Goal: Task Accomplishment & Management: Manage account settings

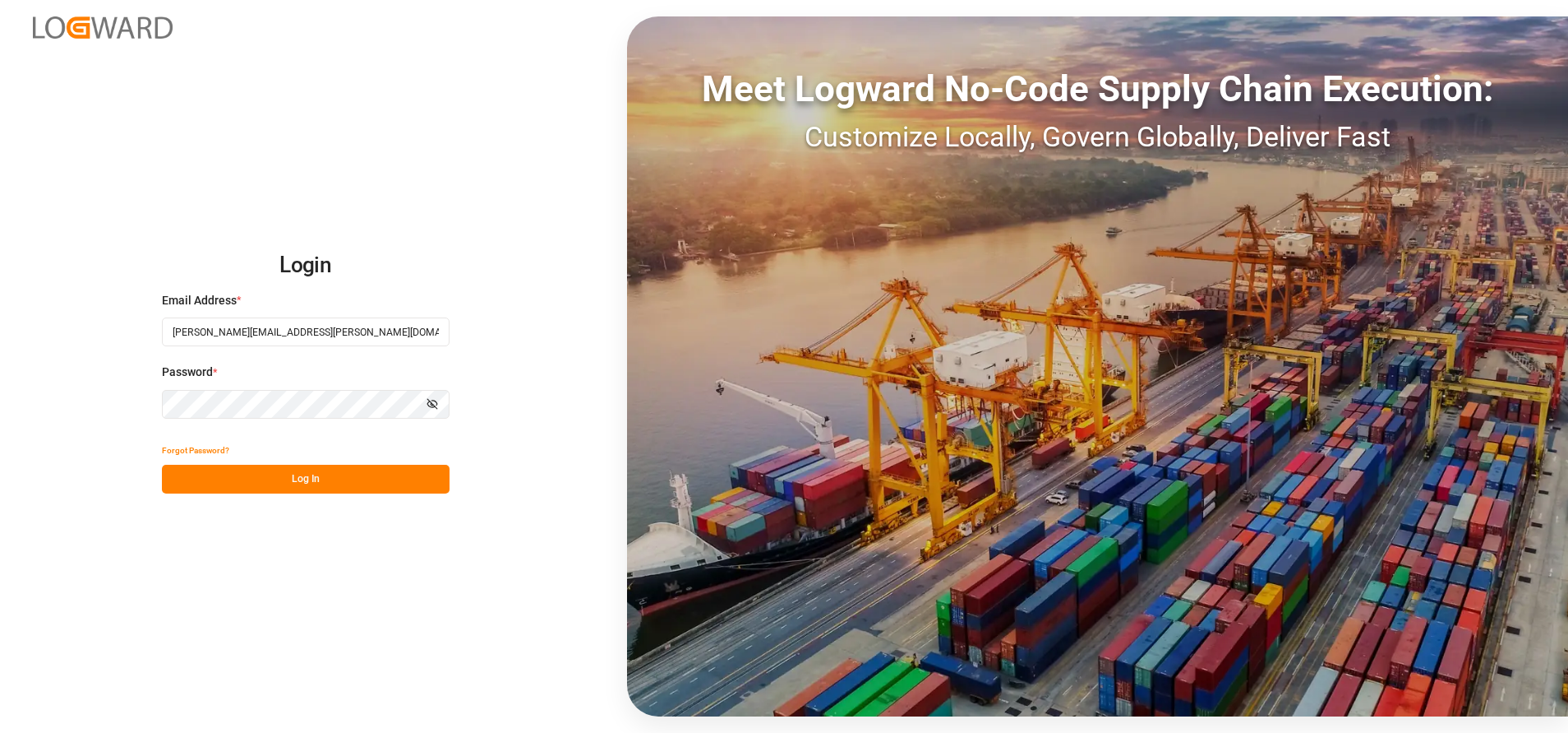
click at [325, 486] on button "Log In" at bounding box center [306, 479] width 288 height 29
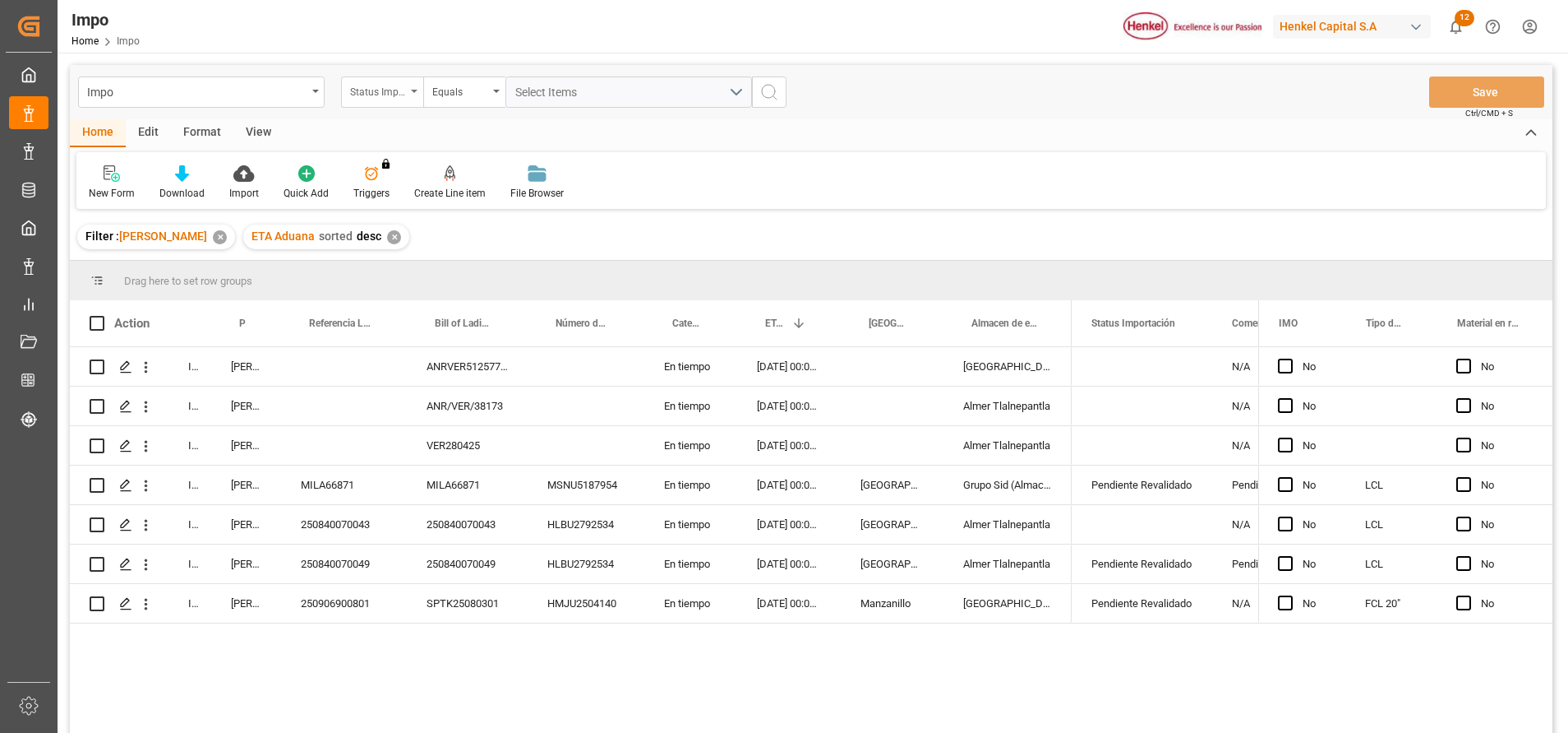
click at [398, 87] on div "Status Importación" at bounding box center [378, 90] width 56 height 19
type input "bill"
click at [439, 170] on div "Bill of Lading Number" at bounding box center [464, 168] width 245 height 35
click at [563, 87] on input "text" at bounding box center [628, 92] width 247 height 31
type input "VER280425"
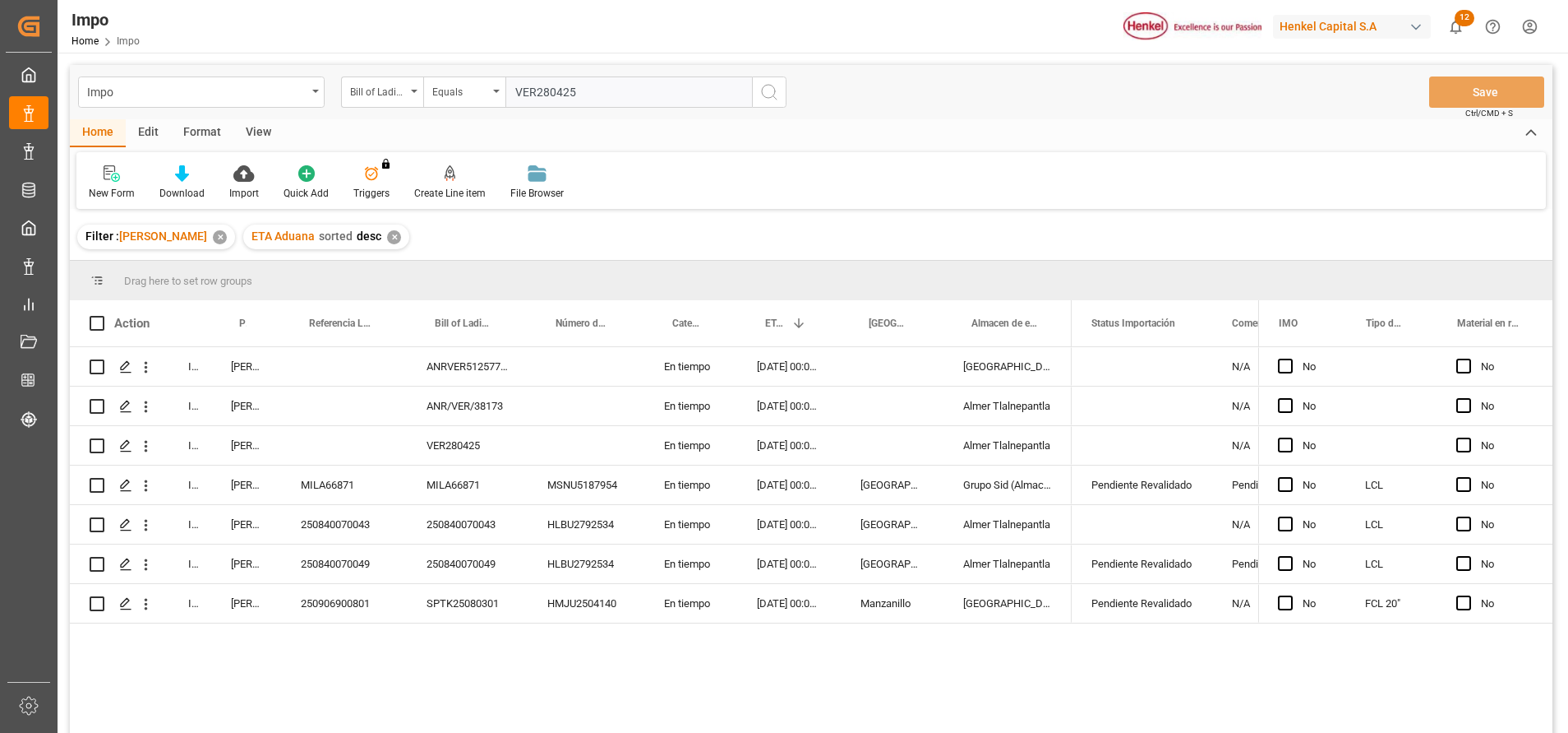
click at [774, 99] on icon "search button" at bounding box center [769, 92] width 20 height 20
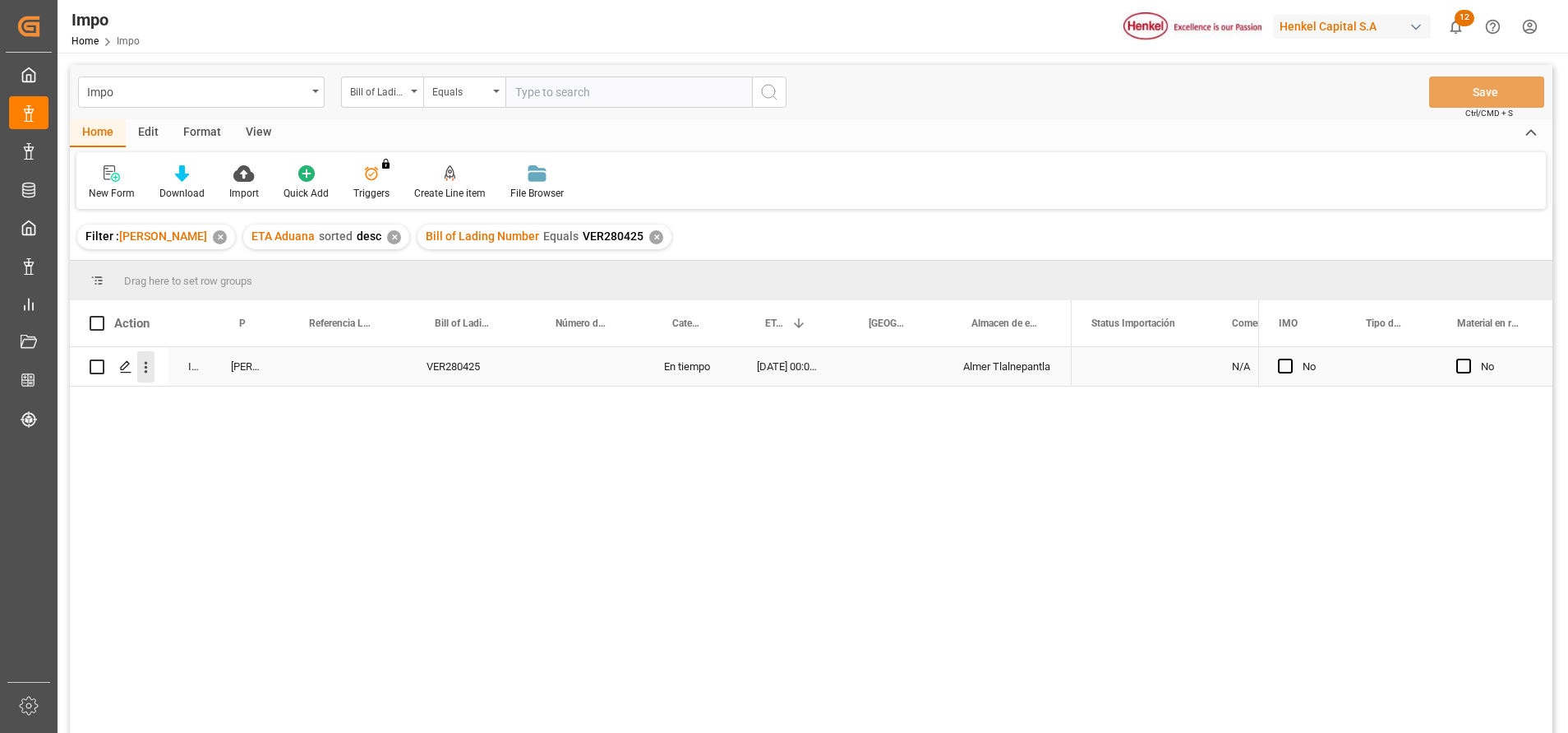
click at [145, 371] on icon "open menu" at bounding box center [146, 367] width 17 height 17
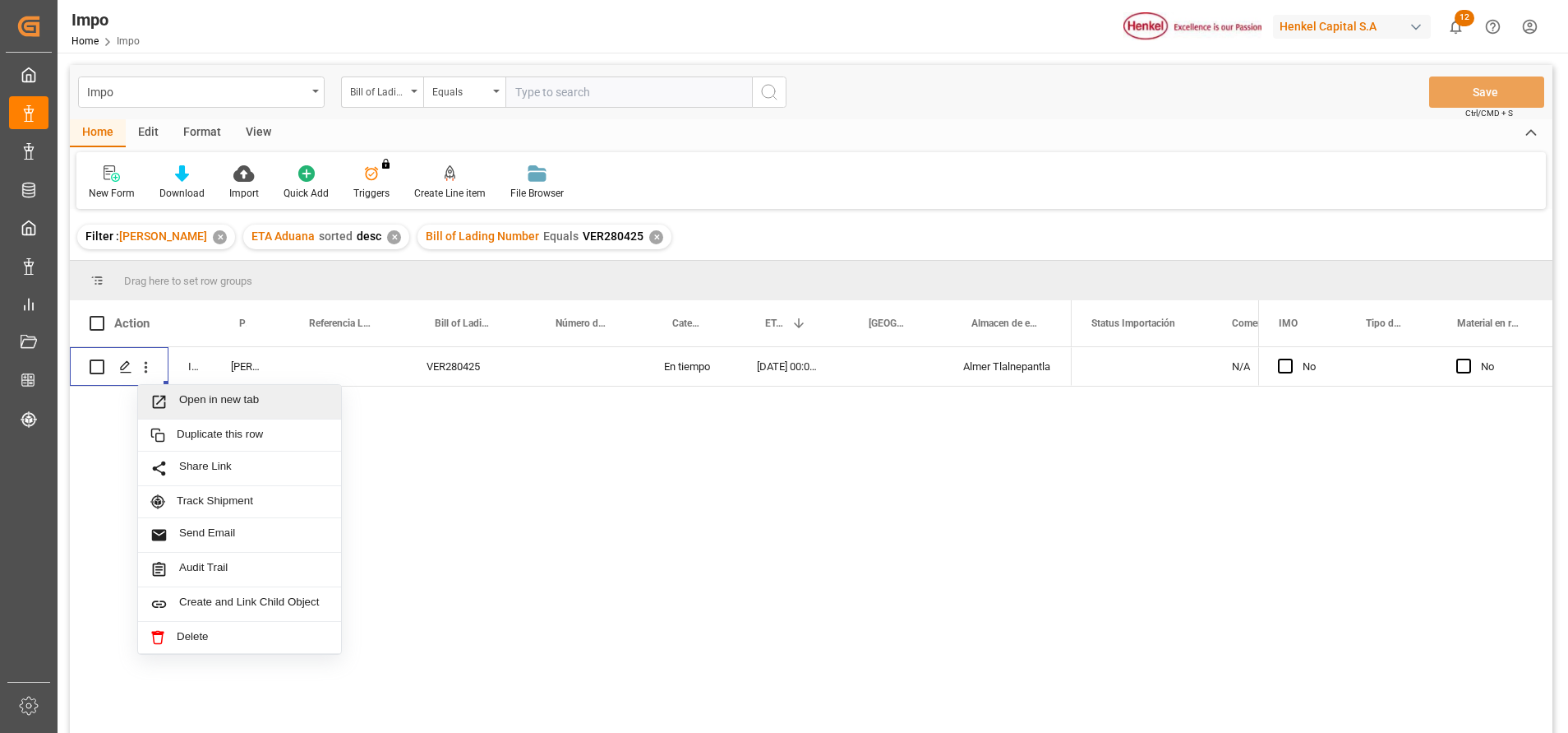
click at [674, 473] on div "Open in new tab Duplicate this row Share Link Track Shipment Send Email Audit T…" at bounding box center [811, 542] width 1482 height 391
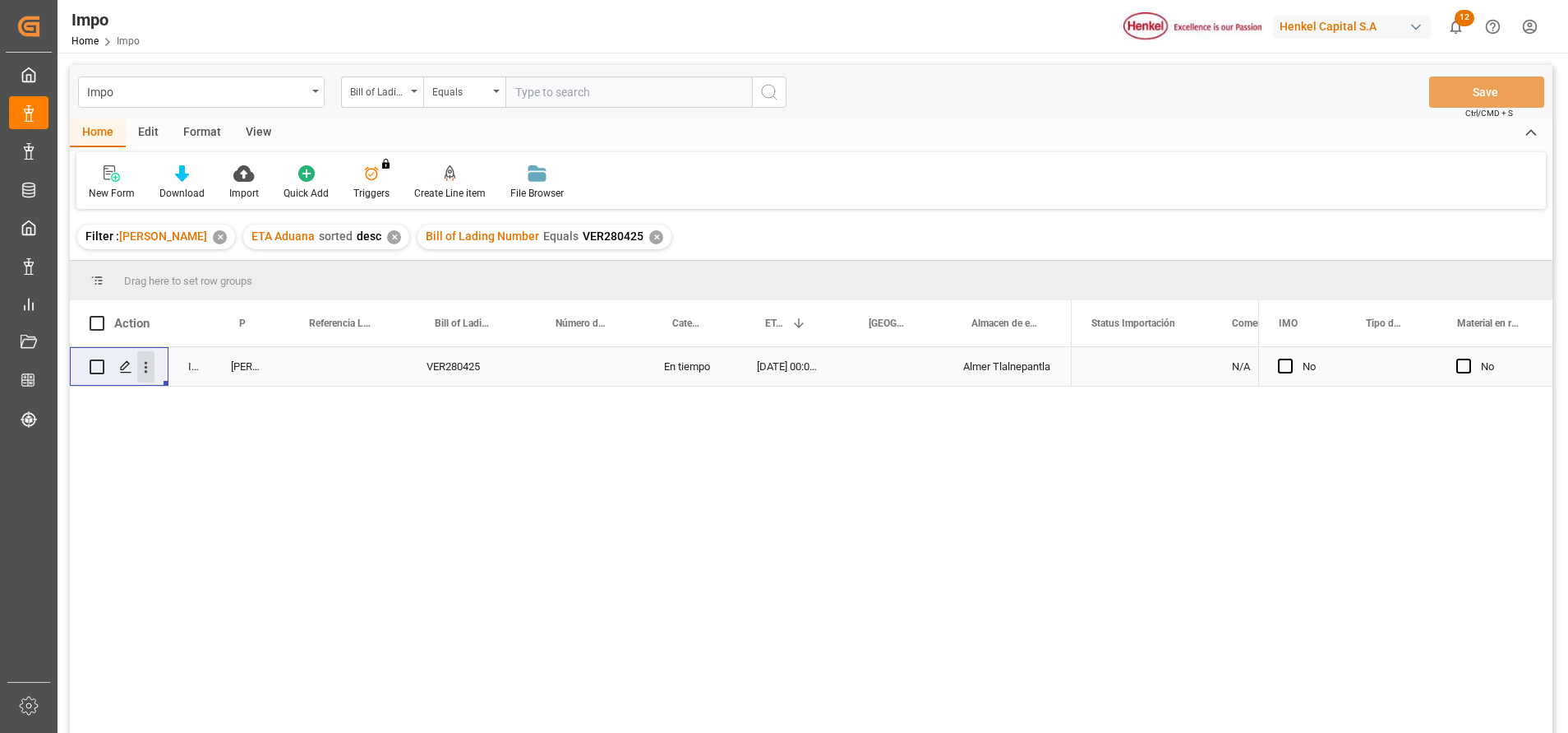
click at [147, 367] on icon "open menu" at bounding box center [147, 367] width 4 height 12
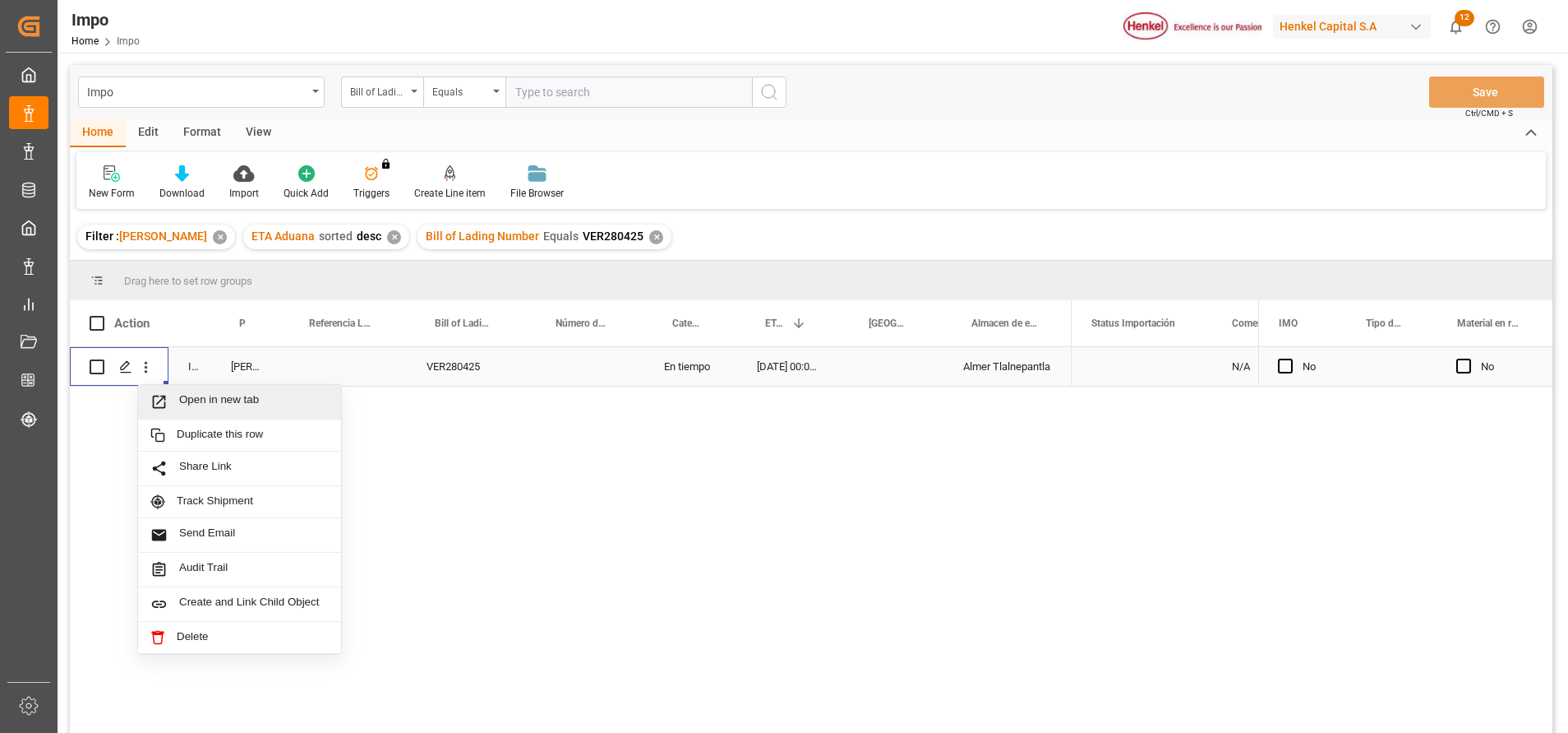
click at [235, 395] on span "Open in new tab" at bounding box center [254, 402] width 149 height 17
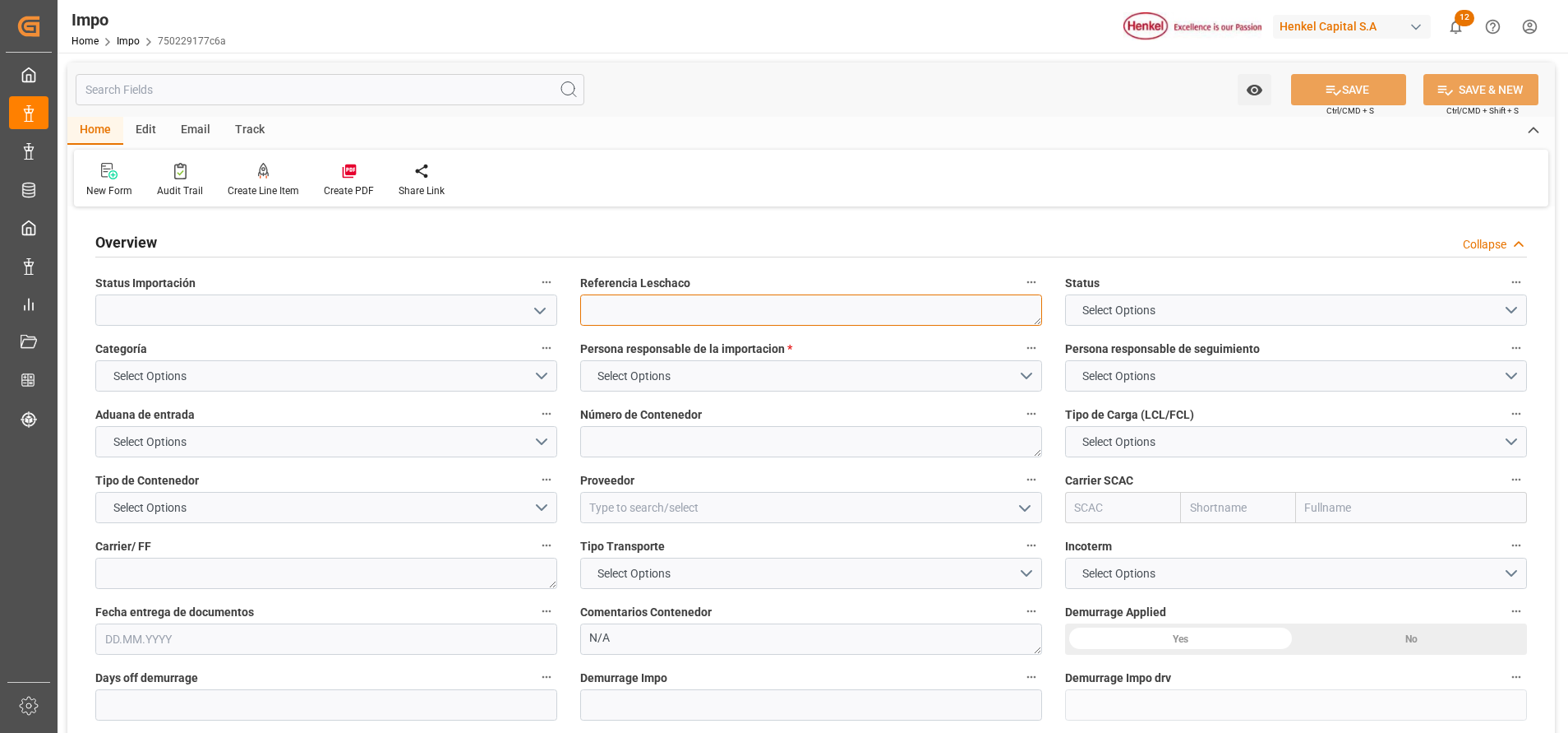
click at [847, 300] on textarea at bounding box center [812, 310] width 462 height 31
type input "[DATE]"
paste textarea "VER280425"
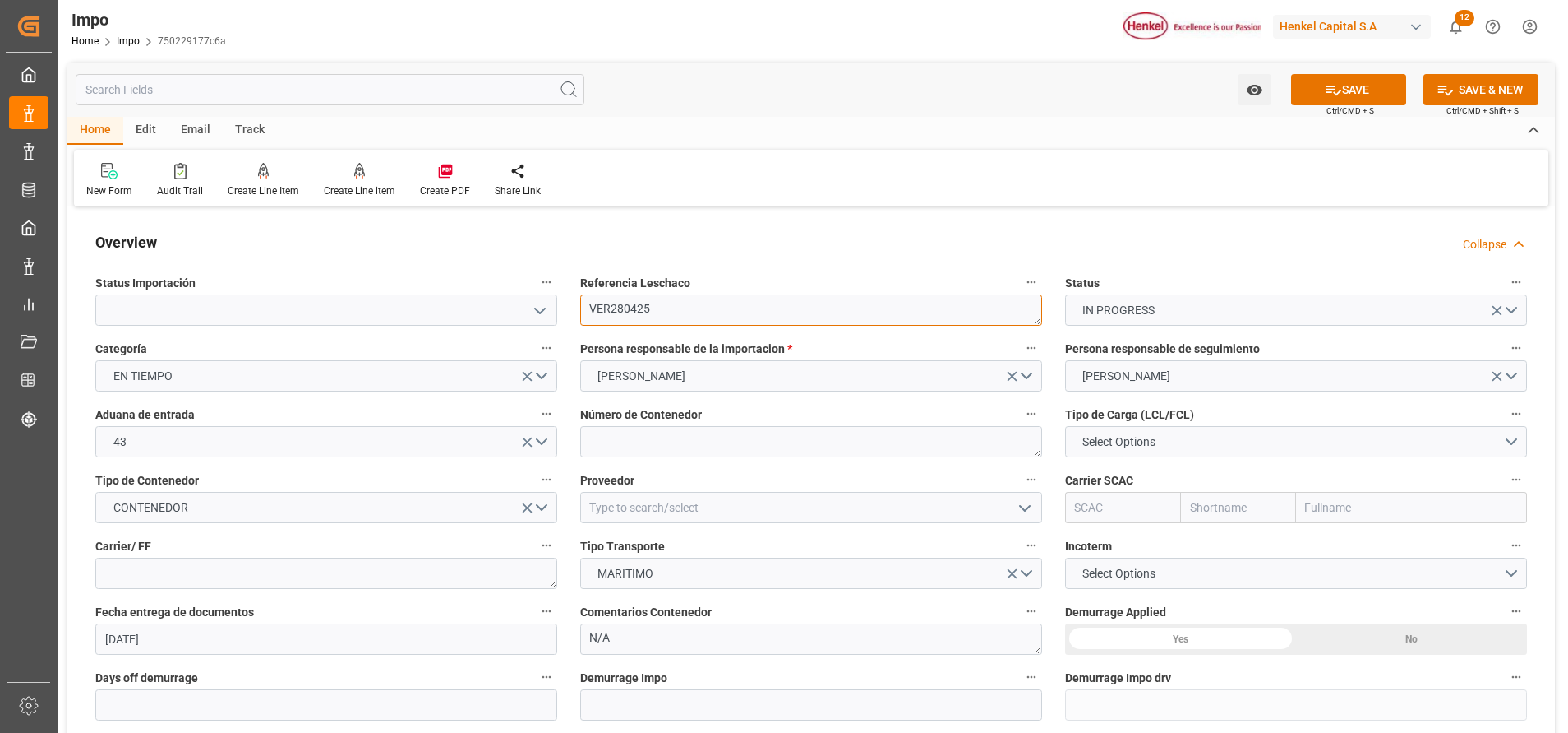
type textarea "VER280425"
click at [797, 456] on textarea at bounding box center [812, 442] width 462 height 31
paste textarea "MRKU5419483"
type textarea "MRKU5419483"
click at [1176, 450] on button "Select Options" at bounding box center [1296, 442] width 462 height 31
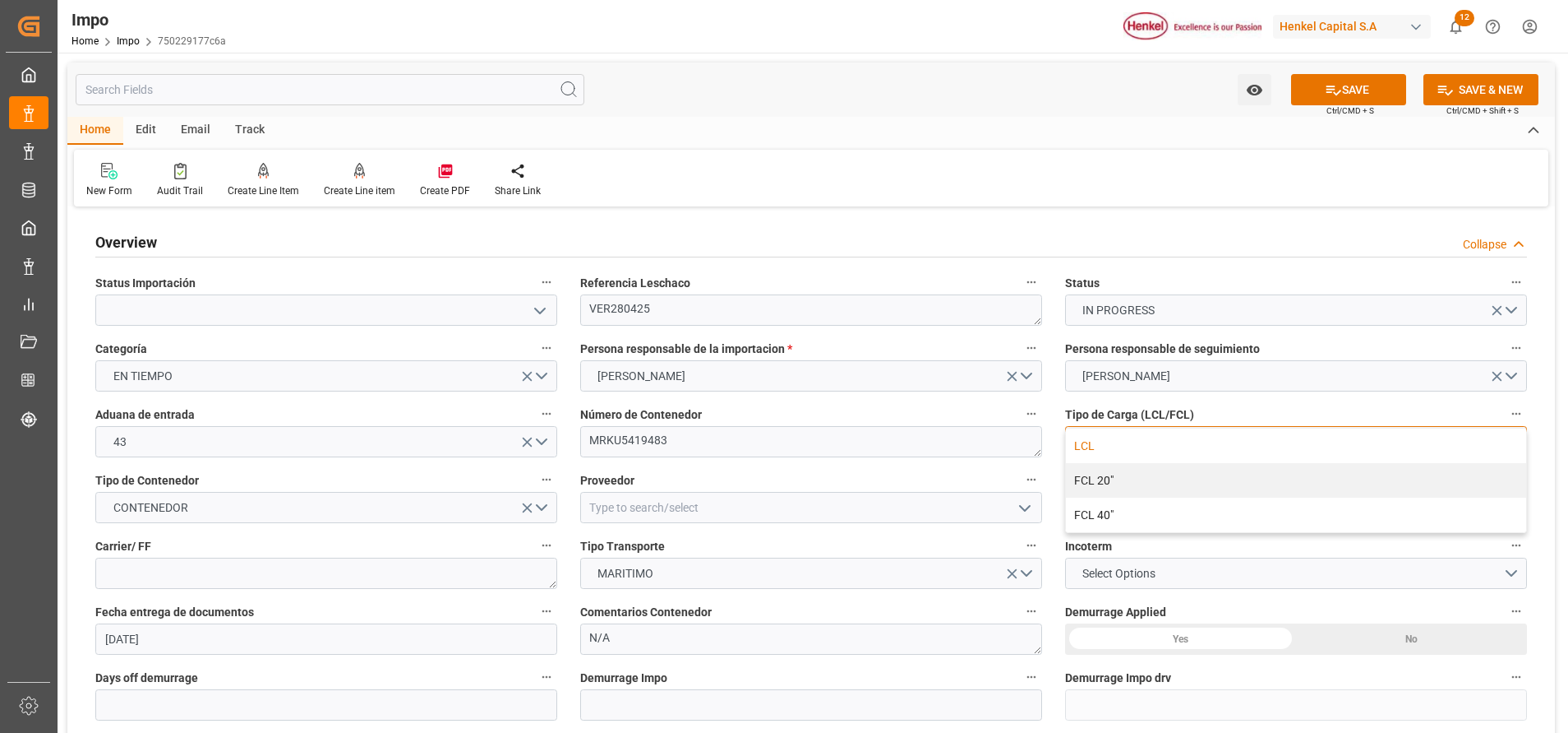
click at [1179, 433] on div "LCL" at bounding box center [1296, 446] width 460 height 35
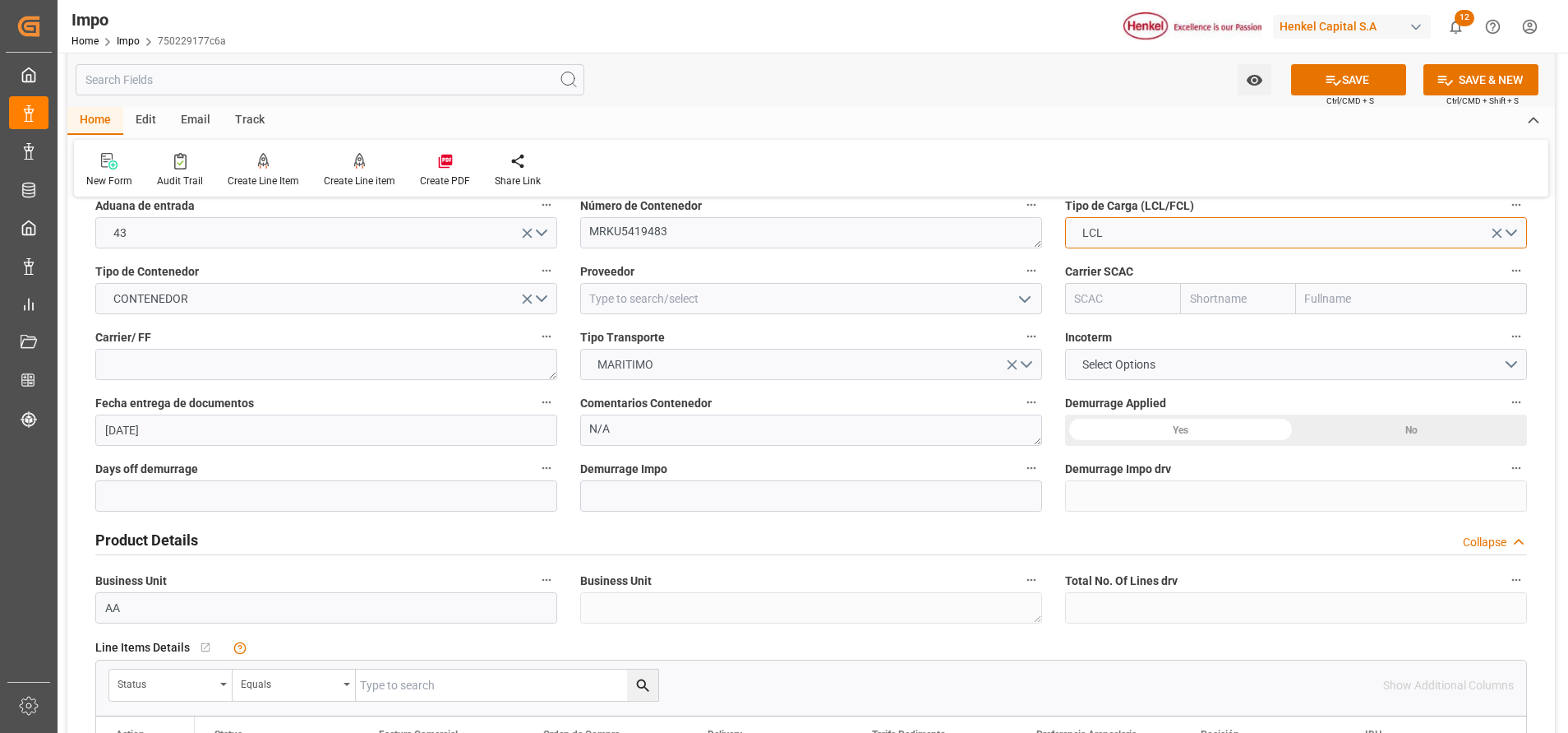
scroll to position [215, 0]
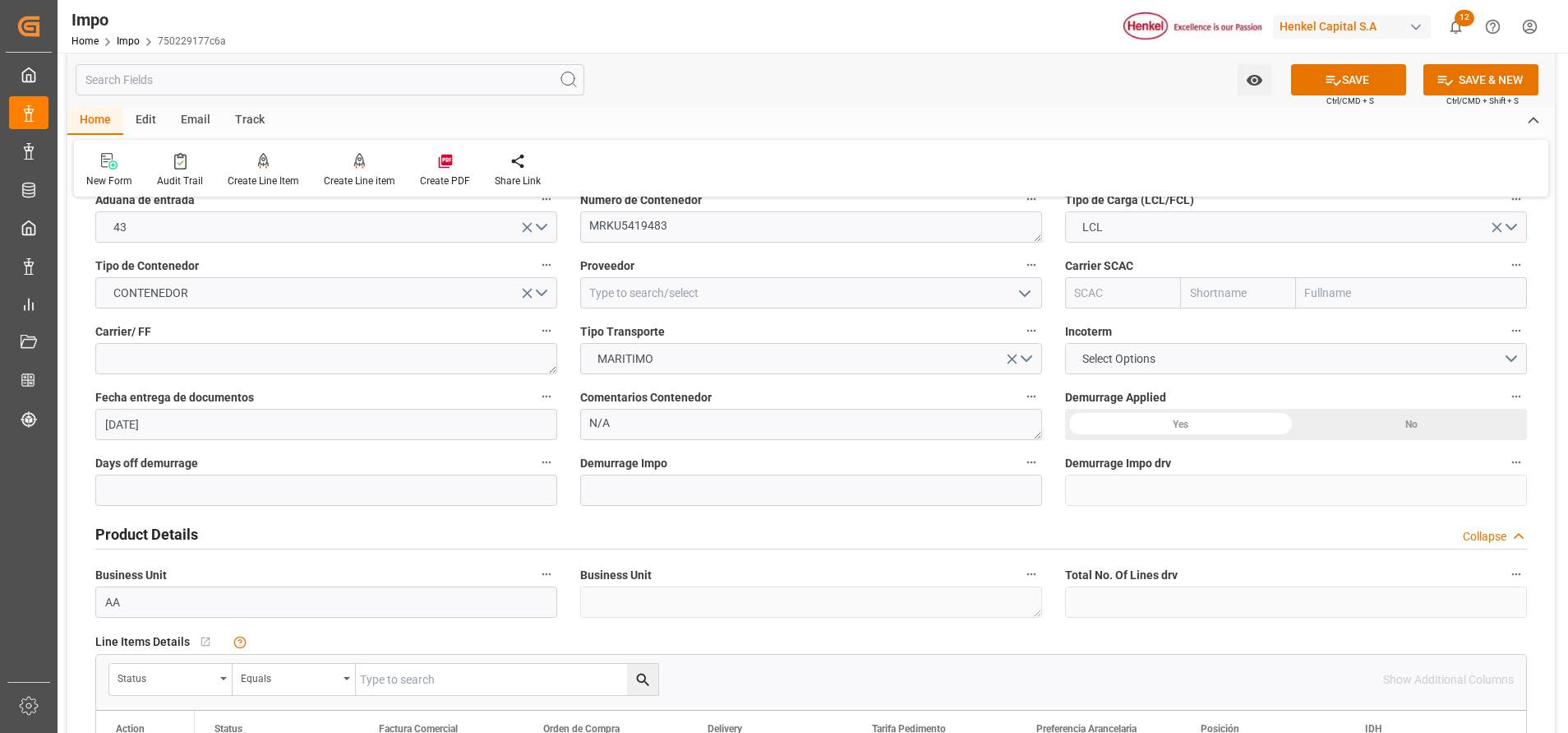
click at [762, 448] on div "Demurrage Impo" at bounding box center [811, 478] width 485 height 66
click at [803, 295] on input at bounding box center [812, 292] width 462 height 31
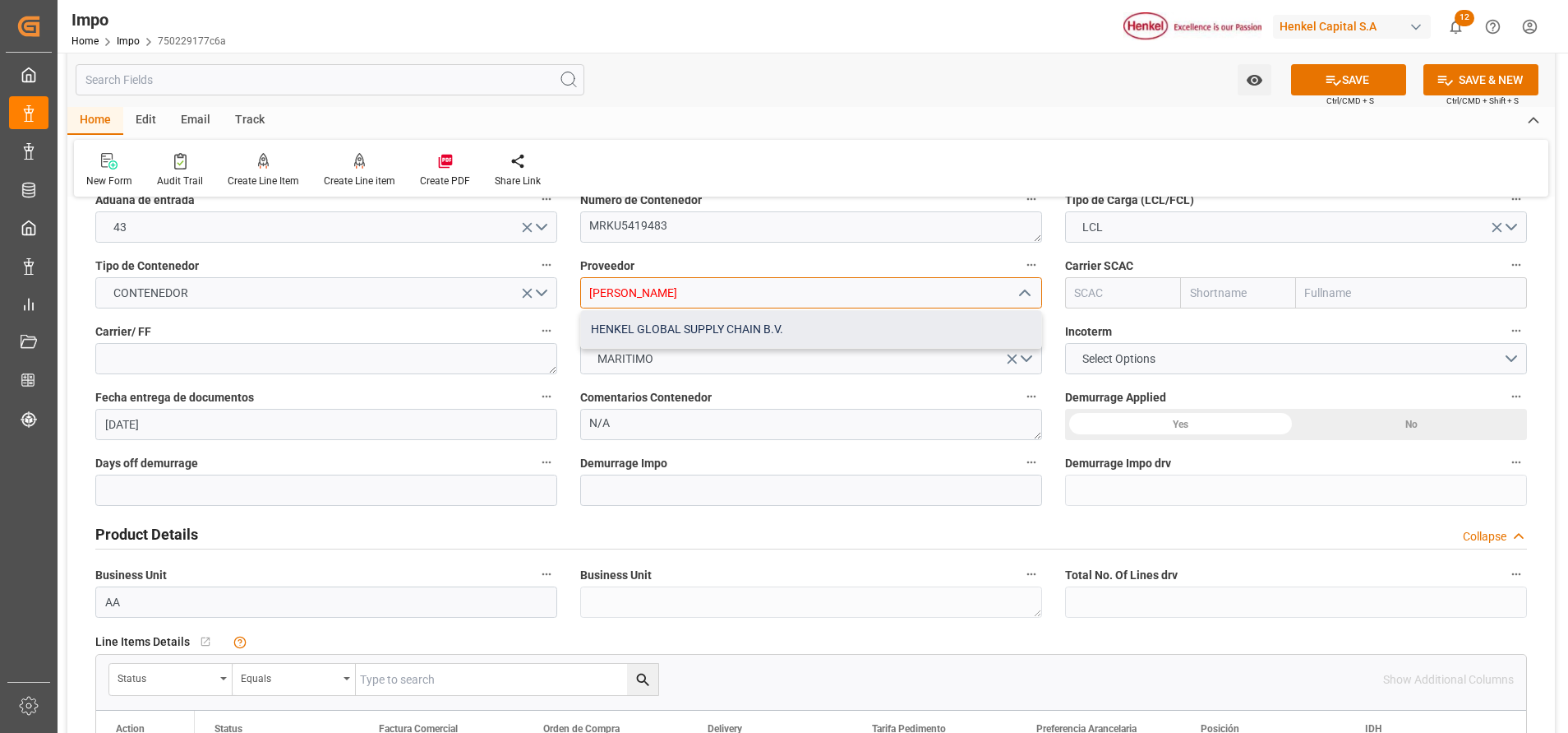
click at [784, 327] on div "HENKEL GLOBAL SUPPLY CHAIN B.V." at bounding box center [811, 329] width 460 height 37
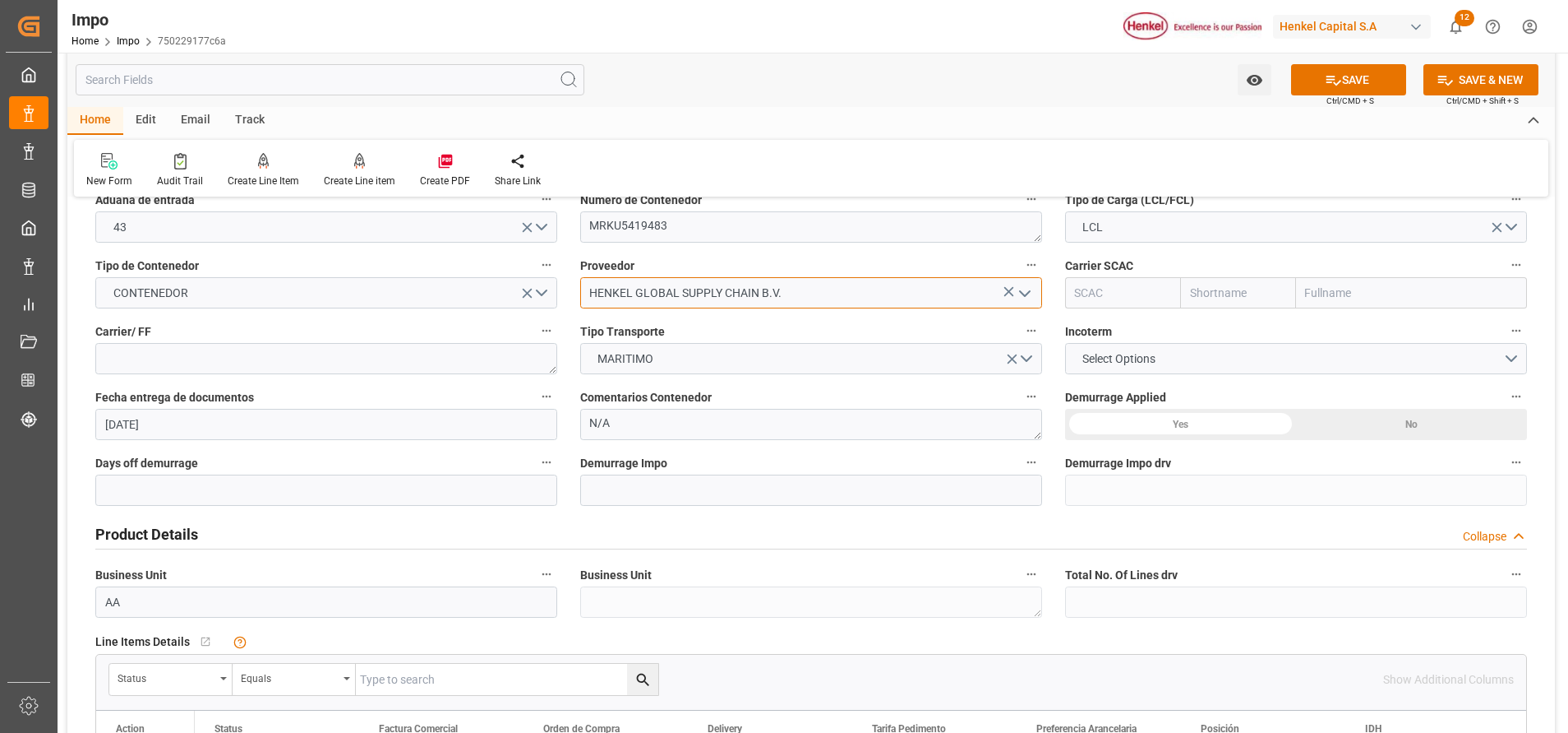
type input "HENKEL GLOBAL SUPPLY CHAIN B.V."
click at [1335, 297] on input "text" at bounding box center [1411, 292] width 231 height 31
type input "maer"
click at [1426, 362] on b "Sealand - A Maersk Company" at bounding box center [1383, 366] width 154 height 13
type input "SEAU"
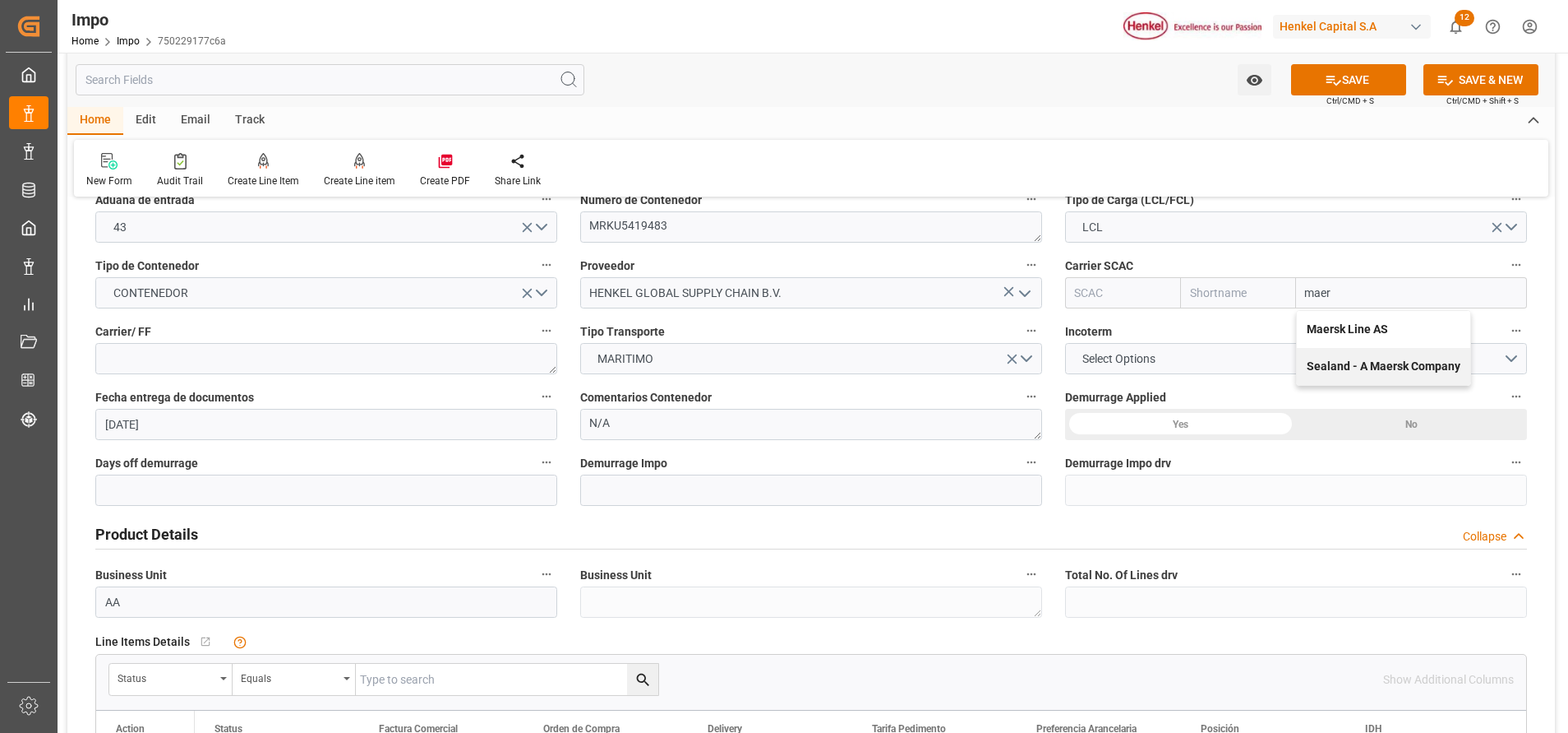
type input "Sealand"
type input "Sealand - A Maersk Company"
click at [1373, 420] on div "No" at bounding box center [1411, 424] width 231 height 31
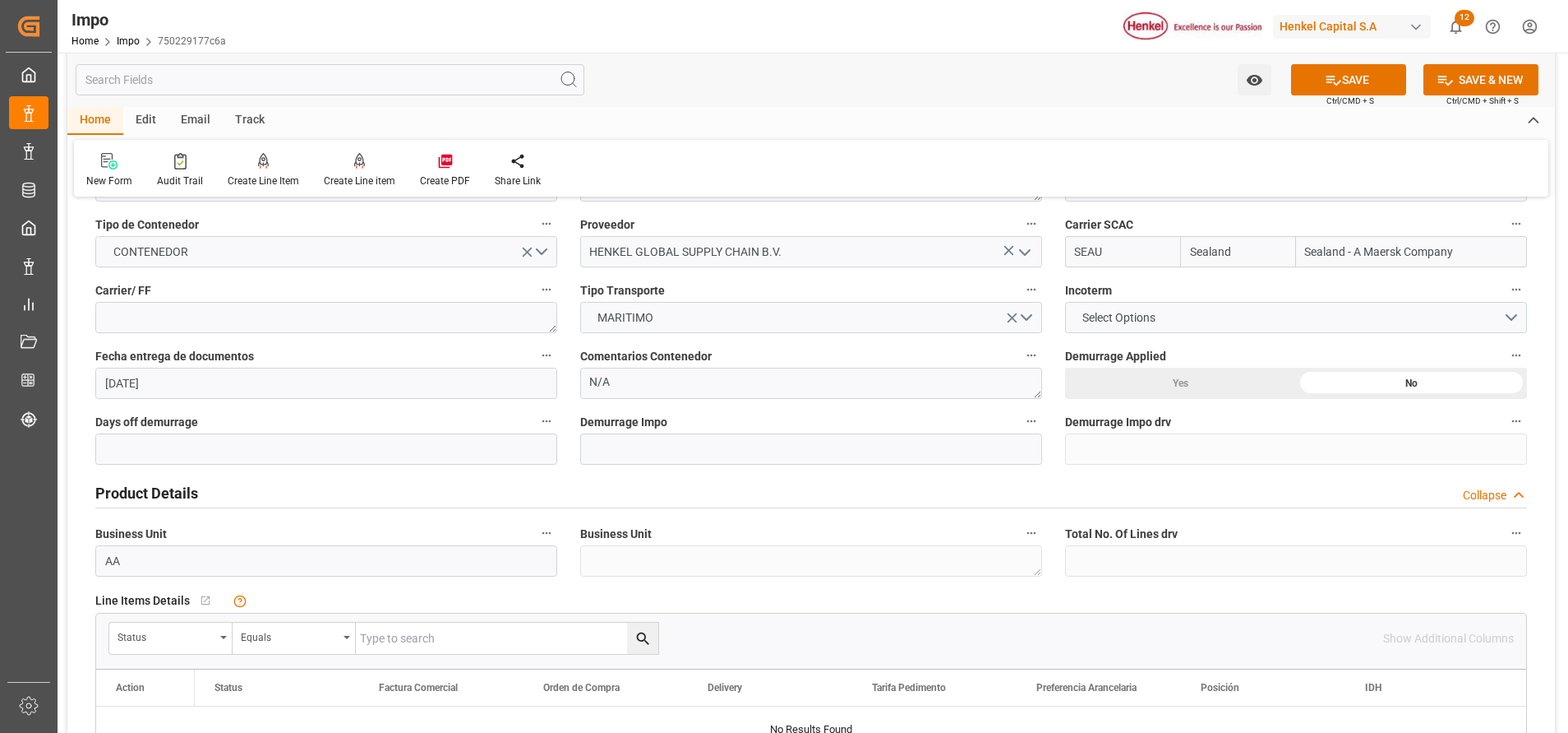
scroll to position [247, 0]
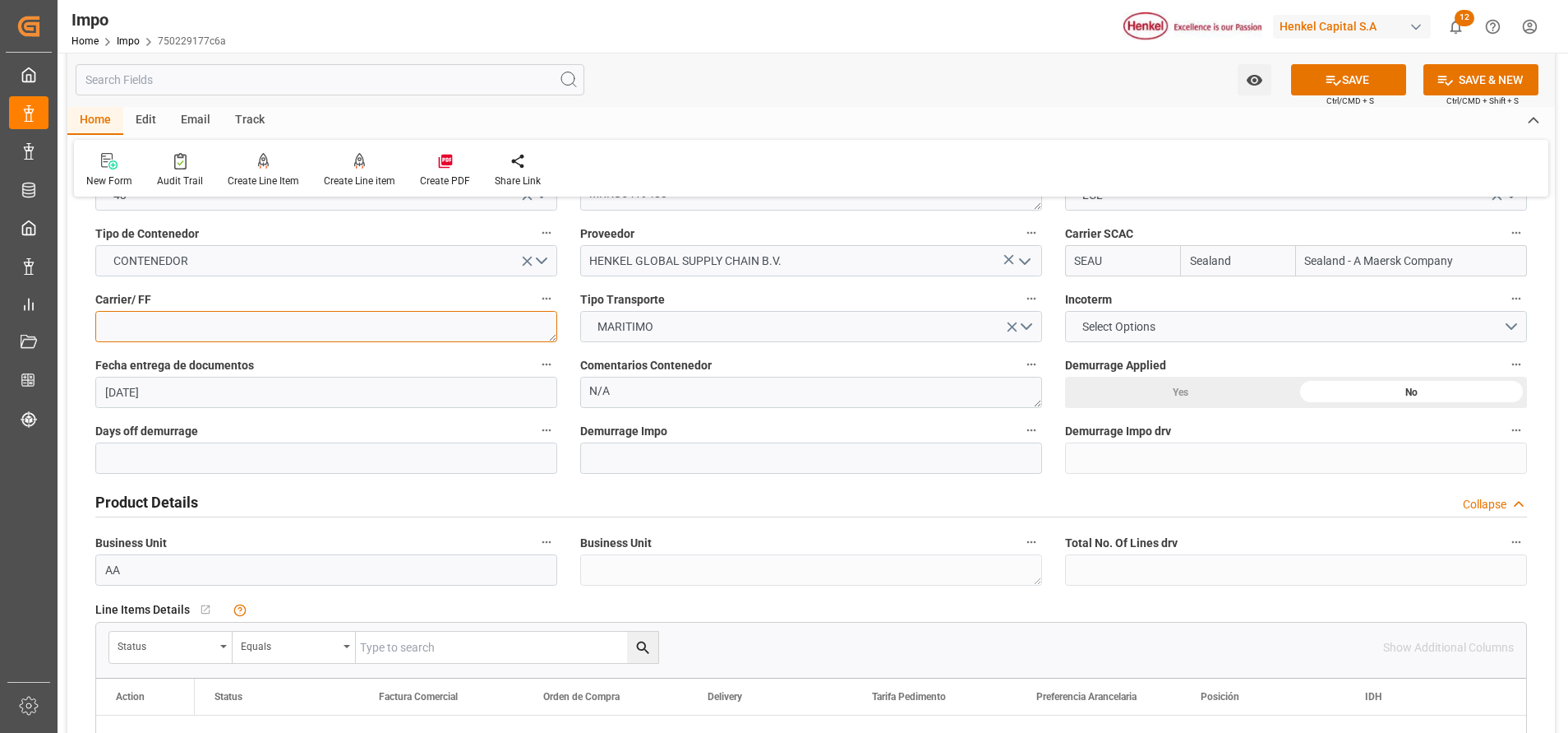
click at [423, 335] on textarea at bounding box center [327, 326] width 462 height 31
paste textarea "SACO SHIPPING LINE LIMITED"
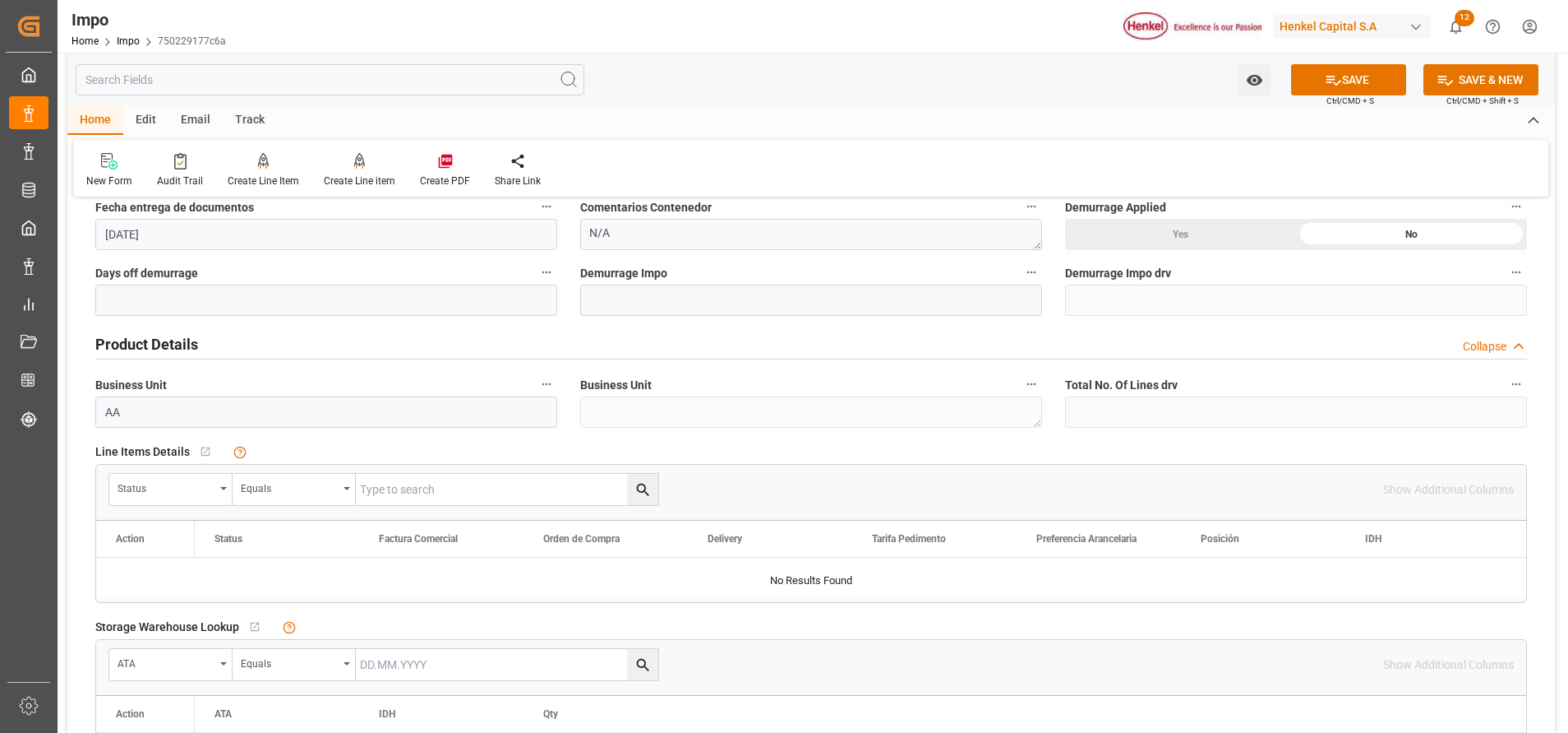
scroll to position [424, 0]
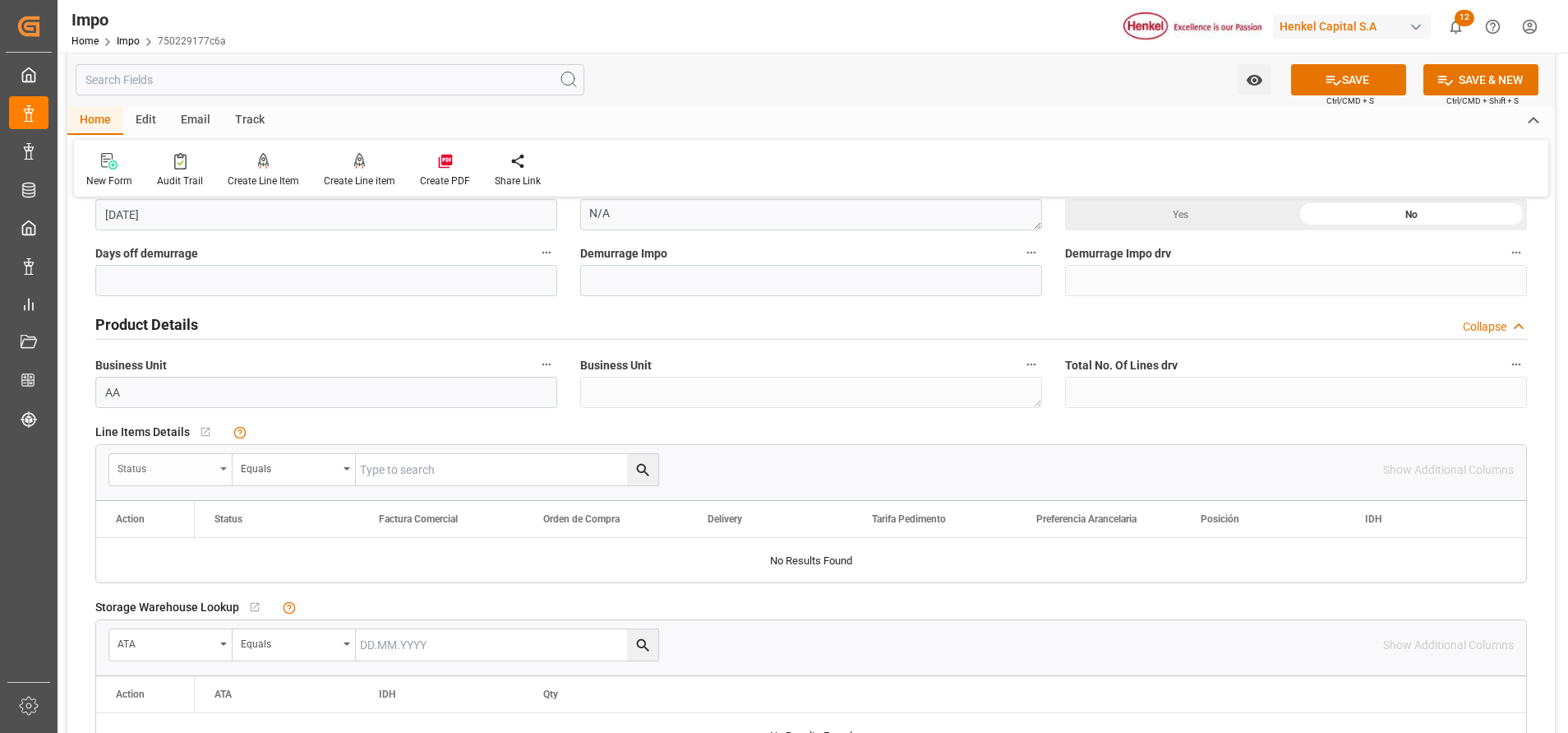
type textarea "SACO SHIPPING LINE LIMITED"
click at [195, 475] on div "Status" at bounding box center [166, 466] width 97 height 19
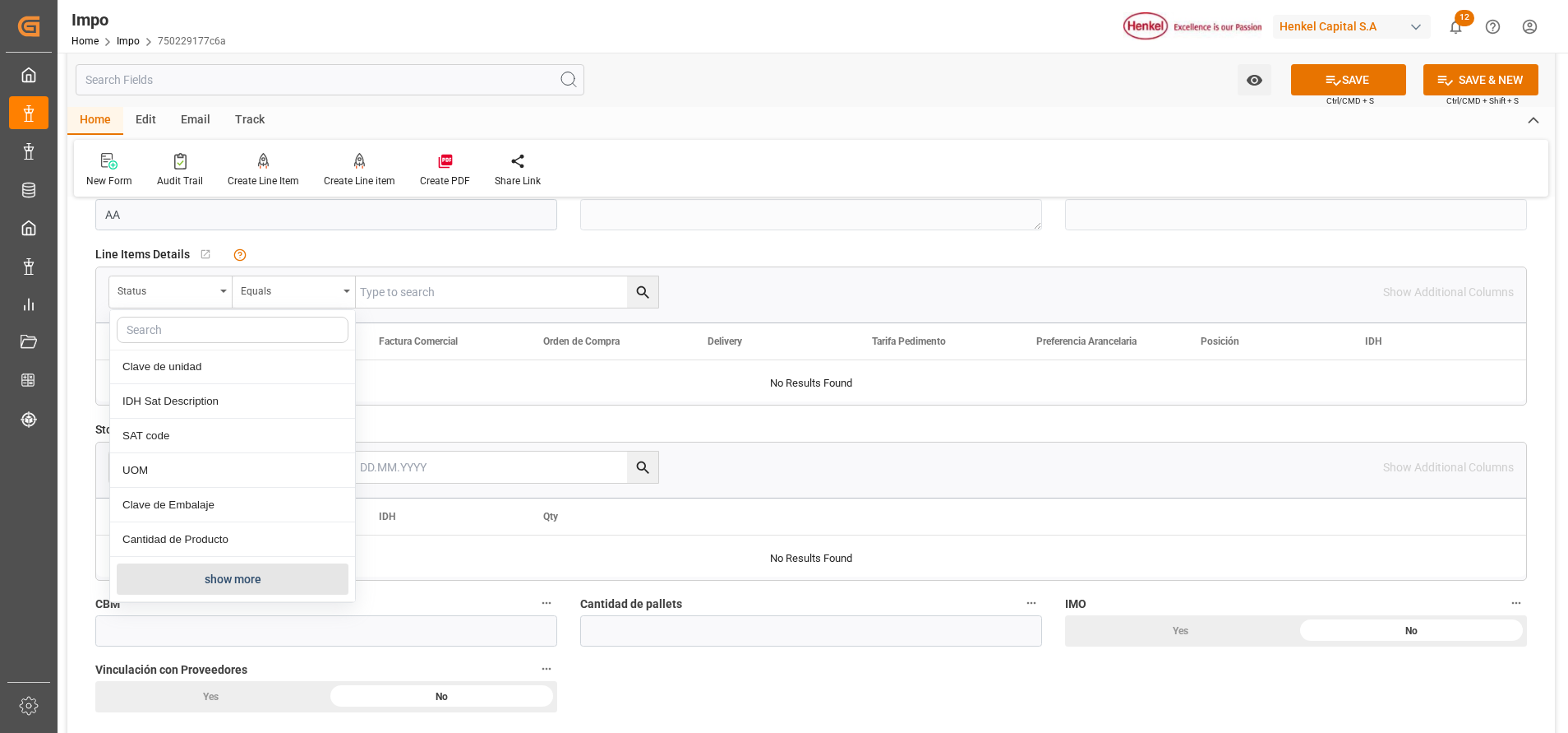
scroll to position [606, 0]
click at [239, 574] on button "show more" at bounding box center [232, 574] width 232 height 31
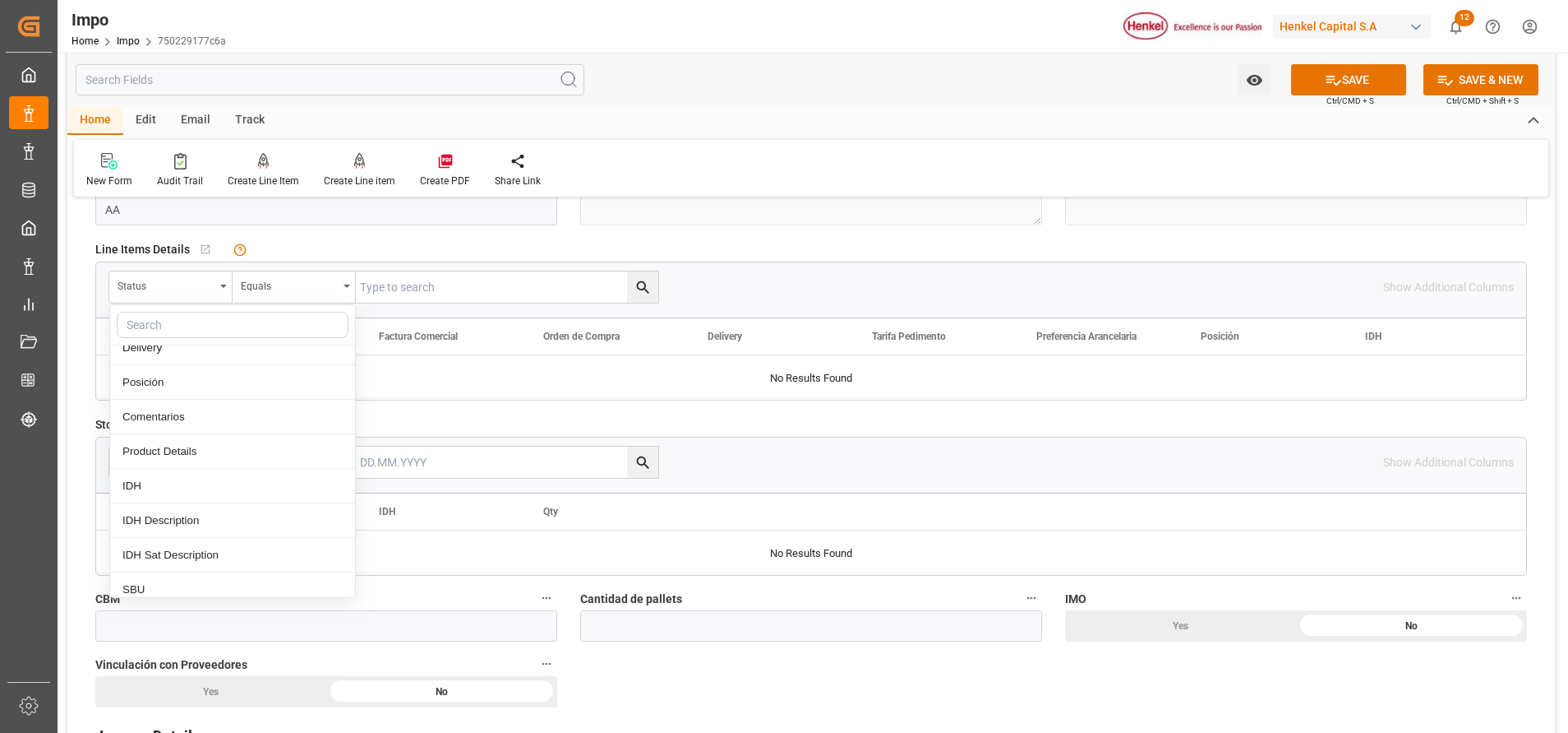
scroll to position [312, 0]
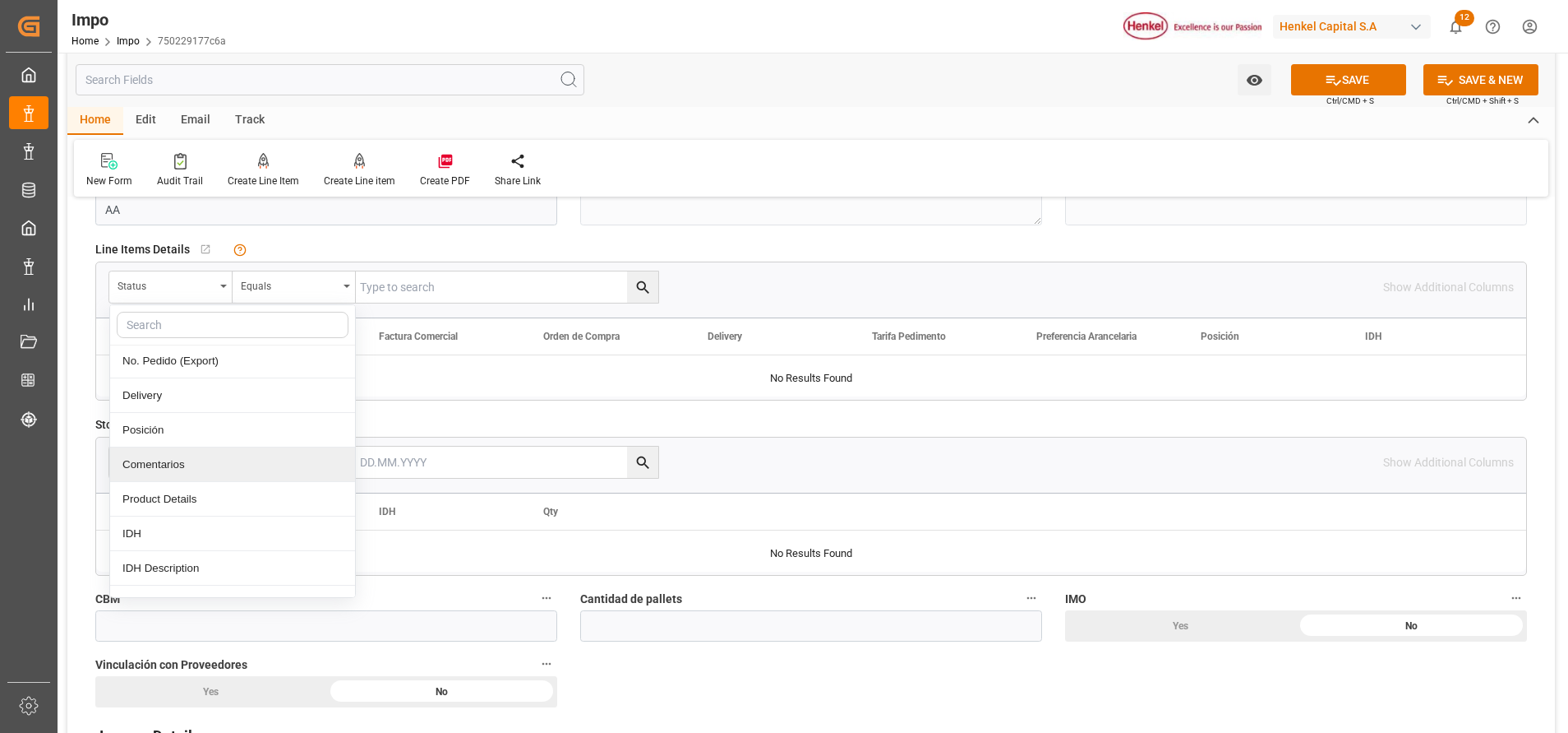
click at [201, 464] on div "Comentarios" at bounding box center [232, 464] width 245 height 35
click at [406, 276] on input "text" at bounding box center [507, 287] width 302 height 31
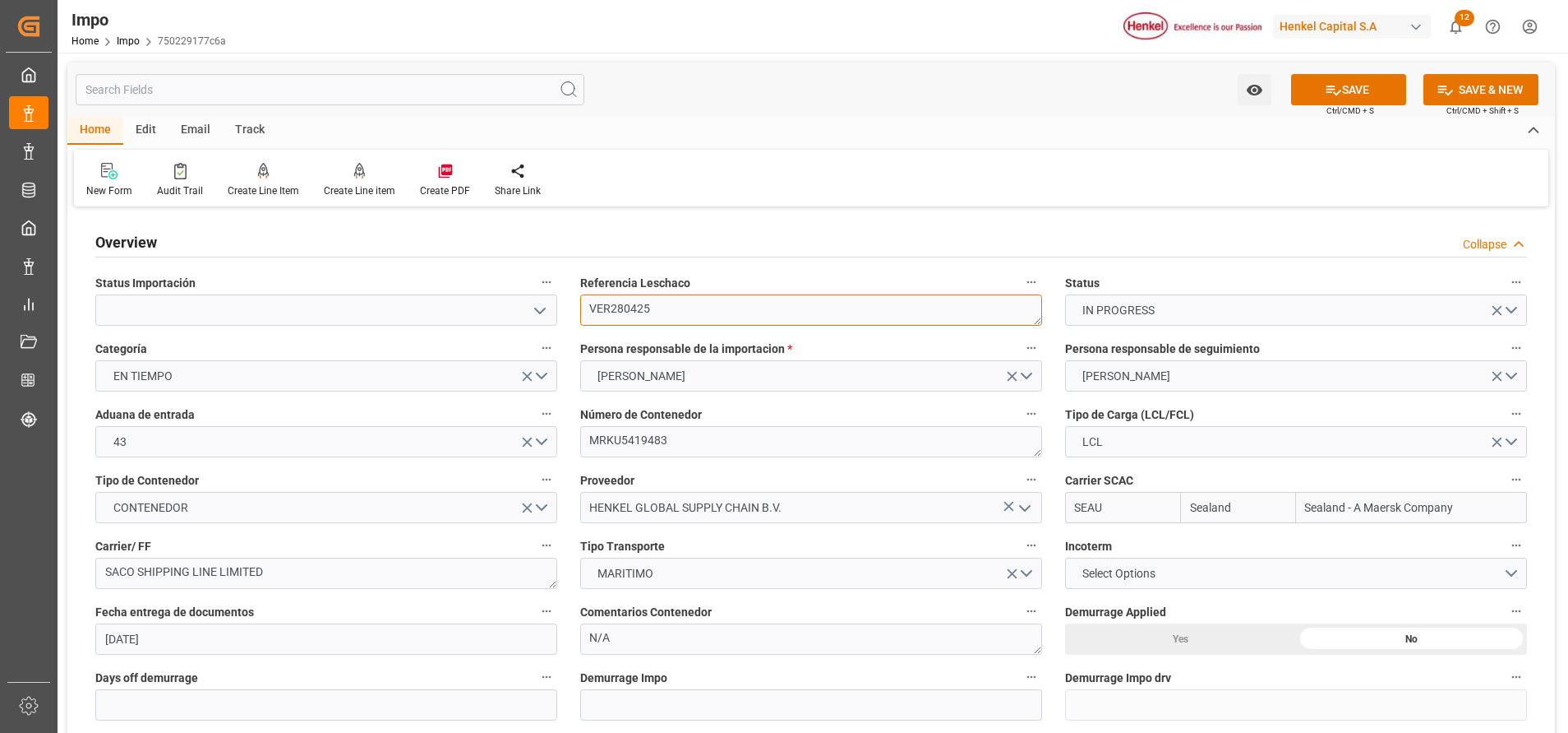
click at [634, 311] on textarea "VER280425" at bounding box center [812, 310] width 462 height 31
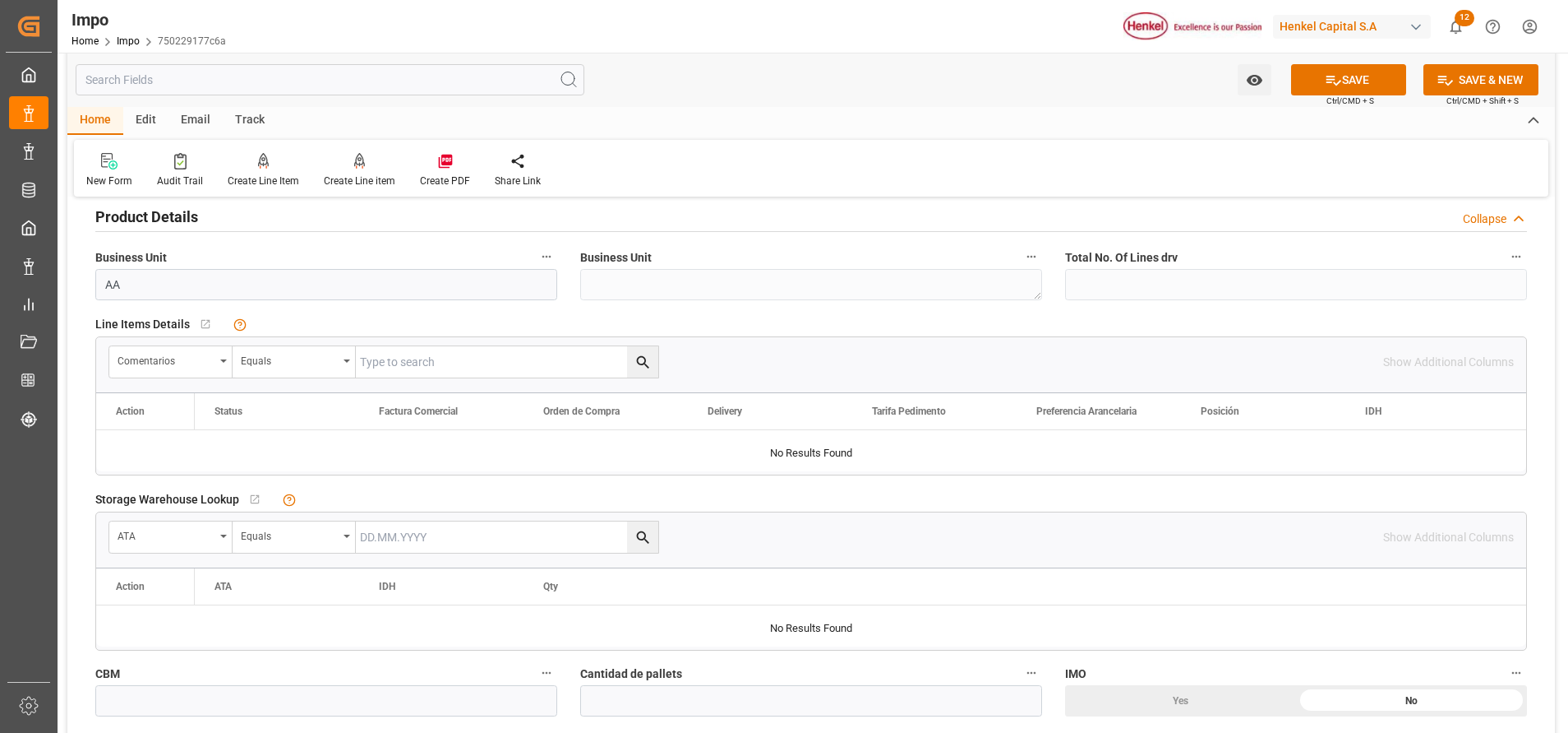
scroll to position [545, 0]
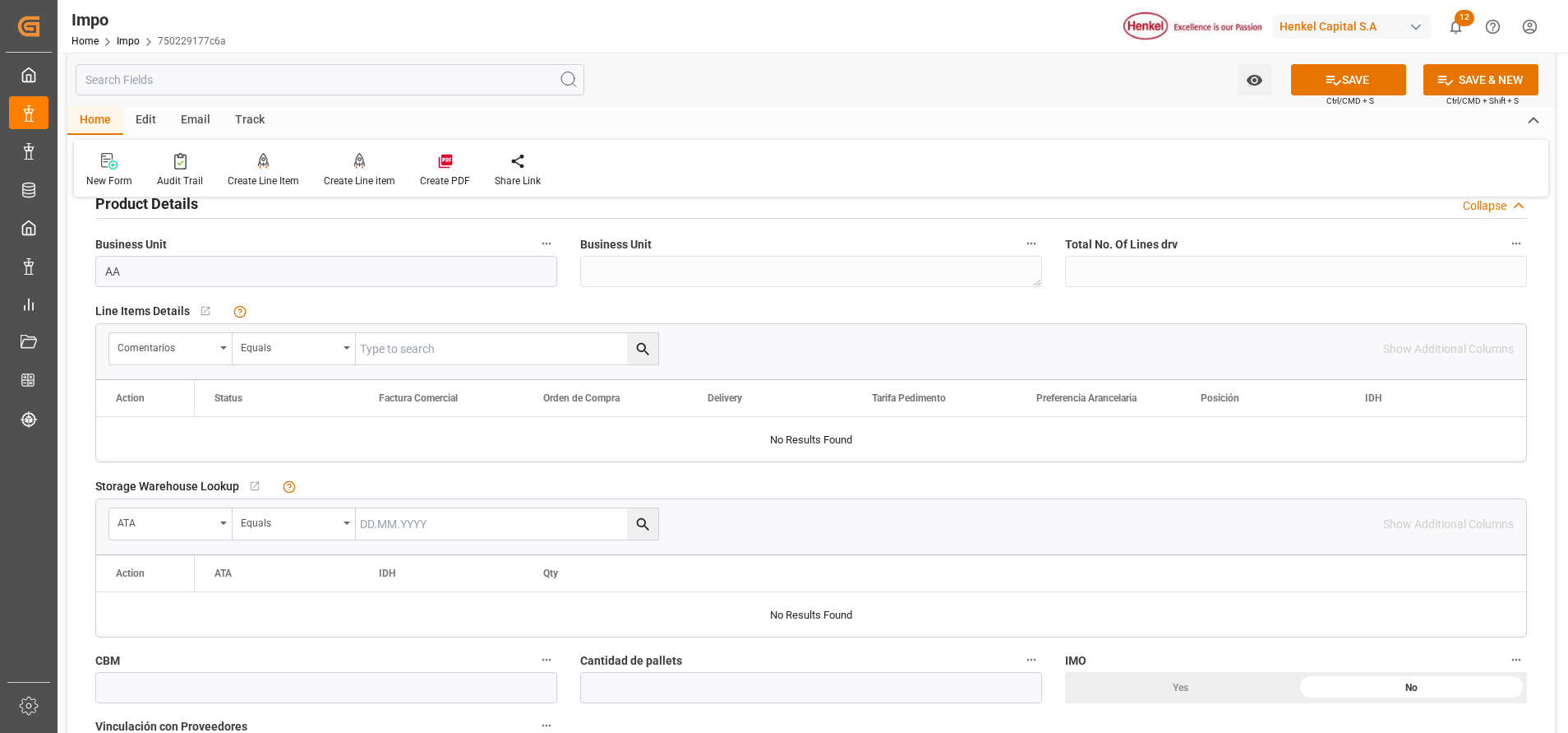
click at [544, 516] on input "text" at bounding box center [507, 524] width 302 height 31
paste input "VER280425"
type input "VER280425"
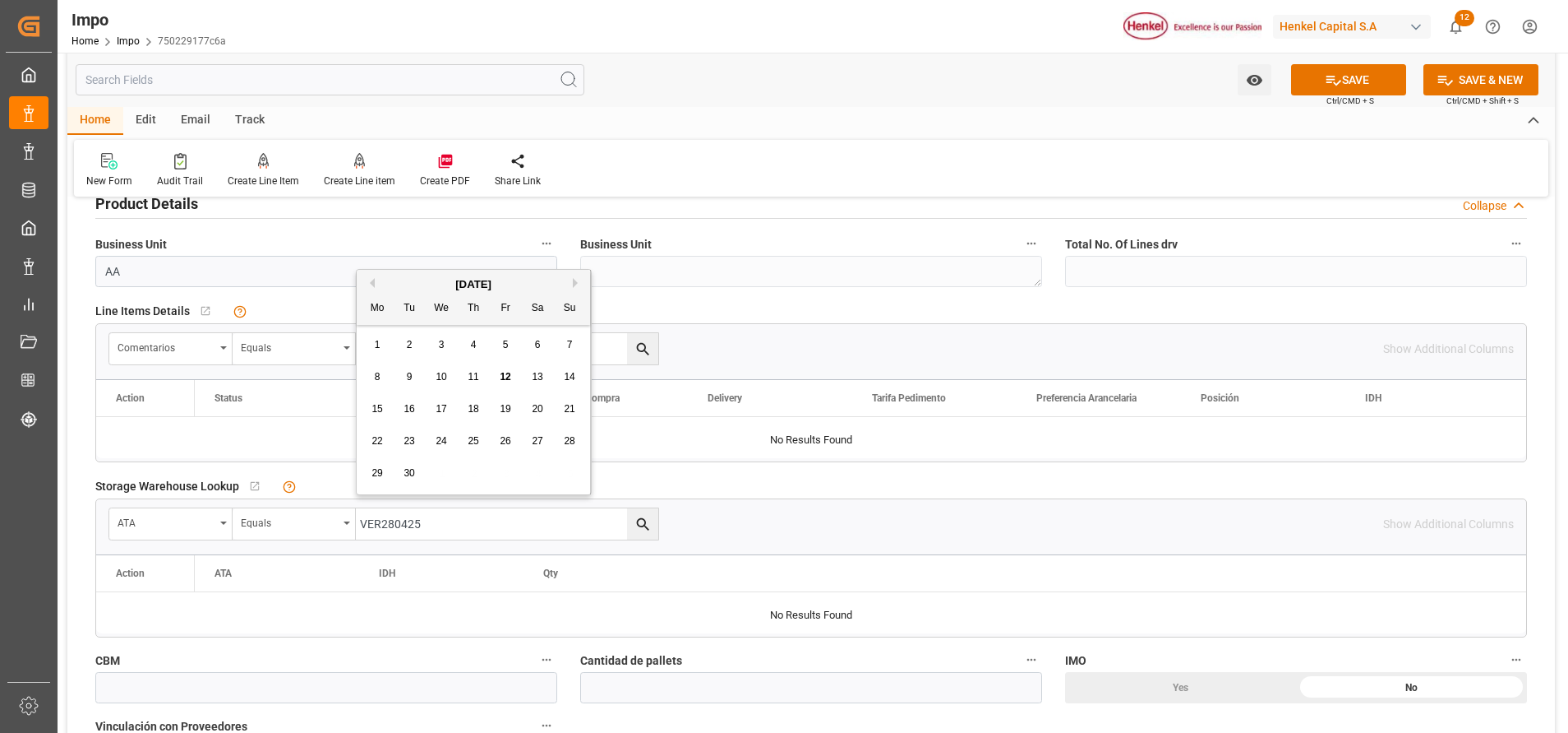
drag, startPoint x: 504, startPoint y: 513, endPoint x: 359, endPoint y: 521, distance: 145.2
click at [359, 521] on input "VER280425" at bounding box center [507, 524] width 302 height 31
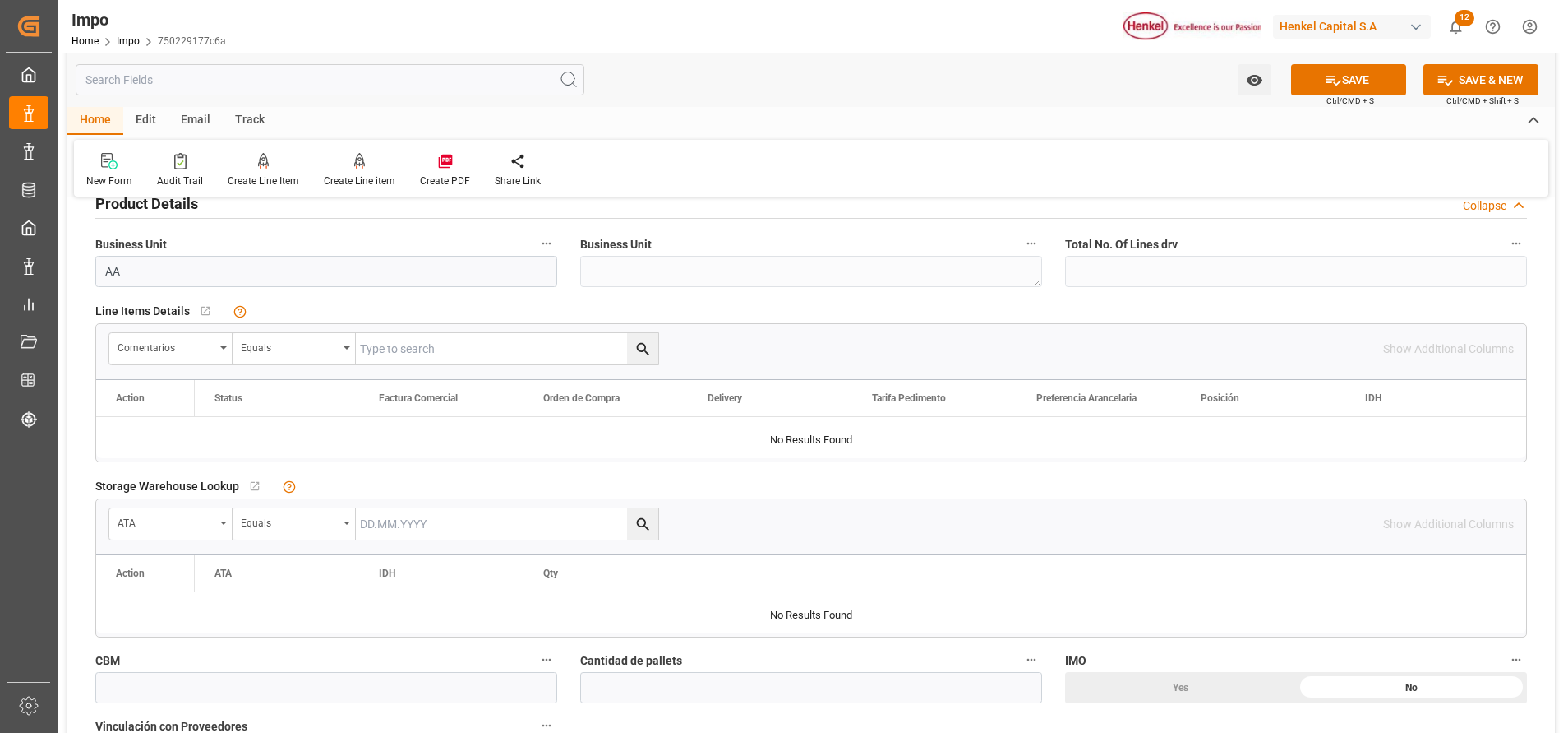
click at [746, 159] on div "New Form Audit Trail Create Line Item Create Line item Create PDF Share Link" at bounding box center [811, 168] width 1474 height 56
click at [450, 357] on input "text" at bounding box center [507, 349] width 302 height 31
paste input "VER280425"
type input "VER280425"
click at [647, 361] on button "search button" at bounding box center [642, 349] width 31 height 31
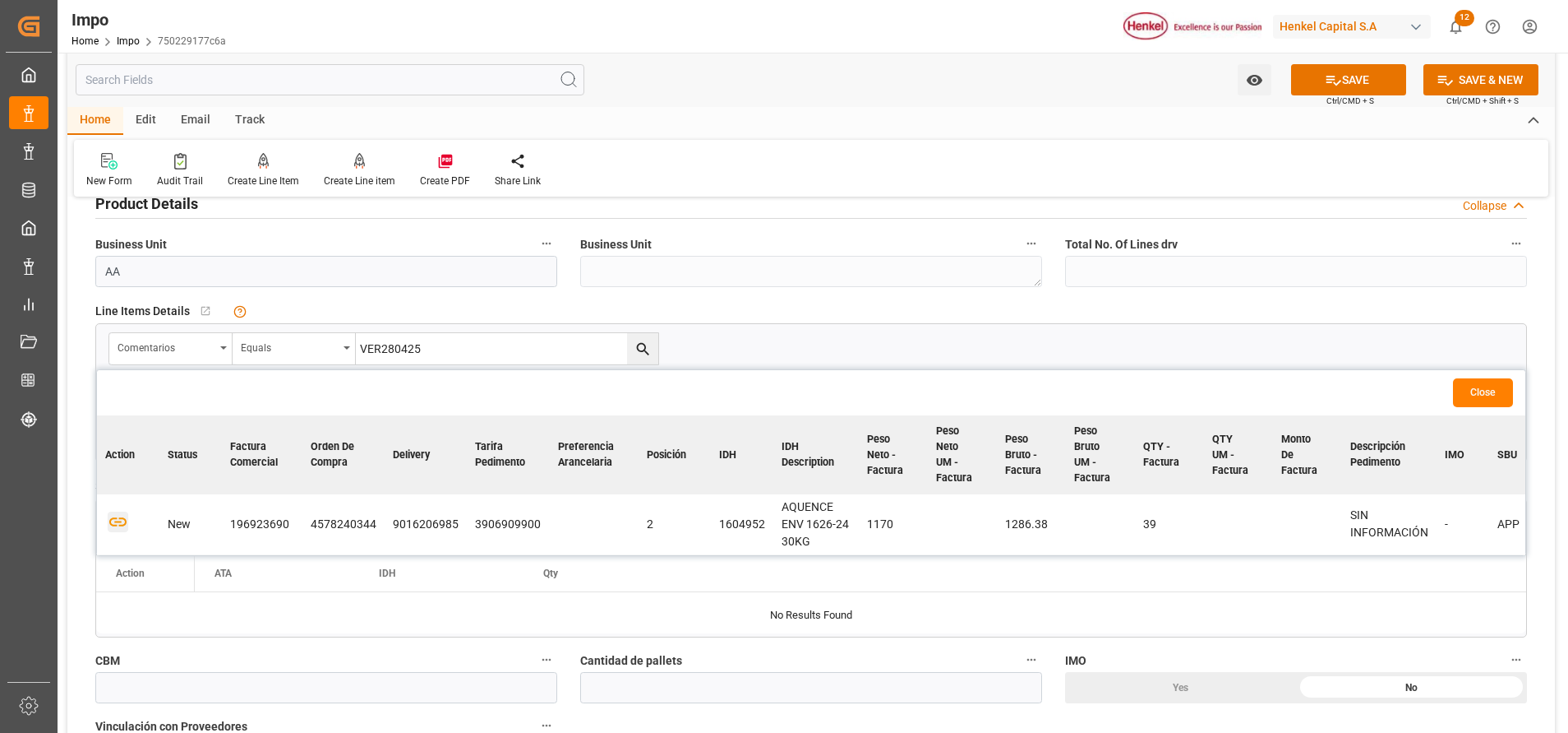
click at [120, 524] on icon "button" at bounding box center [117, 522] width 21 height 21
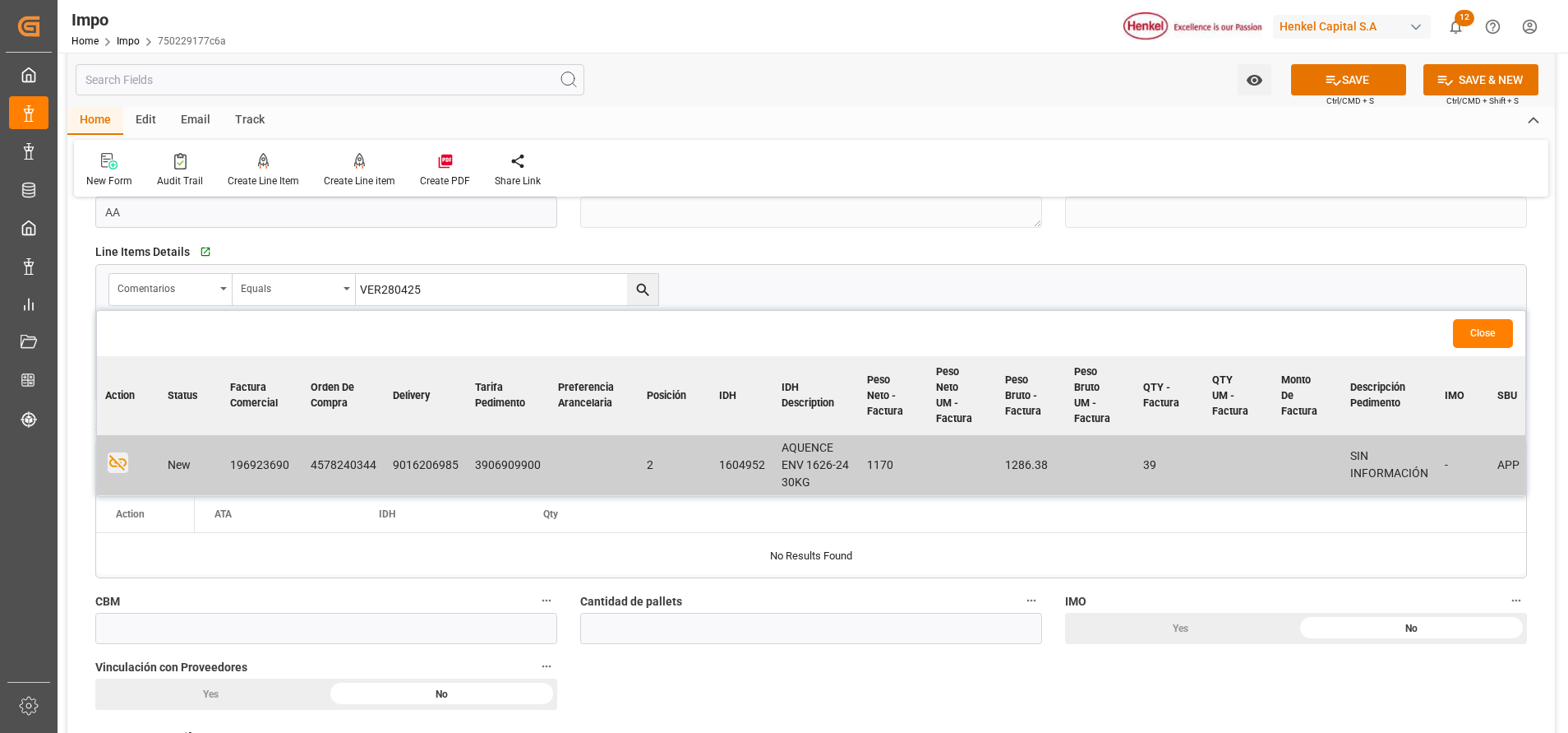
scroll to position [555, 0]
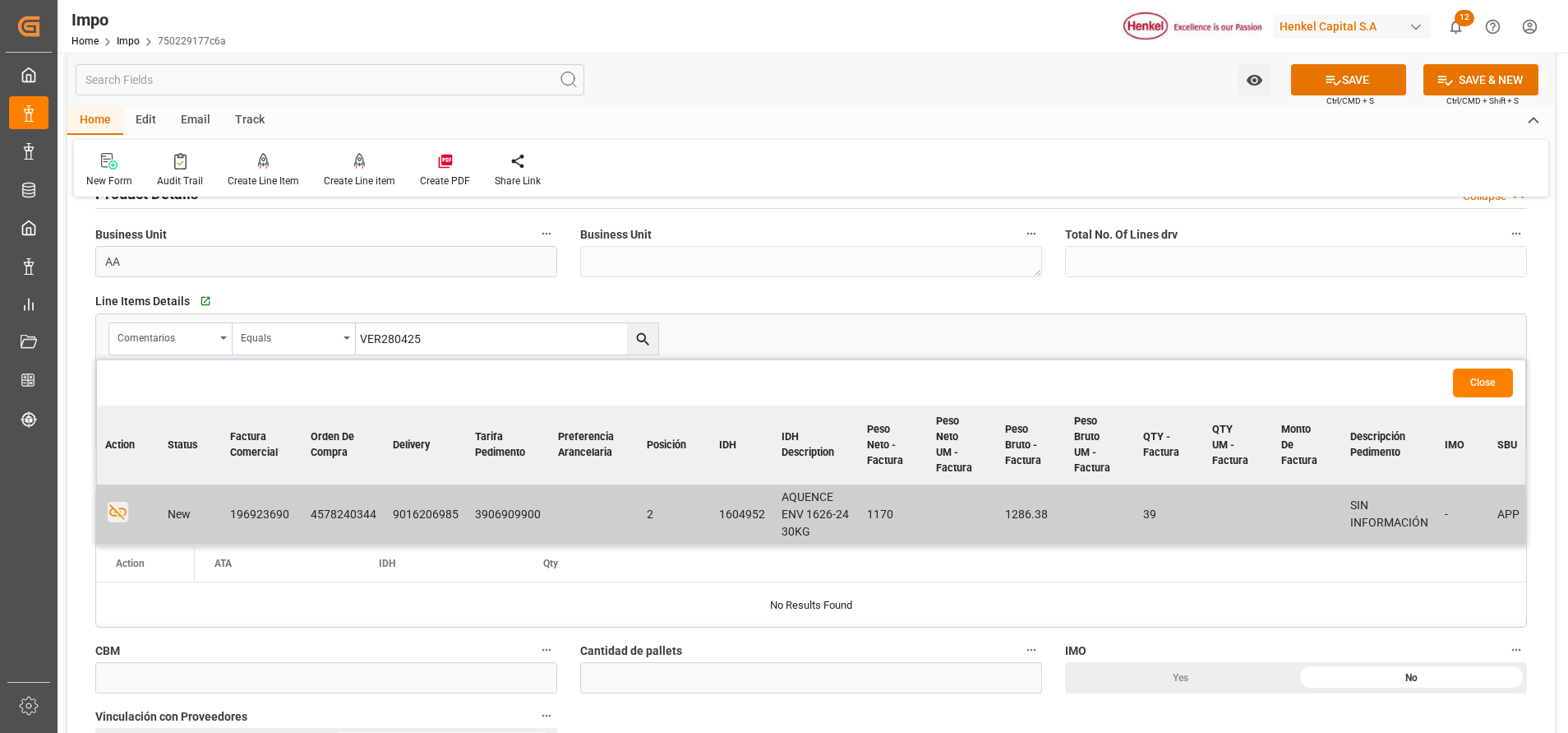
click at [146, 299] on span "Line Items Details" at bounding box center [143, 301] width 95 height 17
click at [162, 303] on span "Line Items Details" at bounding box center [143, 301] width 95 height 17
click at [1469, 385] on button "Close" at bounding box center [1483, 383] width 60 height 29
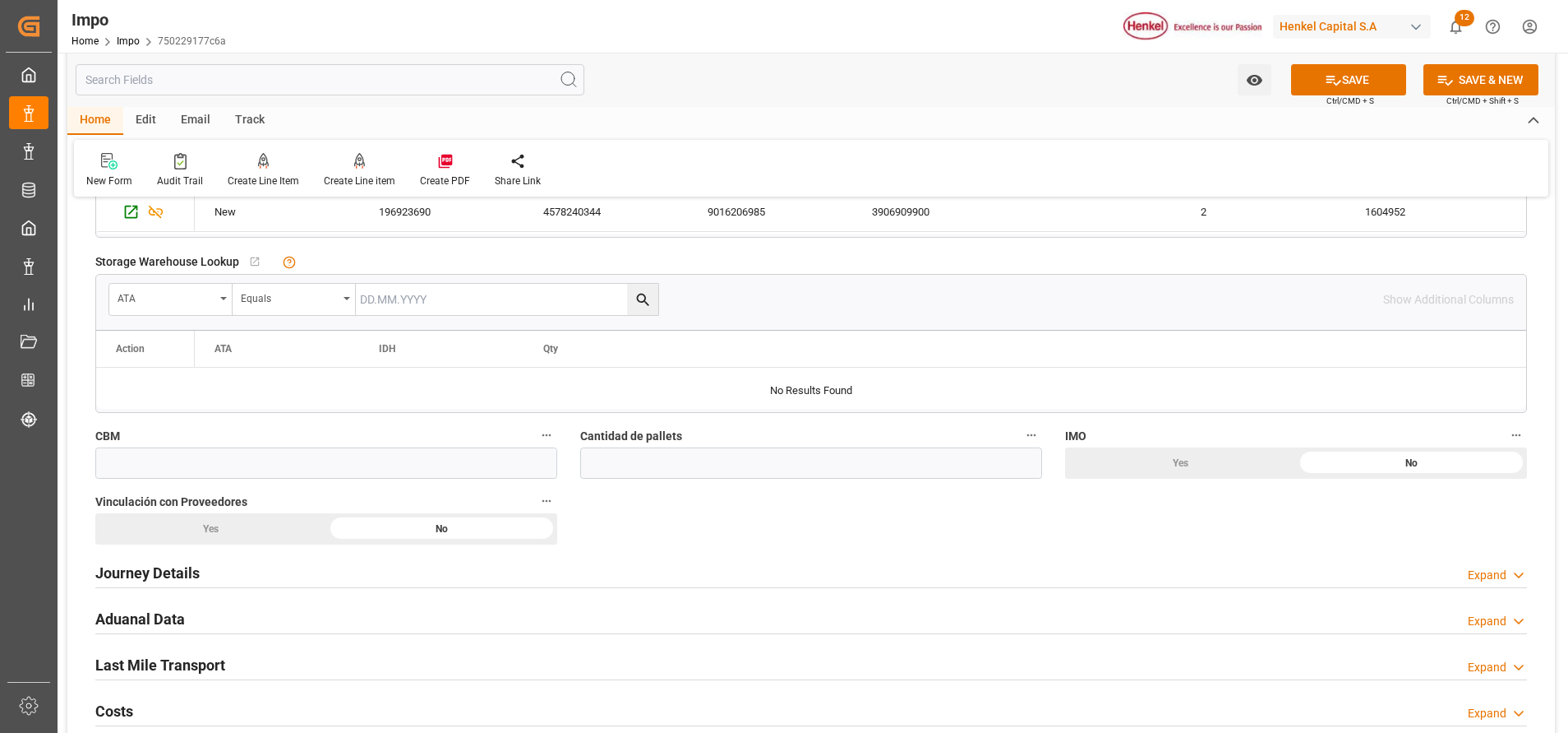
scroll to position [782, 0]
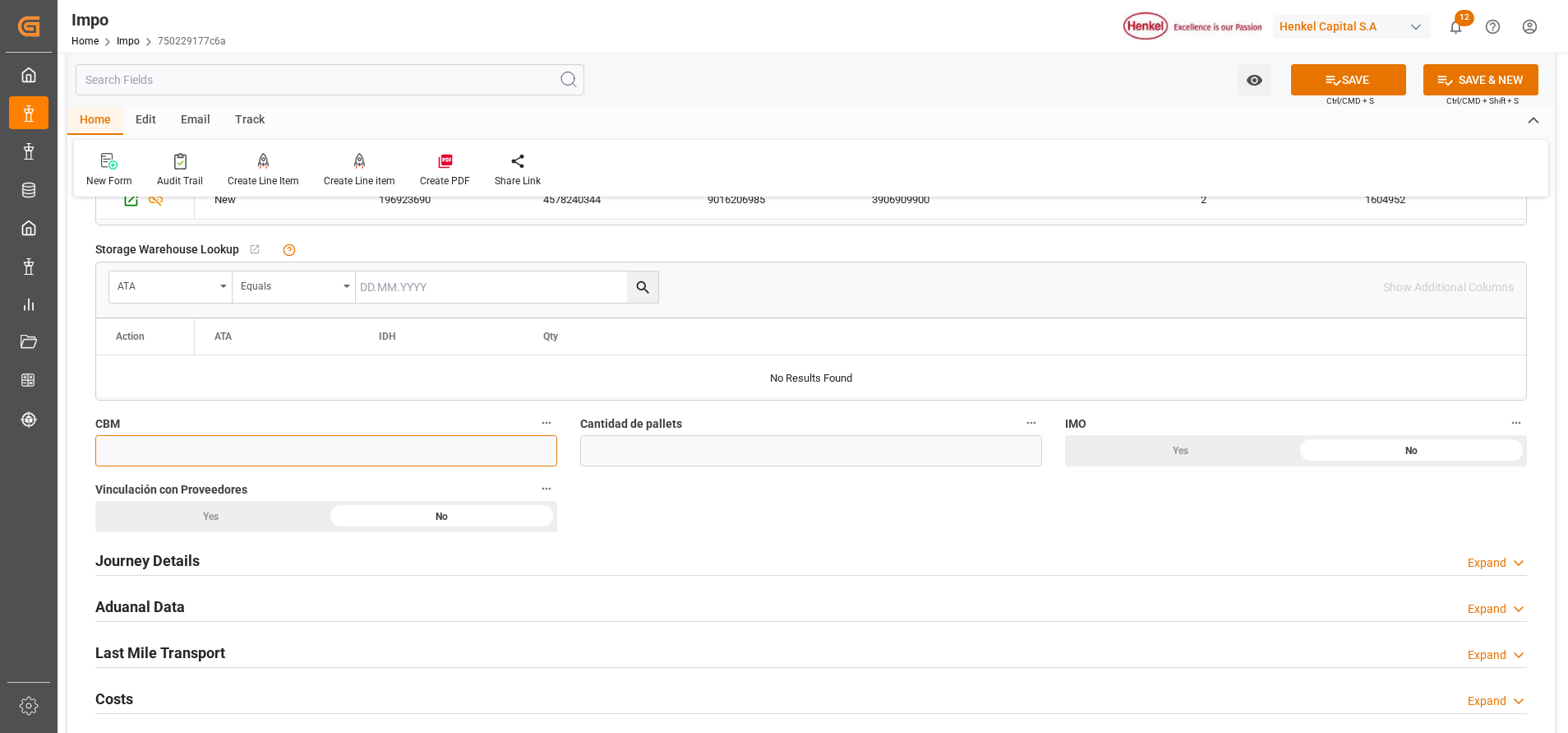
click at [384, 459] on input "text" at bounding box center [327, 451] width 462 height 31
paste input "text"
click at [291, 440] on input "text" at bounding box center [327, 451] width 462 height 31
paste input "text"
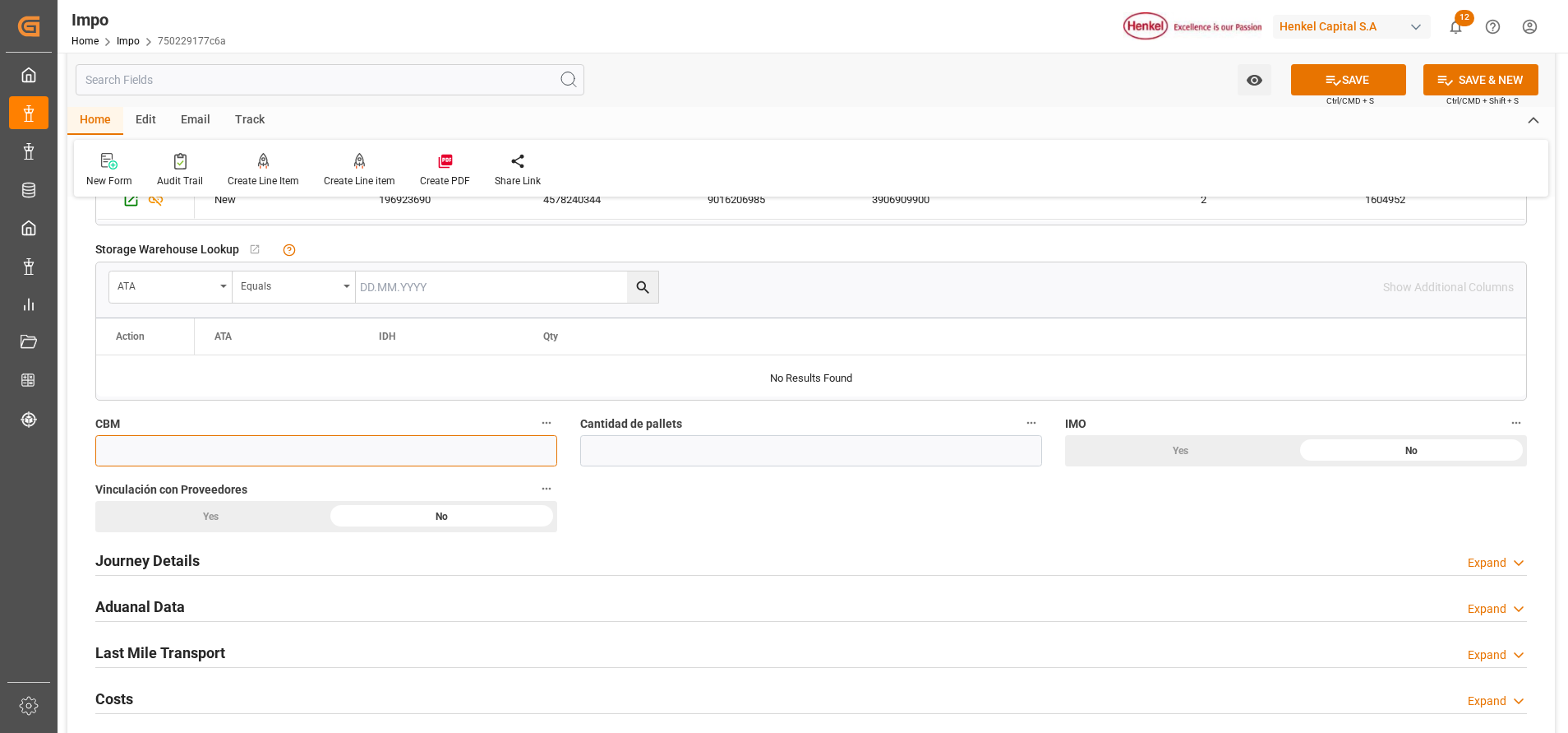
click at [478, 454] on input "text" at bounding box center [327, 451] width 462 height 31
click at [878, 505] on div "Overview Collapse Status Importación Referencia Leschaco VER280425 Status IN PR…" at bounding box center [811, 290] width 1488 height 1724
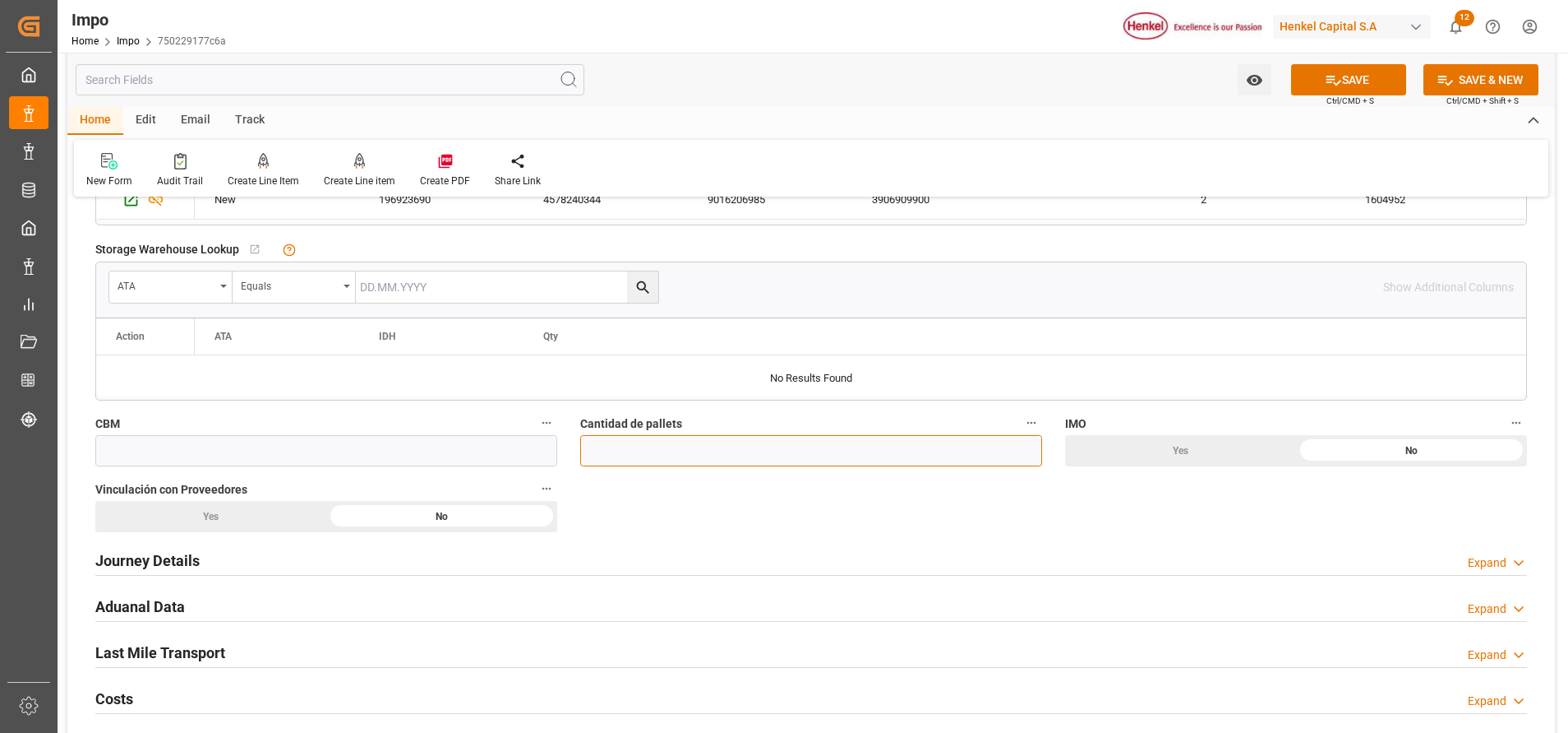
click at [809, 463] on input "text" at bounding box center [812, 451] width 462 height 31
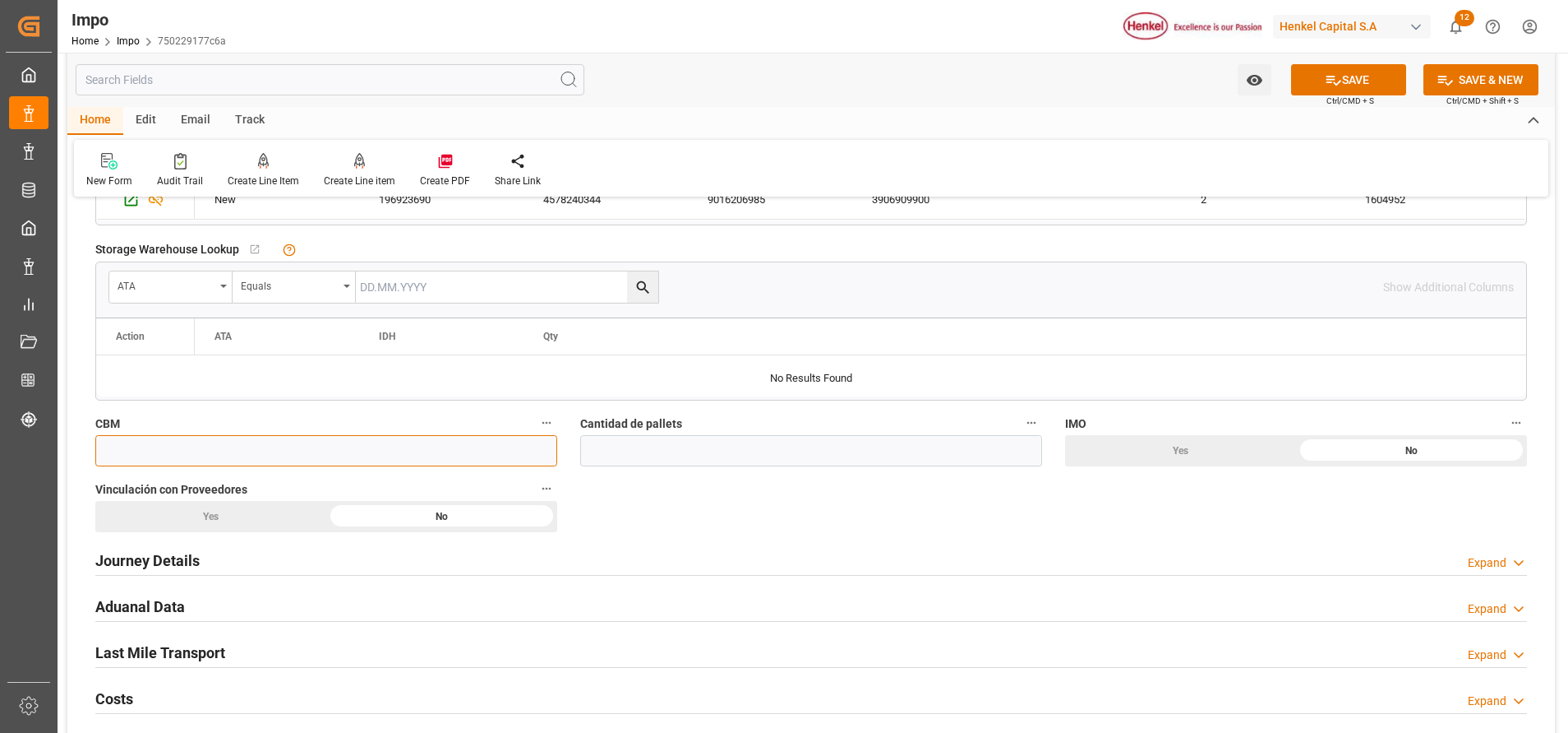
click at [454, 451] on input "text" at bounding box center [327, 451] width 462 height 31
paste input "text"
type input "3.072"
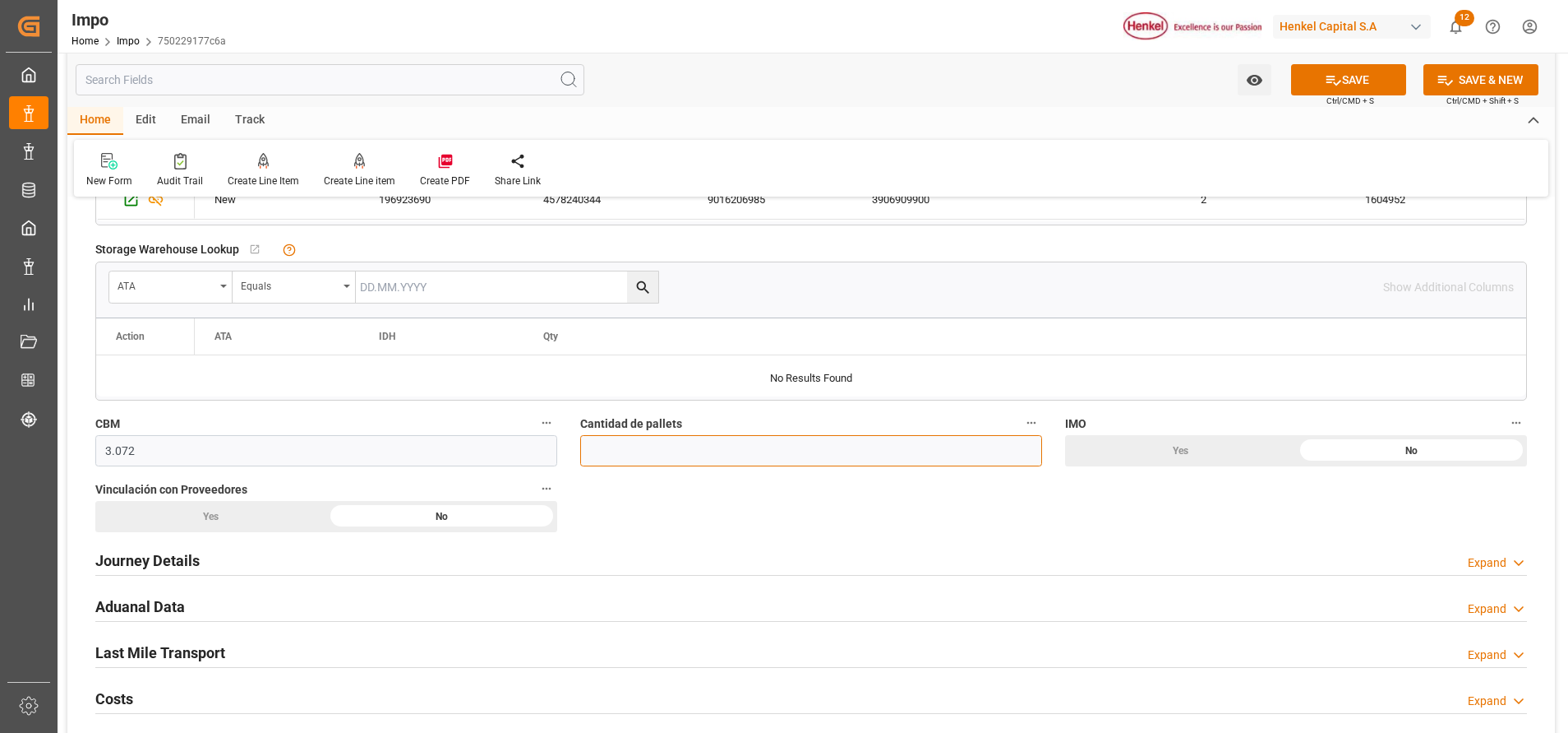
click at [700, 457] on input "text" at bounding box center [812, 451] width 462 height 31
type input "3"
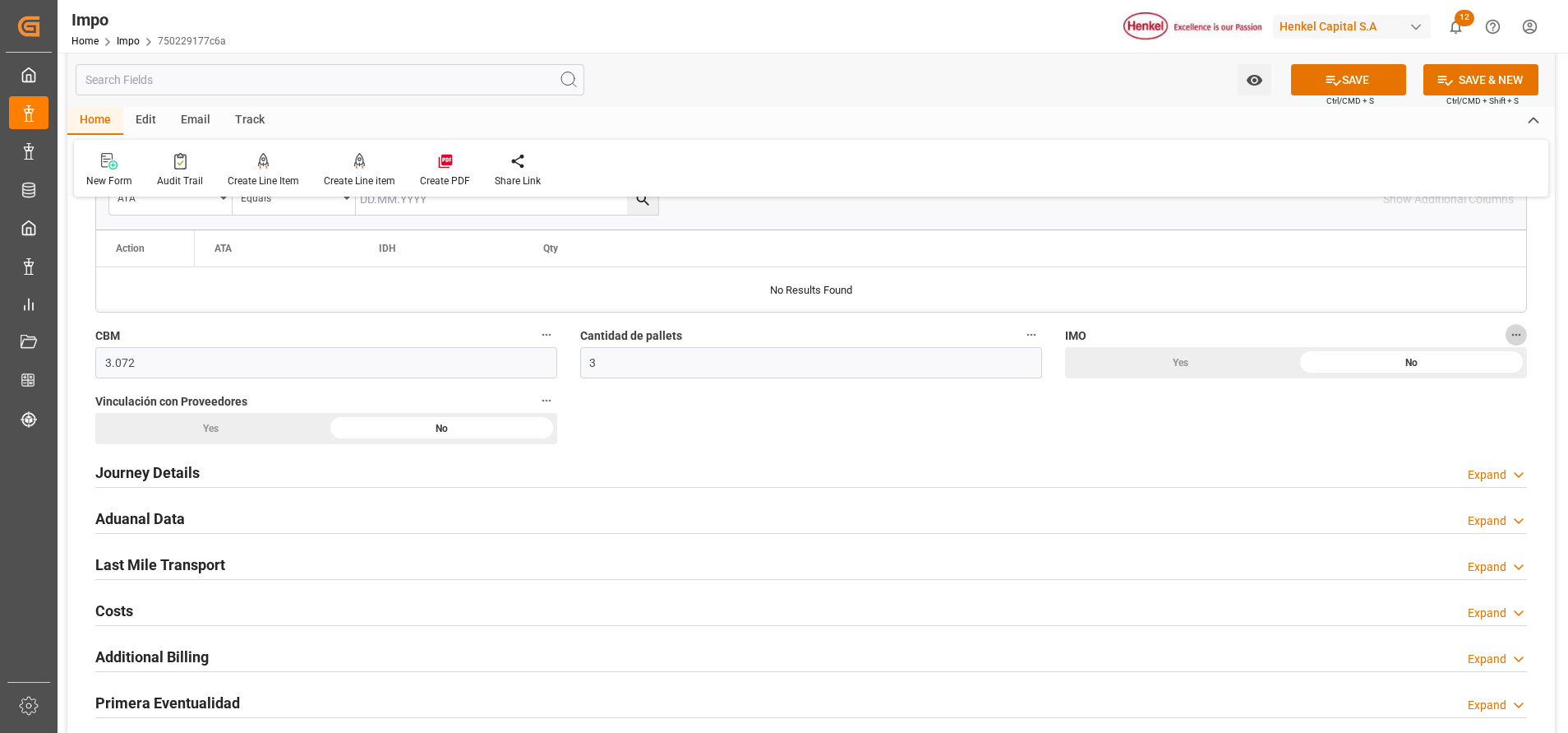
scroll to position [882, 0]
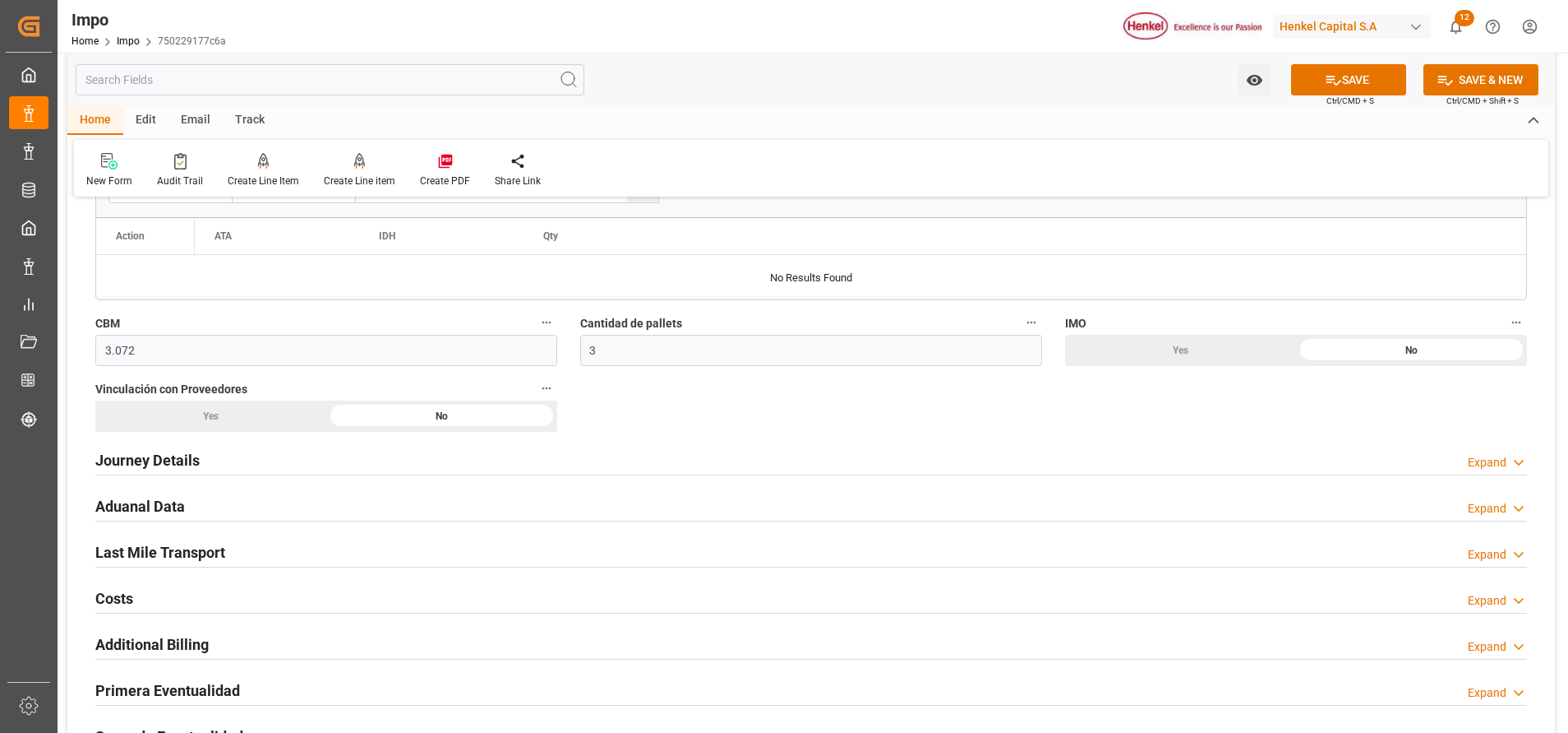
click at [135, 470] on h2 "Journey Details" at bounding box center [147, 460] width 105 height 22
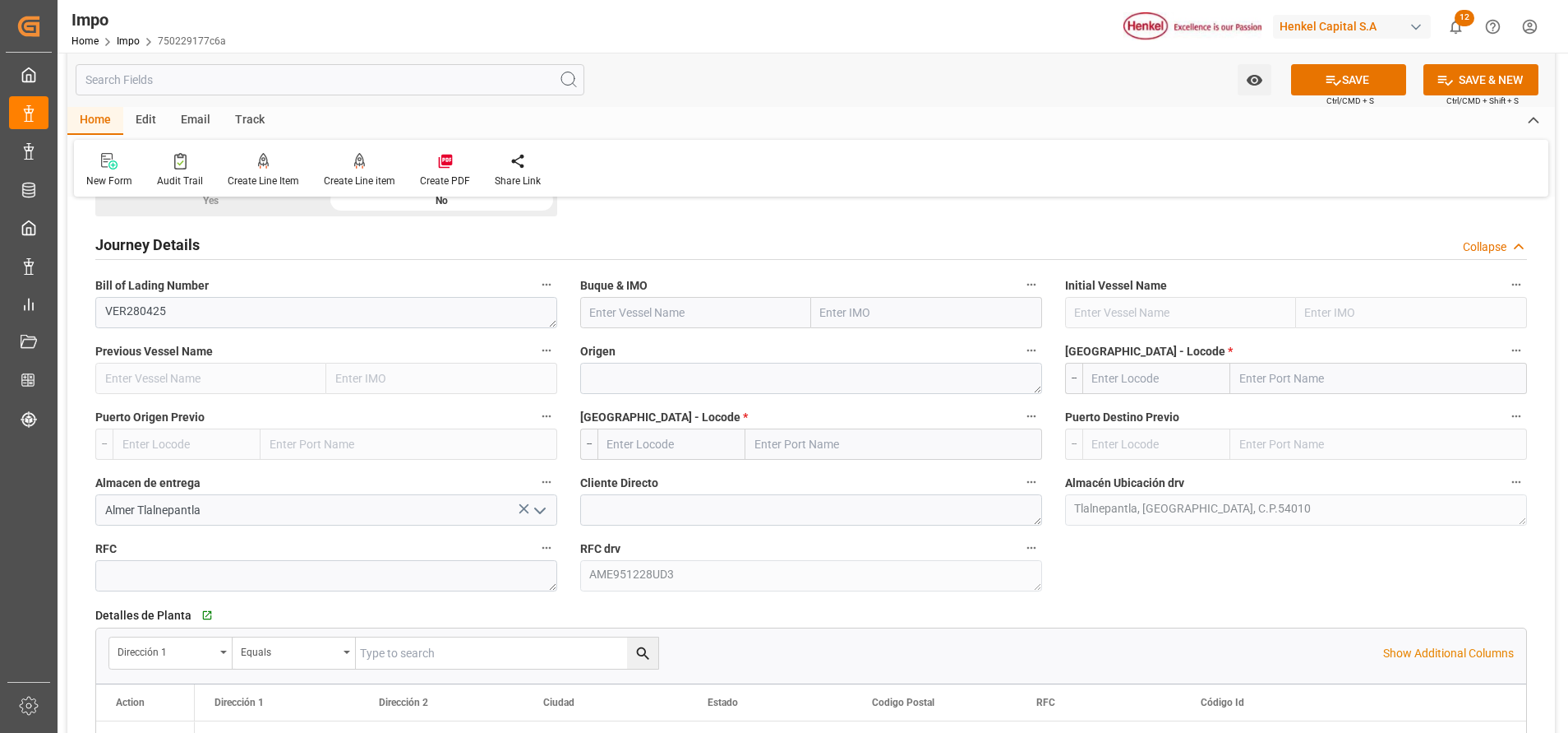
scroll to position [1129, 0]
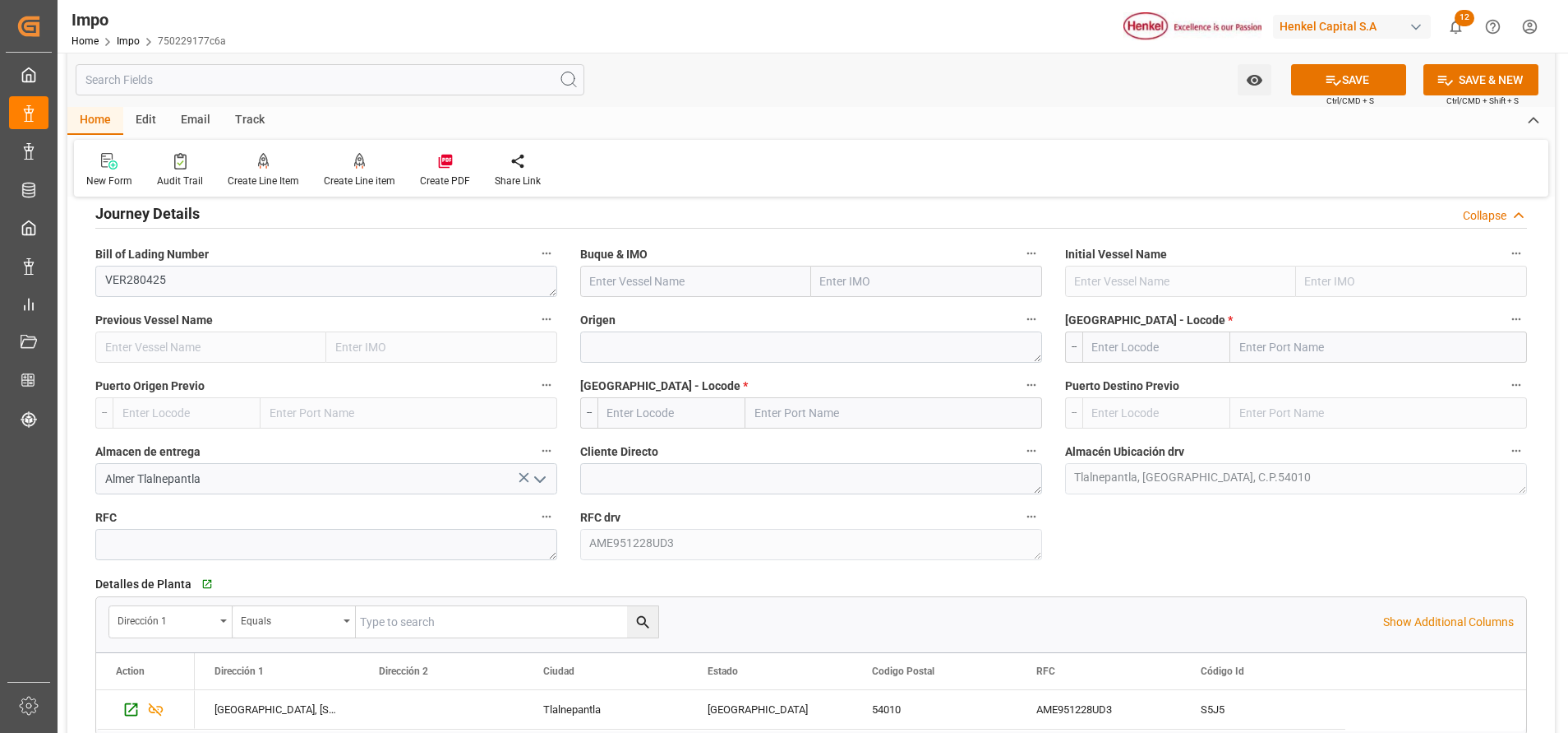
click at [875, 276] on input "text" at bounding box center [926, 281] width 231 height 31
paste input "CLEMENS SCHULTE 535W"
type input "CLEMENS SCHULTE 535W"
drag, startPoint x: 978, startPoint y: 285, endPoint x: 796, endPoint y: 293, distance: 182.2
click at [796, 293] on div "CLEMENS SCHULTE 535W" at bounding box center [812, 281] width 462 height 31
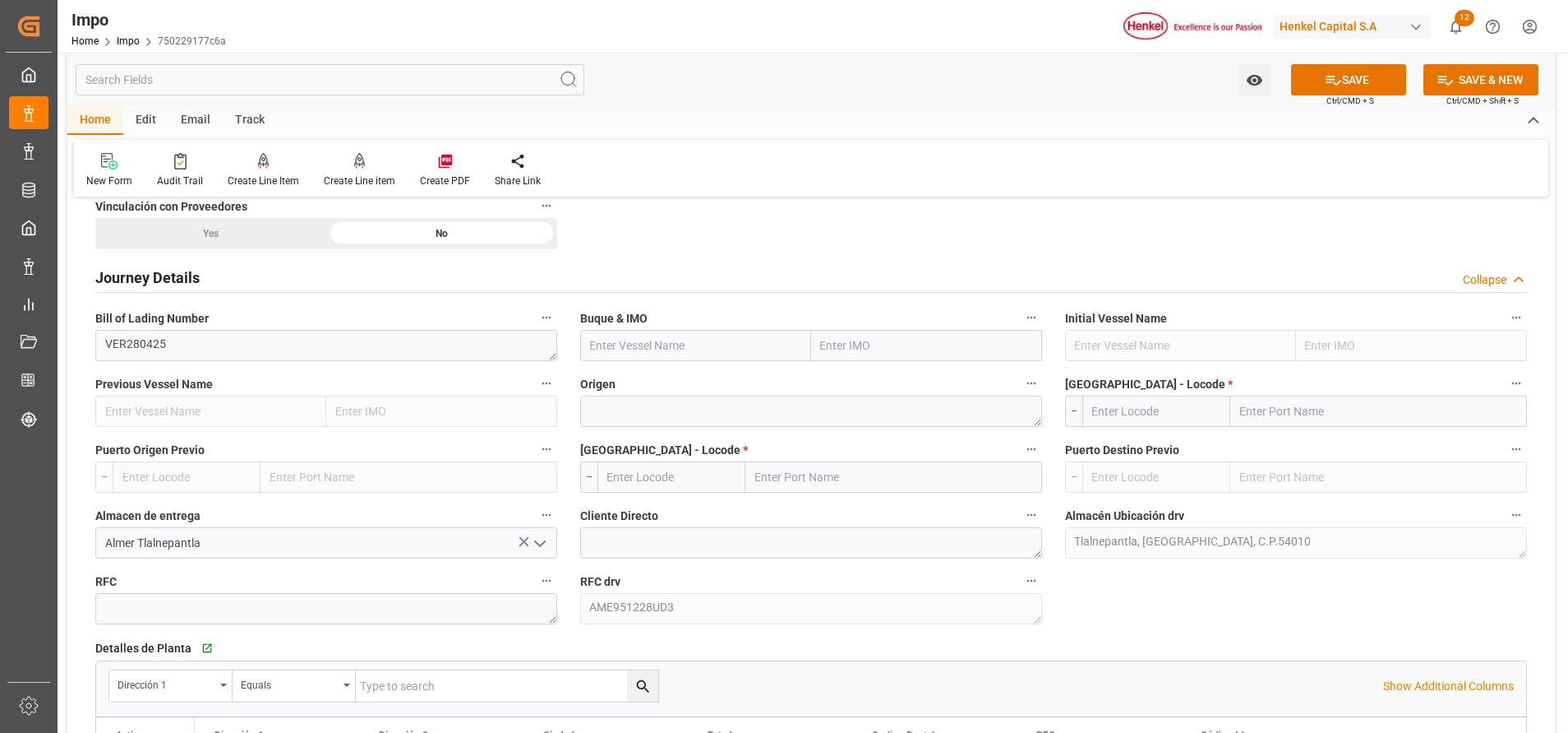
scroll to position [1048, 0]
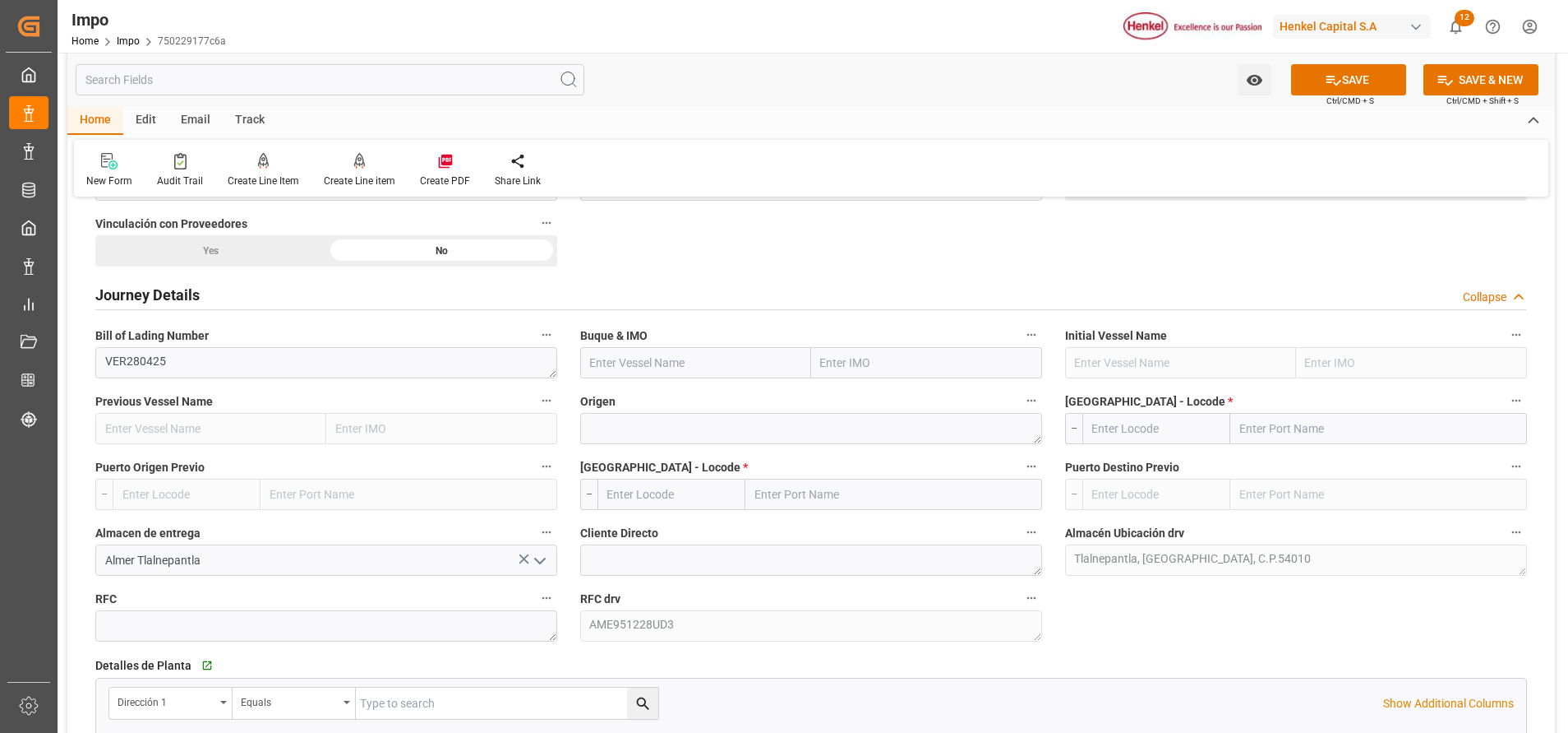
click at [659, 374] on input "text" at bounding box center [696, 362] width 231 height 31
paste input "CLEMENS SCHULTE 535W"
click at [671, 402] on b "Clemens Schulte" at bounding box center [635, 399] width 89 height 13
type input "Clemens Schulte"
type input "9665671"
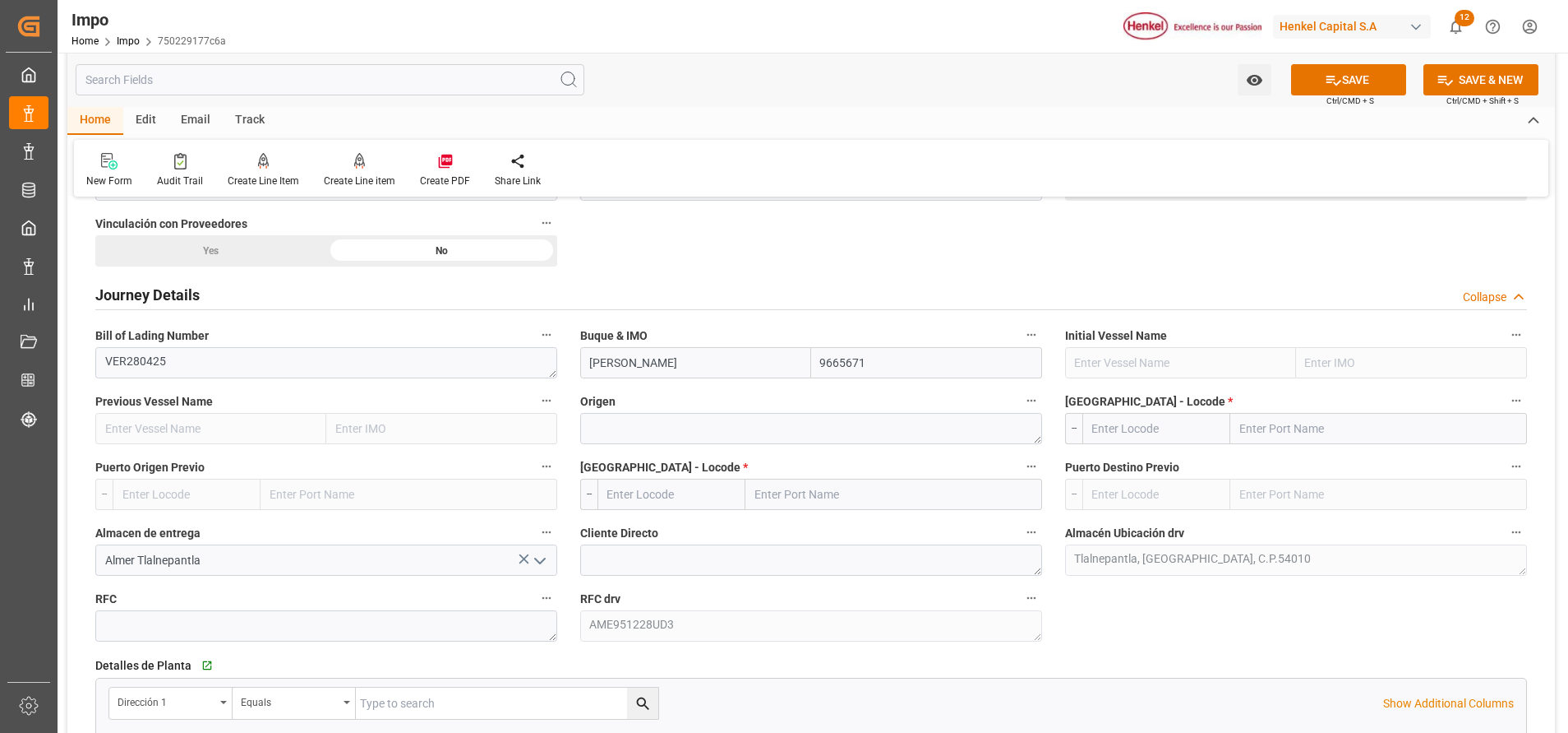
type input "Clemens Schulte"
click at [688, 430] on textarea at bounding box center [812, 428] width 462 height 31
click at [1318, 433] on input "text" at bounding box center [1379, 428] width 297 height 31
type input "ham"
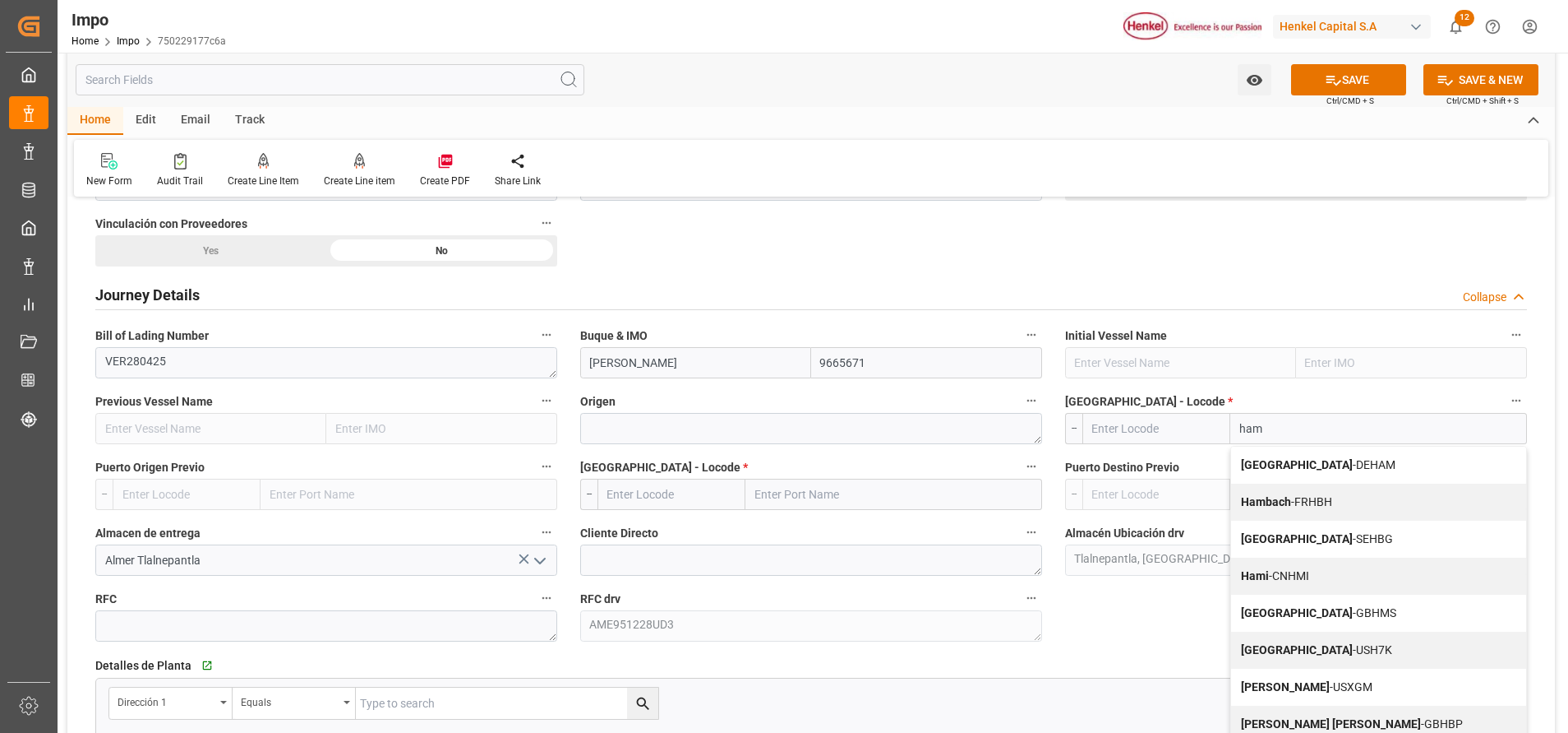
click at [1362, 459] on div "Hamburg - DEHAM" at bounding box center [1379, 464] width 295 height 37
type input "DEHAM"
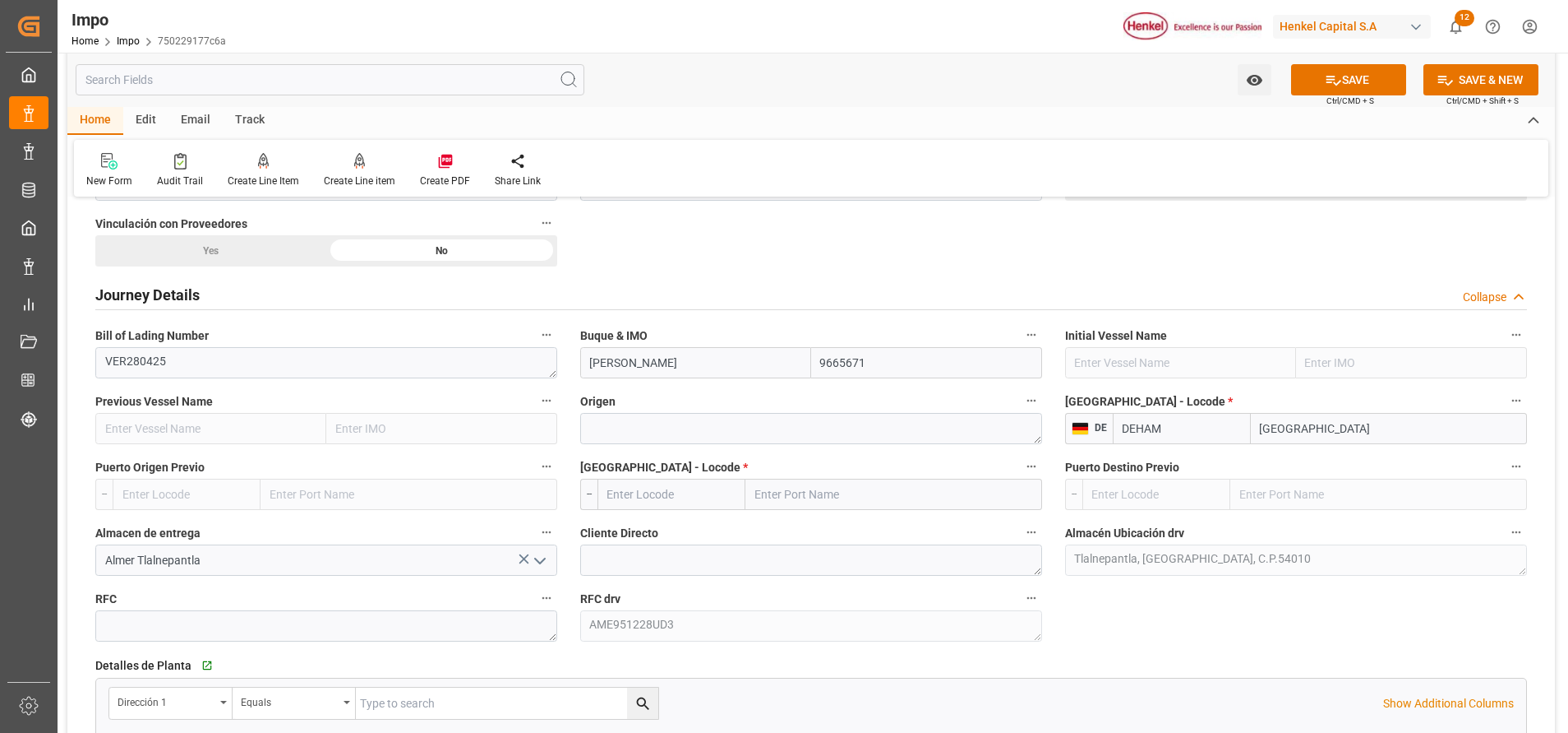
type input "Hamburg"
click at [781, 426] on textarea at bounding box center [812, 428] width 462 height 31
type textarea "Amsterdam"
click at [832, 498] on input "text" at bounding box center [894, 494] width 297 height 31
type input "vera"
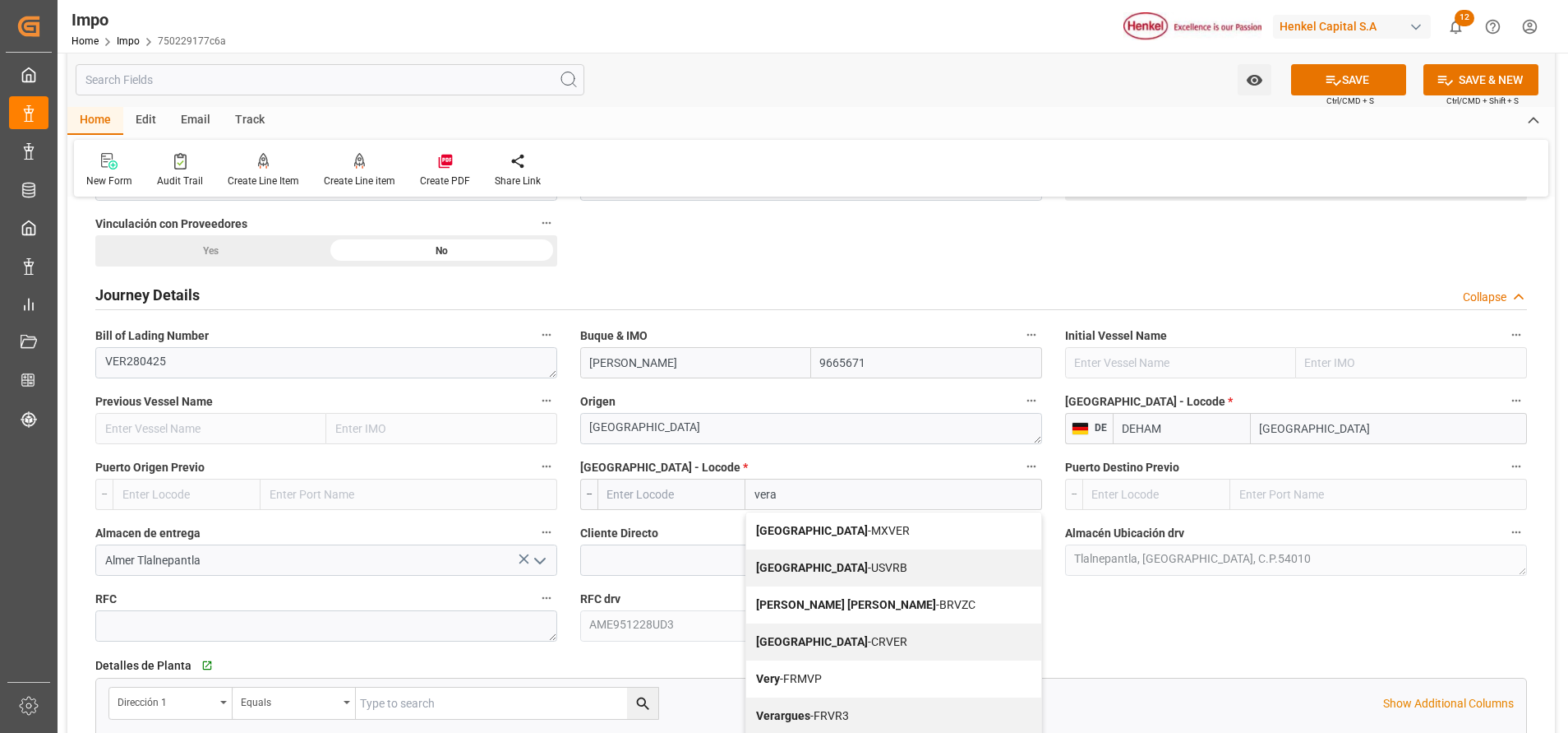
click at [856, 527] on div "Veracruz - MXVER" at bounding box center [894, 531] width 295 height 37
type input "MXVER"
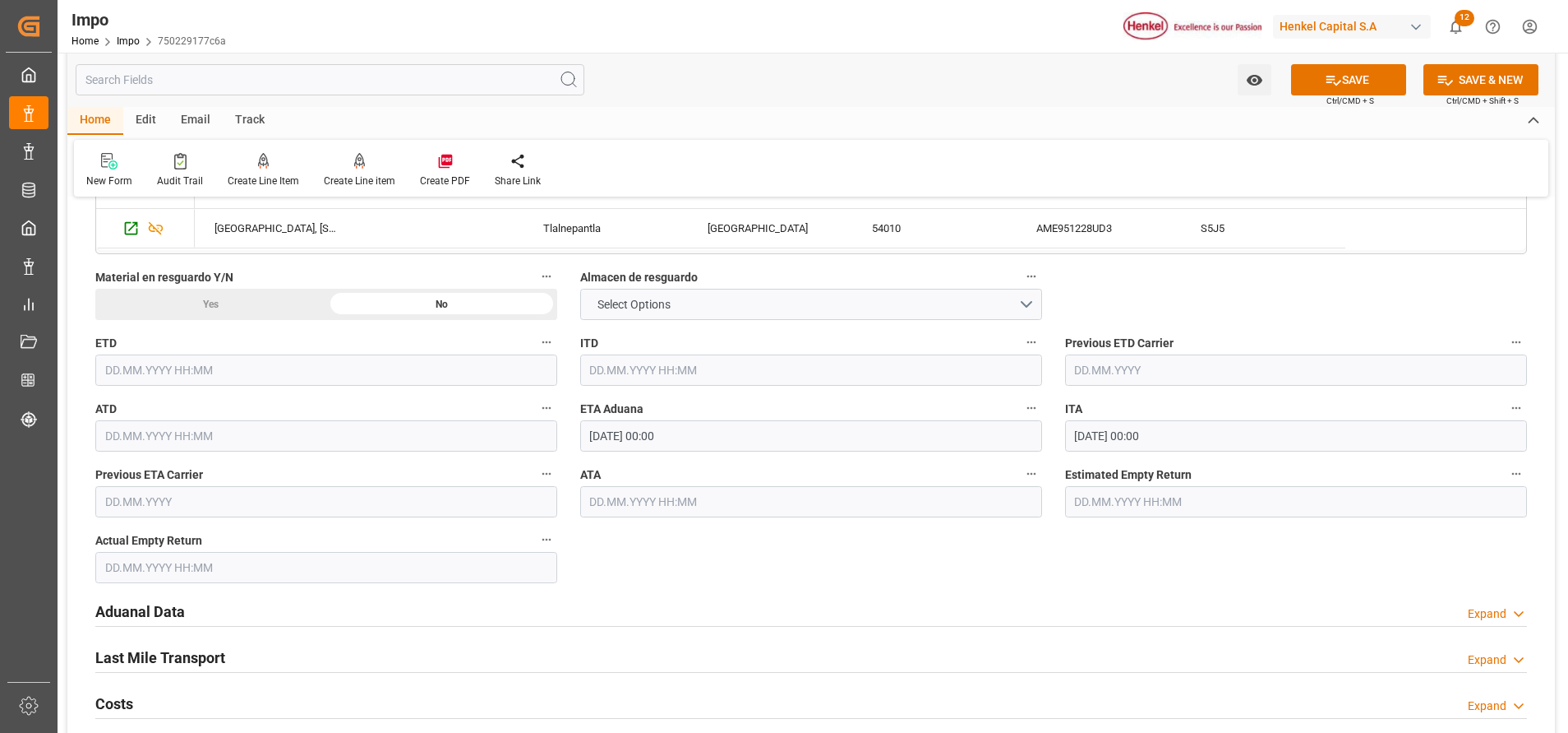
scroll to position [1627, 0]
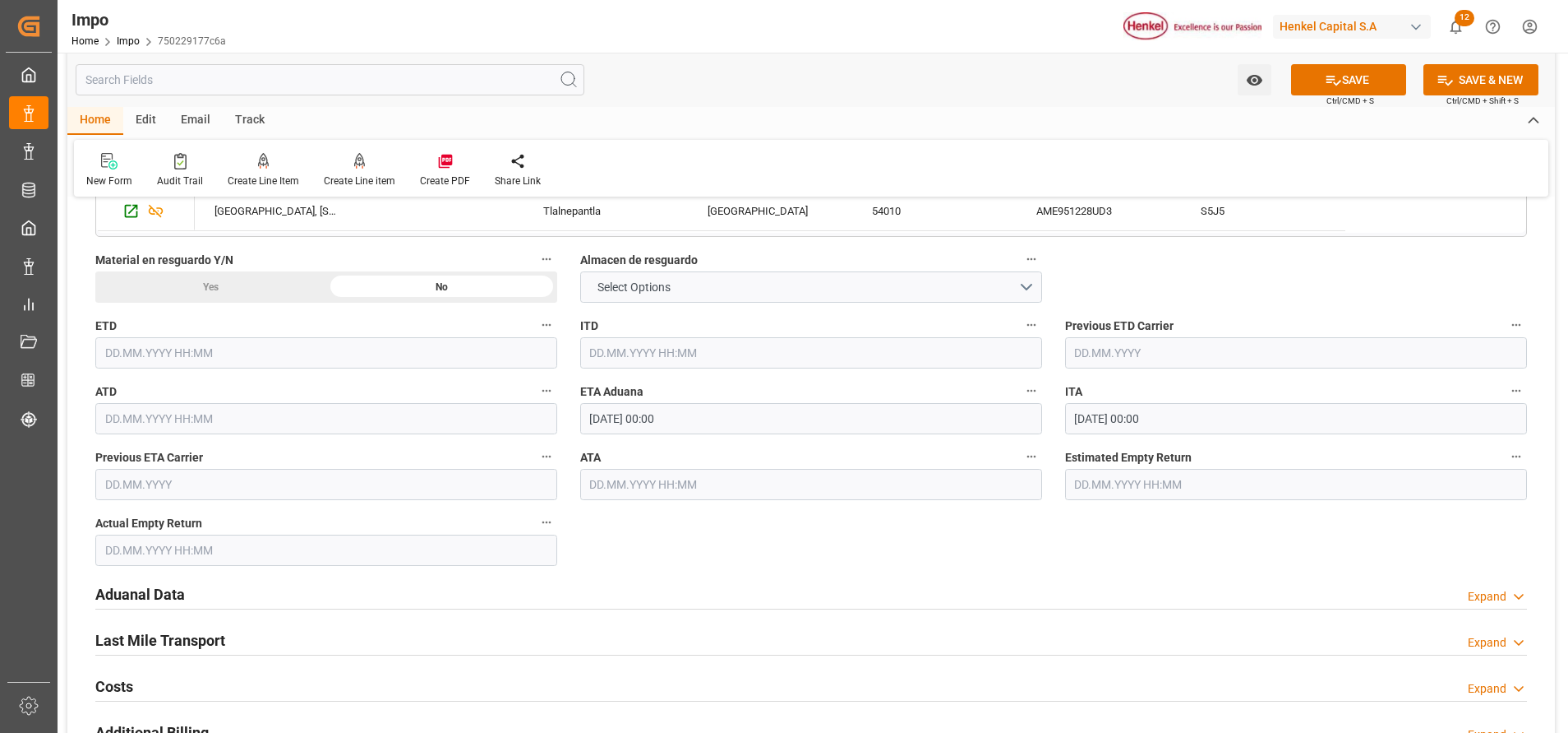
type input "[GEOGRAPHIC_DATA]"
click at [176, 601] on h2 "Aduanal Data" at bounding box center [140, 594] width 89 height 22
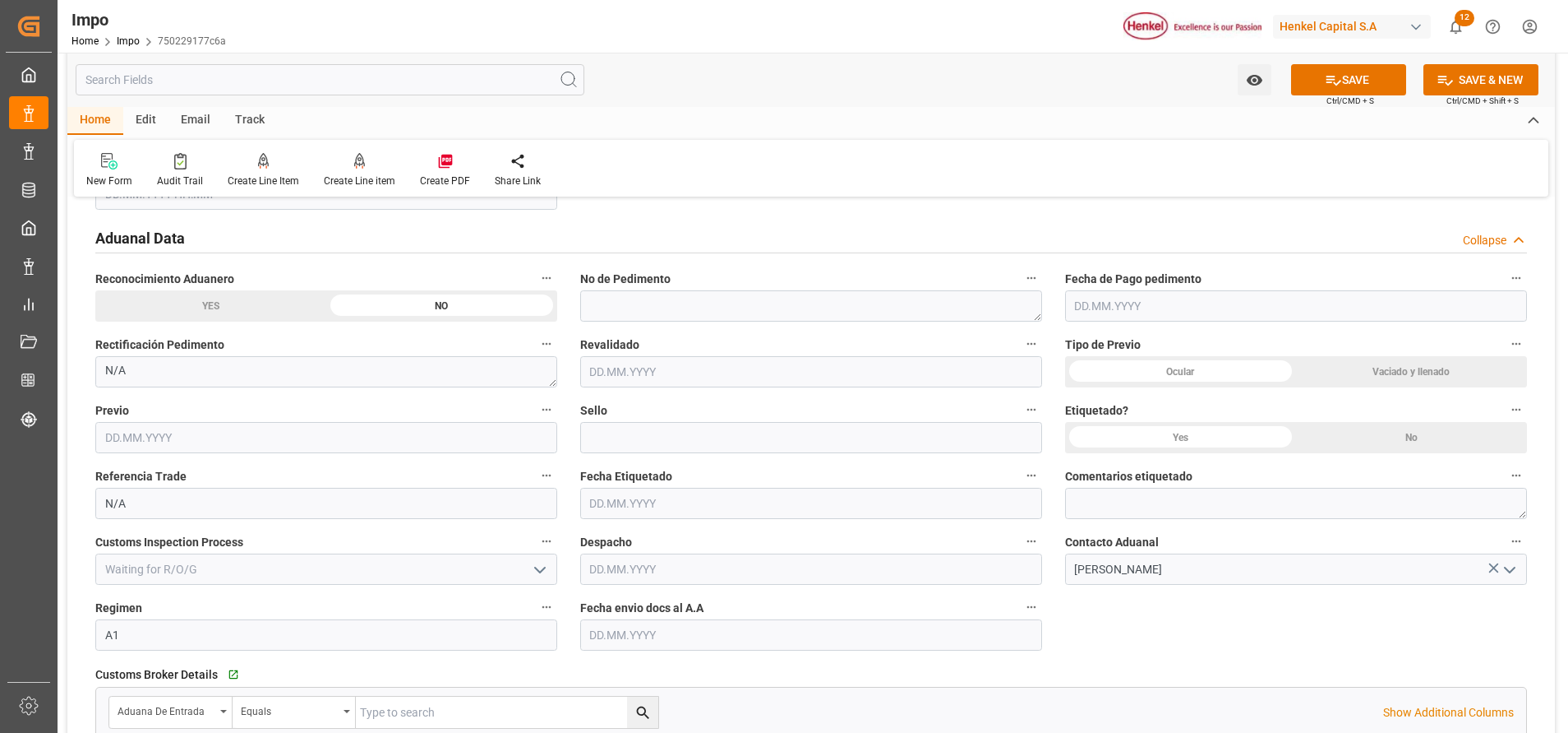
scroll to position [1988, 0]
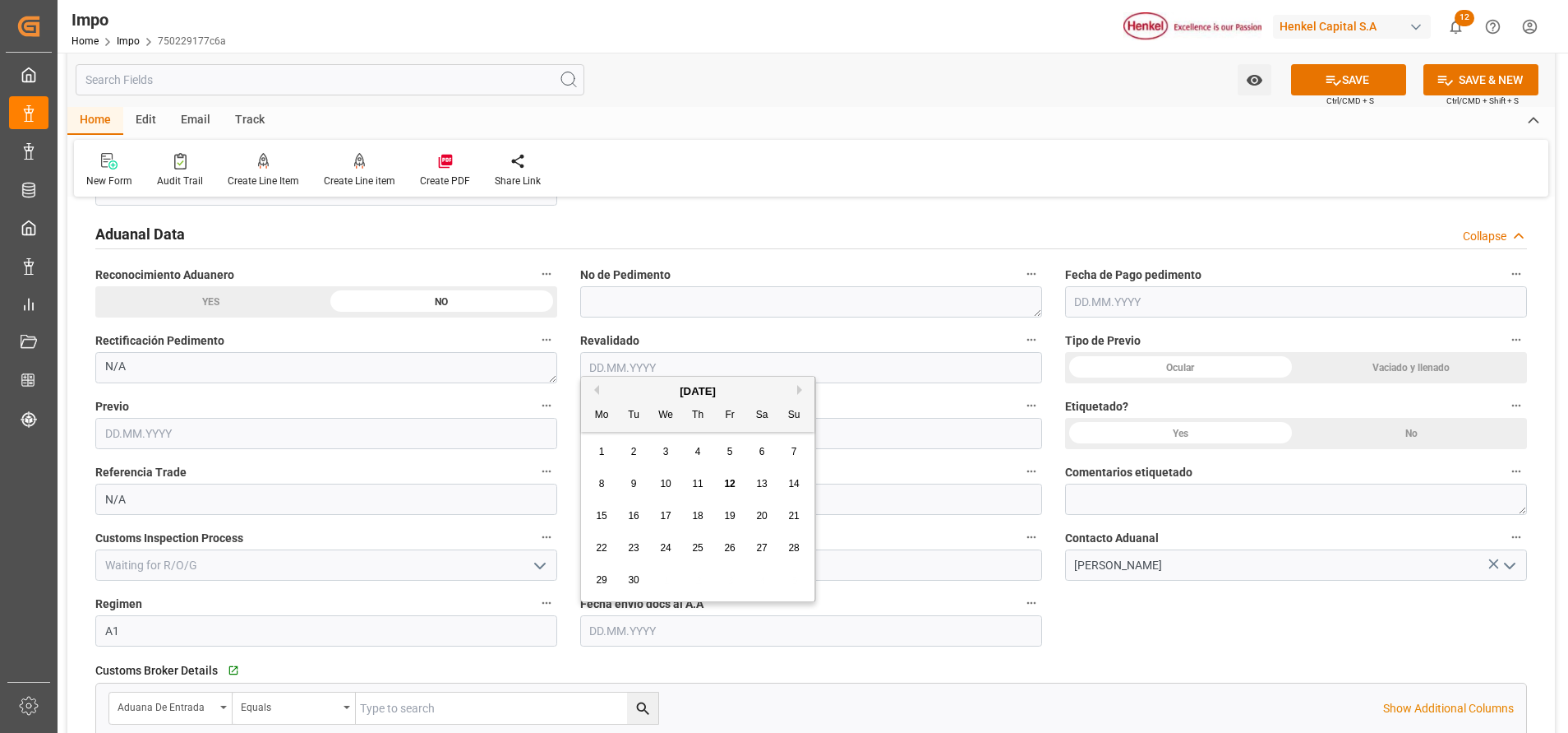
click at [689, 635] on input "text" at bounding box center [812, 631] width 462 height 31
click at [723, 485] on div "12" at bounding box center [730, 484] width 21 height 20
type input "12.09.2025"
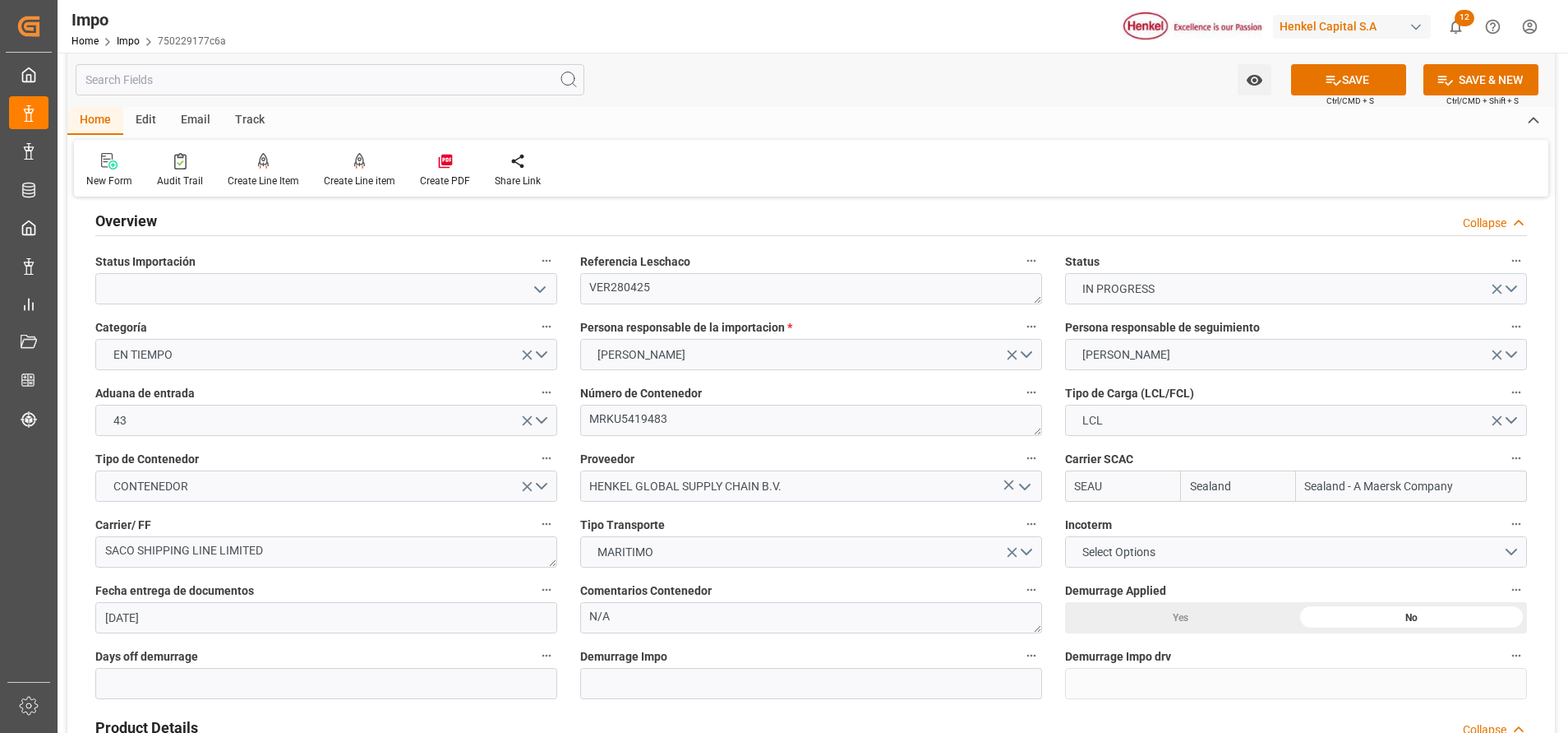
scroll to position [0, 0]
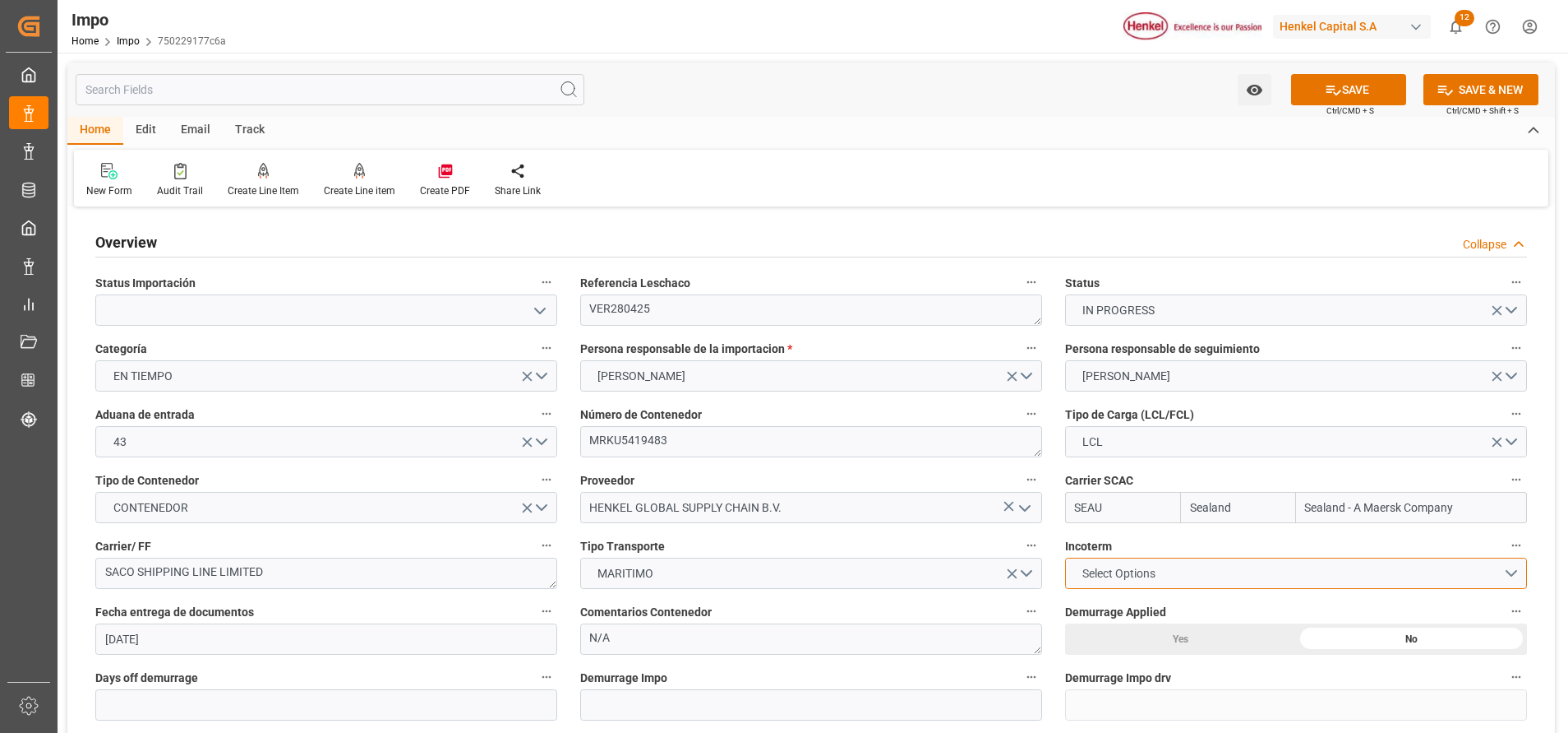
click at [1286, 580] on button "Select Options" at bounding box center [1296, 573] width 462 height 31
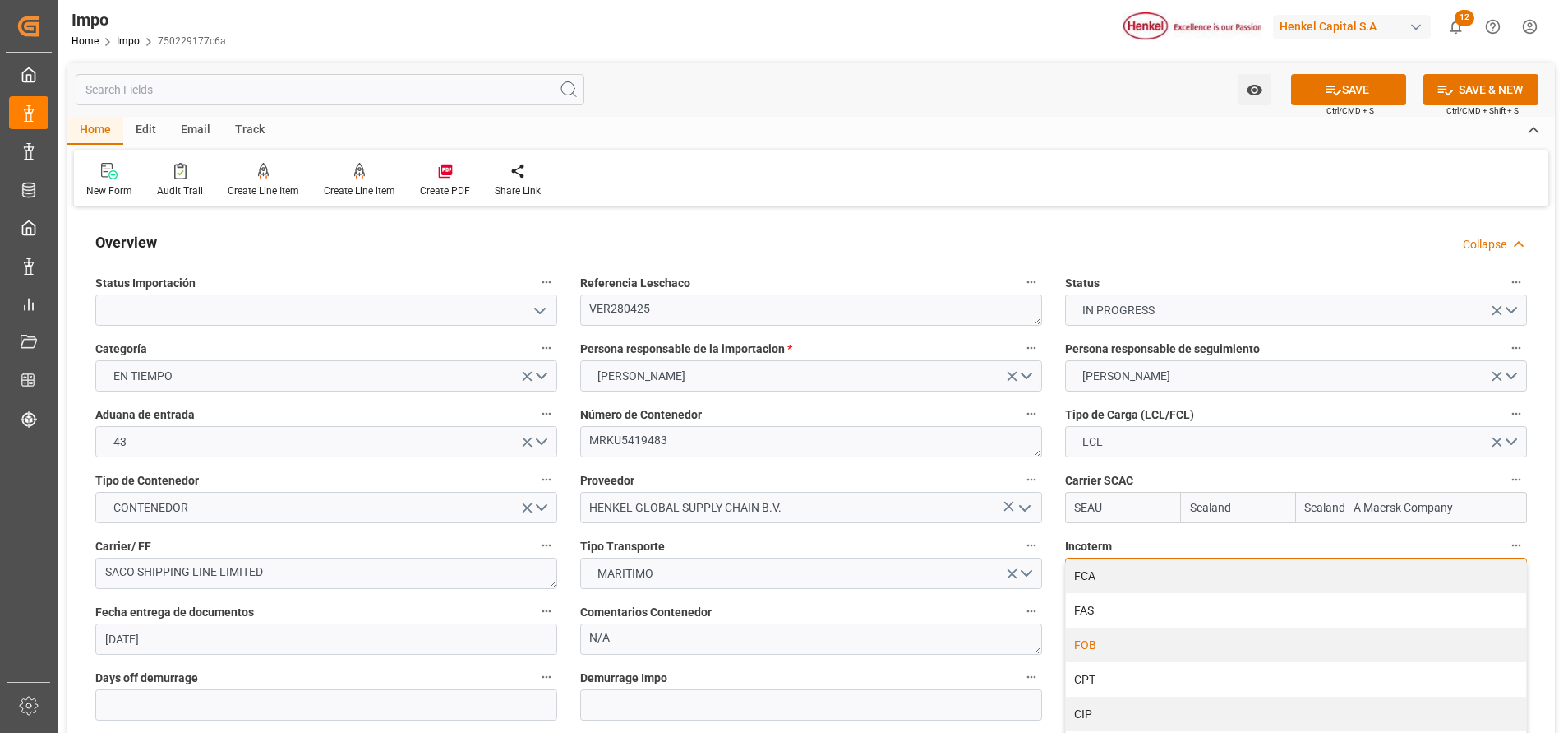
scroll to position [39, 0]
click at [1094, 667] on div "CPT" at bounding box center [1296, 676] width 460 height 35
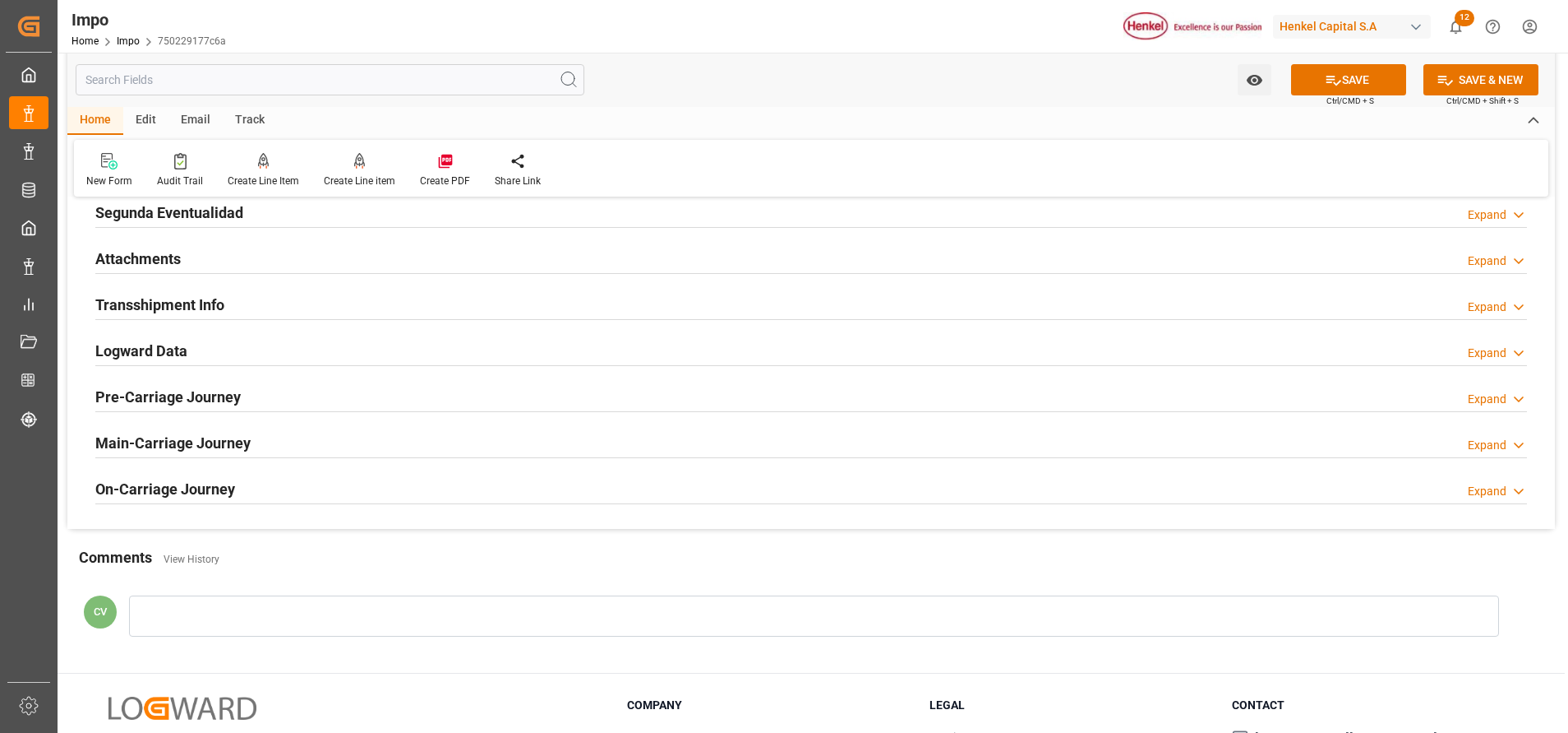
scroll to position [2566, 0]
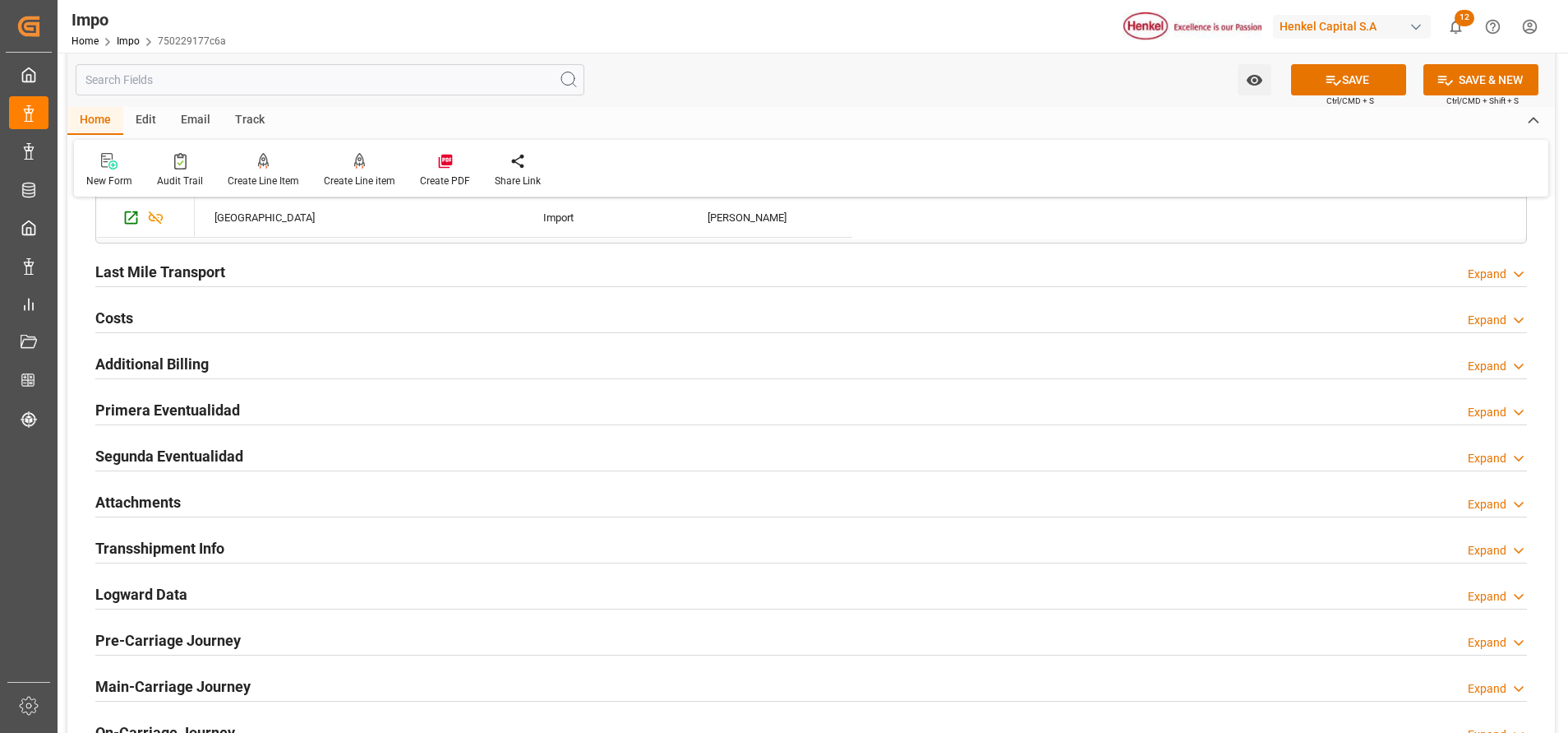
click at [129, 491] on h2 "Attachments" at bounding box center [138, 502] width 86 height 22
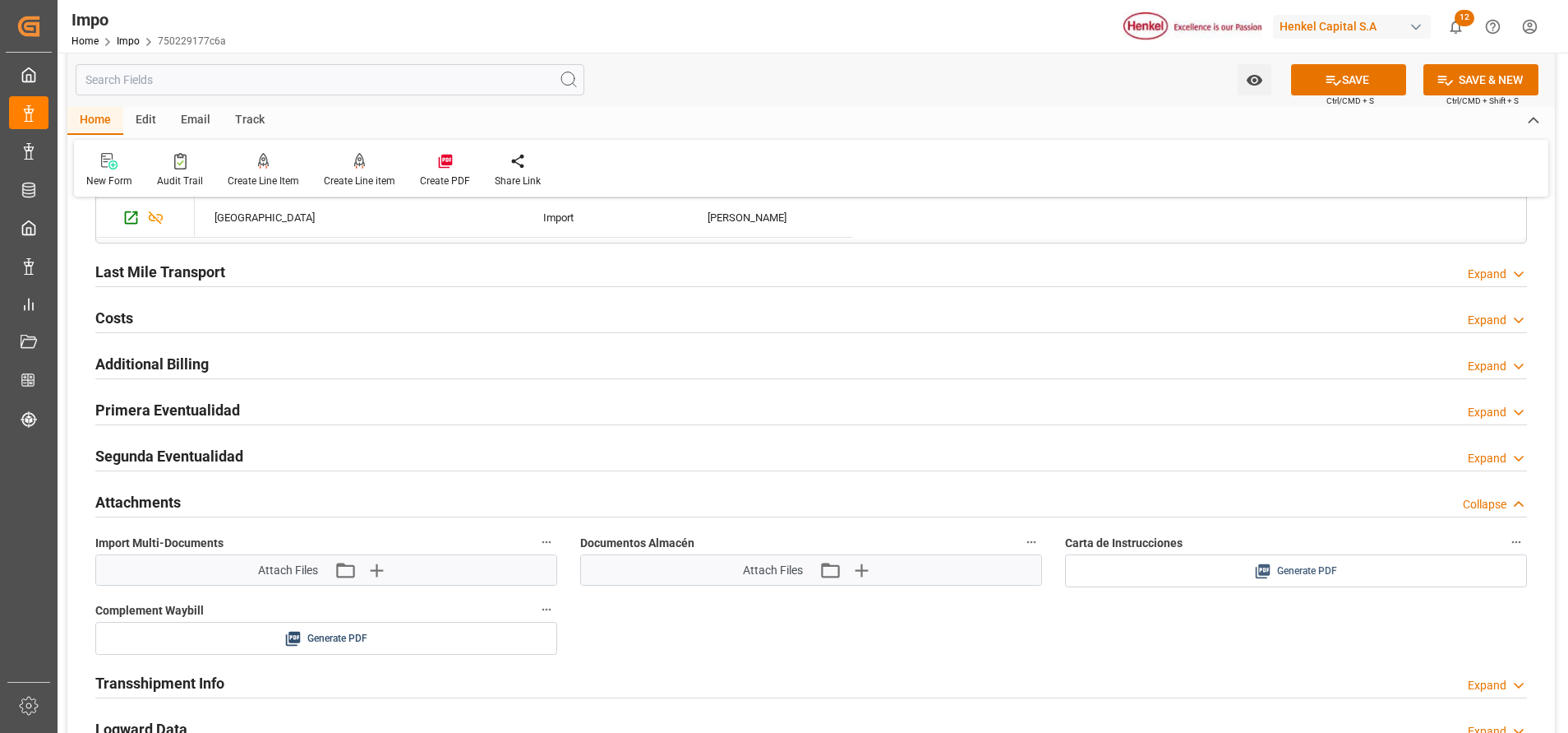
click at [1210, 571] on div "Generate PDF" at bounding box center [1296, 571] width 437 height 21
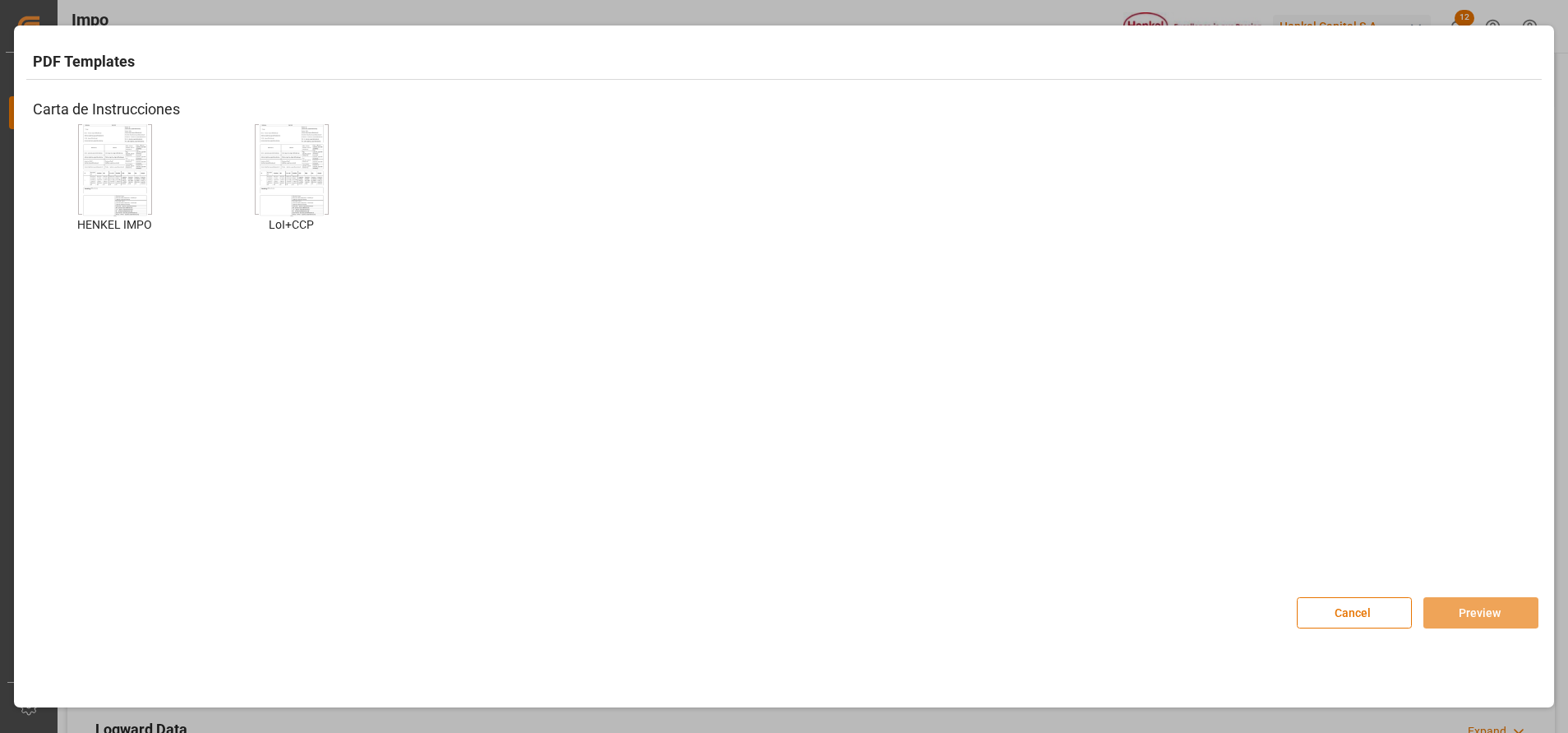
click at [150, 166] on div "HENKEL IMPO HENKEL IMPO" at bounding box center [115, 190] width 165 height 133
click at [113, 179] on img at bounding box center [115, 169] width 66 height 93
click at [1463, 628] on div "Cancel Preview" at bounding box center [1418, 613] width 242 height 31
click at [1479, 613] on button "Preview" at bounding box center [1481, 613] width 115 height 31
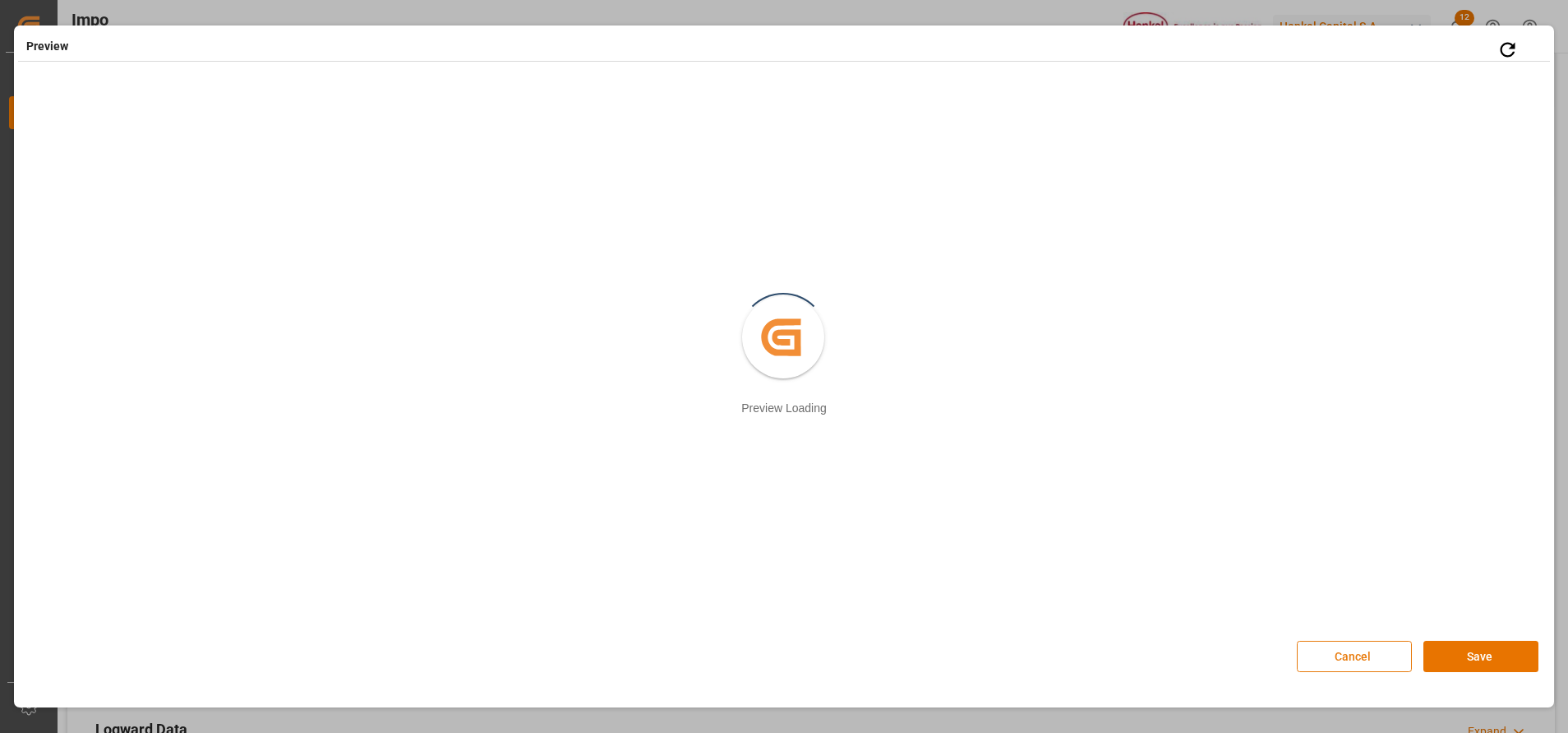
click at [1352, 655] on button "Cancel" at bounding box center [1354, 657] width 115 height 31
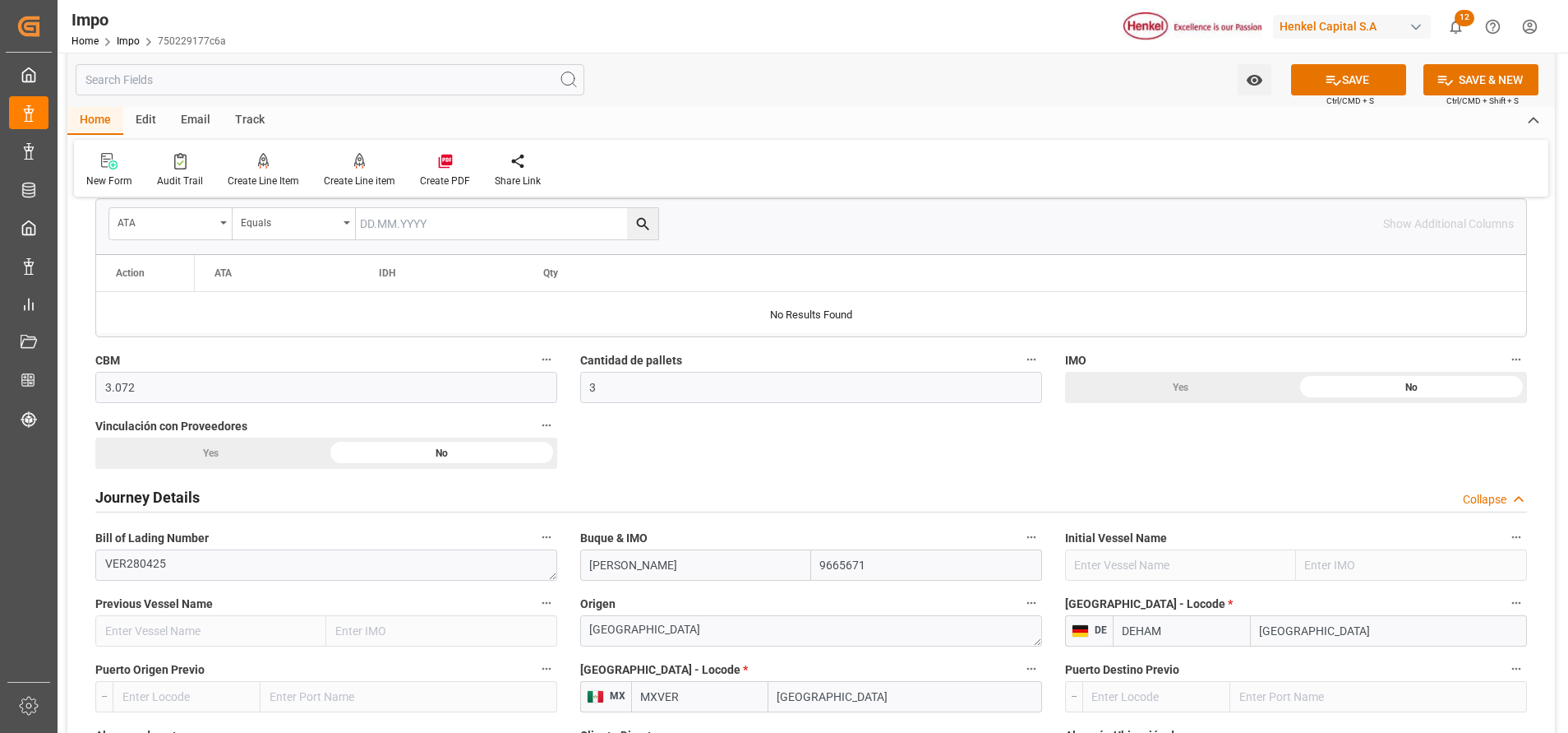
scroll to position [863, 0]
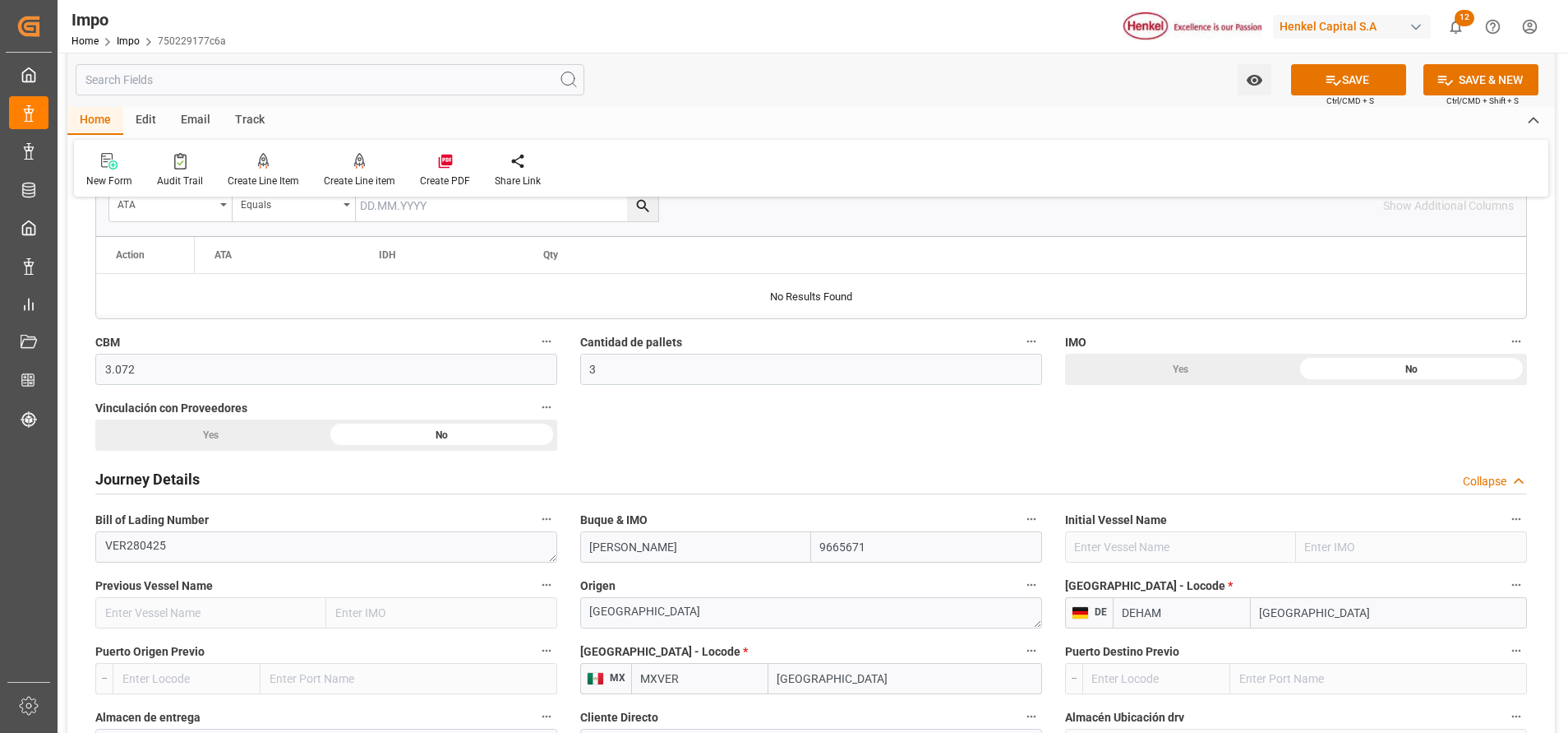
click at [258, 427] on div "Yes" at bounding box center [211, 435] width 231 height 31
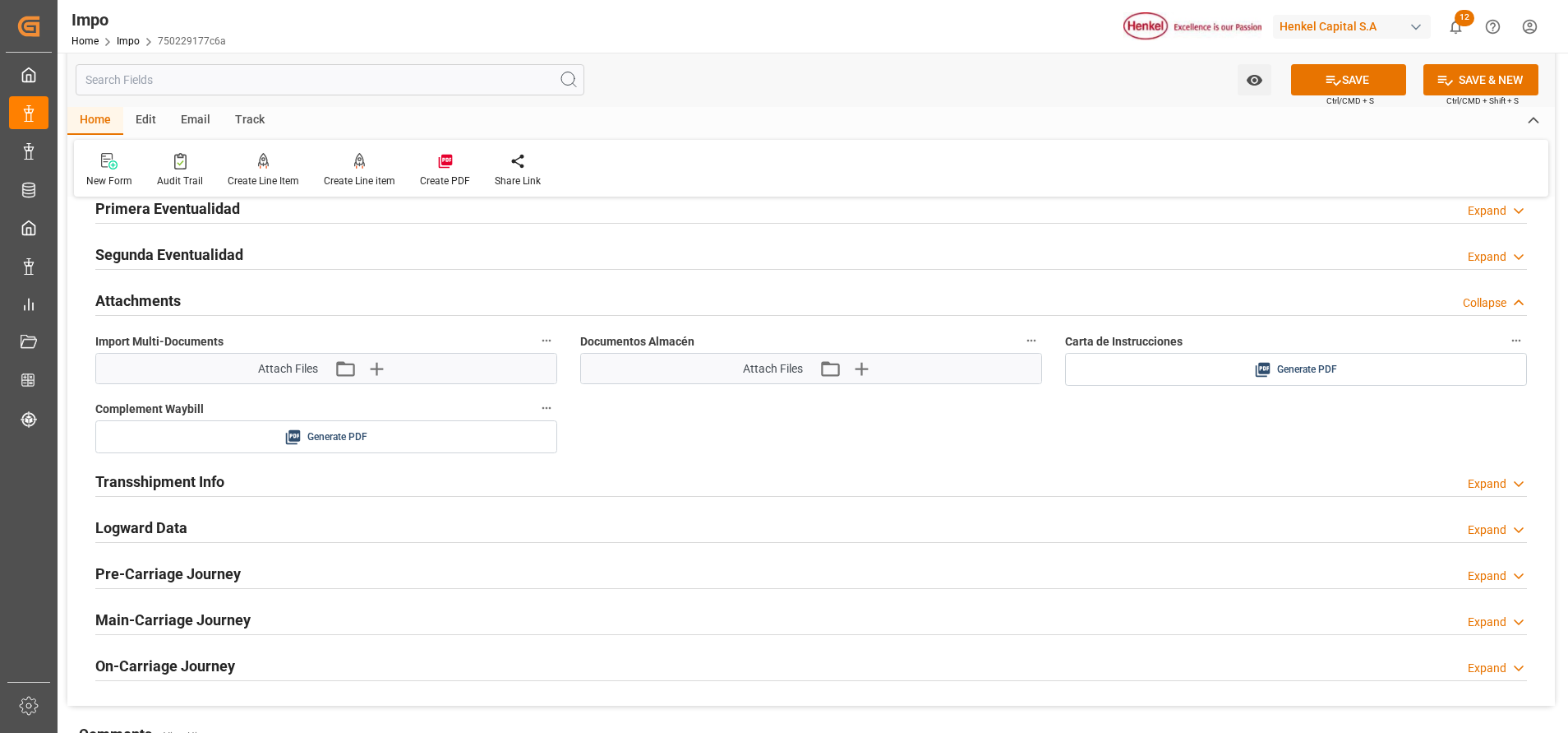
scroll to position [2713, 0]
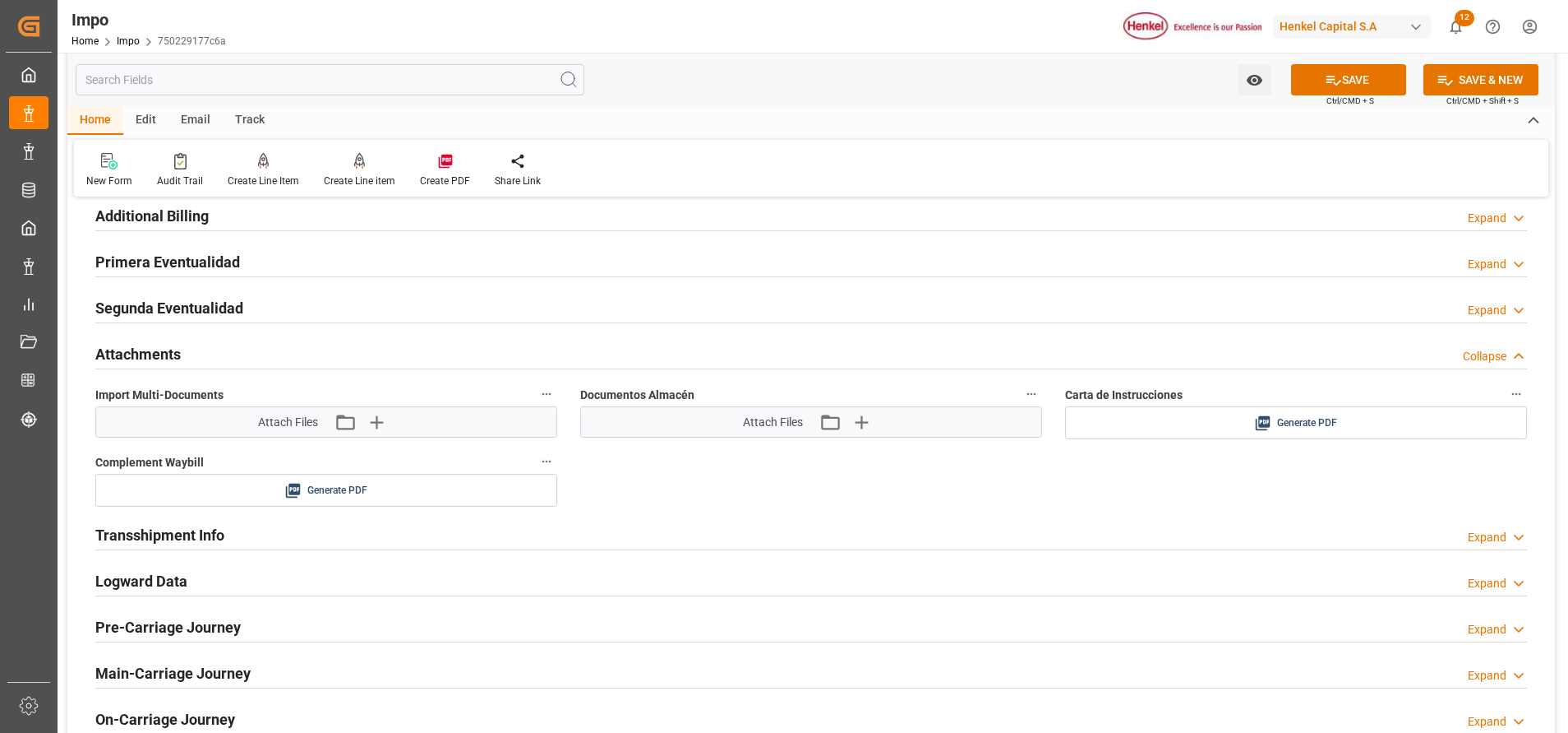
click at [146, 360] on h2 "Attachments" at bounding box center [138, 354] width 86 height 22
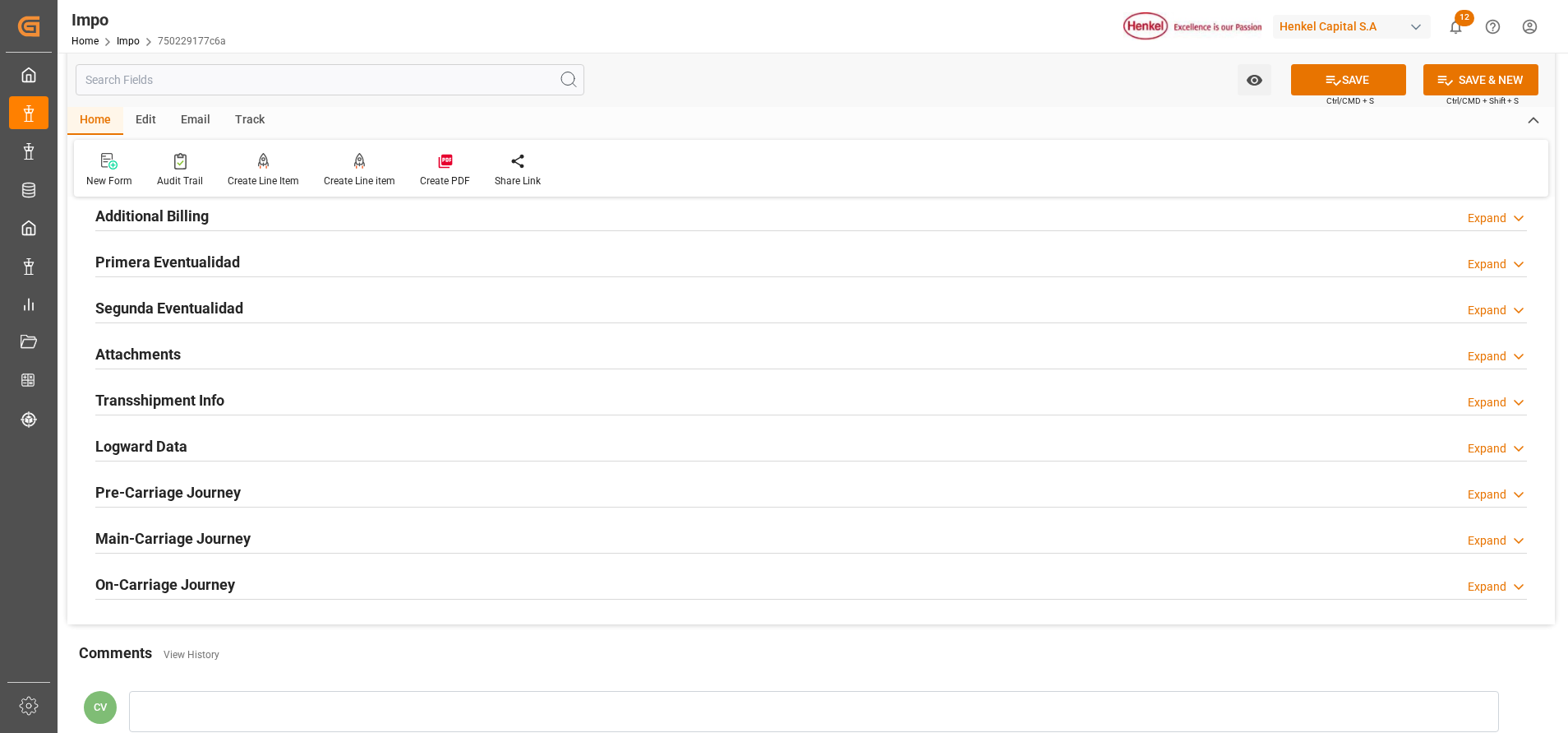
drag, startPoint x: 146, startPoint y: 360, endPoint x: 133, endPoint y: 358, distance: 13.2
click at [133, 358] on h2 "Attachments" at bounding box center [138, 354] width 86 height 22
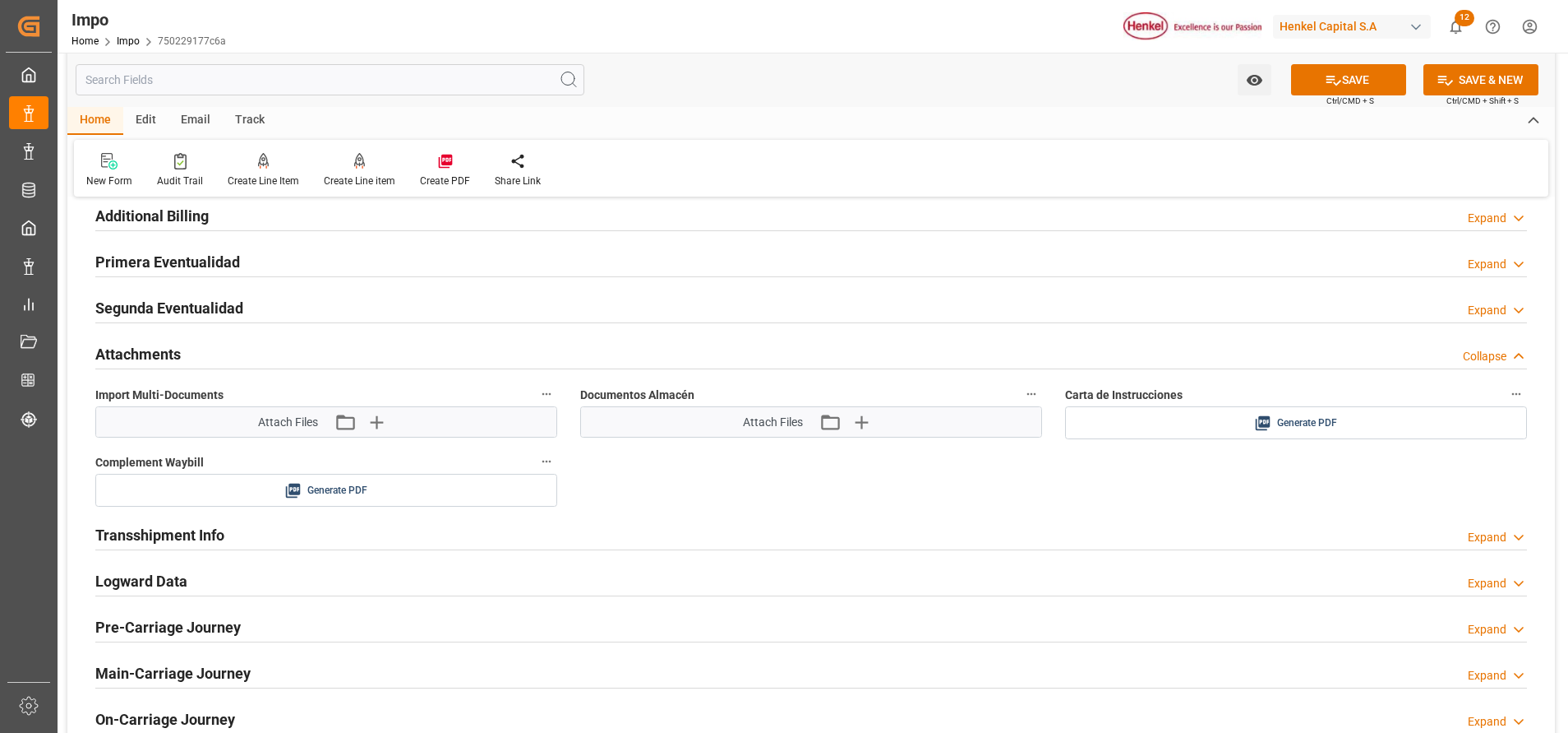
click at [1324, 441] on div "Carta de Instrucciones Generate PDF" at bounding box center [1296, 412] width 485 height 67
click at [1336, 421] on span "Generate PDF" at bounding box center [1307, 422] width 60 height 21
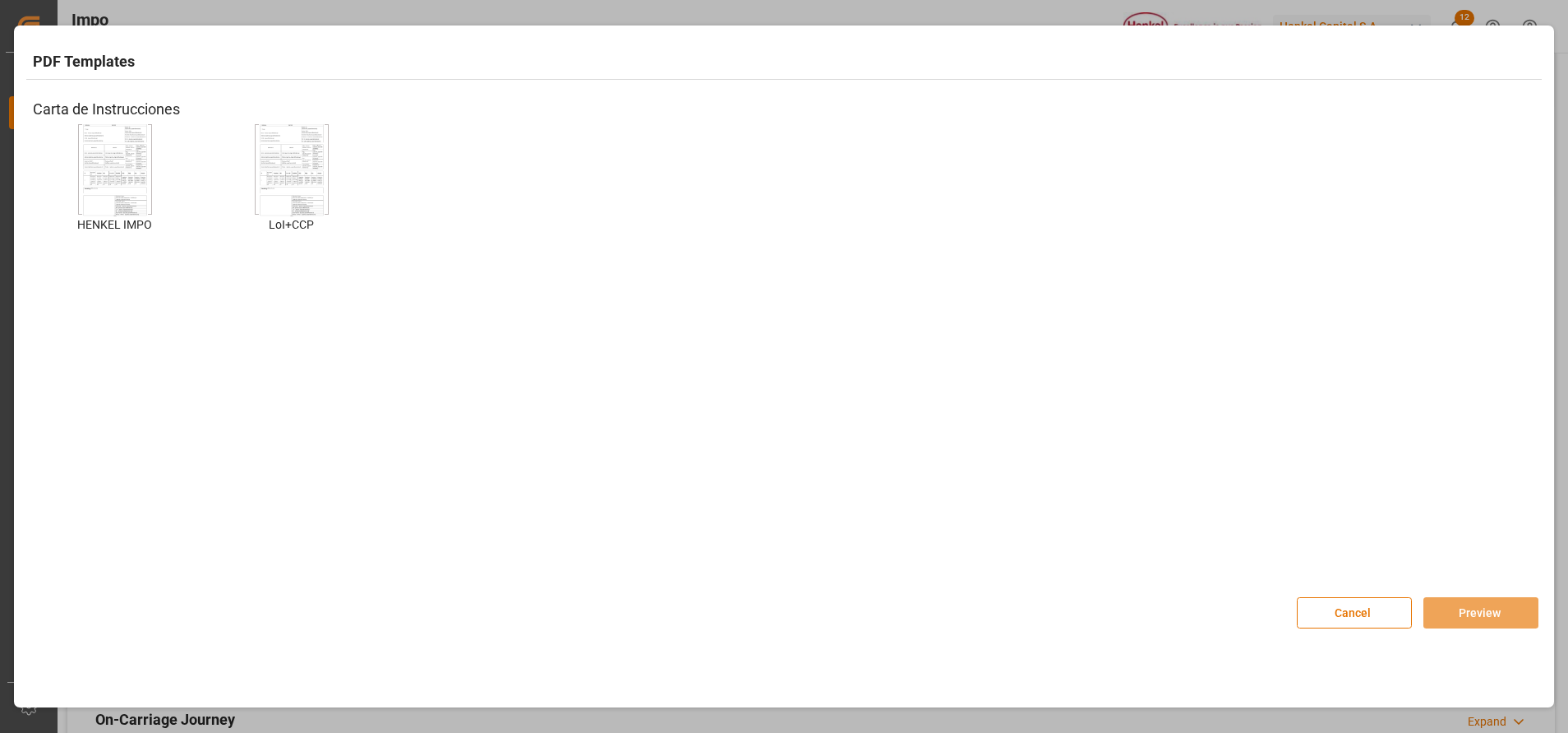
click at [116, 197] on img at bounding box center [115, 169] width 66 height 93
click at [1521, 622] on button "Preview" at bounding box center [1481, 613] width 115 height 31
click at [1479, 568] on div "PDF Templates Carta de Instrucciones HENKEL IMPO HENKEL IMPO LoI+CCP LoI+CCP Ca…" at bounding box center [784, 300] width 1532 height 539
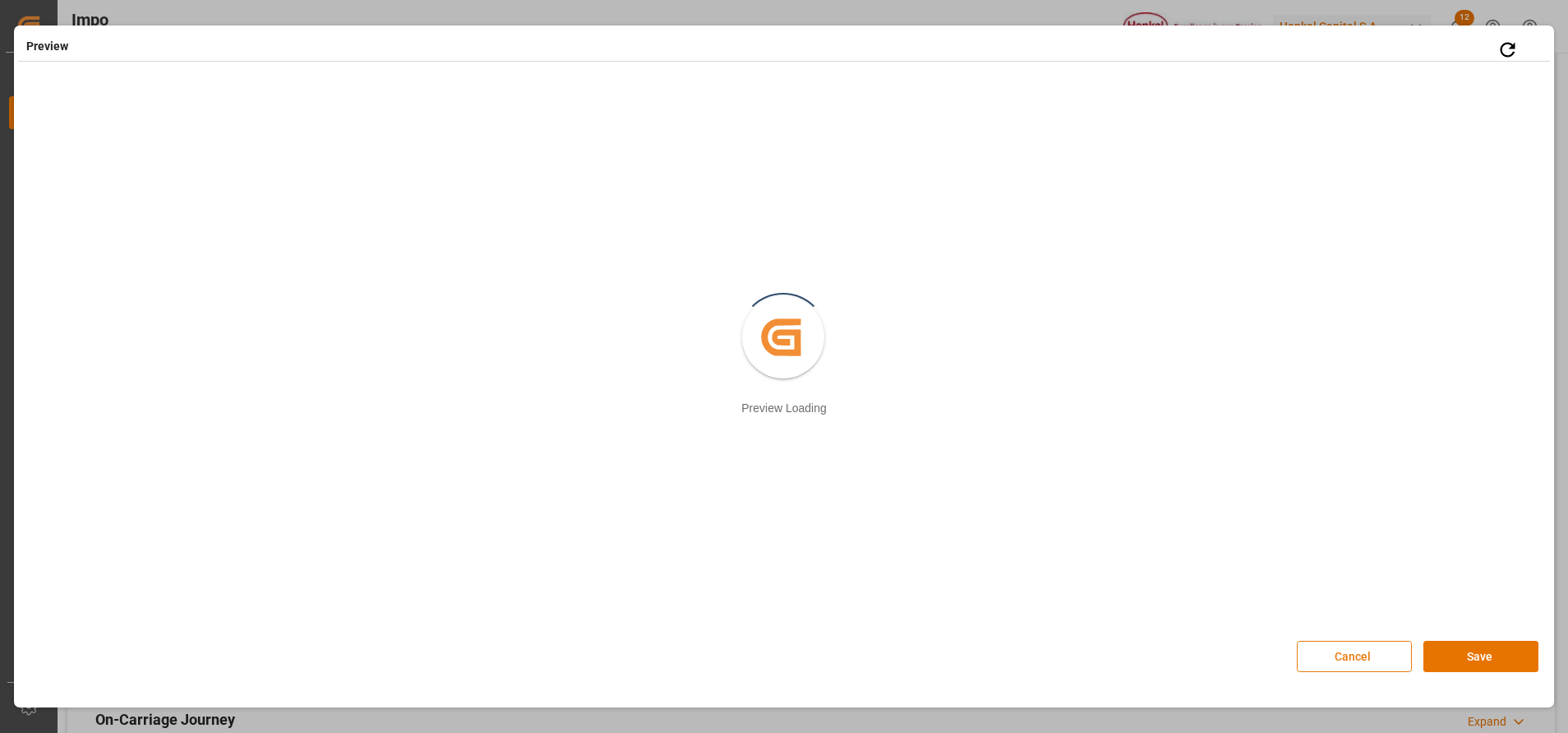
click at [1337, 662] on button "Cancel" at bounding box center [1354, 657] width 115 height 31
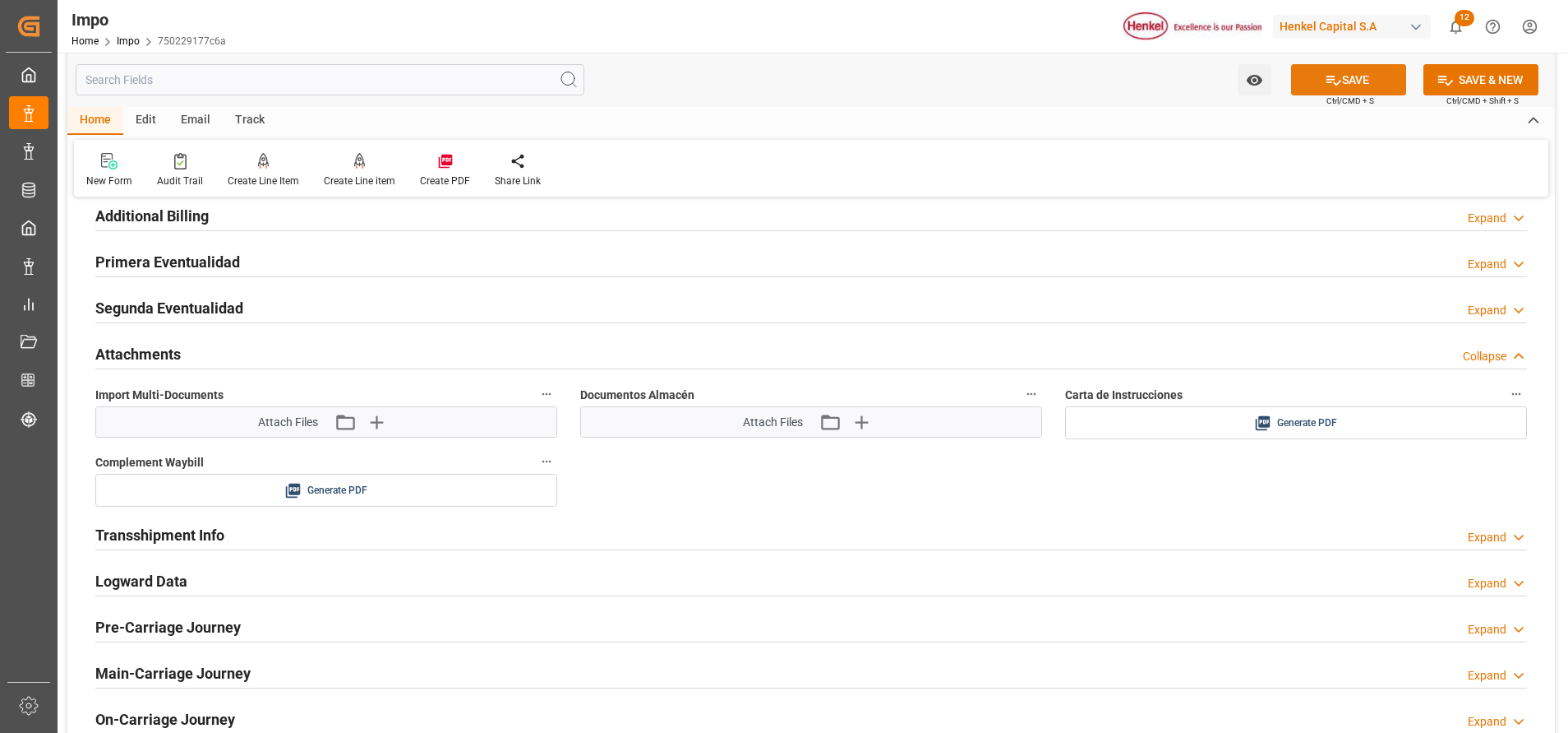
click at [1339, 90] on button "SAVE" at bounding box center [1349, 79] width 115 height 31
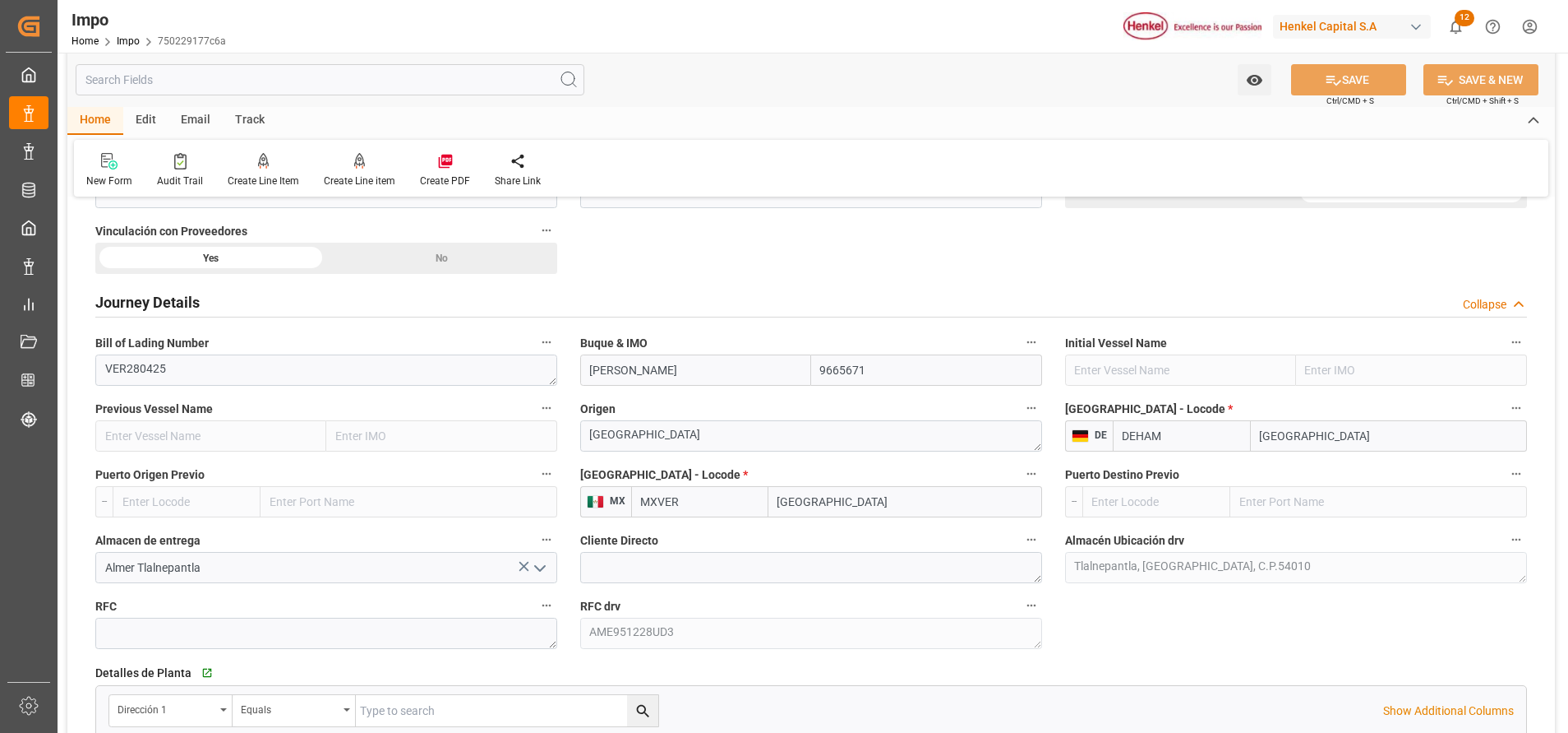
scroll to position [987, 0]
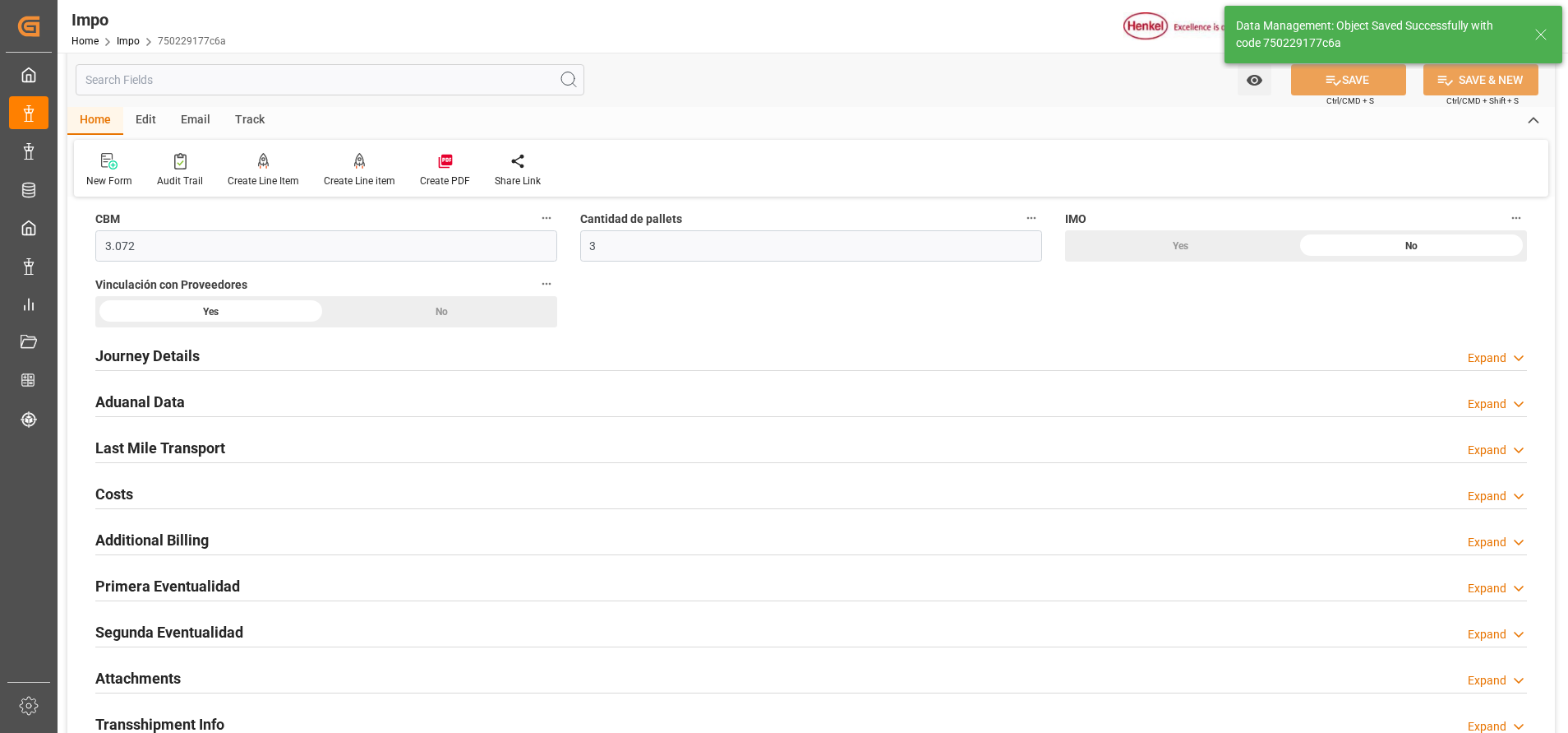
type textarea "AA"
type input "0"
type input "1"
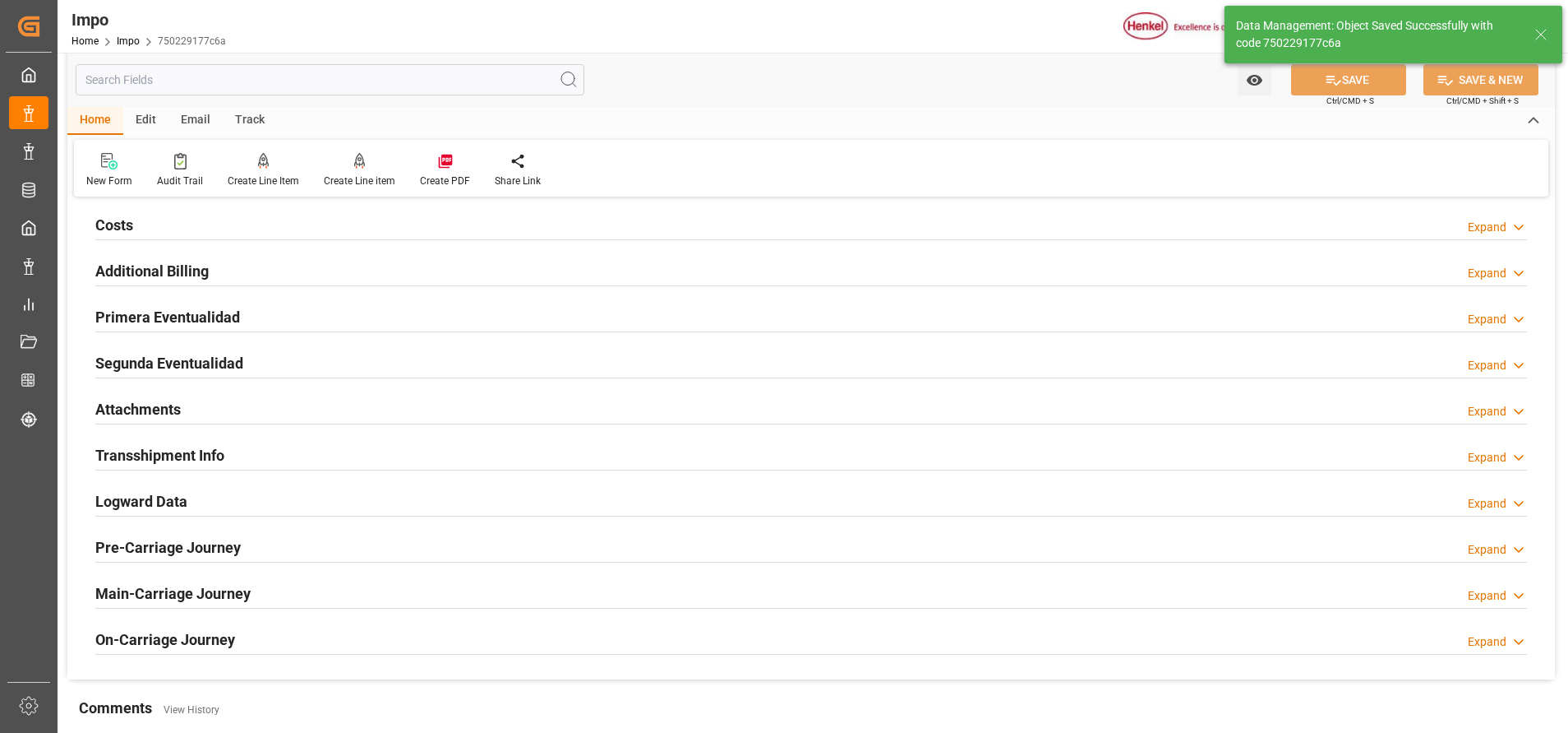
scroll to position [1357, 0]
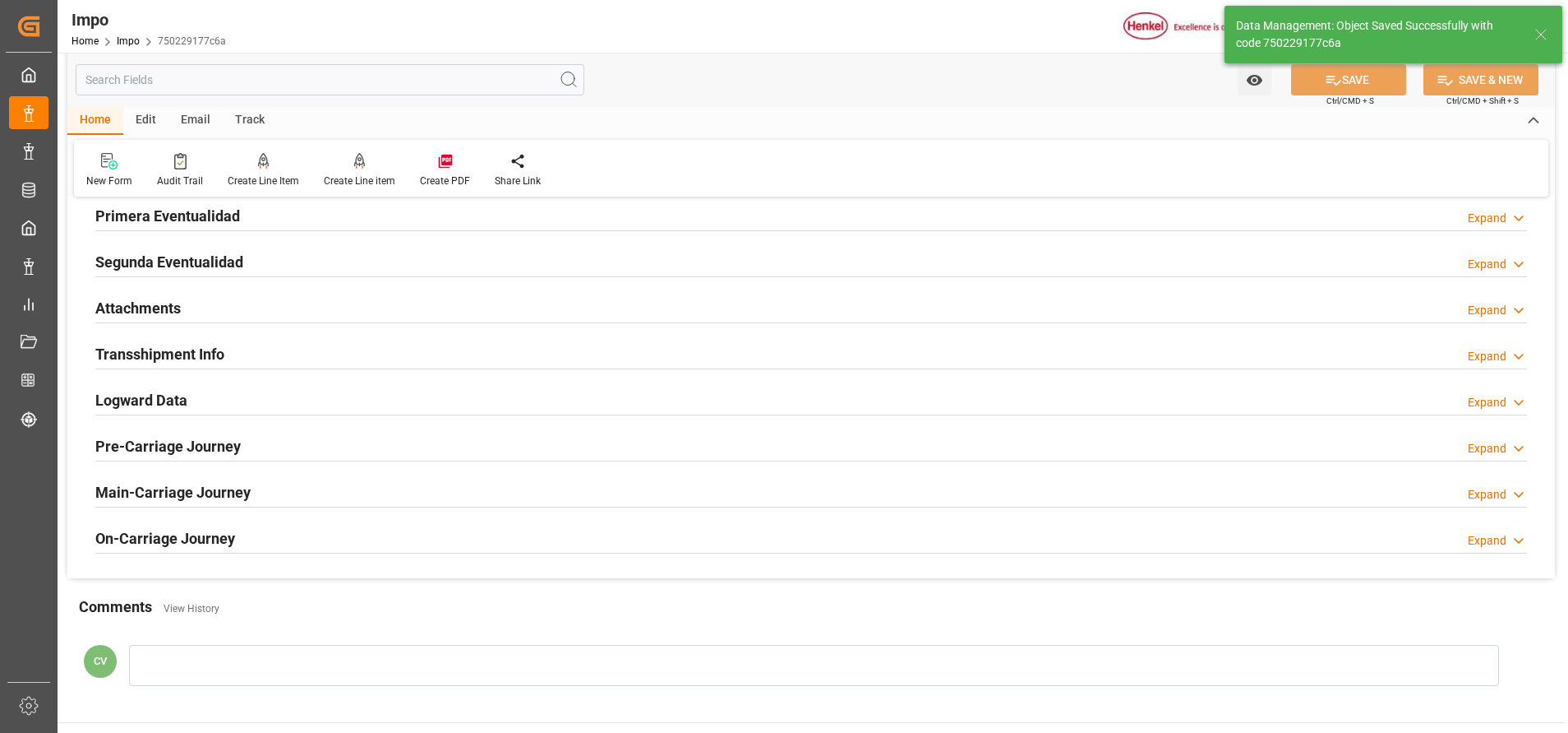
click at [156, 279] on div "Segunda Eventualidad Expand" at bounding box center [811, 262] width 1454 height 46
click at [146, 310] on h2 "Attachments" at bounding box center [138, 308] width 86 height 22
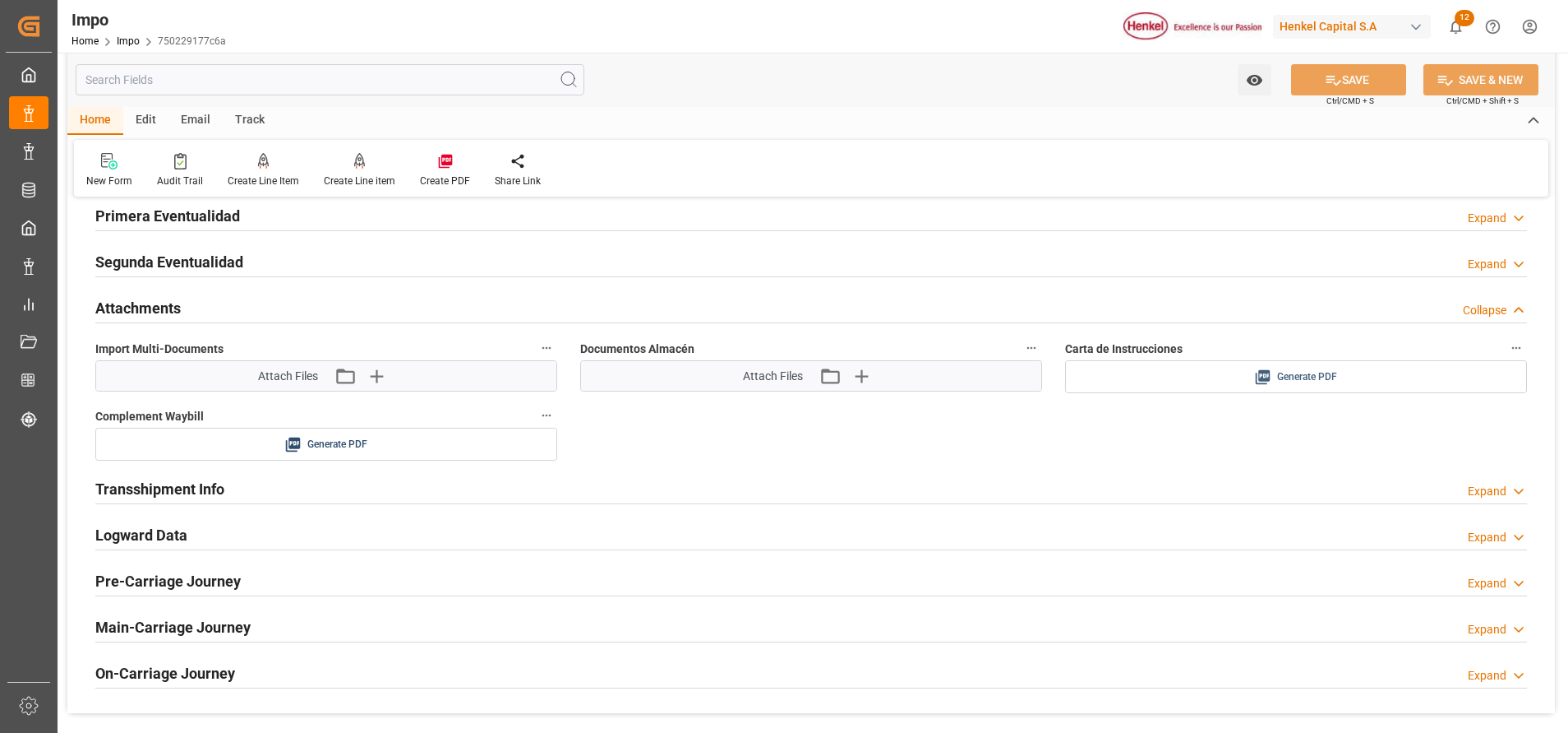
click at [1300, 382] on span "Generate PDF" at bounding box center [1307, 377] width 60 height 21
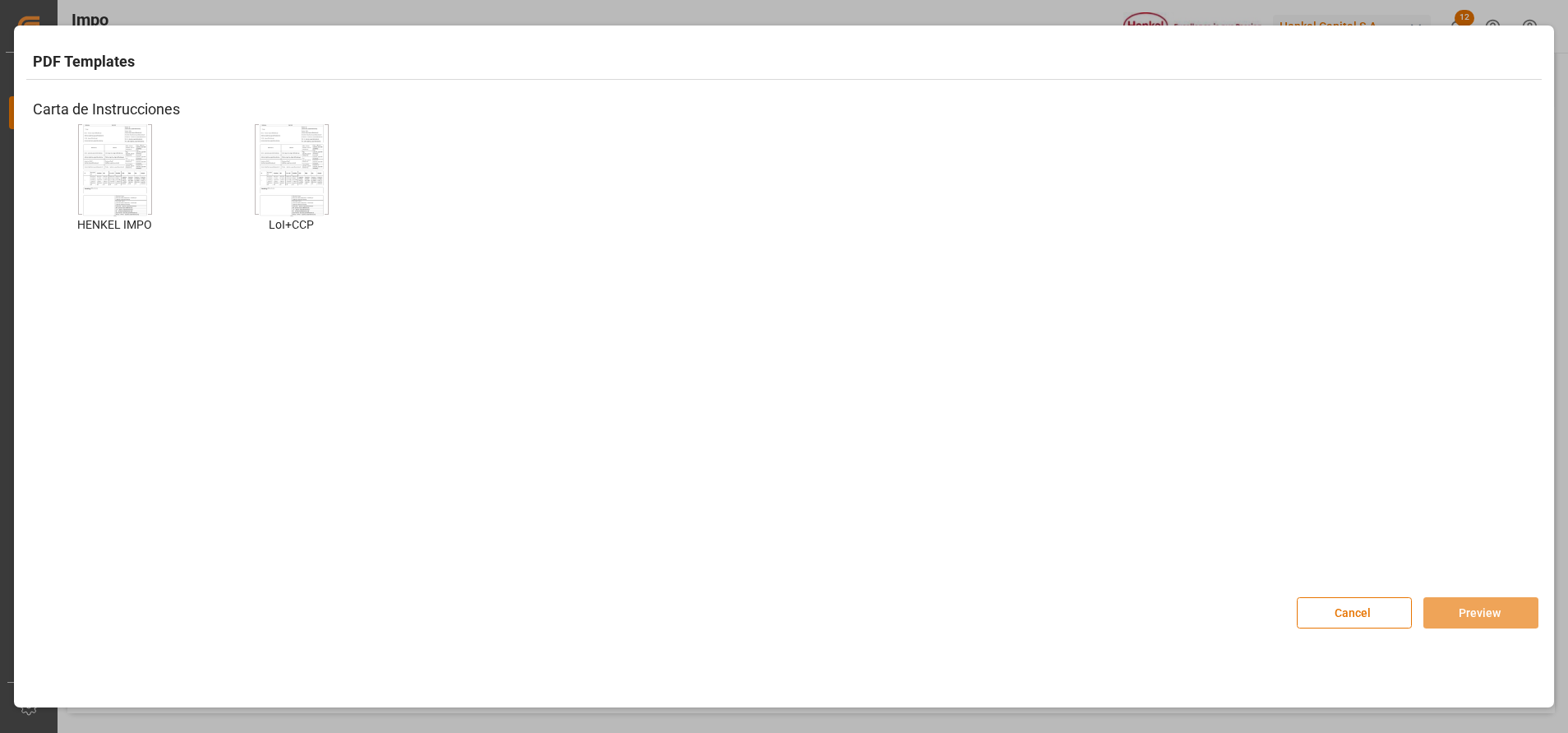
click at [96, 187] on img at bounding box center [115, 169] width 66 height 93
click at [1496, 604] on button "Preview" at bounding box center [1481, 613] width 115 height 31
click at [1488, 606] on button "Preview" at bounding box center [1481, 613] width 115 height 31
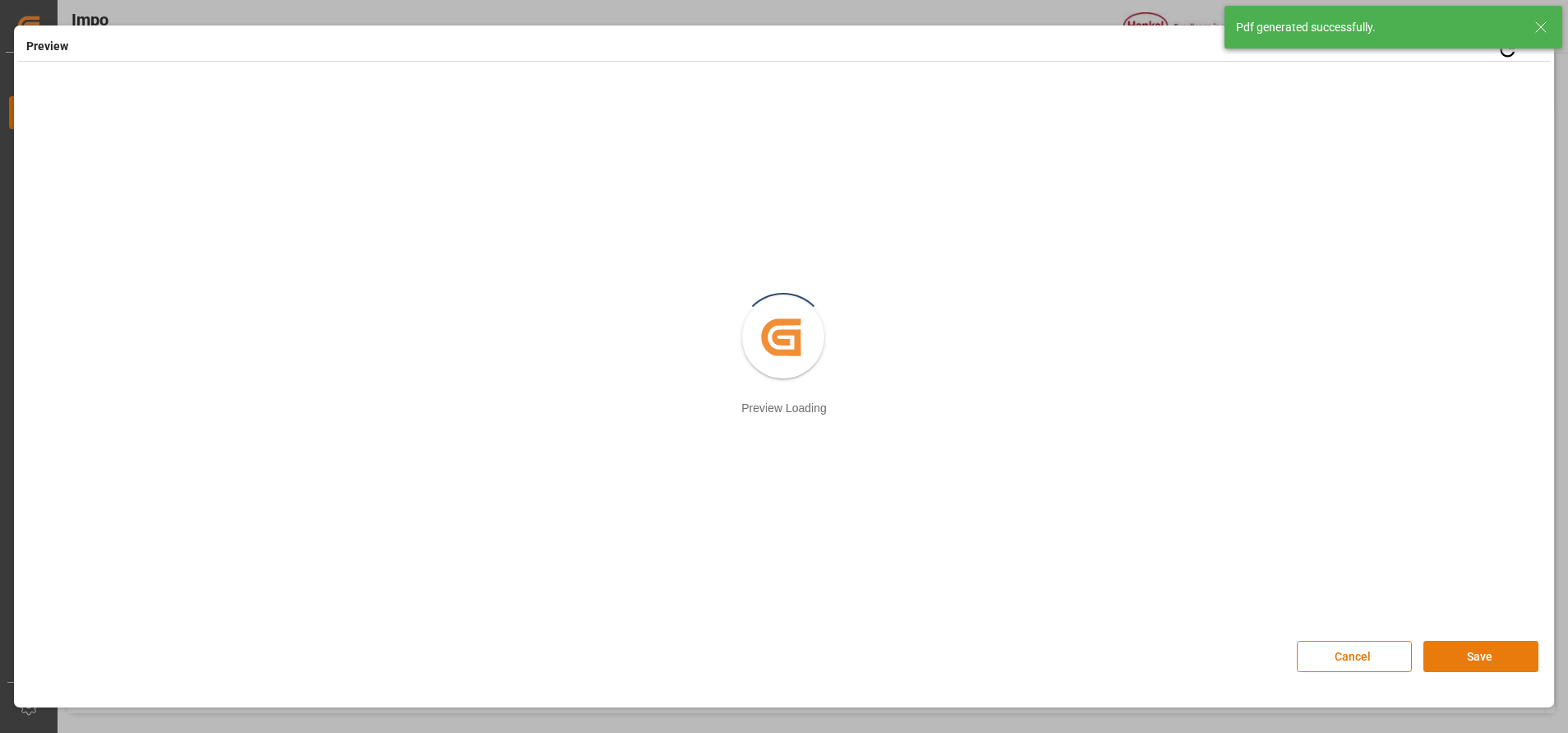
click at [1492, 568] on div "Preview Retry Created by potrace 1.15, written by Peter Selinger 2001-2017 Prev…" at bounding box center [784, 300] width 1532 height 539
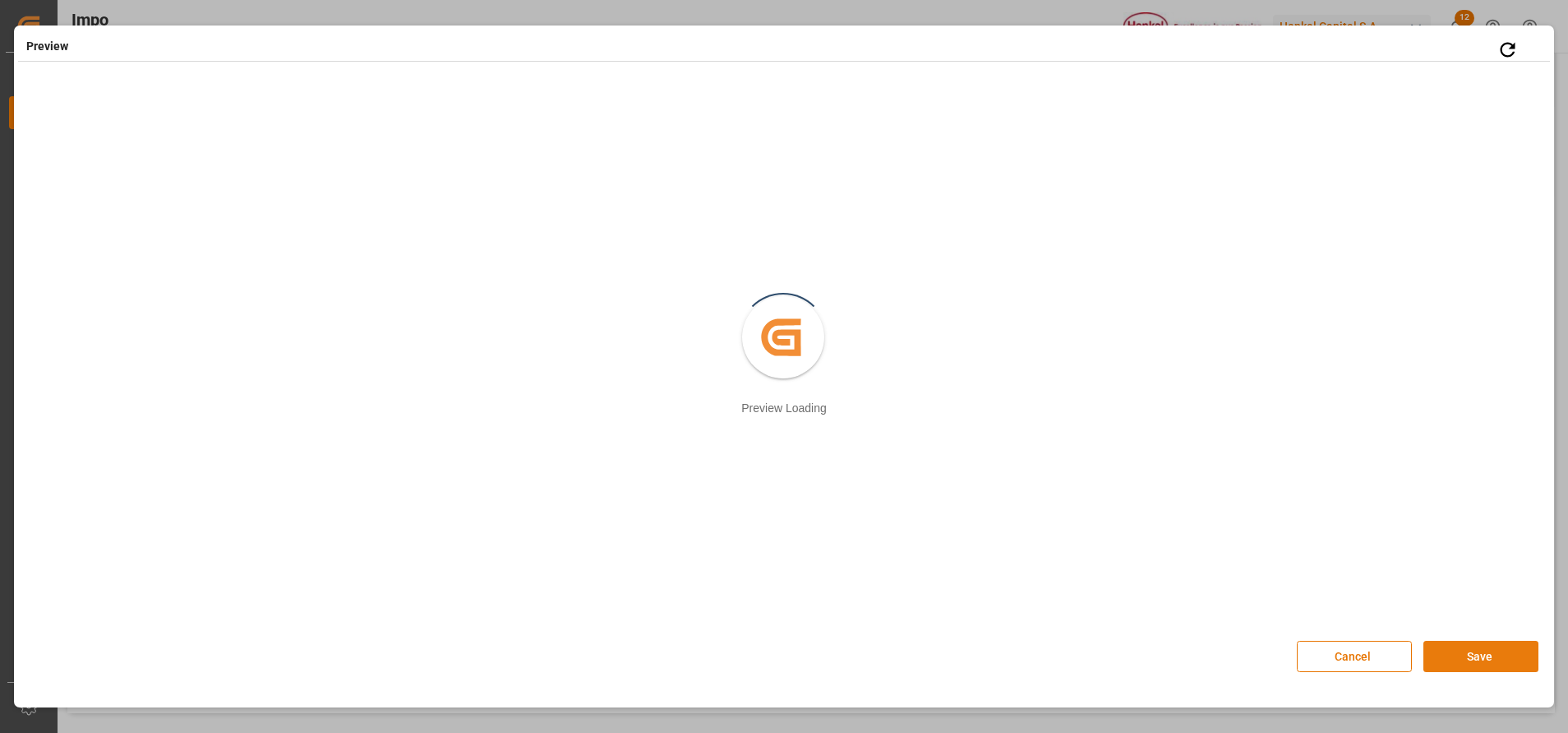
click at [1471, 665] on button "Save" at bounding box center [1481, 657] width 115 height 31
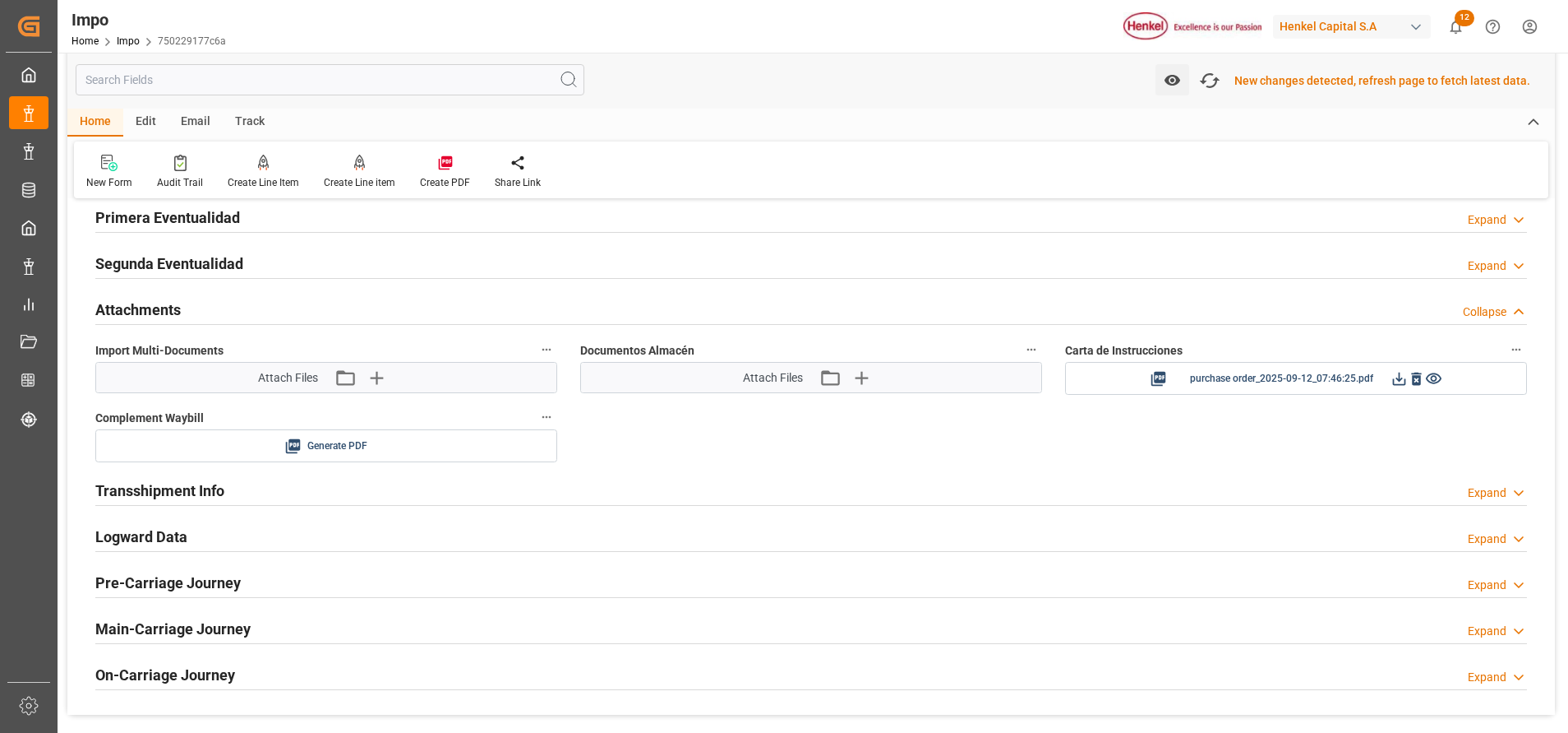
scroll to position [1359, 0]
click at [1398, 380] on icon at bounding box center [1399, 377] width 17 height 17
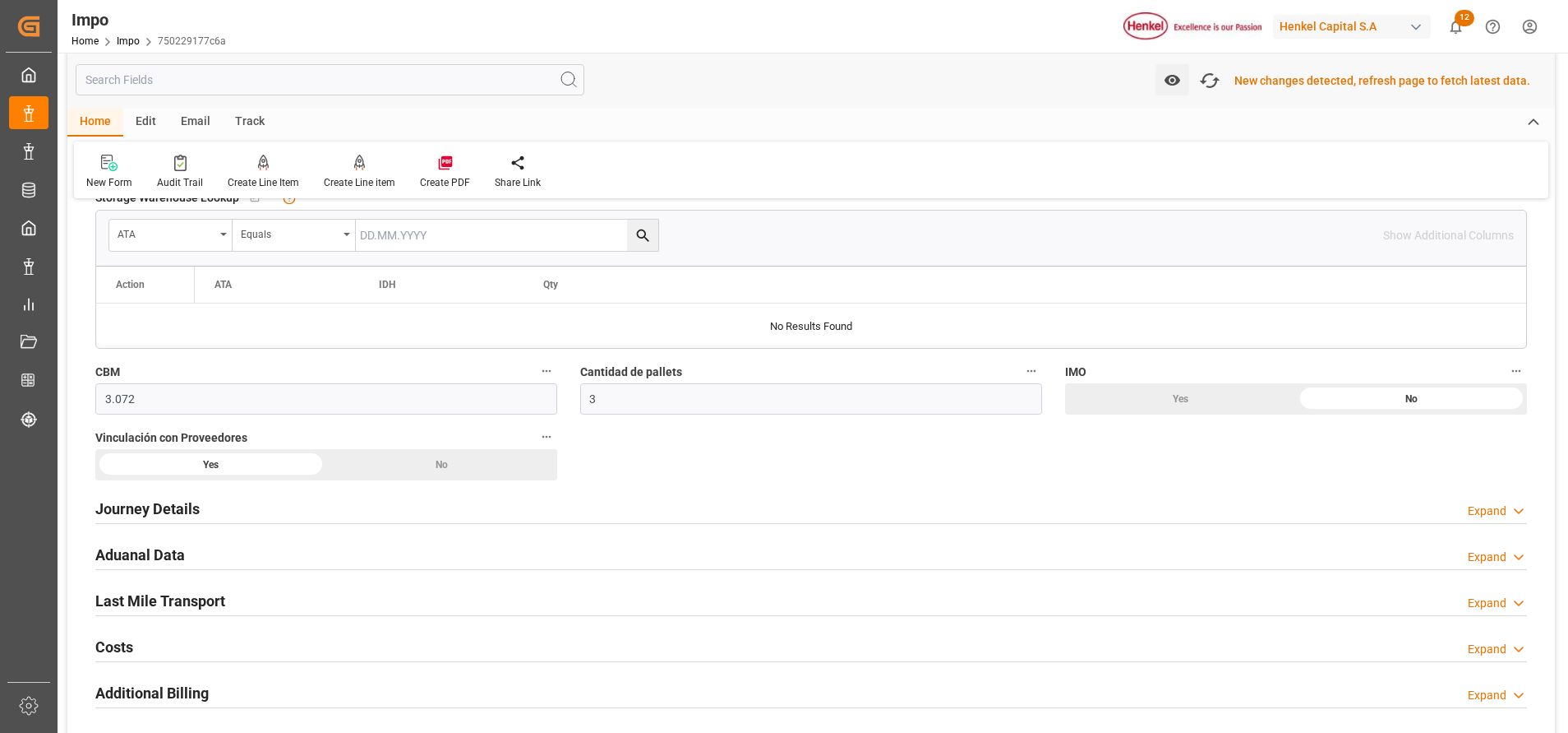
scroll to position [930, 0]
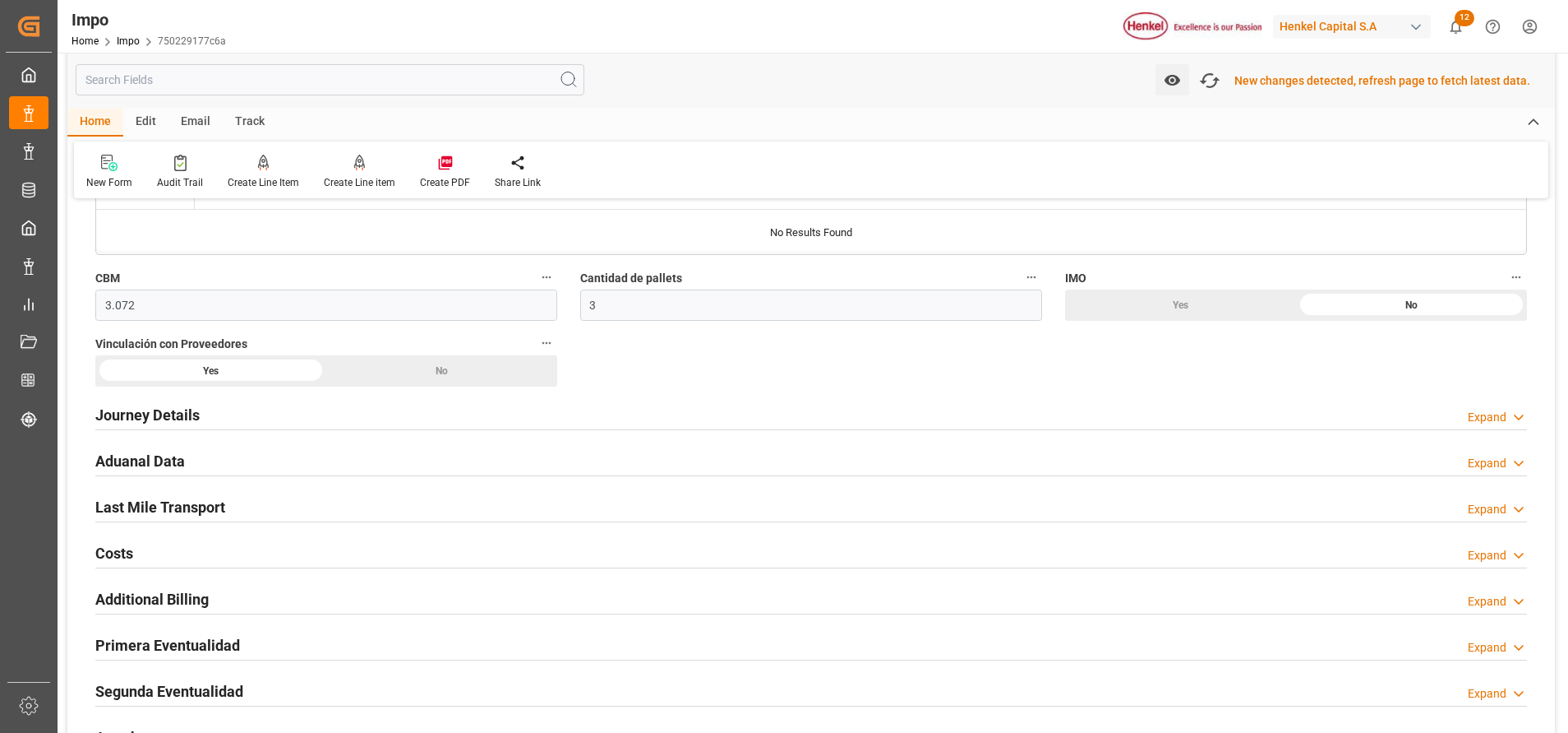
click at [157, 454] on h2 "Aduanal Data" at bounding box center [140, 461] width 89 height 22
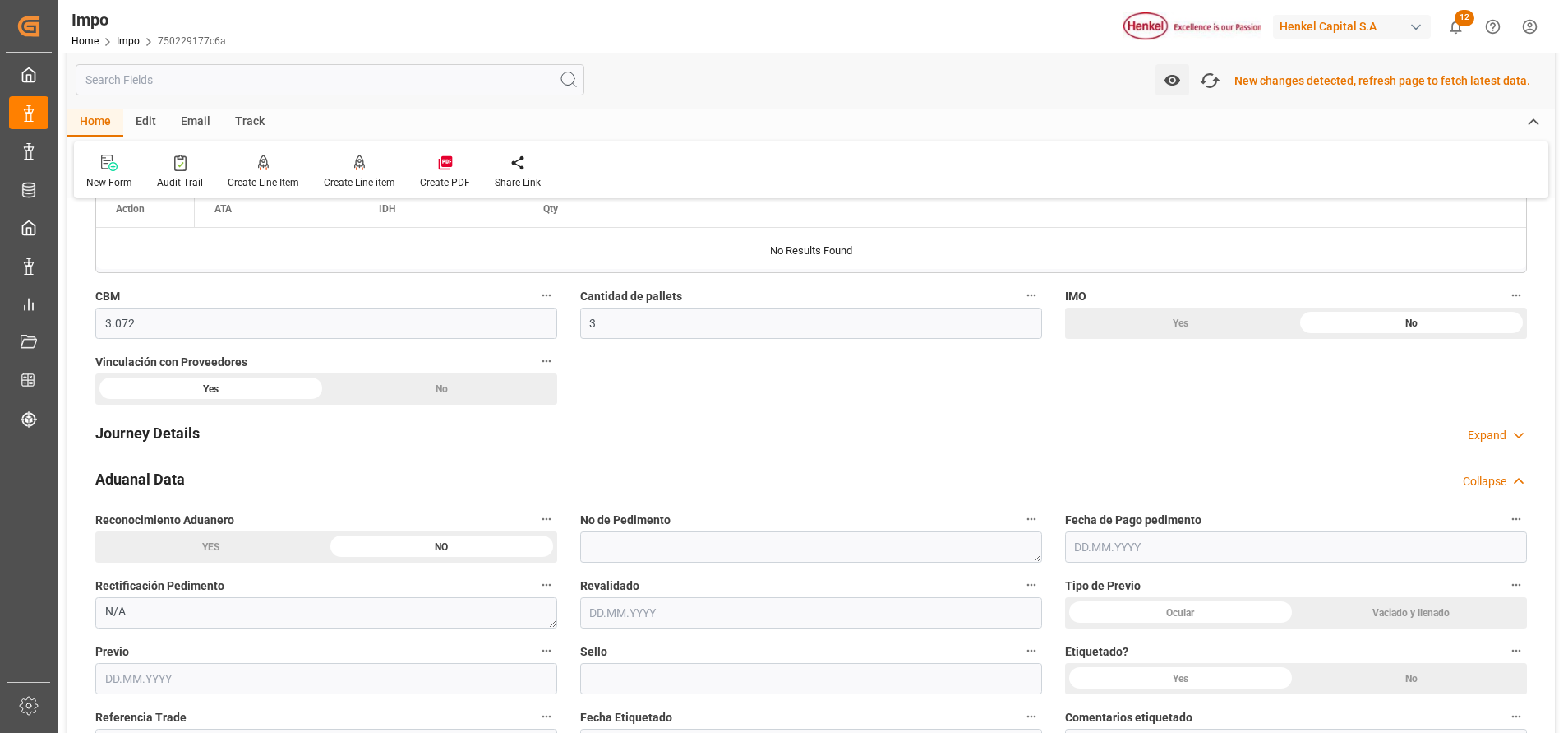
scroll to position [1053, 0]
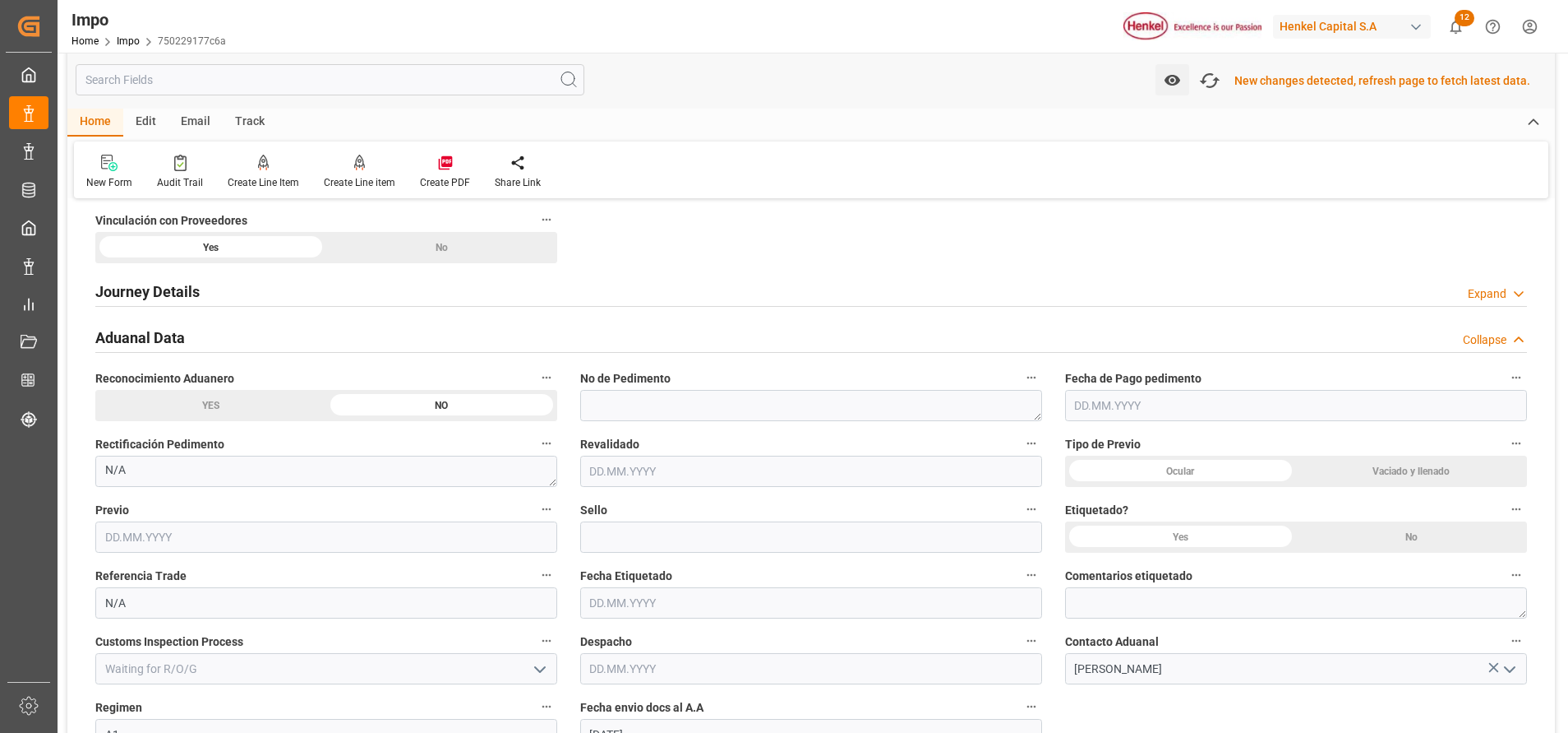
click at [177, 291] on h2 "Journey Details" at bounding box center [147, 291] width 105 height 22
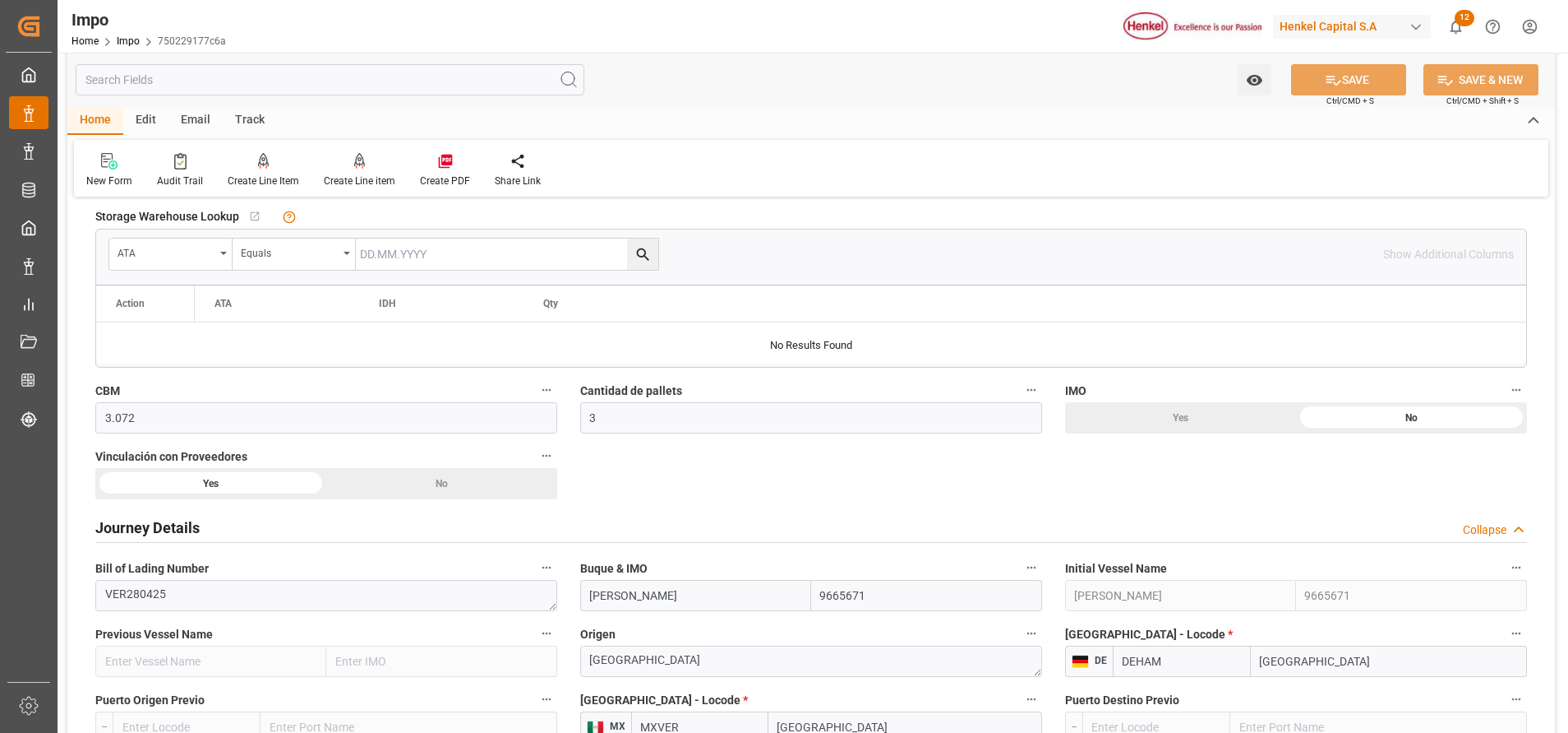
scroll to position [804, 0]
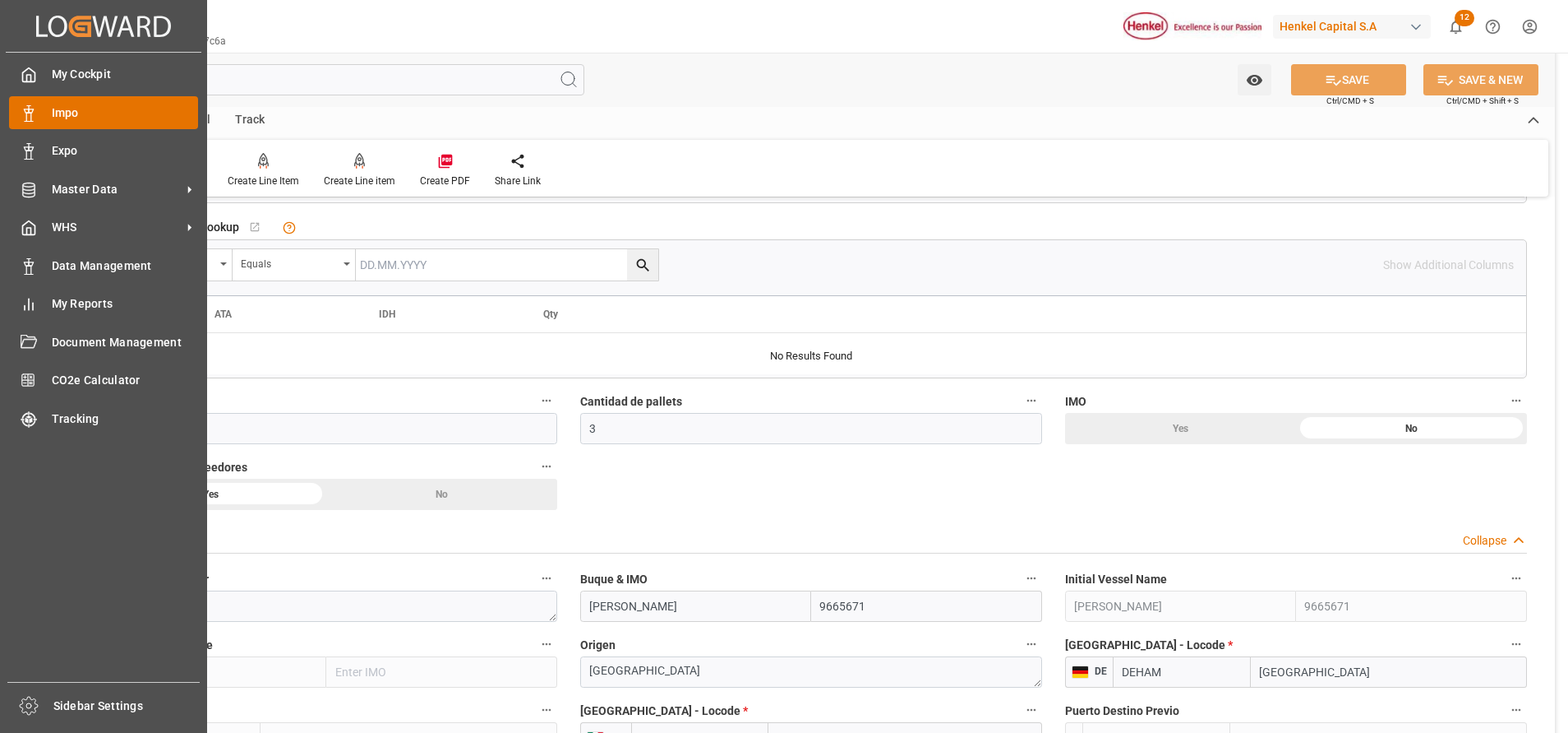
click at [53, 119] on span "Impo" at bounding box center [126, 113] width 147 height 17
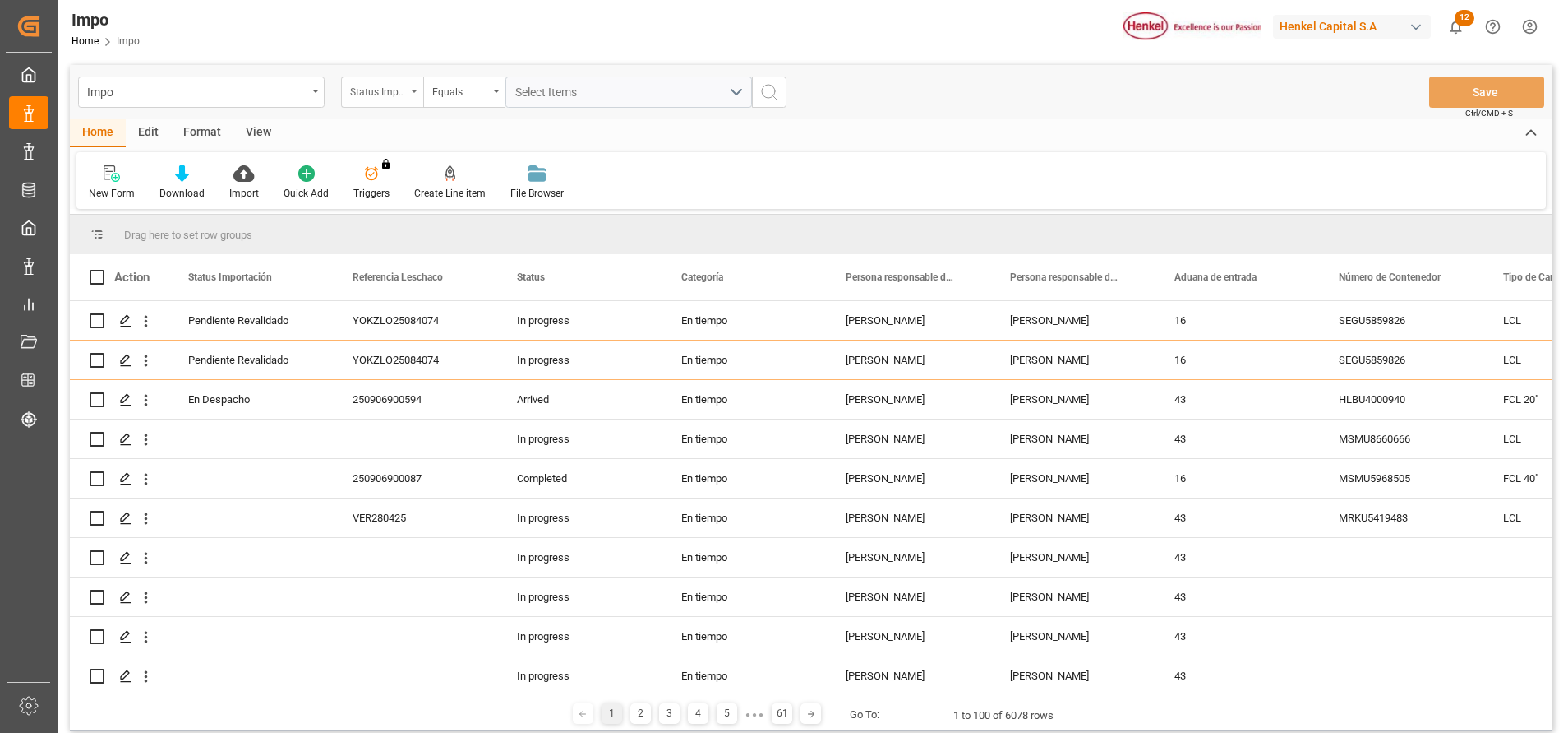
click at [403, 92] on div "Status Importación" at bounding box center [378, 90] width 56 height 19
type input "BIL"
click at [457, 152] on div "Bill of Lading Number" at bounding box center [464, 148] width 247 height 76
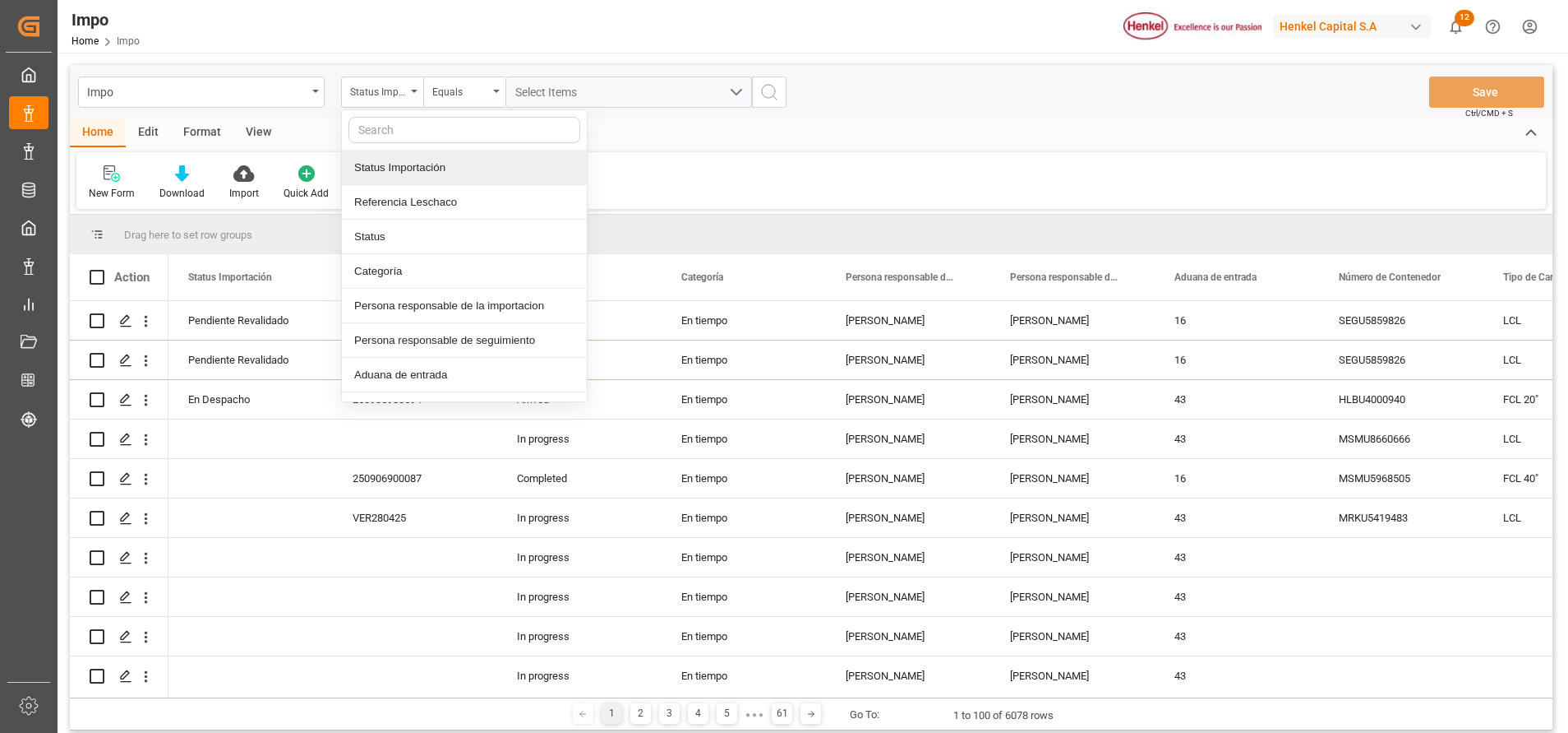
drag, startPoint x: 450, startPoint y: 148, endPoint x: 419, endPoint y: 131, distance: 35.4
click at [419, 131] on input "text" at bounding box center [464, 129] width 232 height 26
click at [403, 101] on div "Status Importación" at bounding box center [382, 92] width 82 height 31
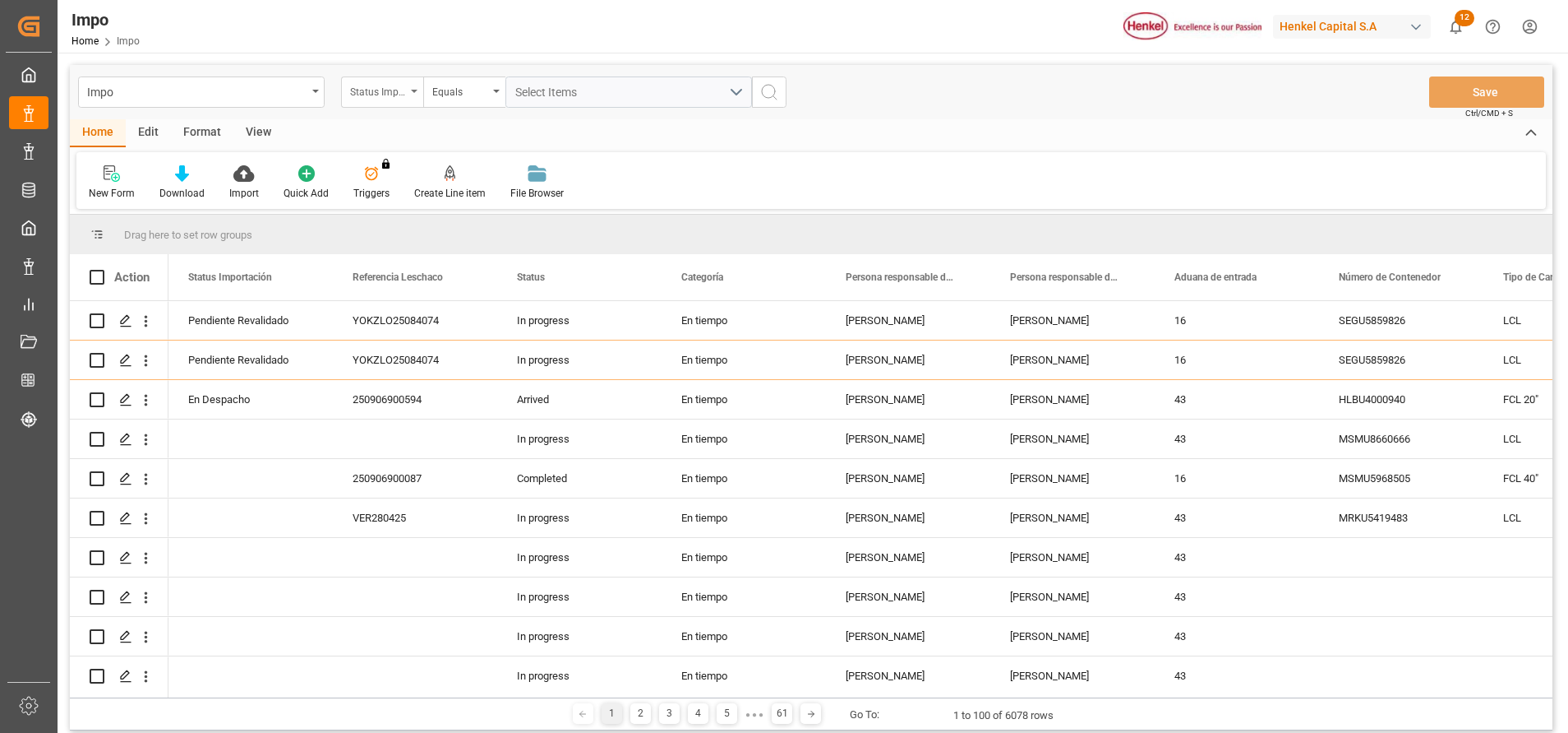
click at [416, 101] on div "Status Importación" at bounding box center [382, 92] width 82 height 31
type input "BI"
click at [500, 157] on div "Bill of Lading Number" at bounding box center [464, 168] width 245 height 35
click at [620, 107] on div "Impo Bill of Lading Number Equals Save Ctrl/CMD + S" at bounding box center [811, 92] width 1482 height 55
click at [629, 100] on input "text" at bounding box center [628, 92] width 247 height 31
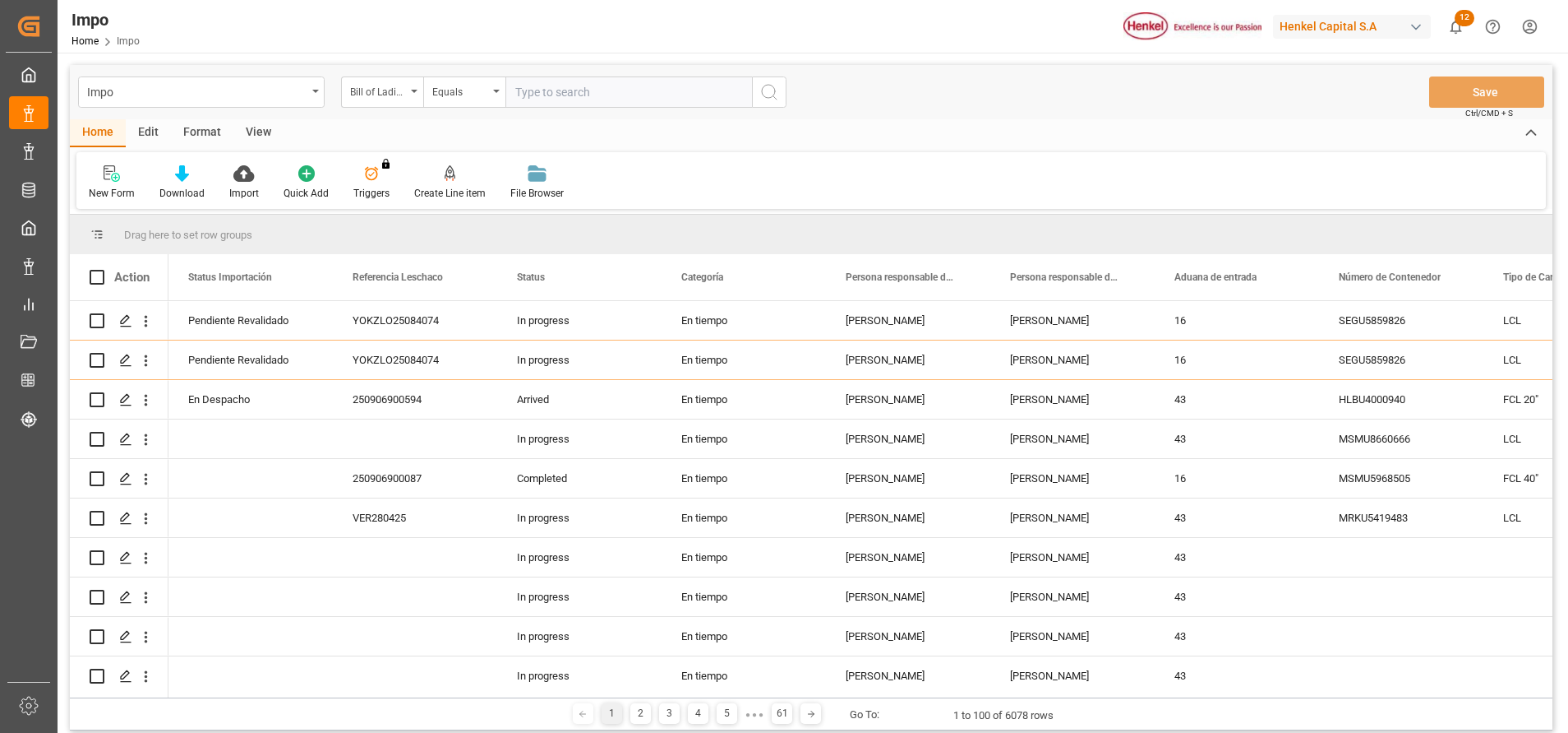
paste input "ANRVER38173"
type input "ANRVER38173"
click at [779, 95] on button "search button" at bounding box center [769, 92] width 35 height 31
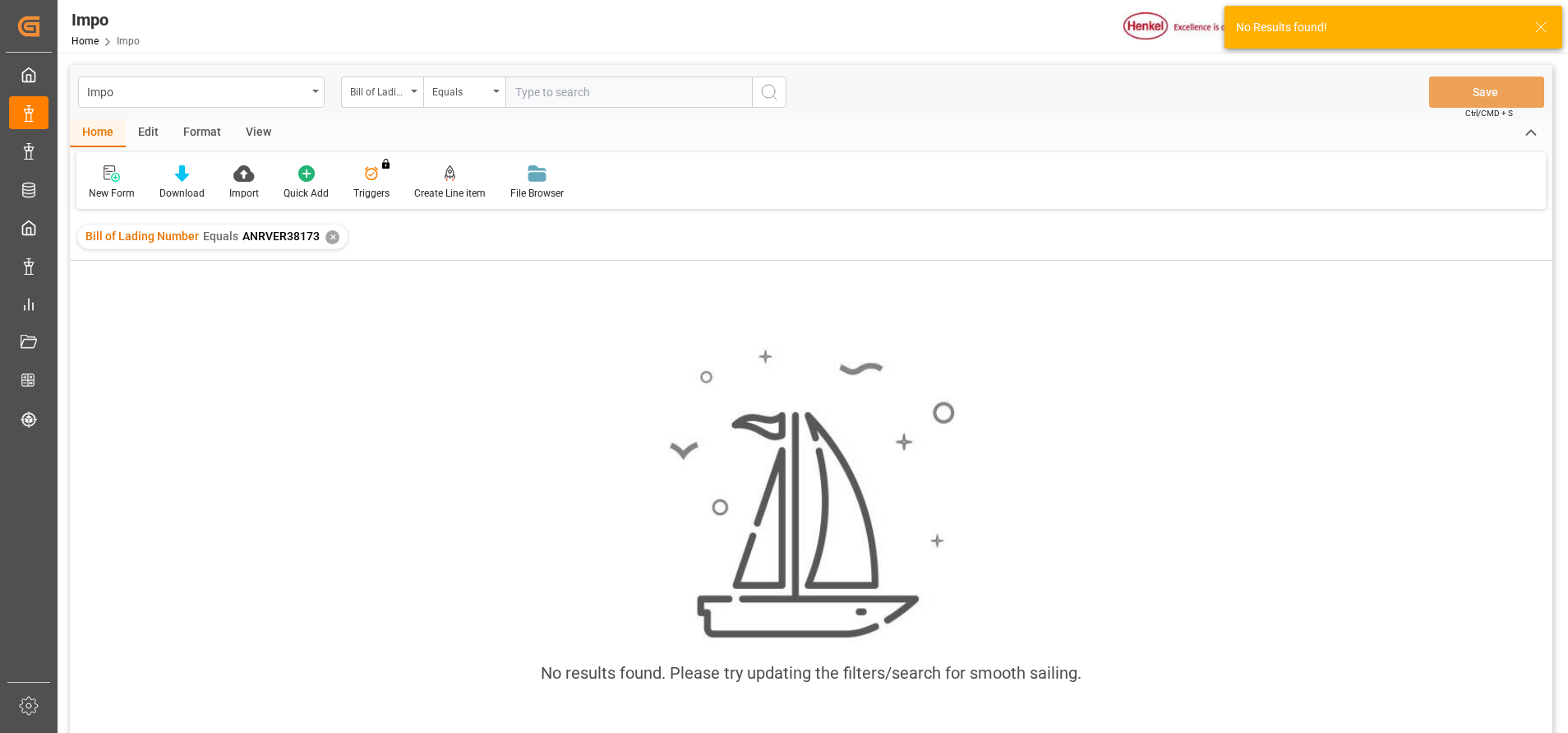
click at [522, 85] on input "text" at bounding box center [628, 92] width 247 height 31
paste input "ANRVER38173"
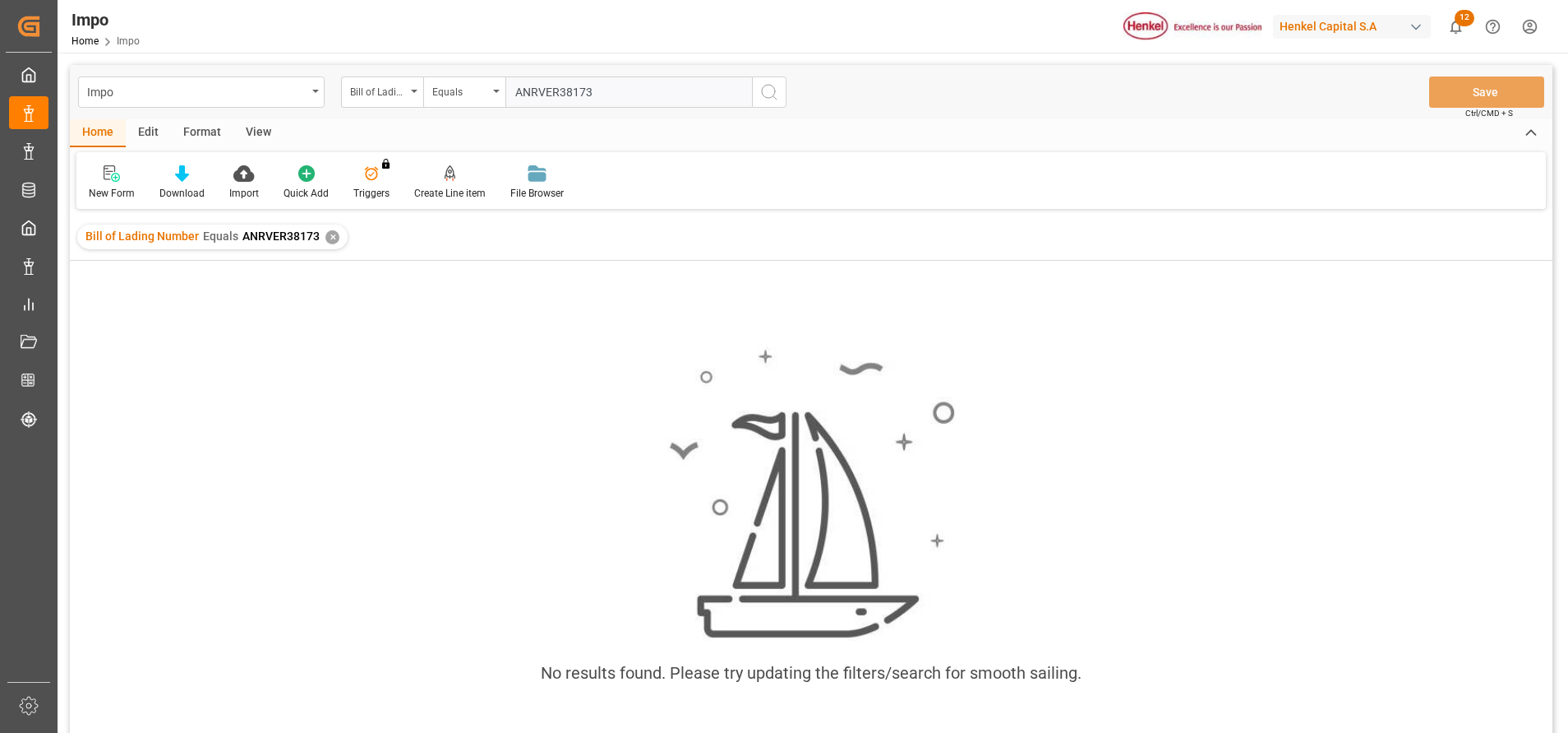
type input "ANRVER38173"
click at [759, 92] on icon "search button" at bounding box center [769, 92] width 20 height 20
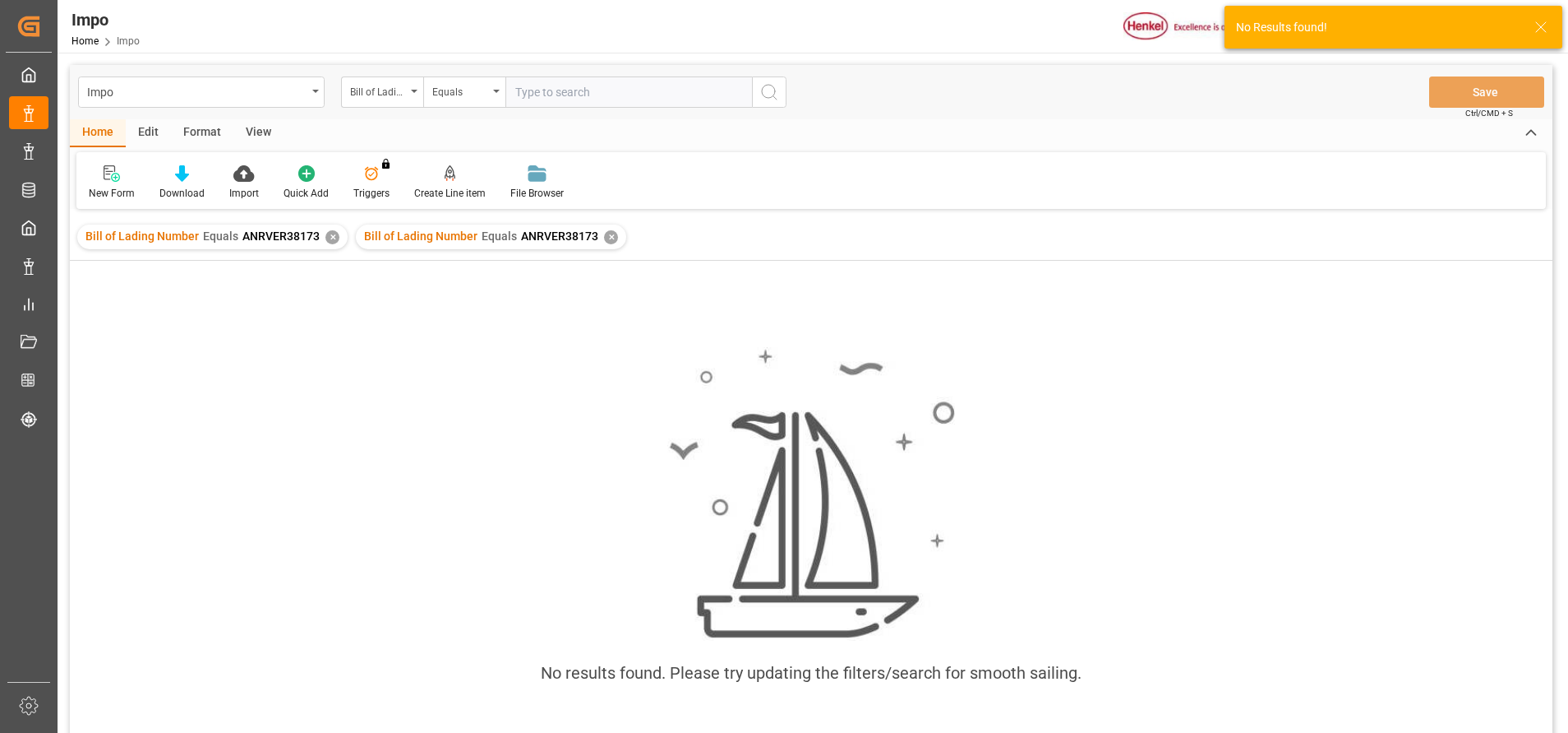
click at [604, 240] on div "✕" at bounding box center [611, 237] width 14 height 14
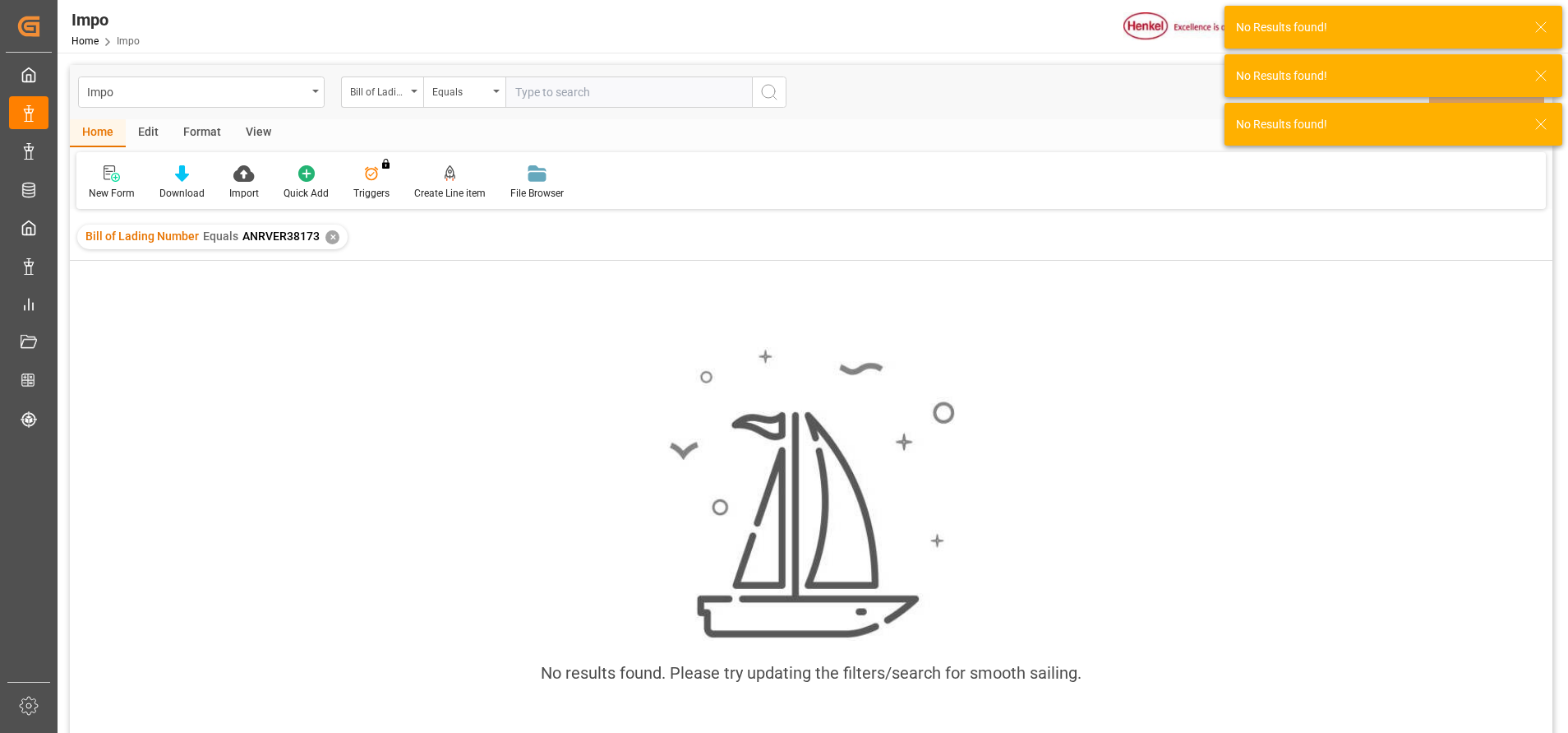
click at [329, 242] on div "✕" at bounding box center [332, 237] width 14 height 14
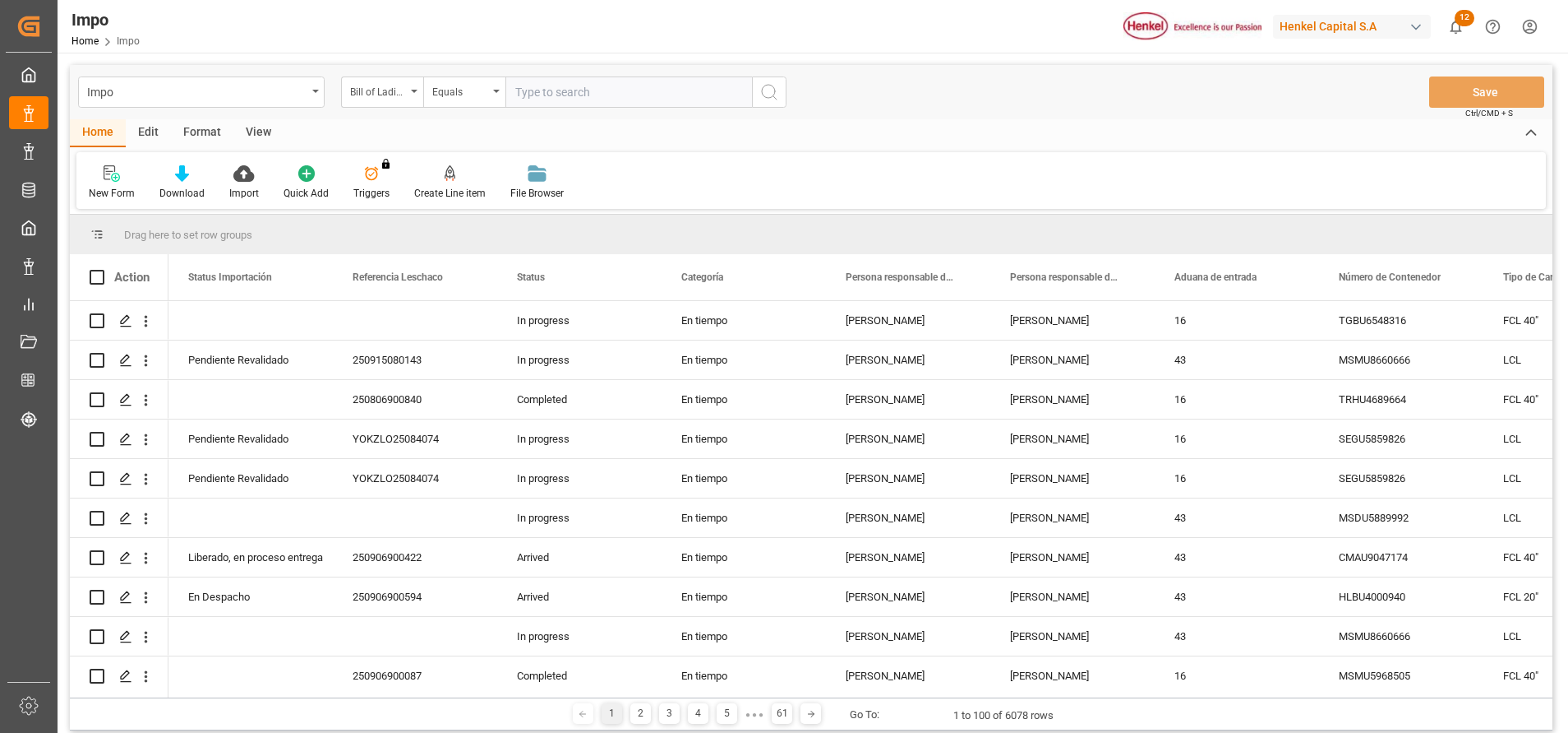
click at [567, 92] on input "text" at bounding box center [628, 92] width 247 height 31
paste input "ANR/VER/38173"
type input "ANR/VER/38173"
click at [804, 79] on div "Impo Bill of Lading Number Equals ANR/VER/38173 Save Ctrl/CMD + S" at bounding box center [811, 92] width 1482 height 55
click at [775, 90] on icon "search button" at bounding box center [769, 92] width 20 height 20
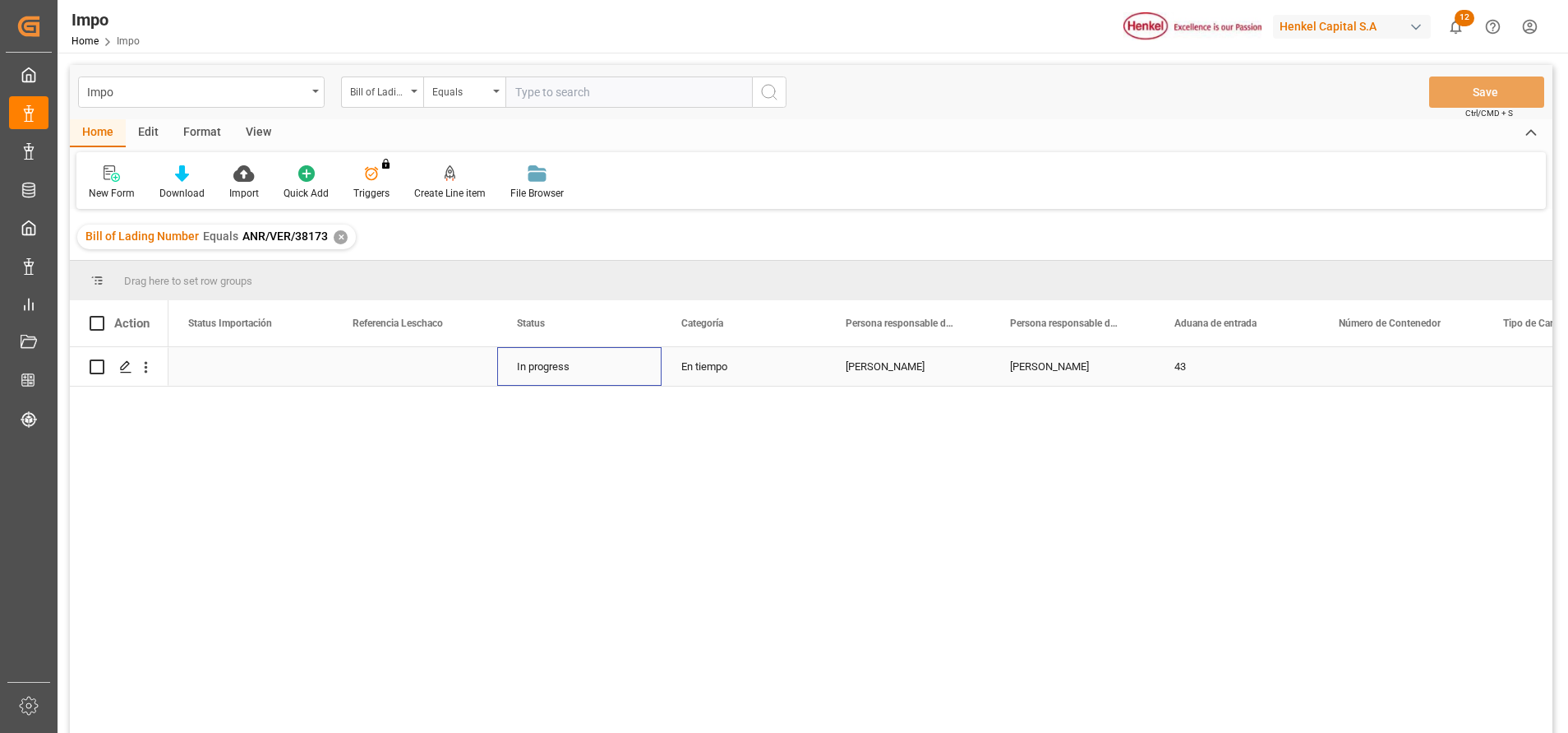
click at [592, 378] on div "In progress" at bounding box center [579, 366] width 165 height 38
click at [145, 365] on icon "open menu" at bounding box center [146, 367] width 17 height 17
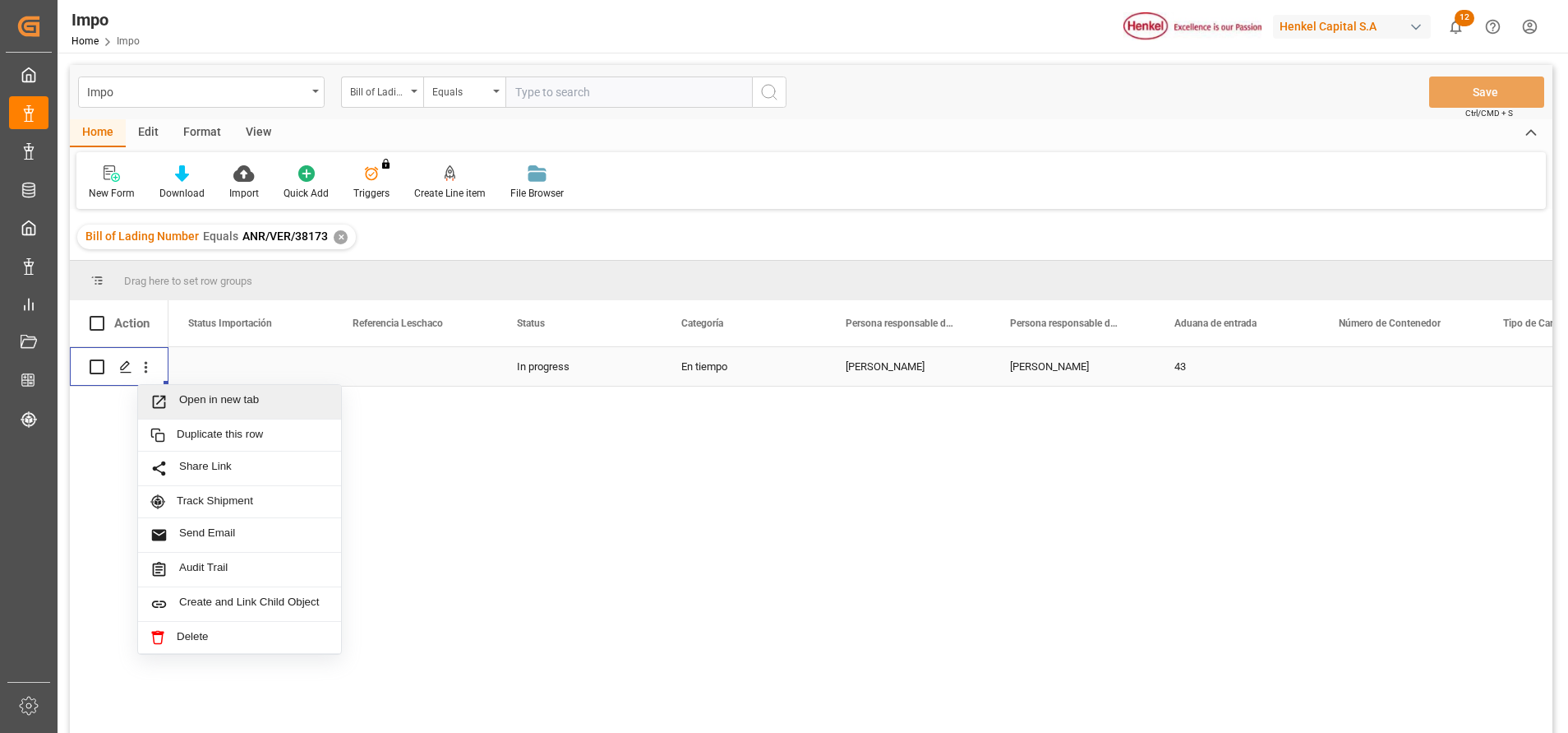
click at [189, 404] on span "Open in new tab" at bounding box center [254, 402] width 149 height 17
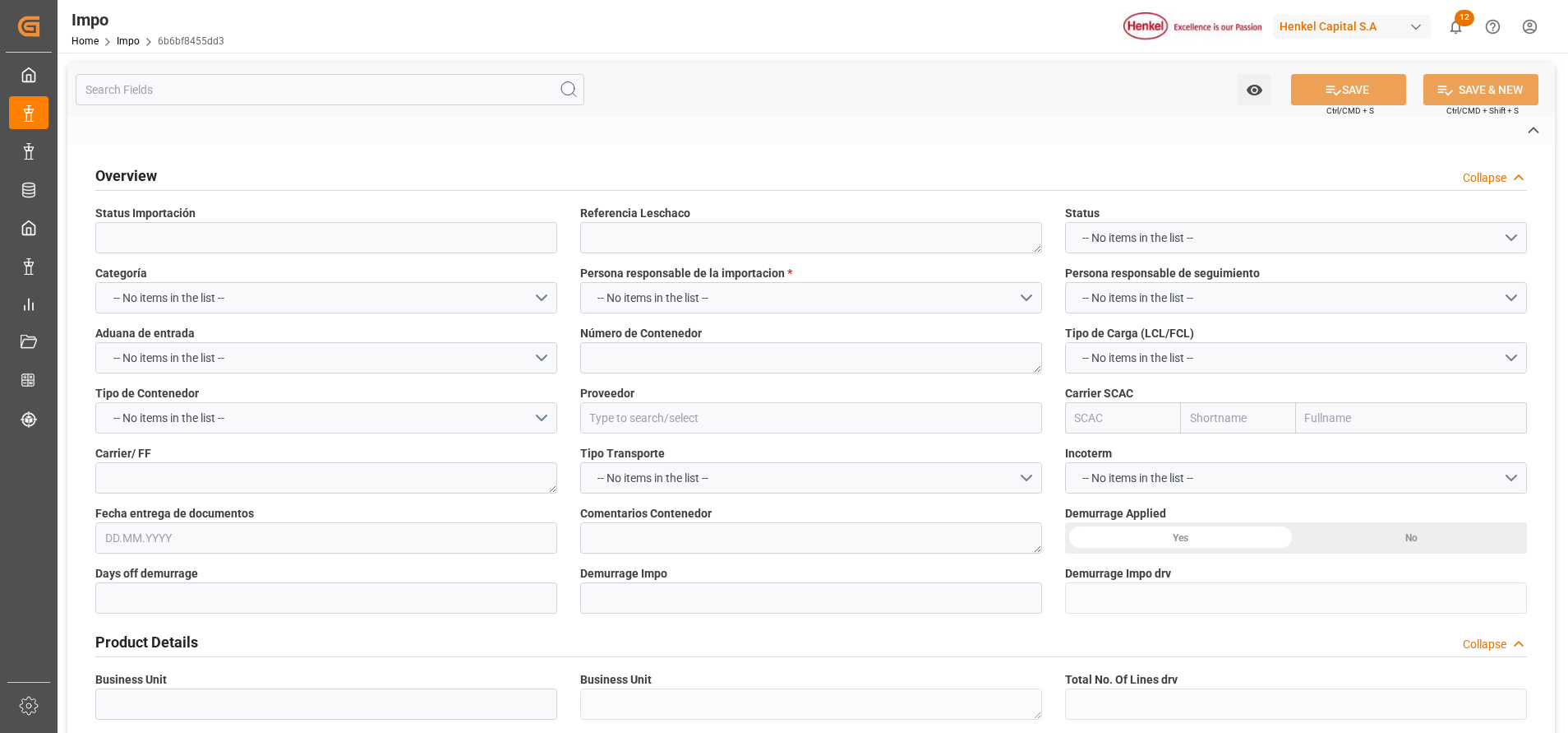
type textarea "N/A"
type input "AA"
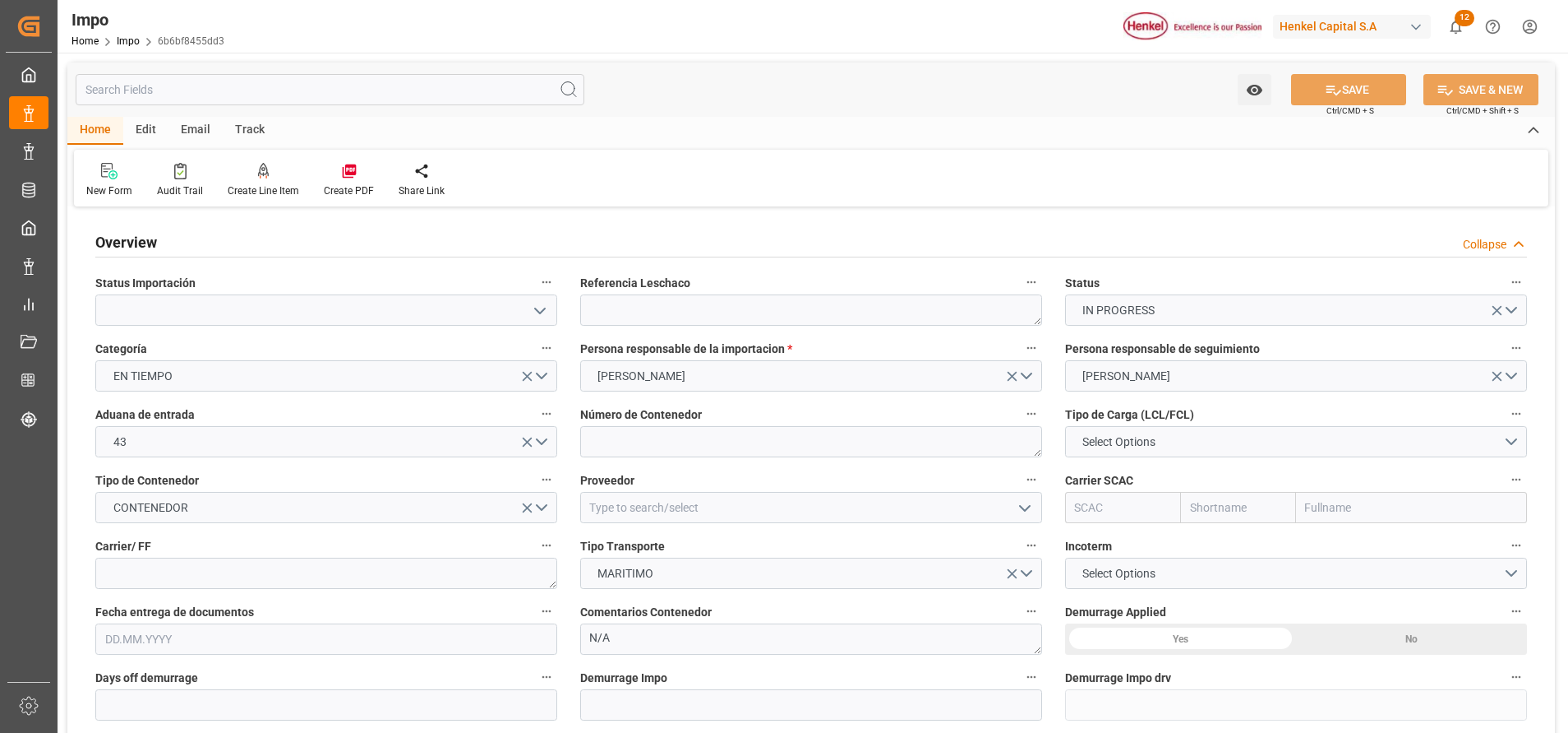
type input "[DATE]"
click at [948, 312] on textarea at bounding box center [812, 310] width 462 height 31
paste textarea "ANR/VER/38173"
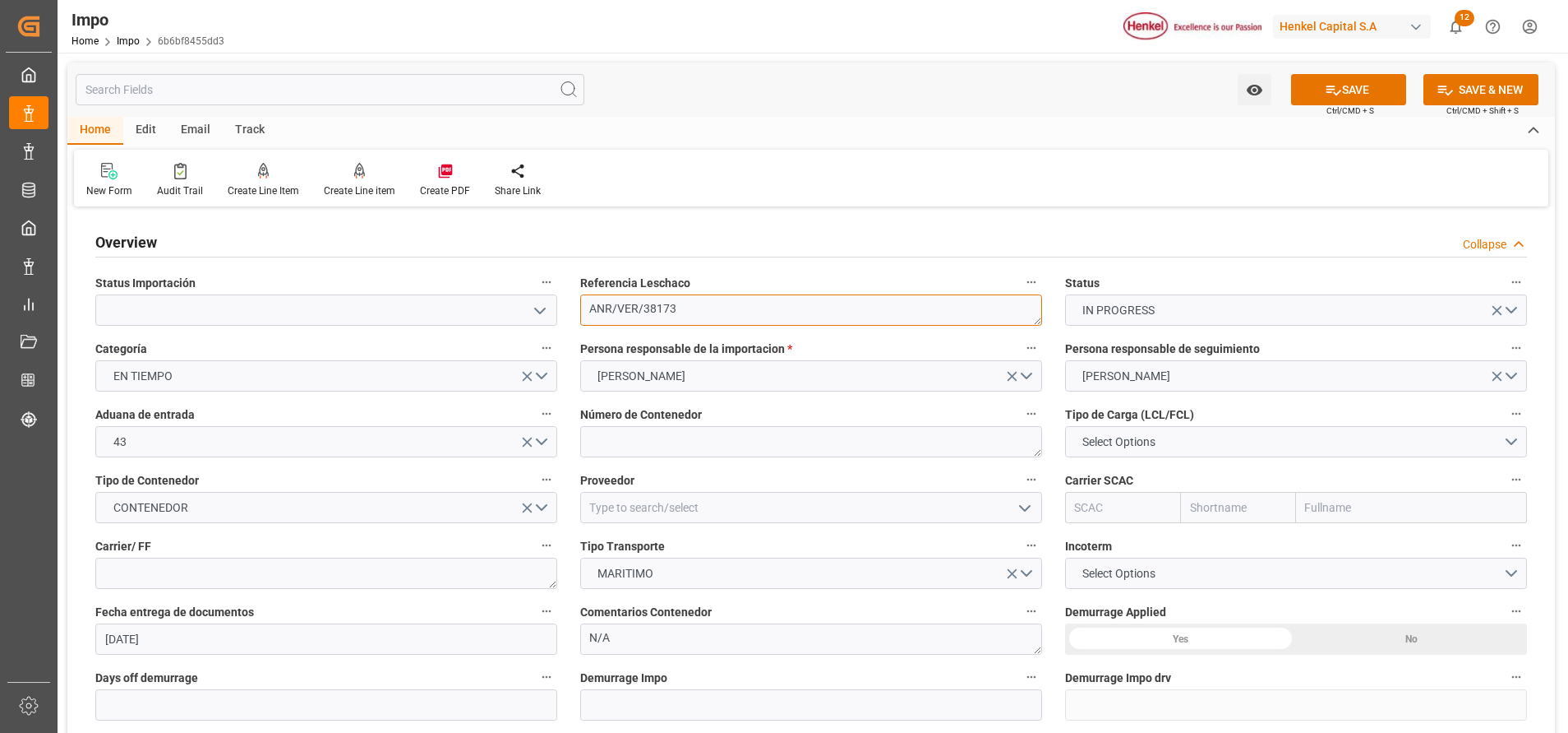
type textarea "ANR/VER/38173"
click at [803, 441] on textarea at bounding box center [812, 442] width 462 height 31
paste textarea ":HAMU 287448-4"
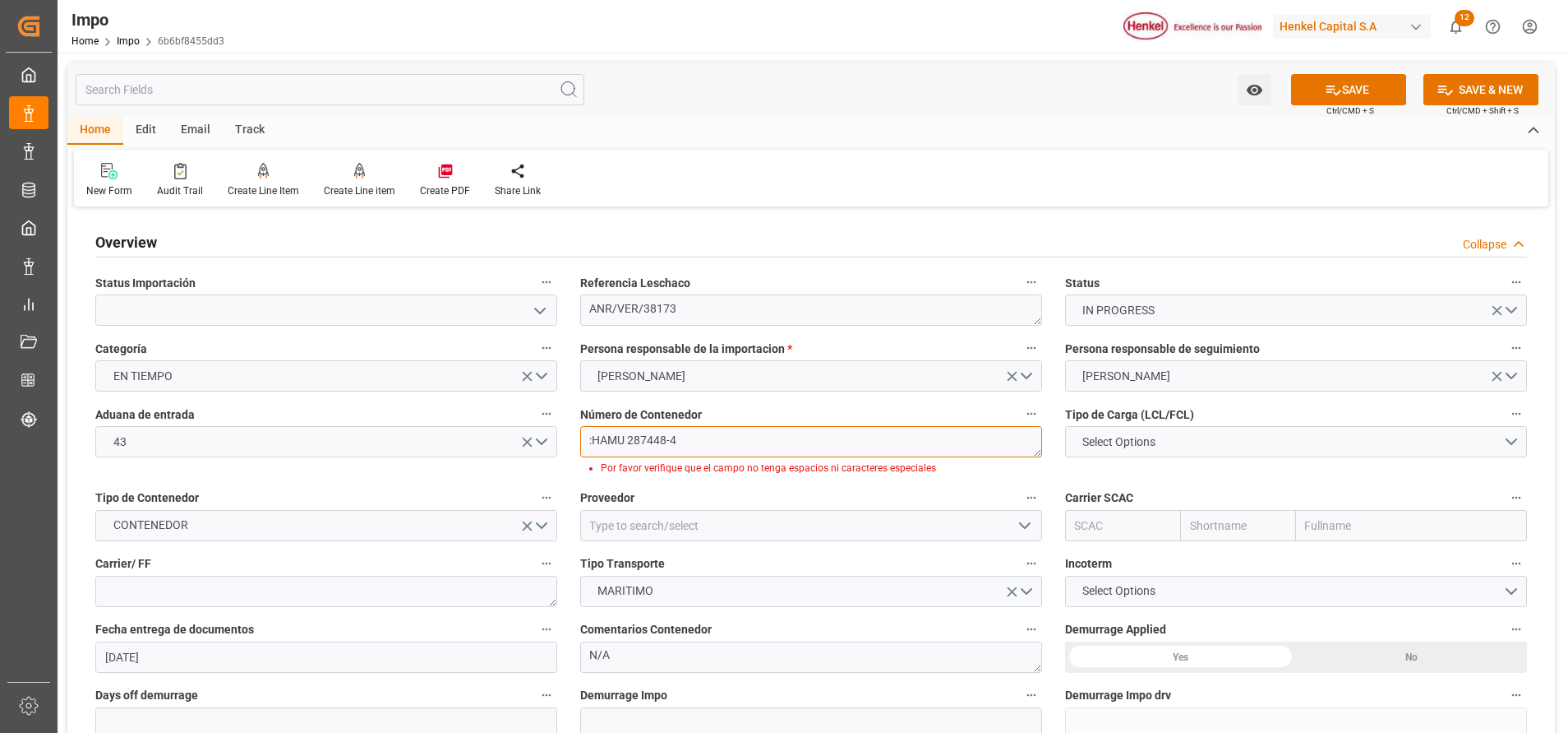
click at [677, 445] on textarea ":HAMU 287448-4" at bounding box center [812, 442] width 462 height 31
click at [759, 565] on label "Tipo Transporte" at bounding box center [812, 564] width 462 height 23
click at [1021, 565] on button "Tipo Transporte" at bounding box center [1031, 563] width 21 height 21
click at [706, 431] on div at bounding box center [784, 366] width 1568 height 733
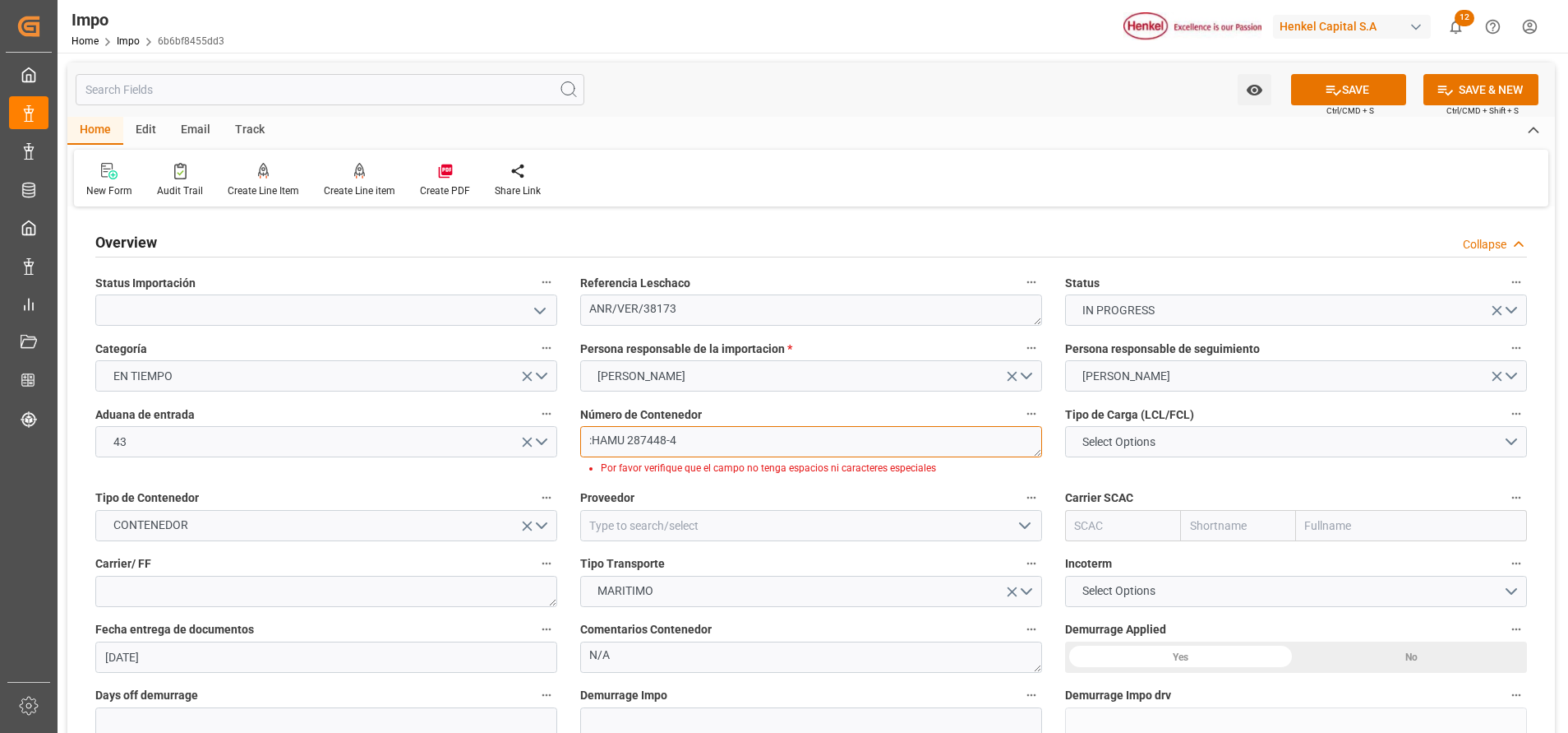
click at [754, 433] on textarea ":HAMU 287448-4" at bounding box center [812, 442] width 462 height 31
click at [673, 435] on textarea ":HAMU 287448-4" at bounding box center [812, 442] width 462 height 31
click at [631, 441] on textarea ":HAMU 2874484" at bounding box center [812, 442] width 462 height 31
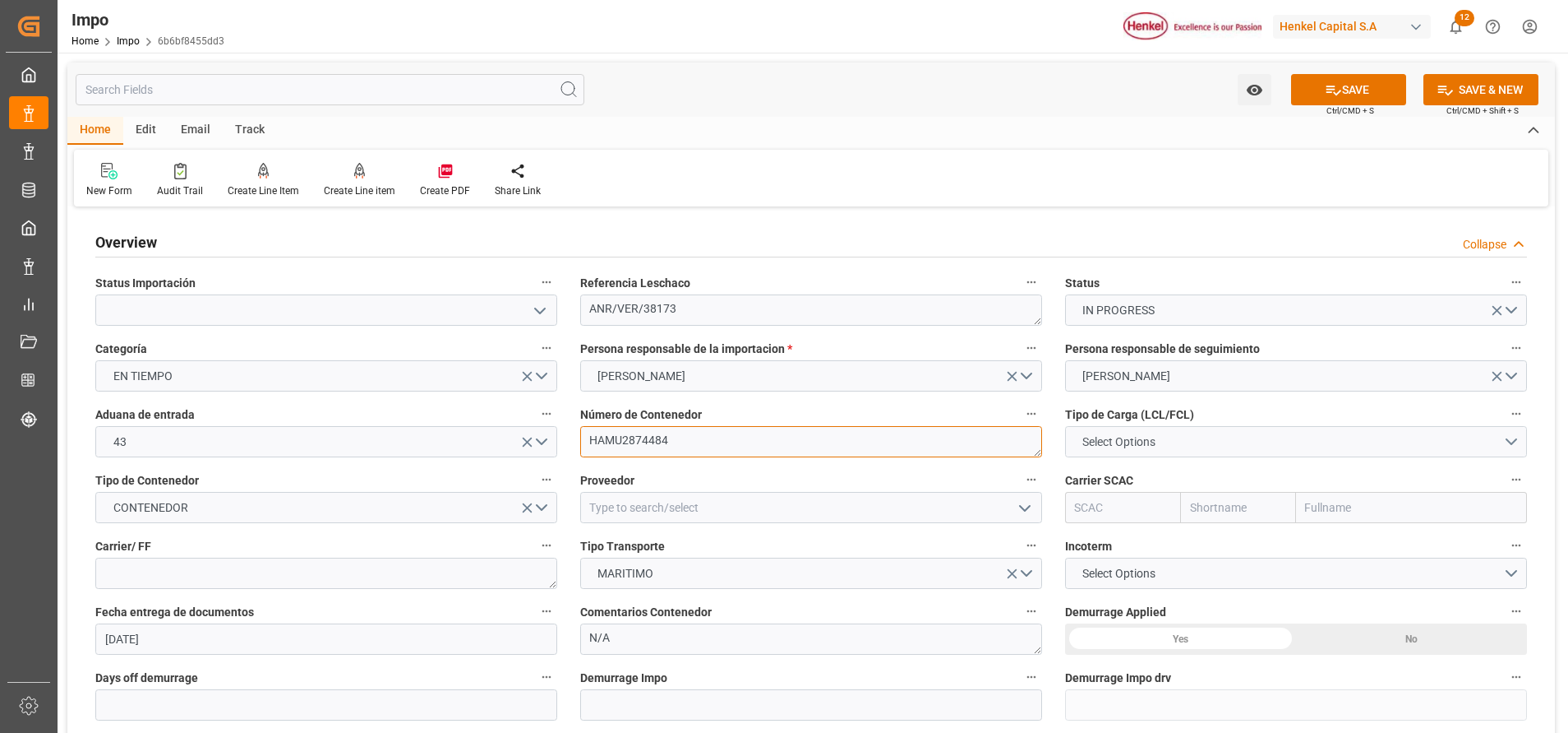
type textarea "HAMU2874484"
click at [1170, 449] on button "Select Options" at bounding box center [1296, 442] width 462 height 31
click at [1135, 436] on div "LCL" at bounding box center [1296, 446] width 460 height 35
click at [493, 510] on button "CONTENEDOR" at bounding box center [327, 507] width 462 height 31
click at [349, 513] on div "CONTENEDOR" at bounding box center [327, 512] width 460 height 35
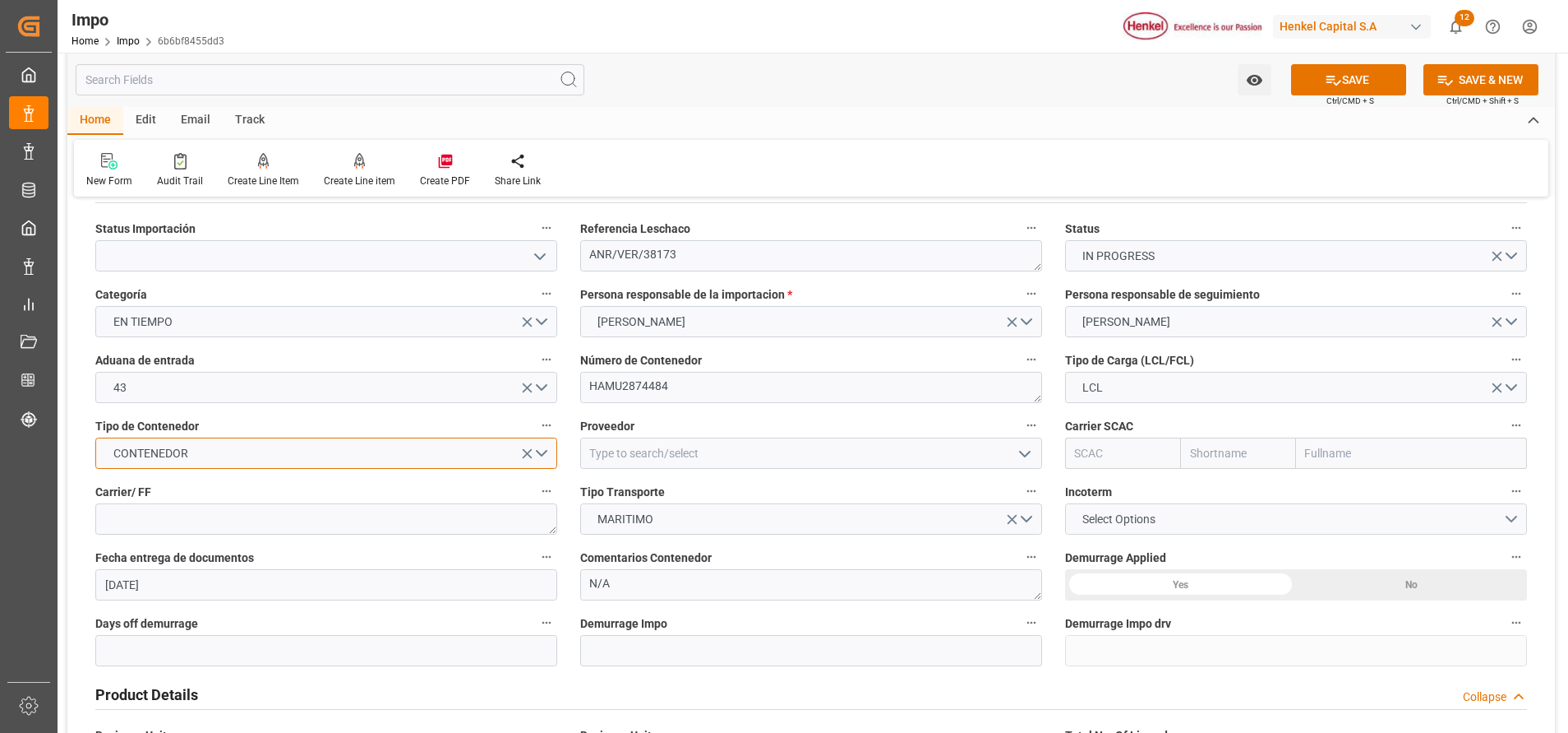
scroll to position [58, 0]
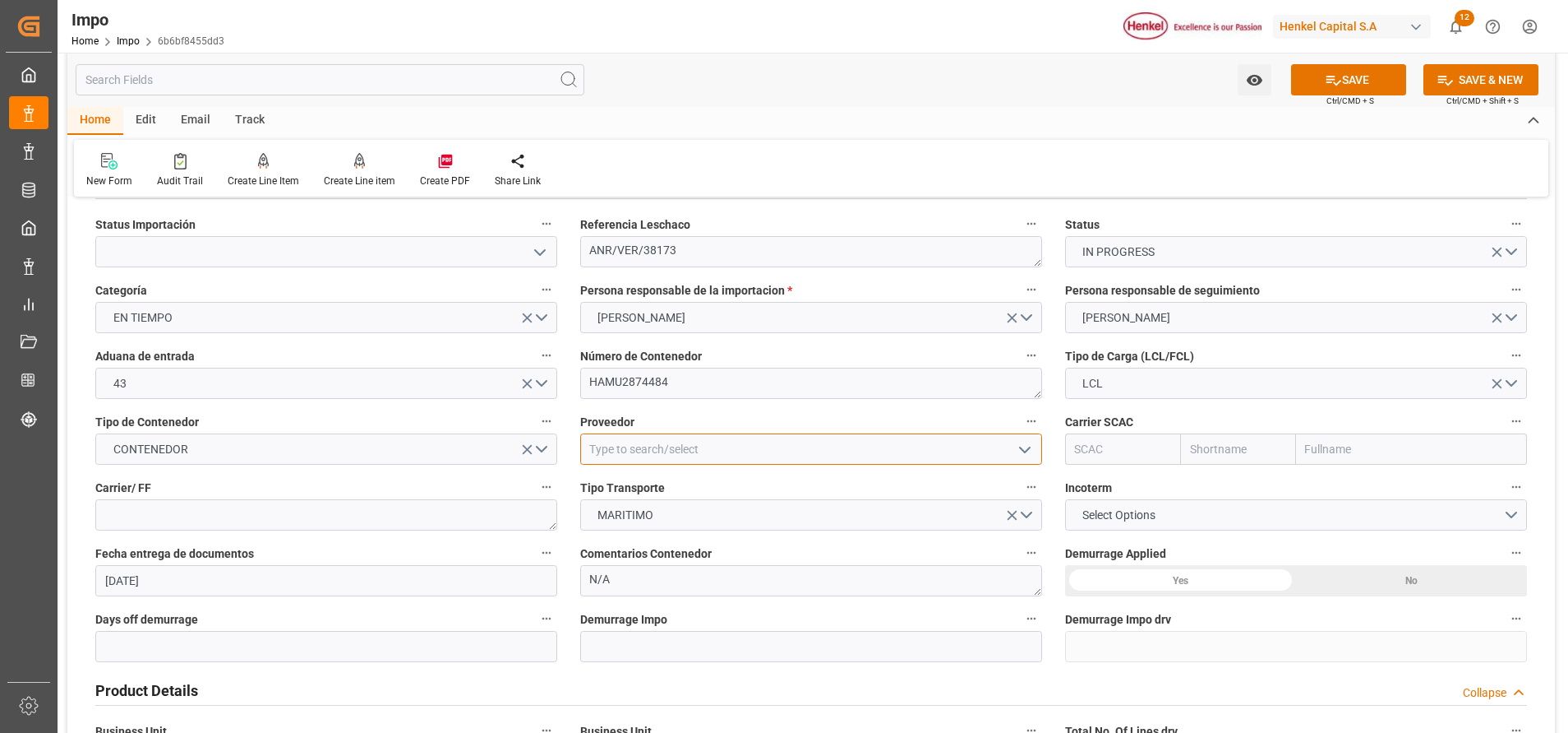
click at [812, 437] on input at bounding box center [812, 449] width 462 height 31
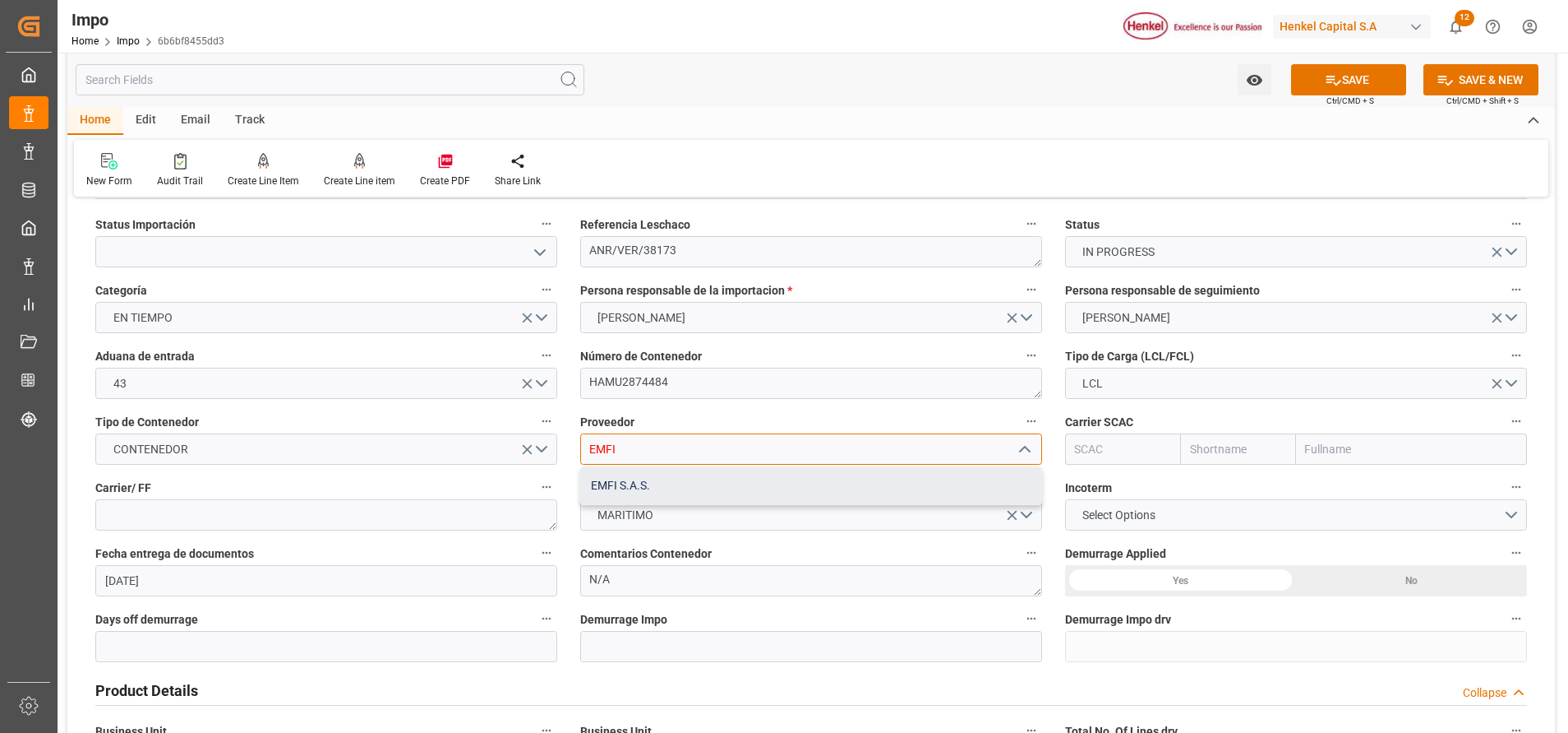
click at [721, 487] on div "EMFI S.A.S." at bounding box center [811, 485] width 460 height 37
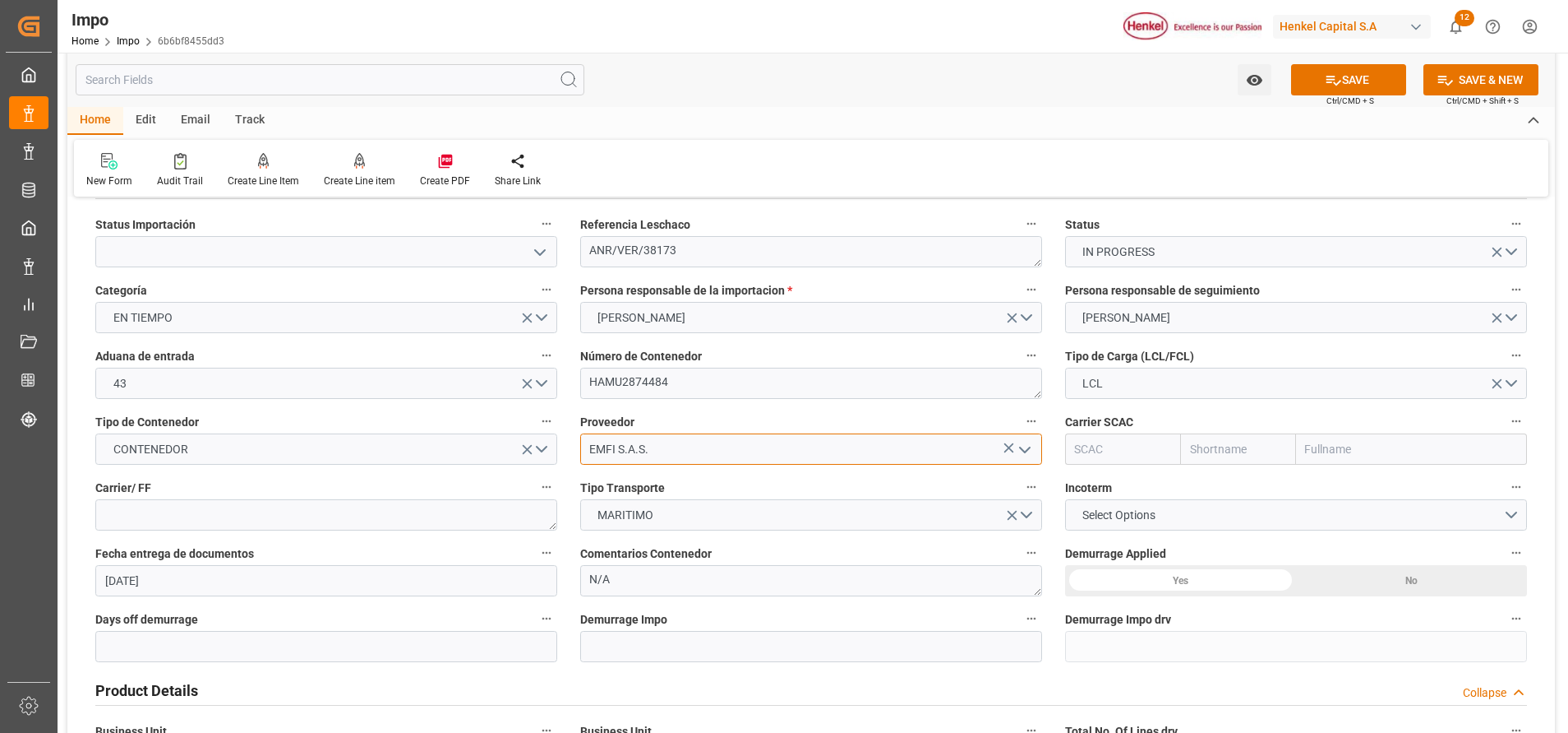
click at [842, 453] on input "EMFI S.A.S." at bounding box center [812, 449] width 462 height 31
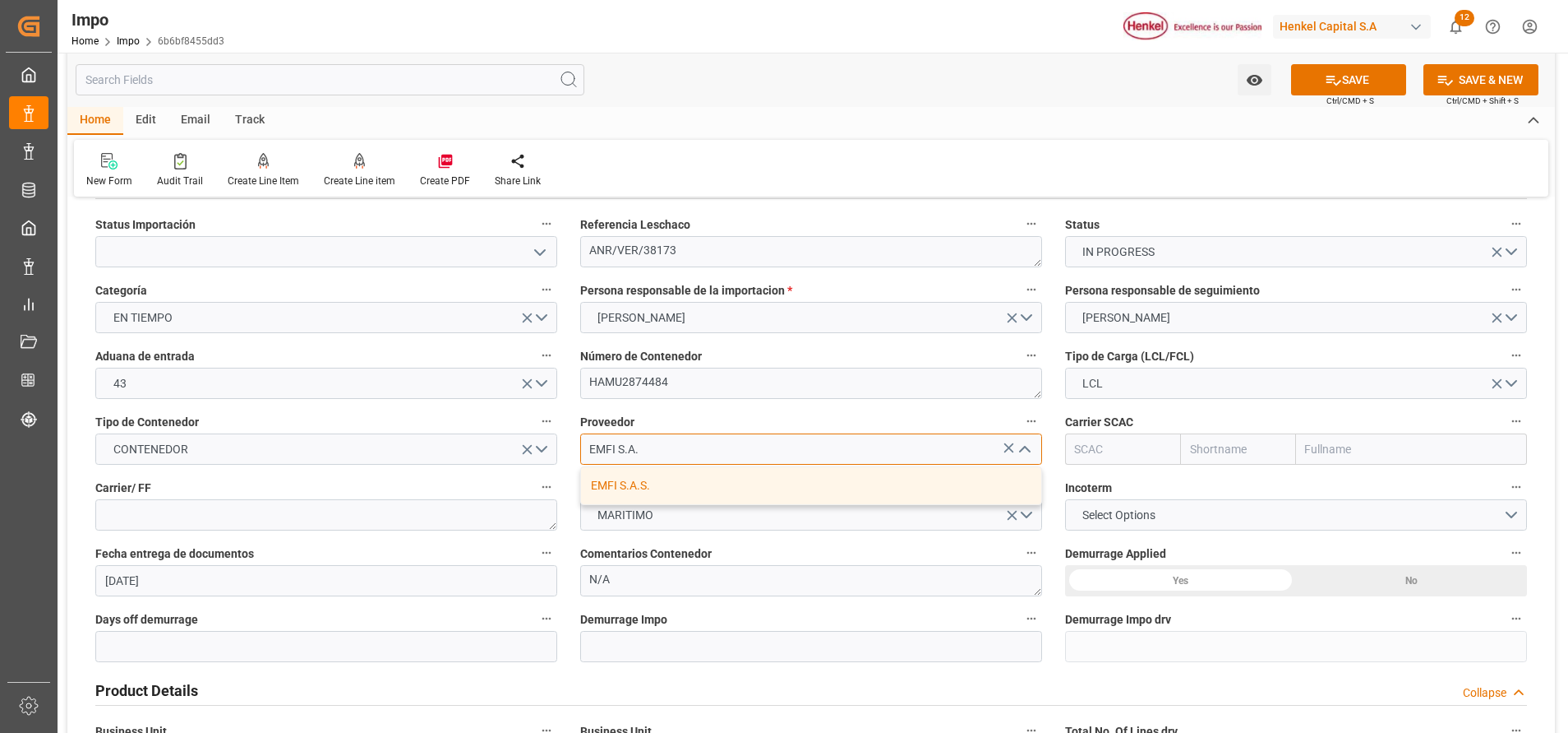
click at [765, 486] on div "EMFI S.A.S." at bounding box center [811, 485] width 460 height 37
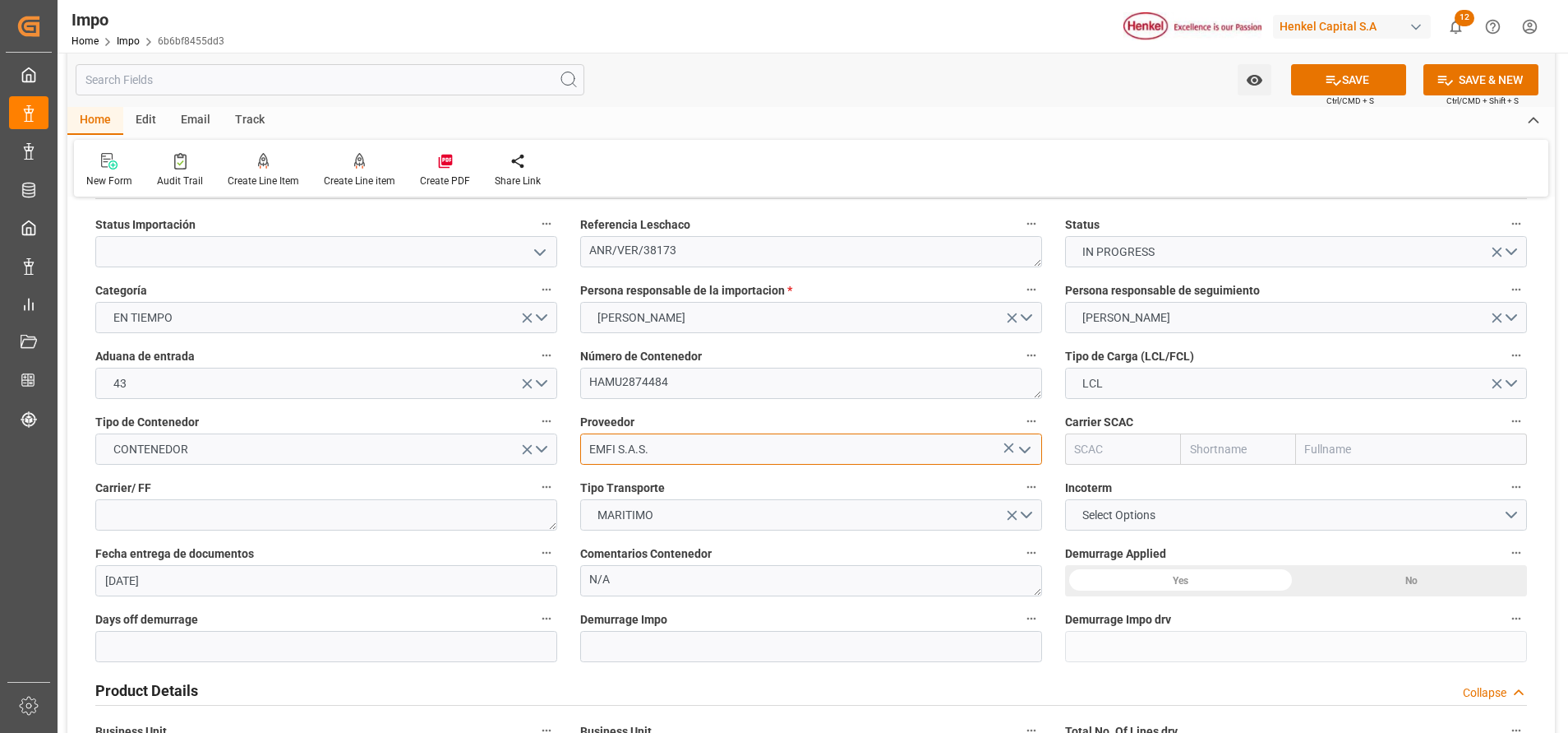
scroll to position [0, 0]
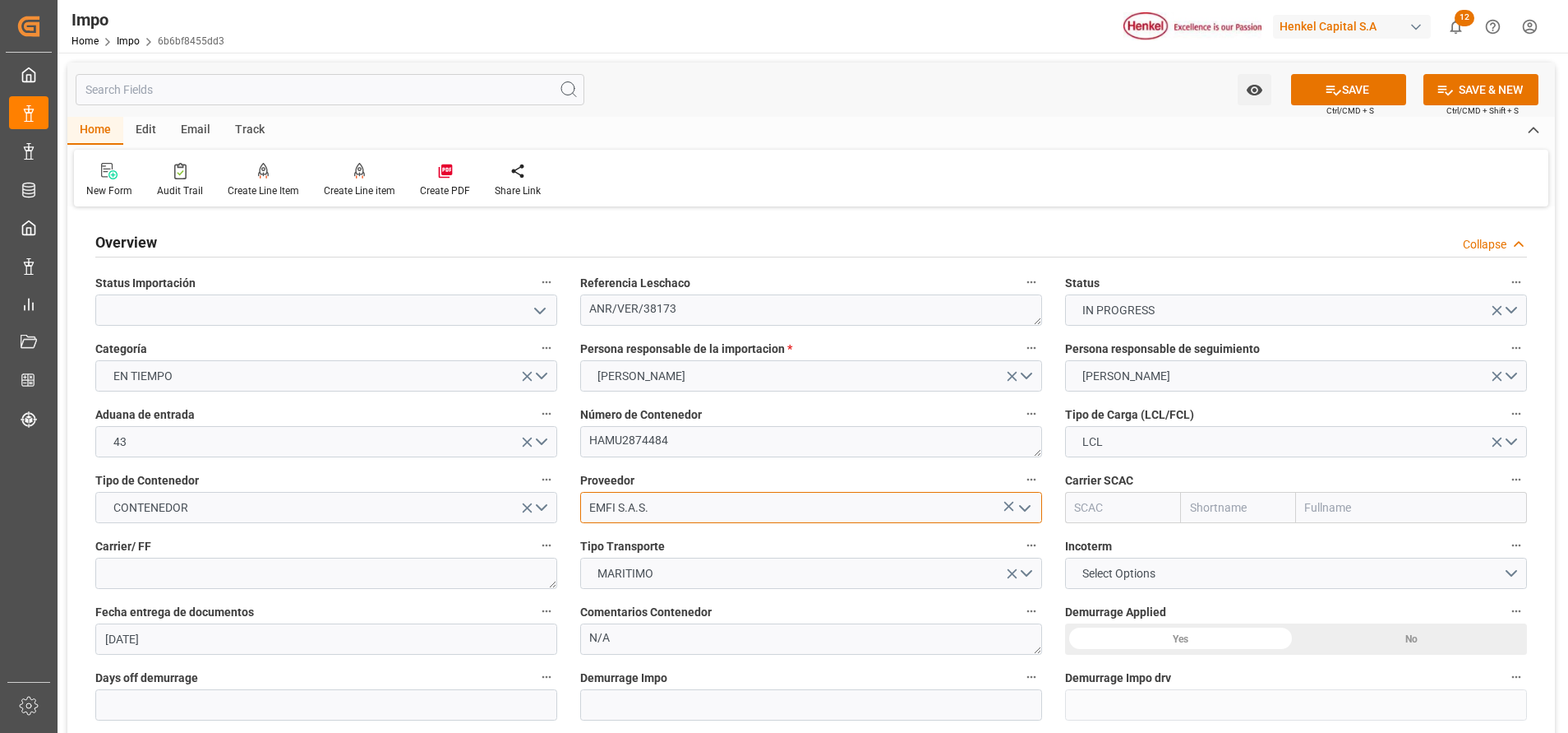
type input "EMFI S.A.S."
drag, startPoint x: 712, startPoint y: 306, endPoint x: 541, endPoint y: 320, distance: 171.6
click at [661, 437] on textarea "HAMU2874484" at bounding box center [812, 442] width 462 height 31
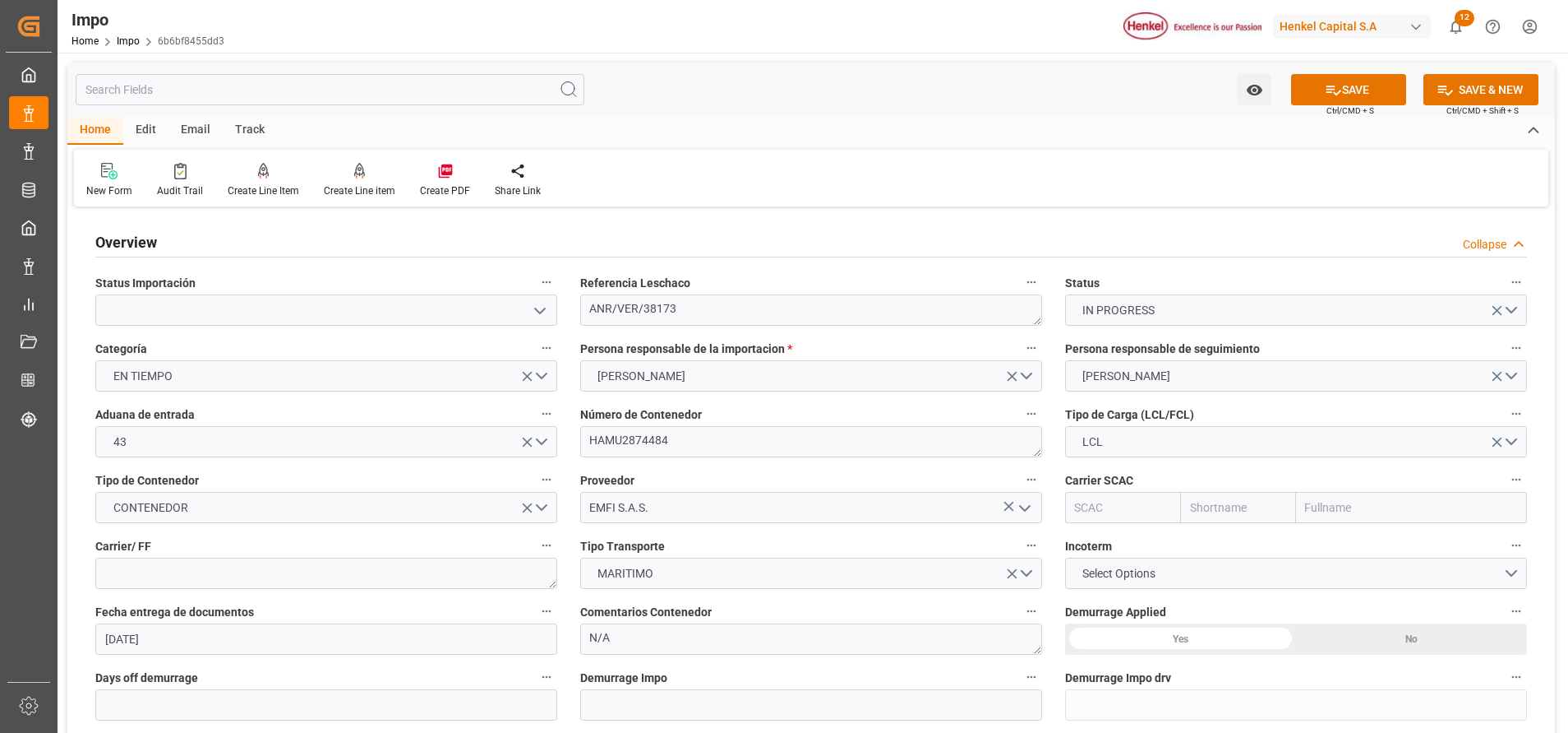
click at [1381, 506] on input "text" at bounding box center [1411, 507] width 231 height 31
type input "HAP"
click at [1409, 539] on b "Hapag Lloyd Aktiengesellschaft" at bounding box center [1390, 544] width 167 height 13
type input "HLCU"
type input "Hapag Lloyd"
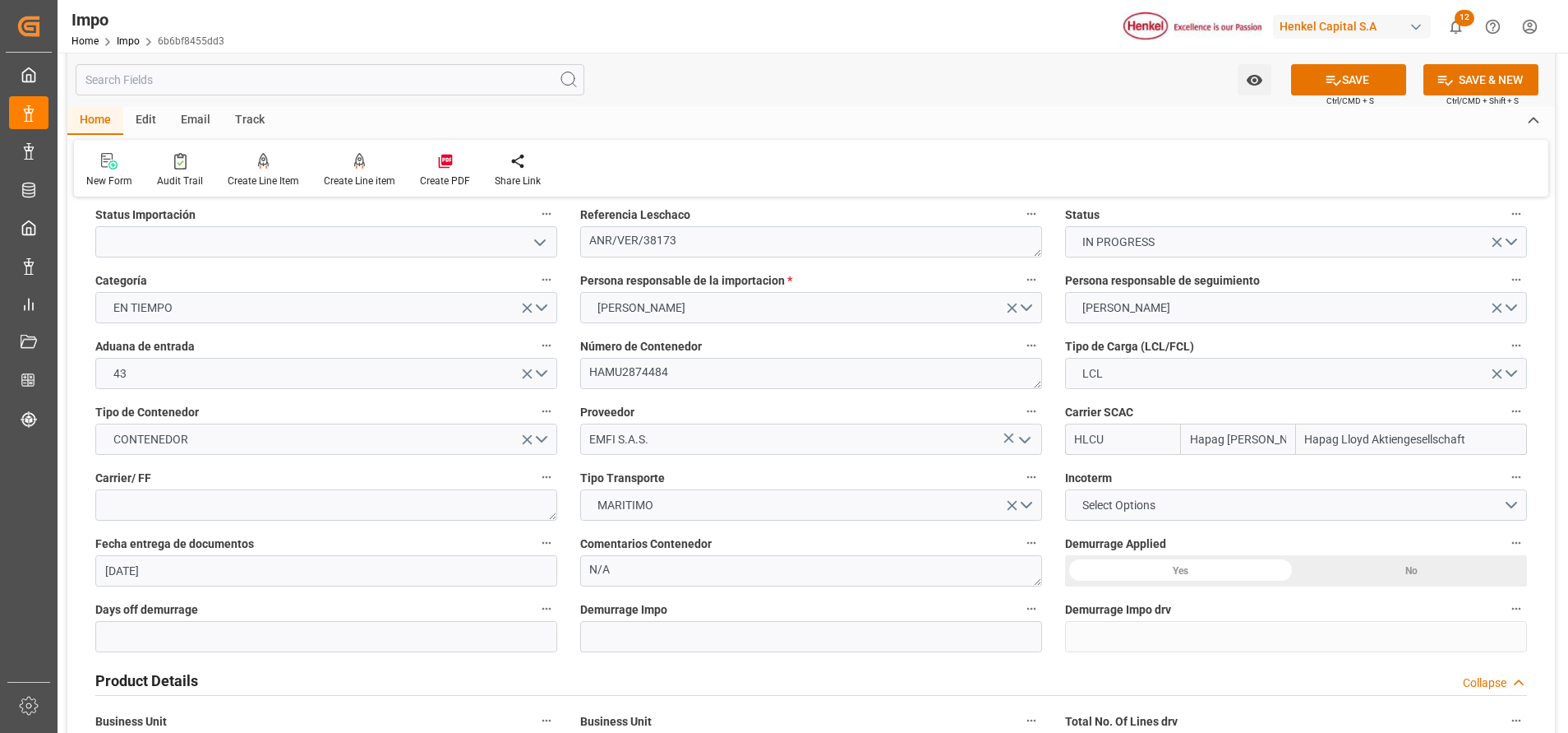
scroll to position [72, 0]
type input "Hapag Lloyd Aktiengesellschaft"
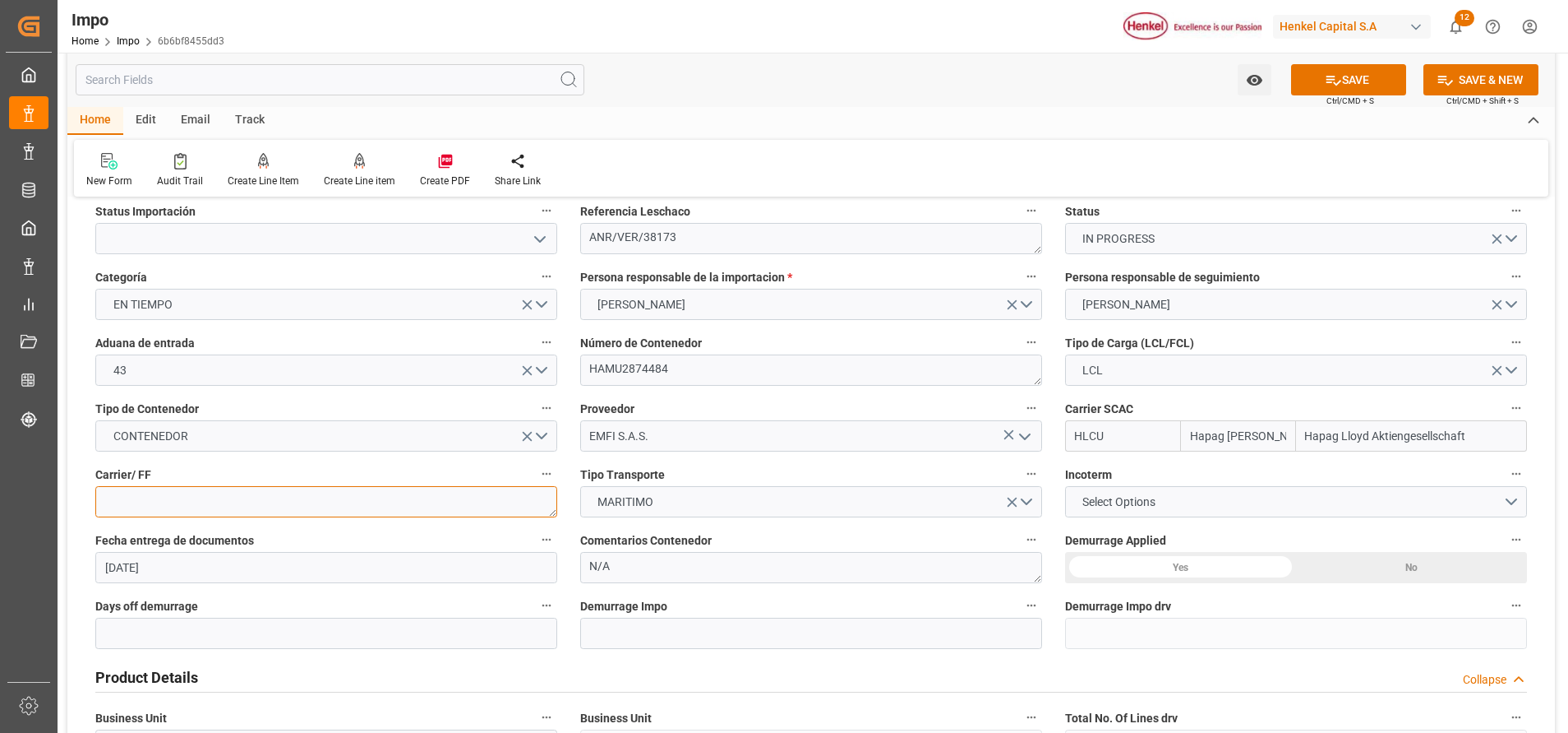
click at [467, 516] on textarea at bounding box center [327, 502] width 462 height 31
paste textarea "ECU WORLDWIDE MEXICO"
type textarea "ECU WORLDWIDE MEXICO"
click at [1220, 504] on button "Select Options" at bounding box center [1296, 502] width 462 height 31
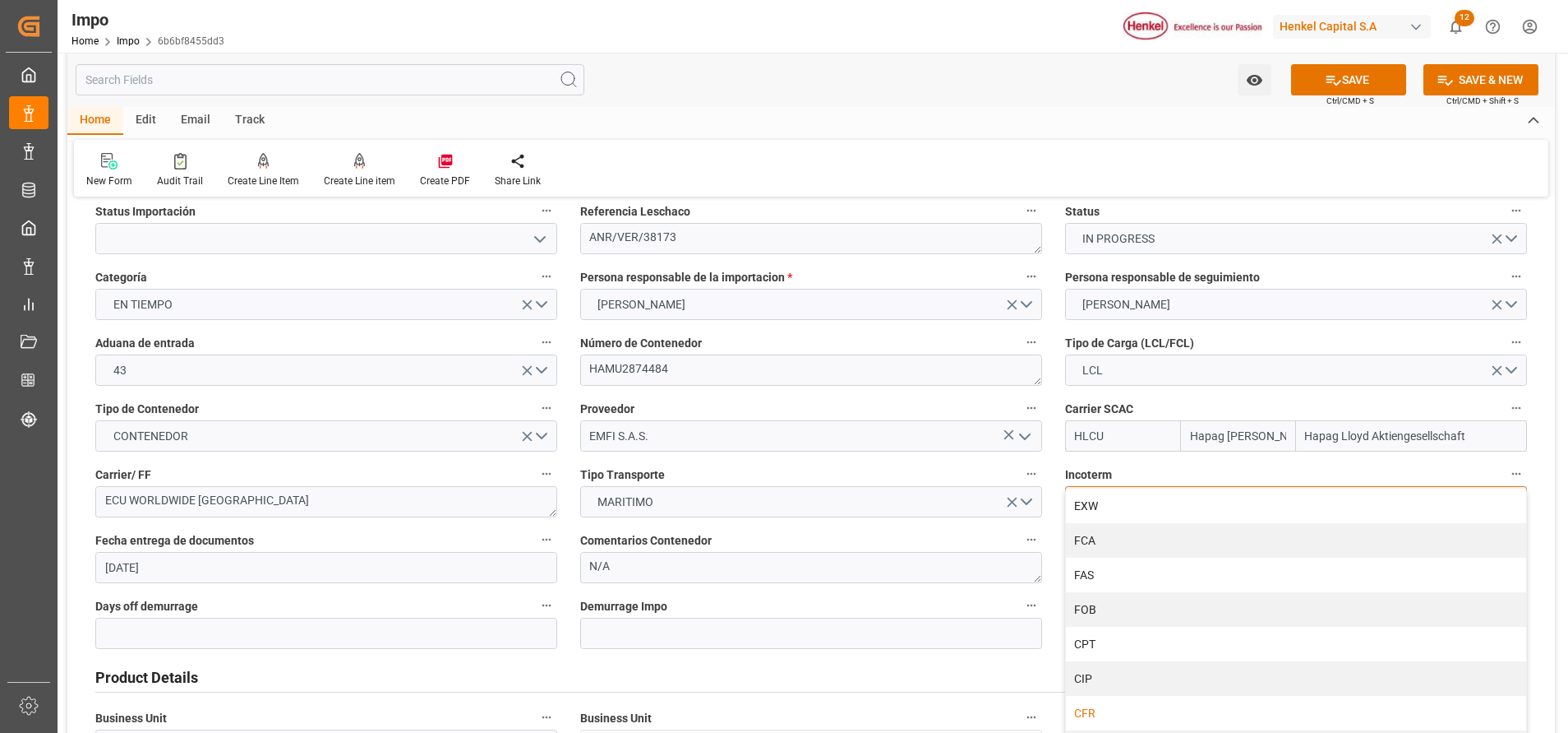
click at [1124, 700] on div "CFR" at bounding box center [1296, 713] width 460 height 35
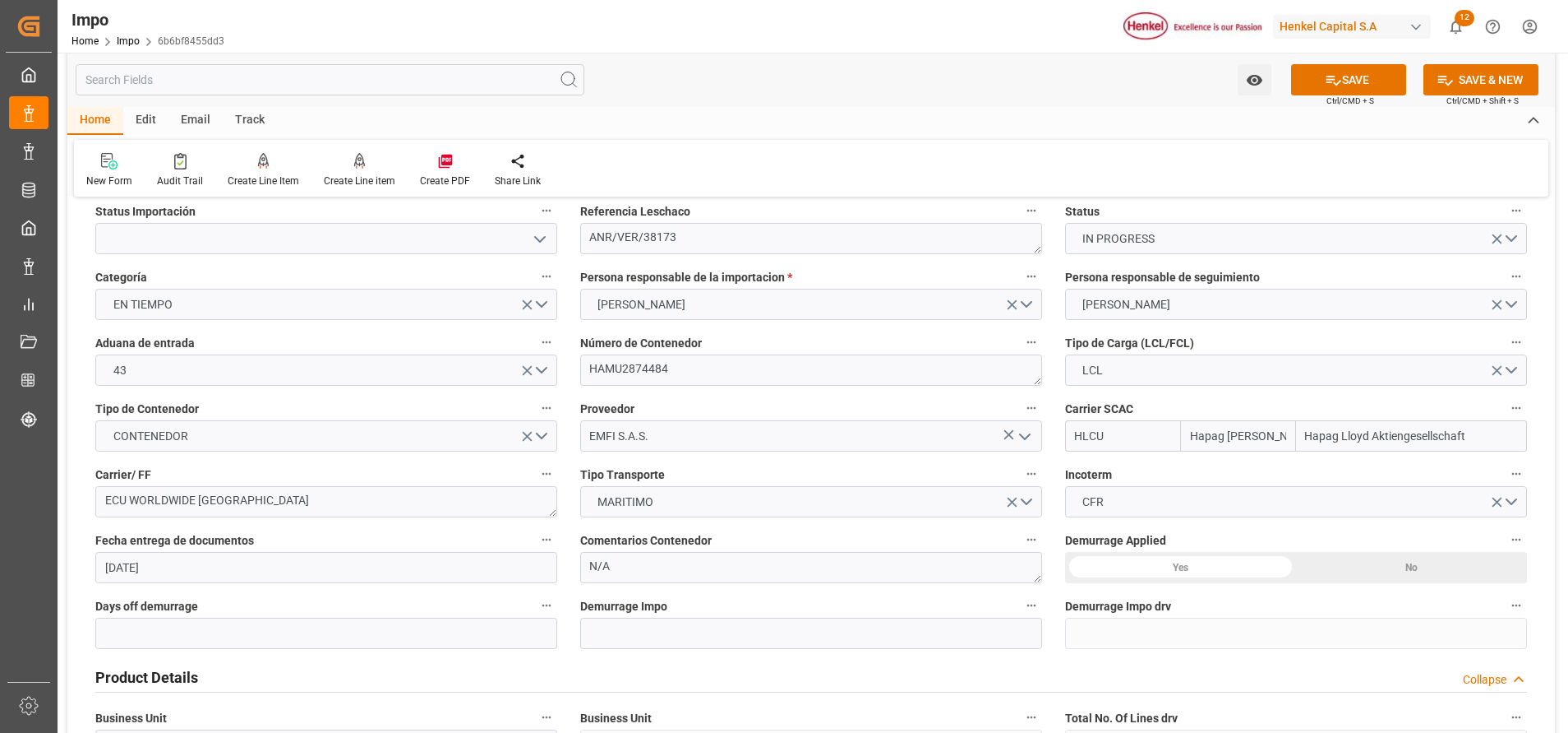
click at [1395, 566] on div "No" at bounding box center [1411, 567] width 231 height 31
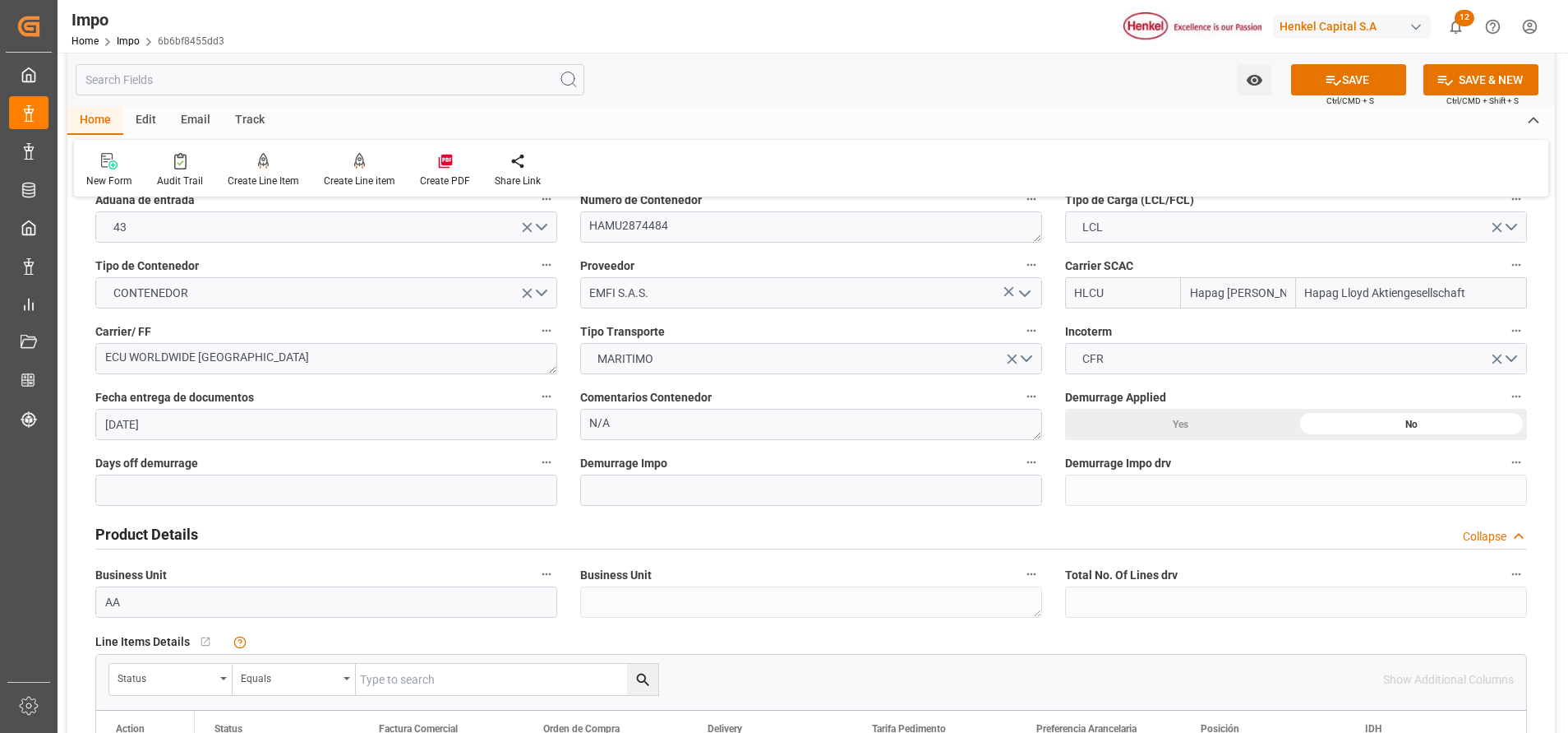
scroll to position [344, 0]
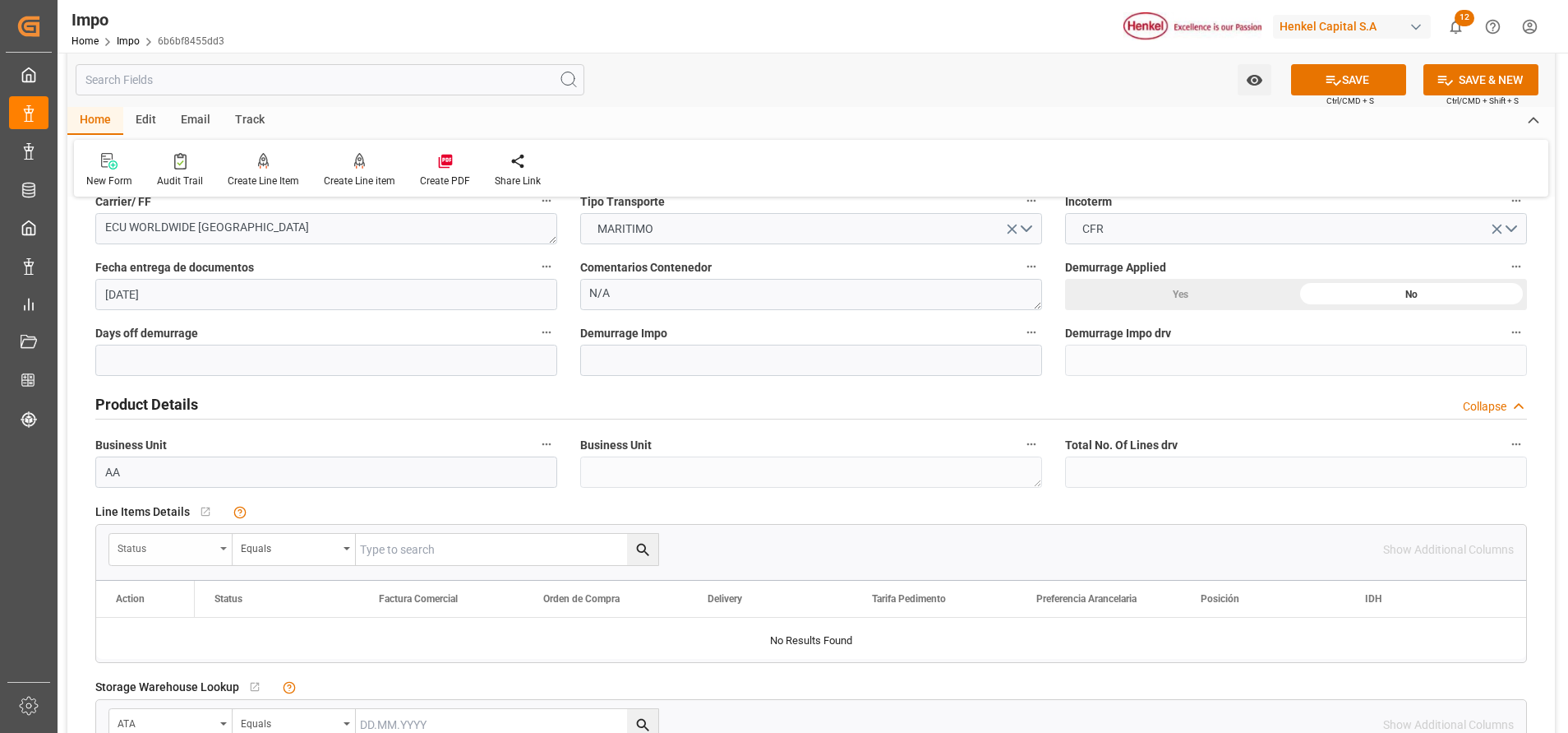
click at [222, 554] on div "Status" at bounding box center [170, 549] width 123 height 31
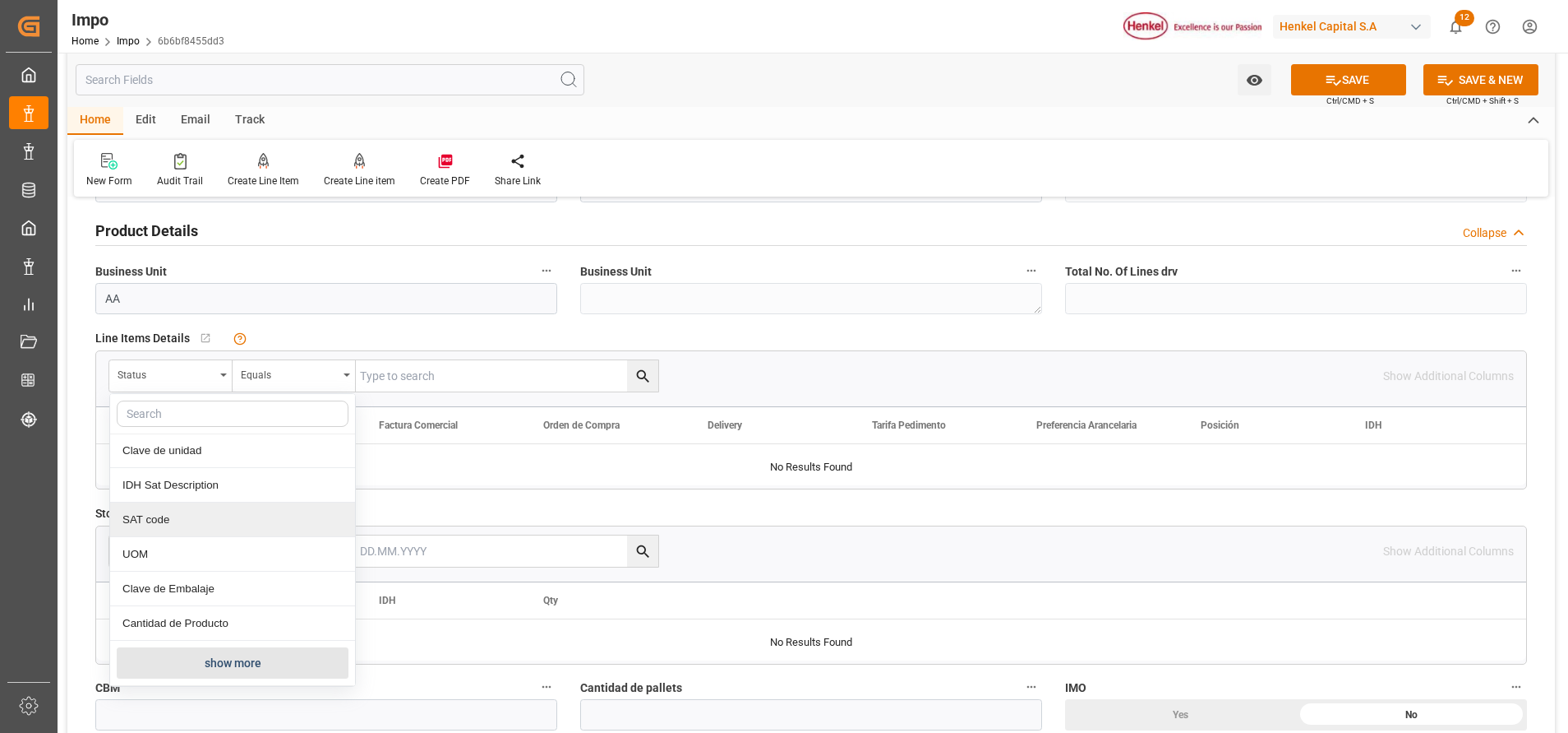
scroll to position [520, 0]
click at [191, 657] on button "show more" at bounding box center [232, 661] width 232 height 31
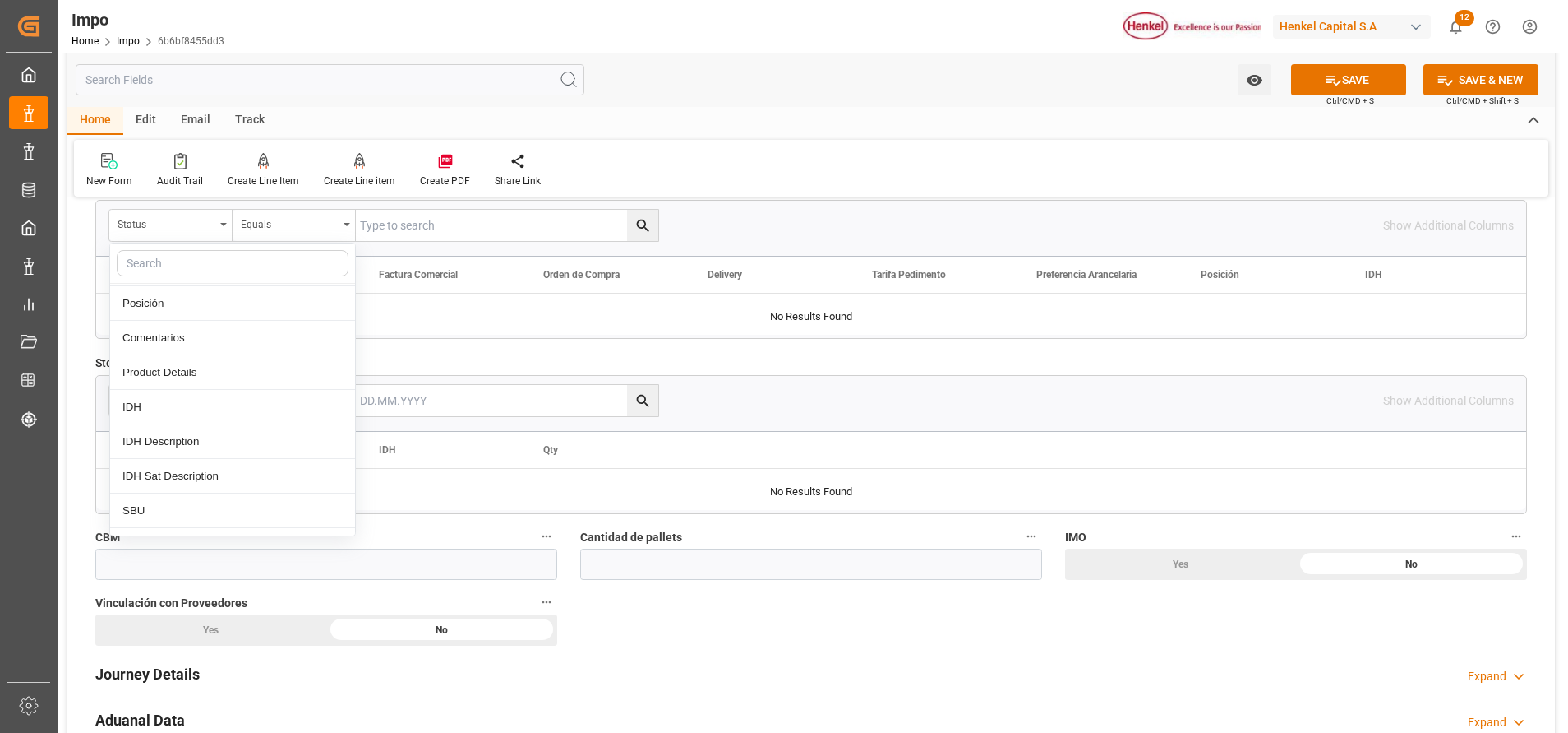
scroll to position [350, 0]
click at [177, 367] on div "Comentarios" at bounding box center [232, 366] width 245 height 35
click at [527, 222] on input "text" at bounding box center [507, 225] width 302 height 31
click at [502, 411] on input "text" at bounding box center [507, 401] width 302 height 31
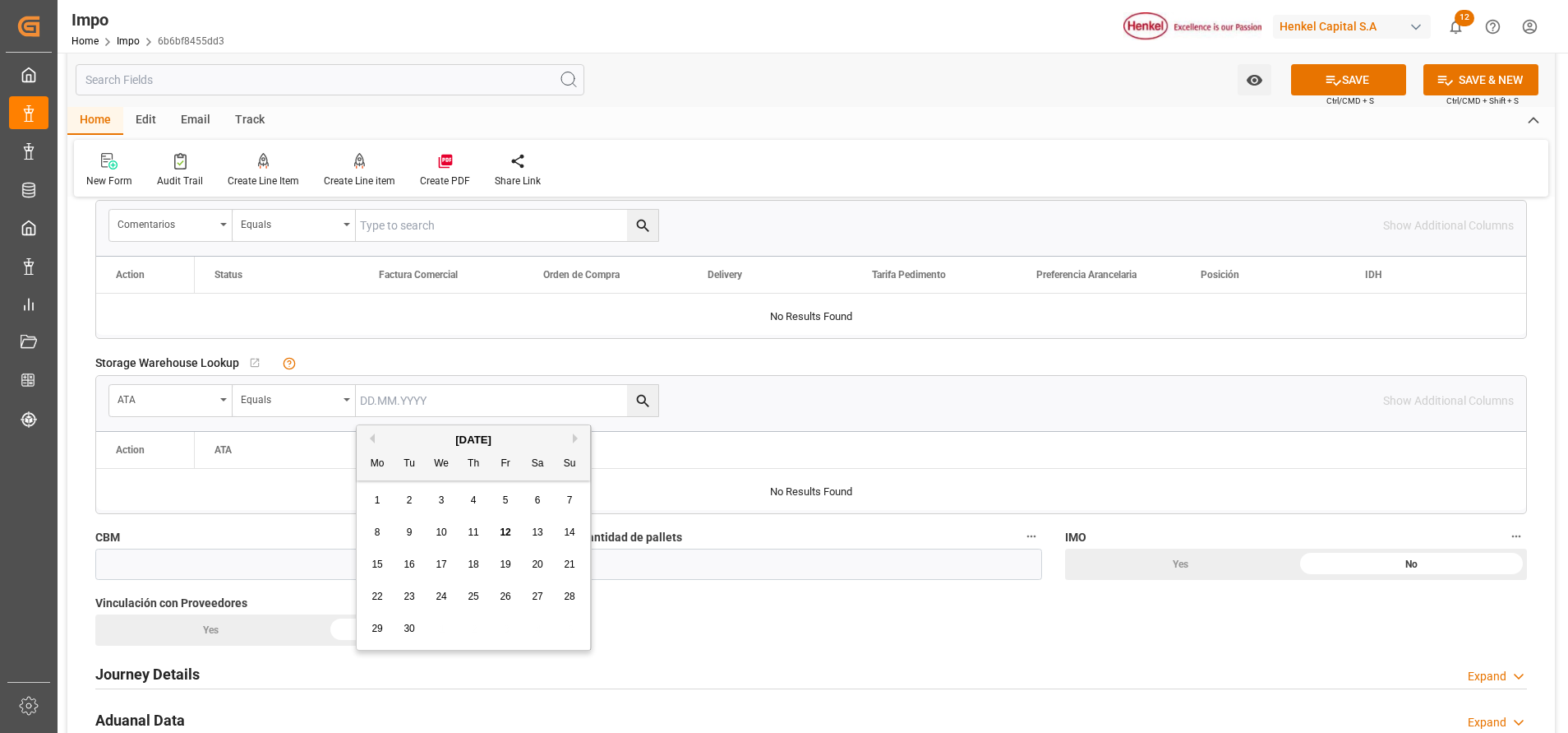
click at [463, 234] on input "text" at bounding box center [507, 225] width 302 height 31
paste input "ANR/VER/38173"
click at [650, 231] on icon "search button" at bounding box center [642, 225] width 17 height 17
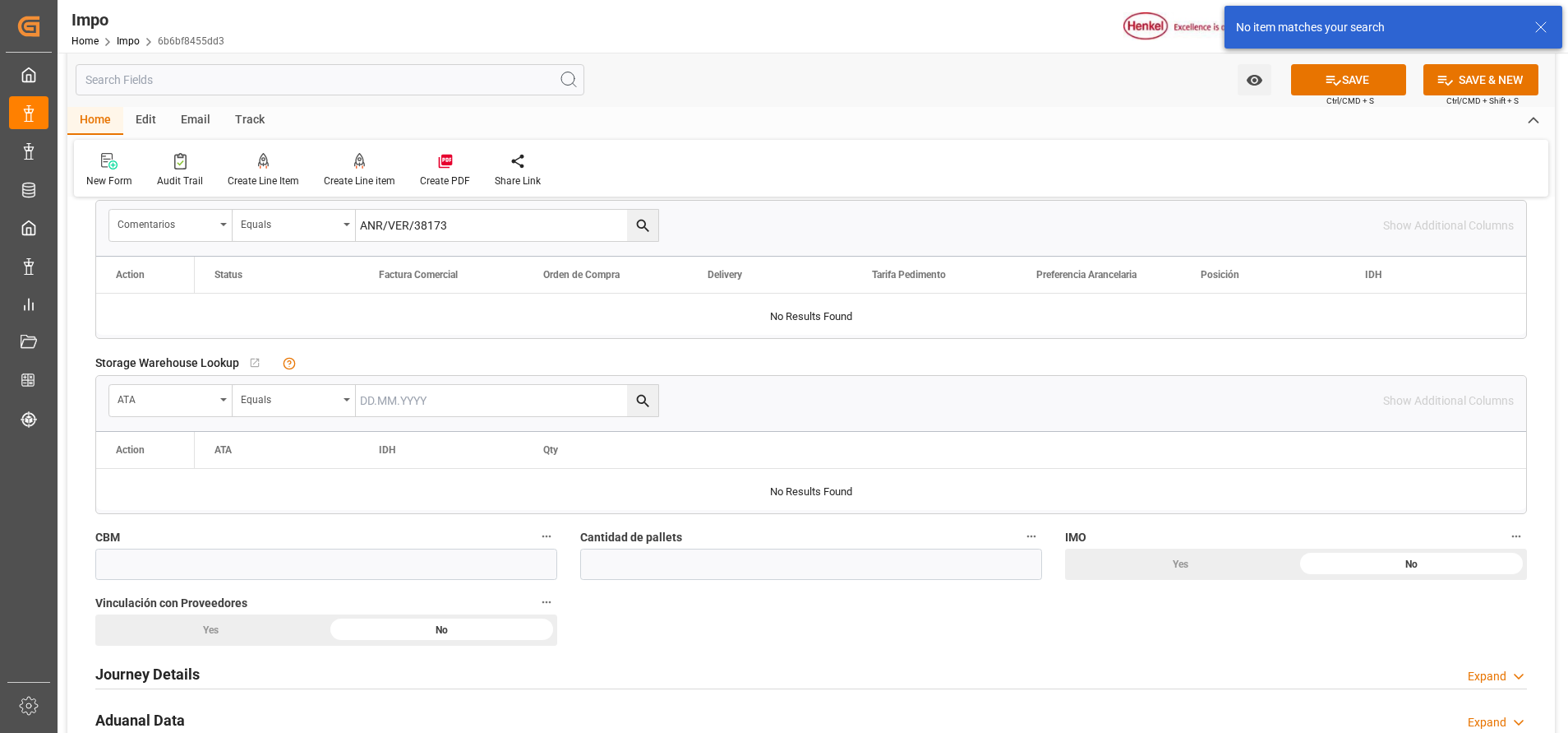
click at [406, 227] on input "ANR/VER/38173" at bounding box center [507, 225] width 302 height 31
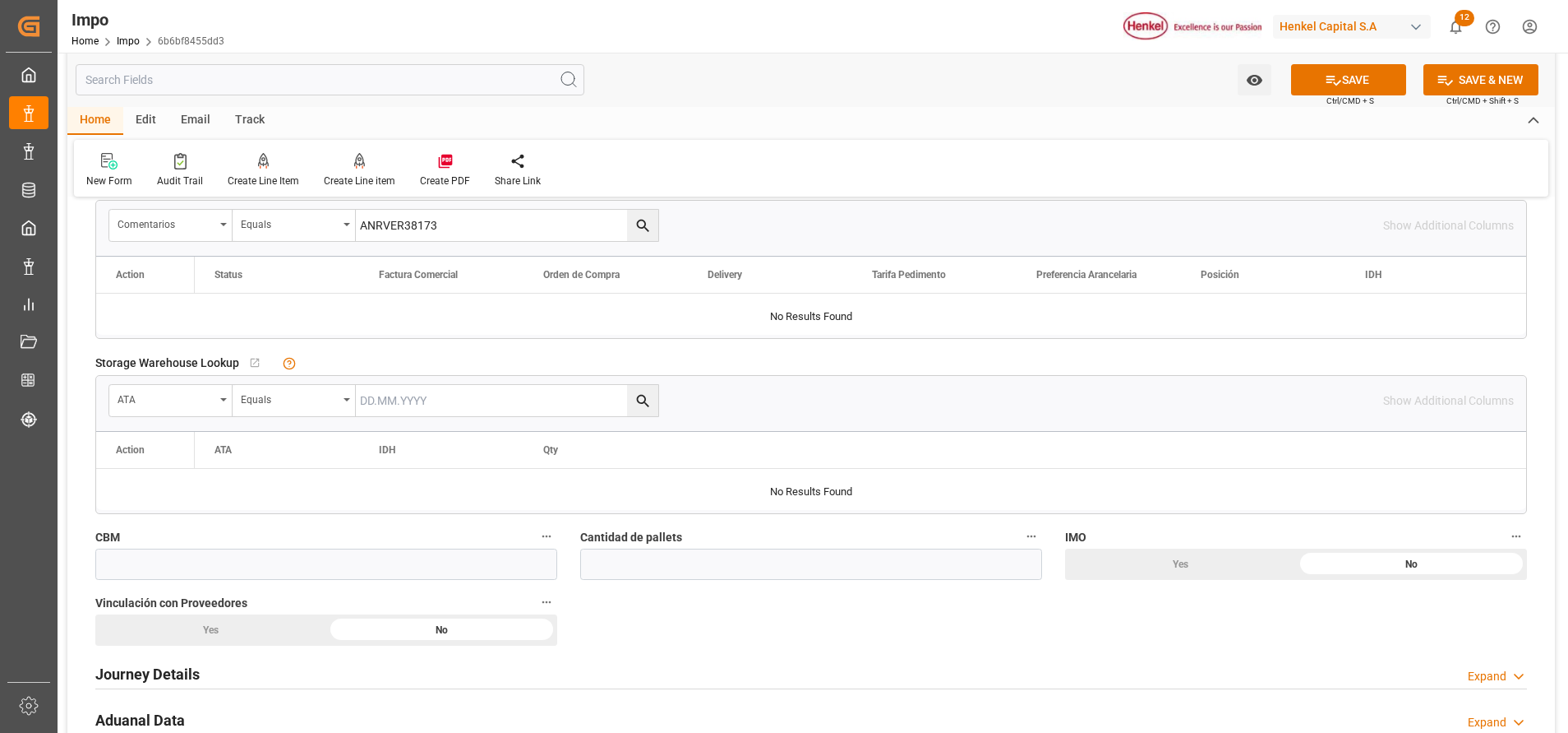
type input "ANRVER38173"
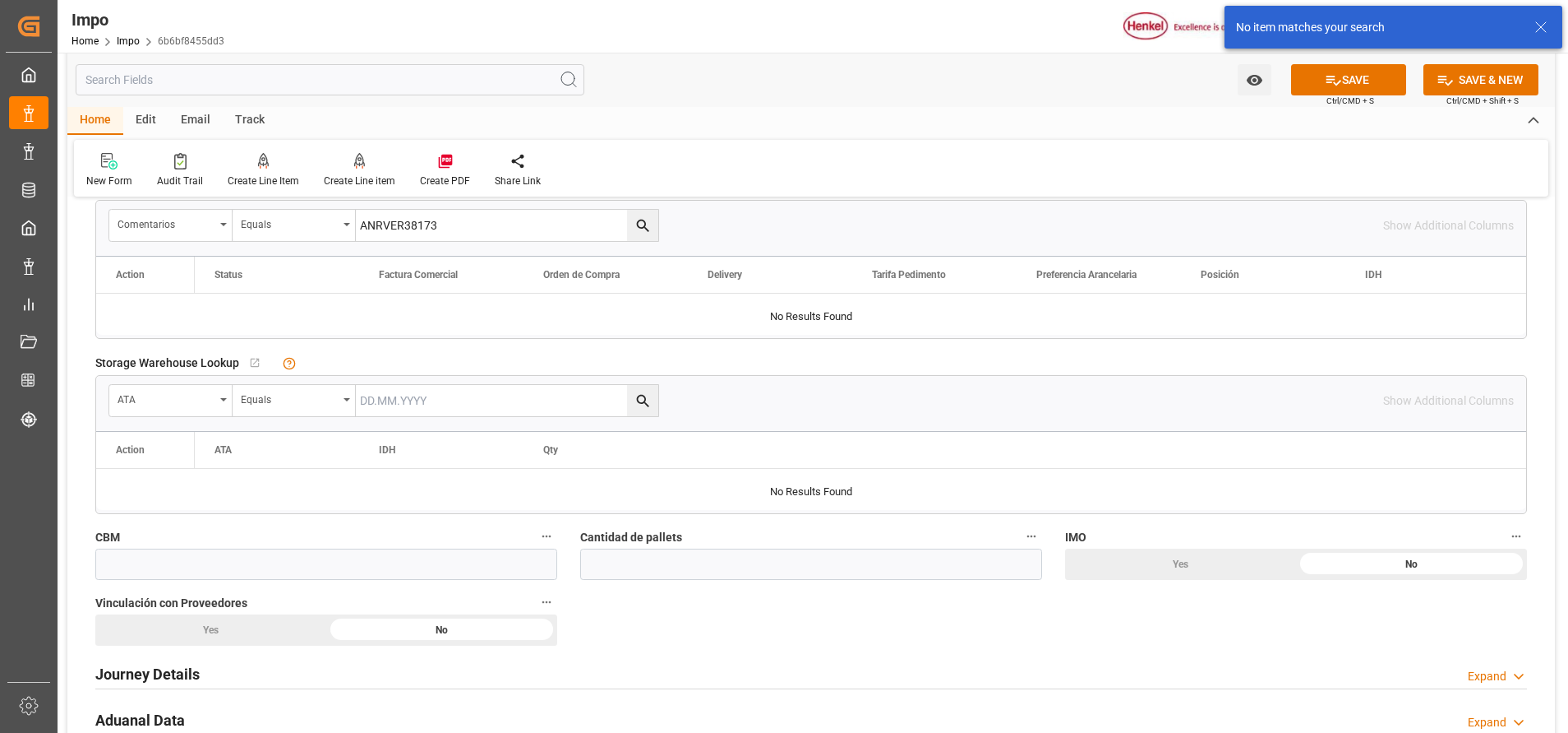
scroll to position [0, 0]
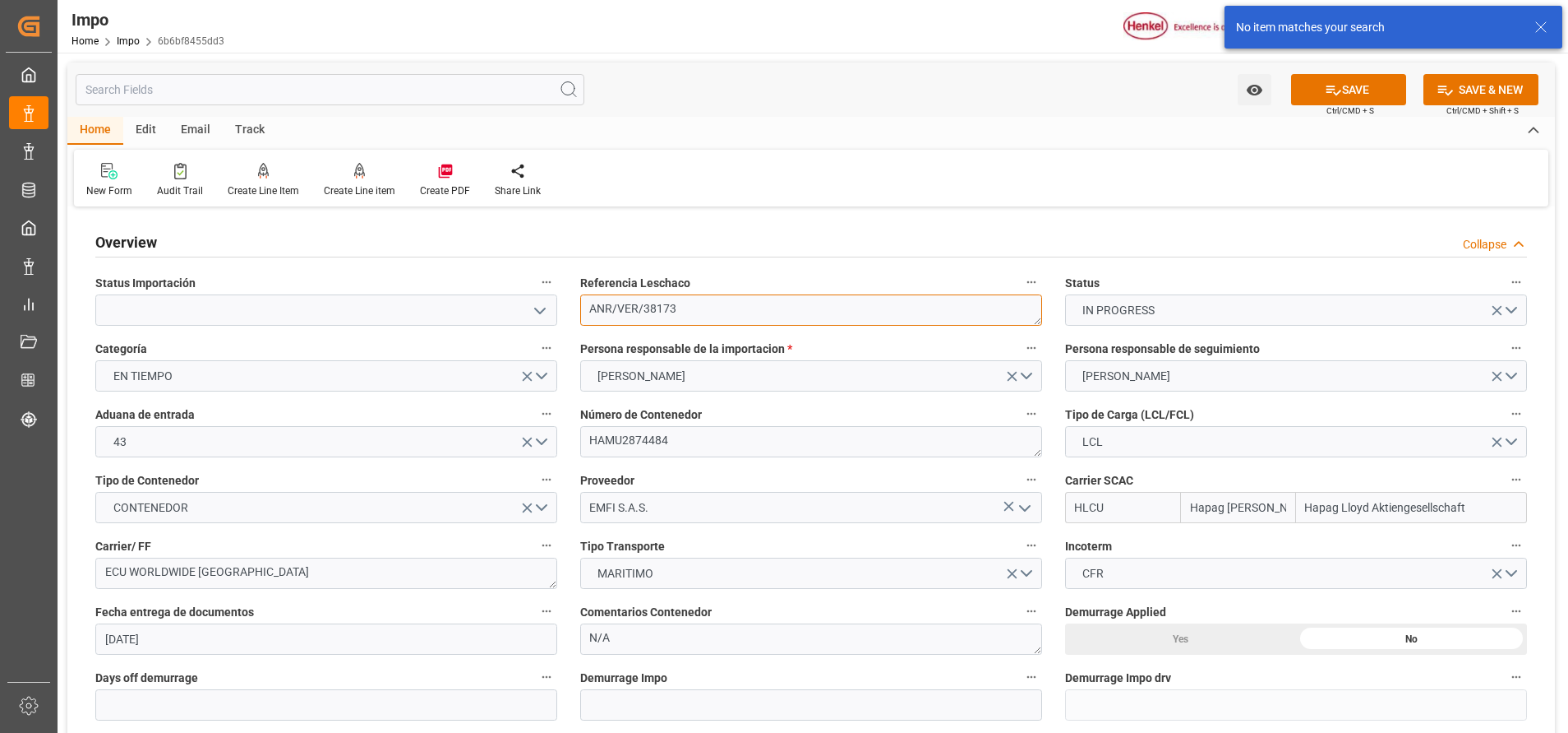
drag, startPoint x: 700, startPoint y: 304, endPoint x: 542, endPoint y: 301, distance: 158.0
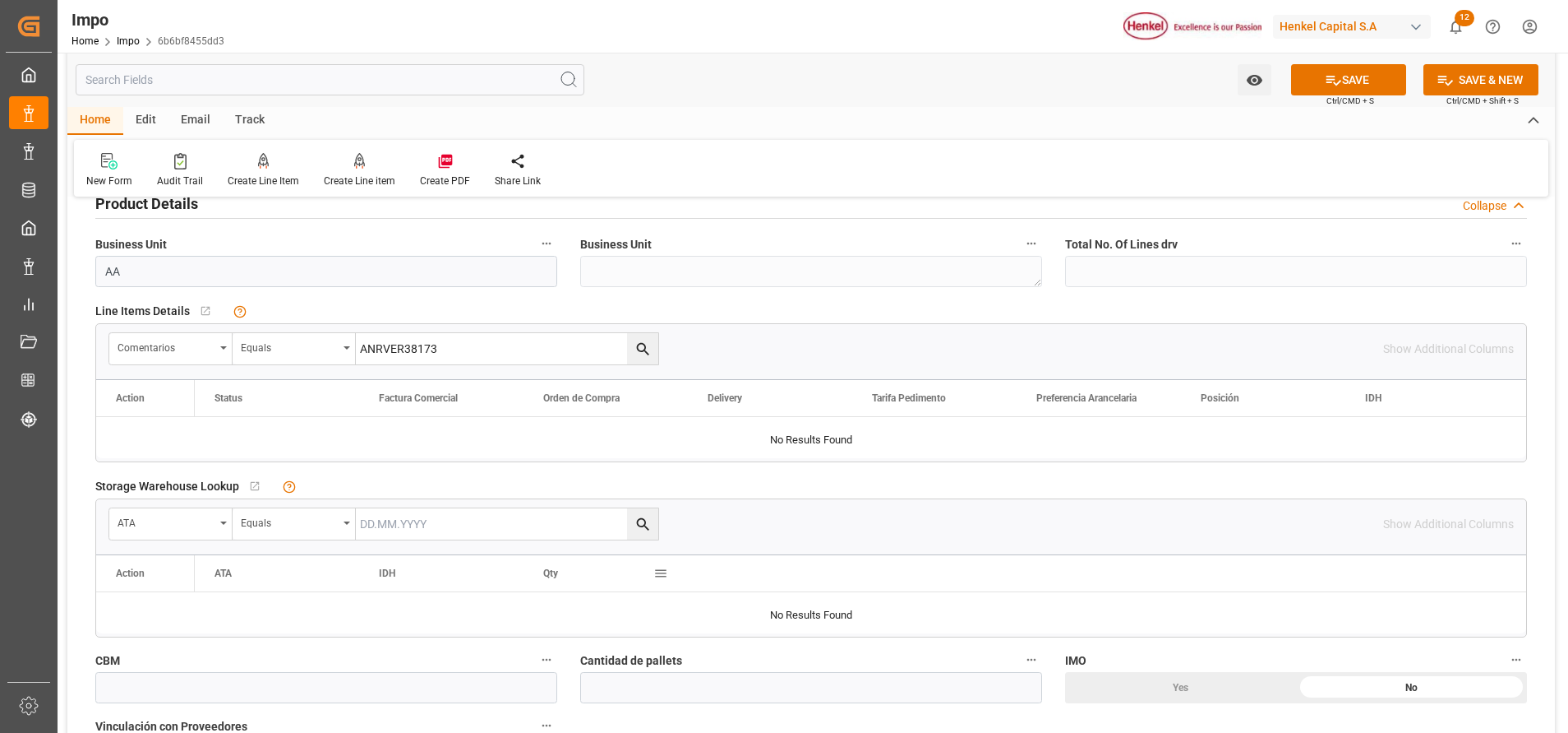
scroll to position [542, 0]
drag, startPoint x: 480, startPoint y: 351, endPoint x: 271, endPoint y: 357, distance: 209.1
click at [271, 357] on div "Comentarios Equals ANRVER38173" at bounding box center [383, 351] width 551 height 33
paste input "ANR/VER/38173"
click at [641, 345] on icon "search button" at bounding box center [642, 351] width 17 height 17
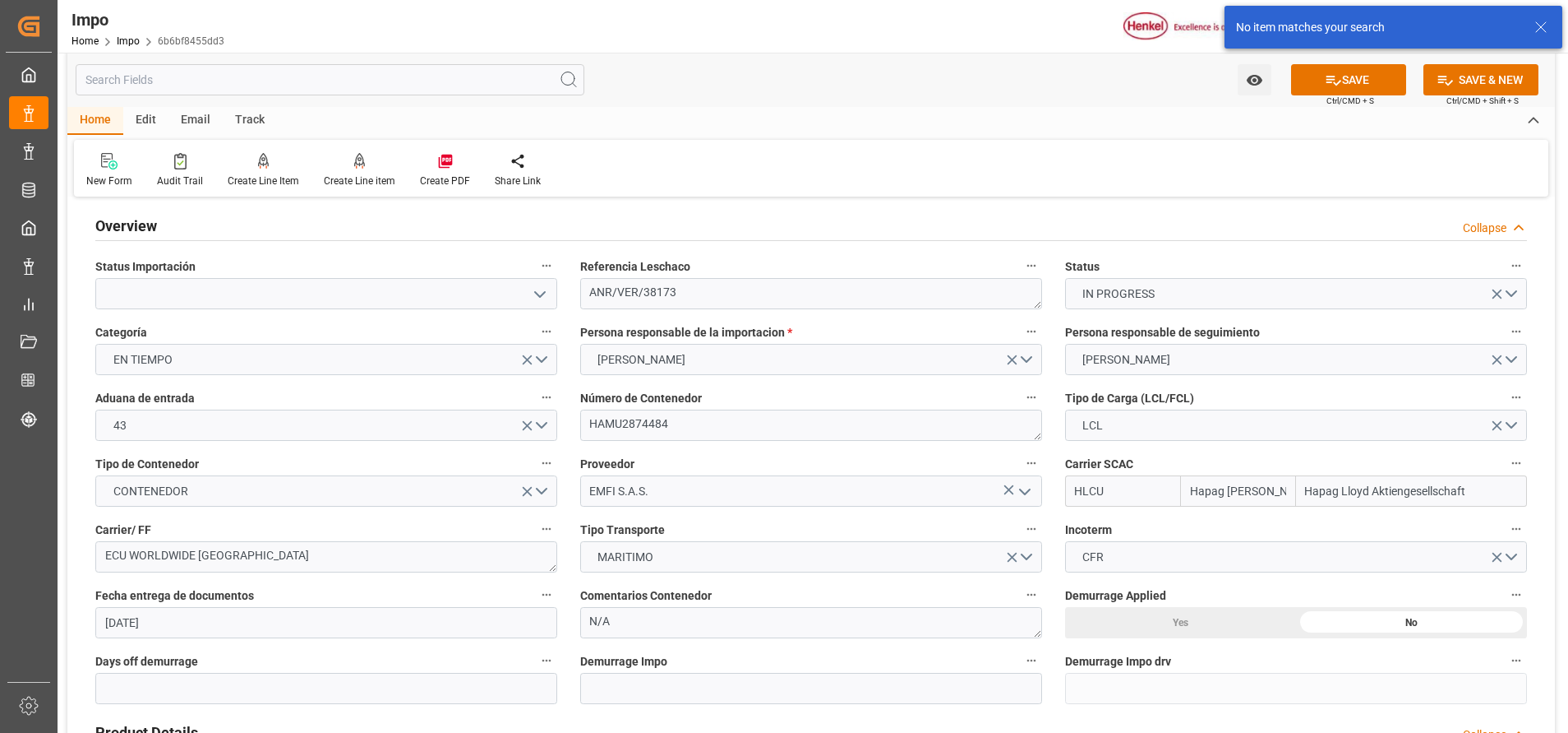
scroll to position [0, 0]
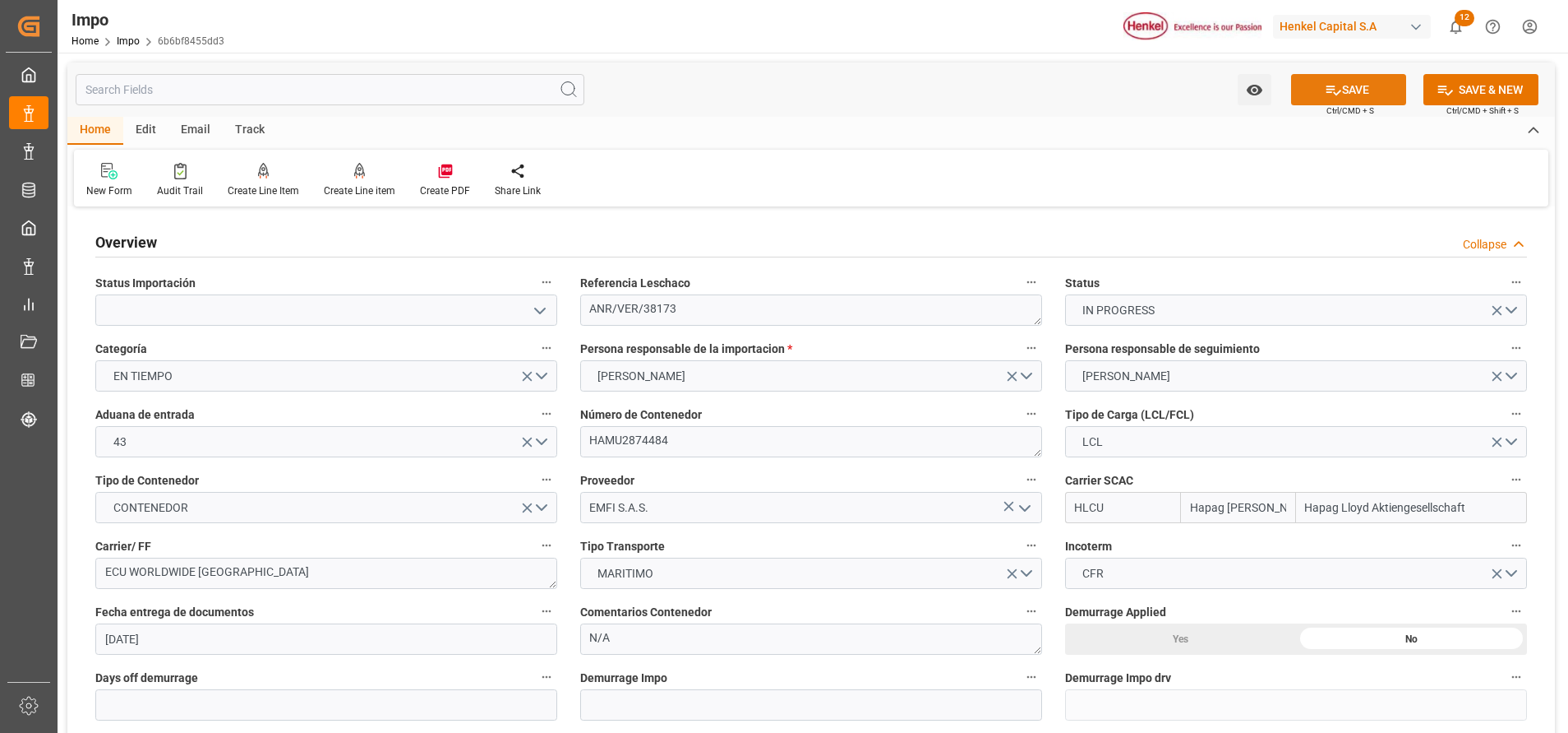
click at [1352, 93] on button "SAVE" at bounding box center [1349, 89] width 115 height 31
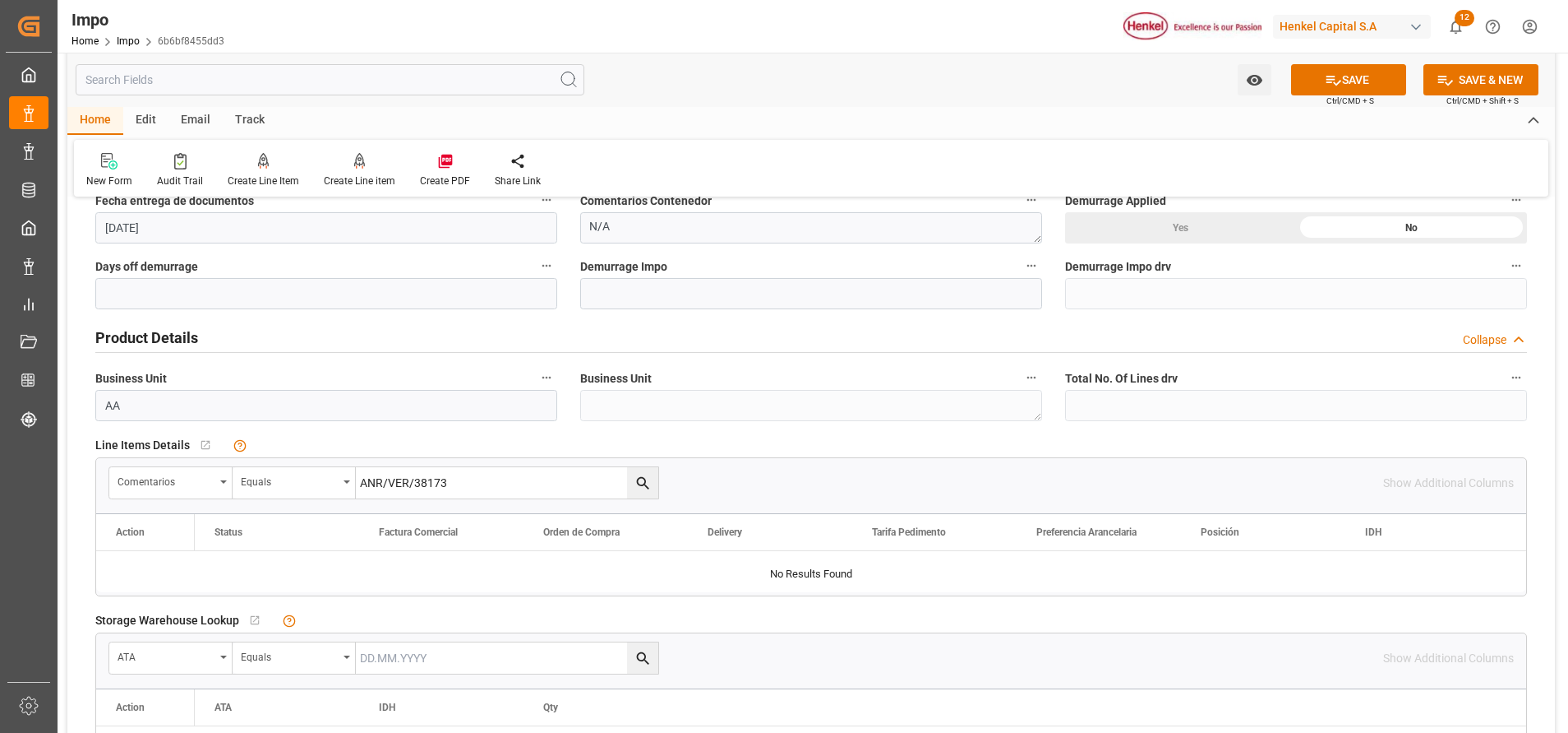
scroll to position [429, 0]
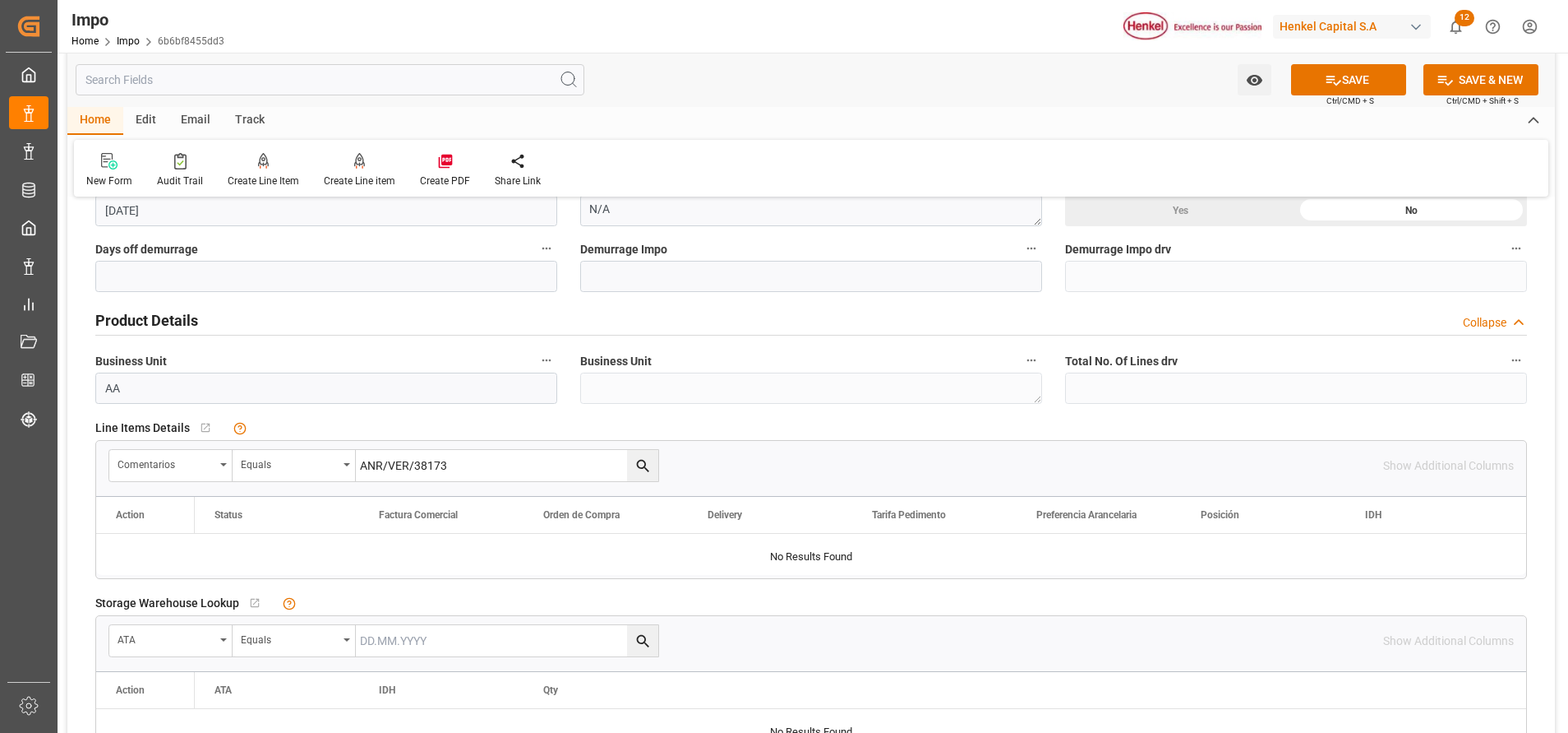
click at [597, 463] on input "ANR/VER/38173" at bounding box center [507, 465] width 302 height 31
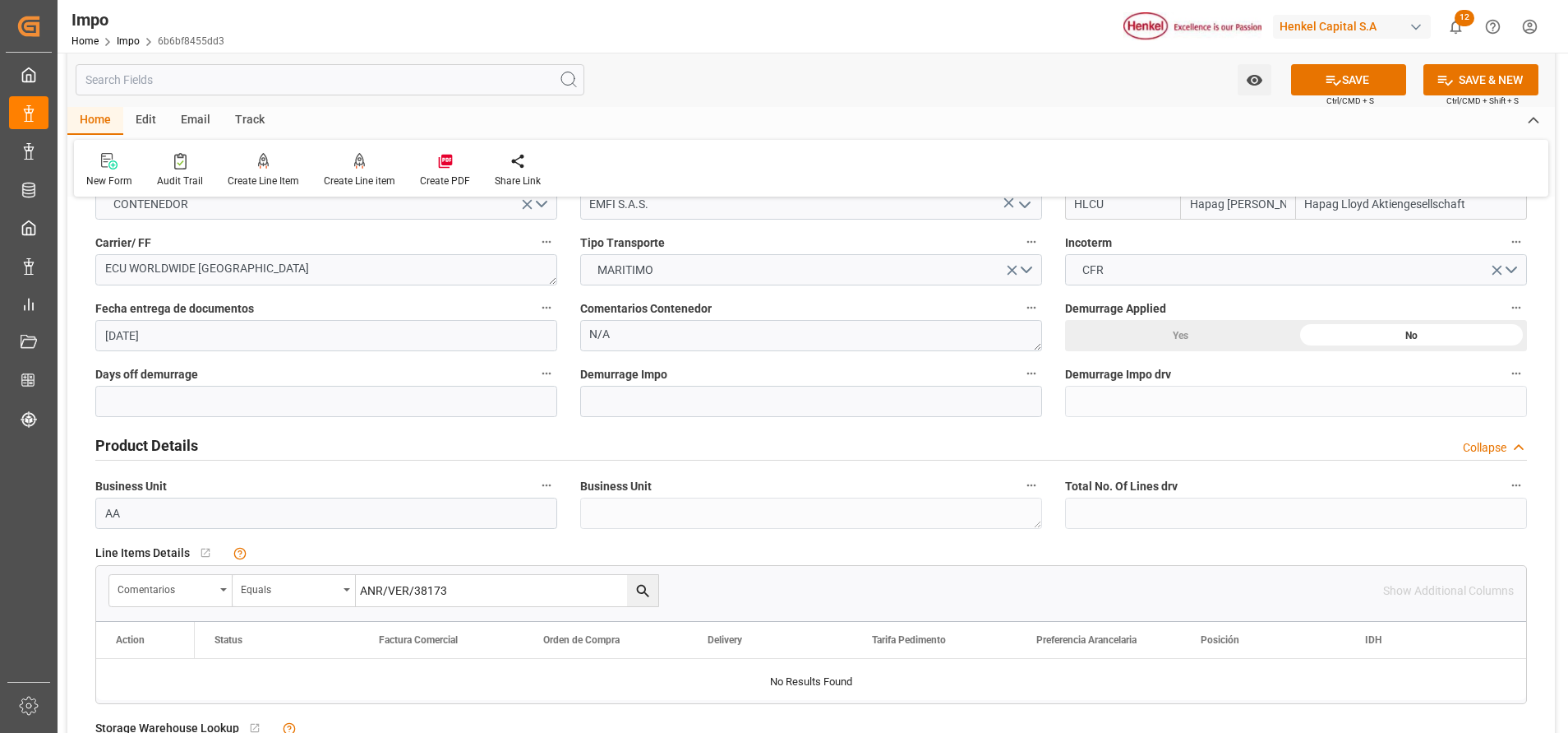
scroll to position [351, 0]
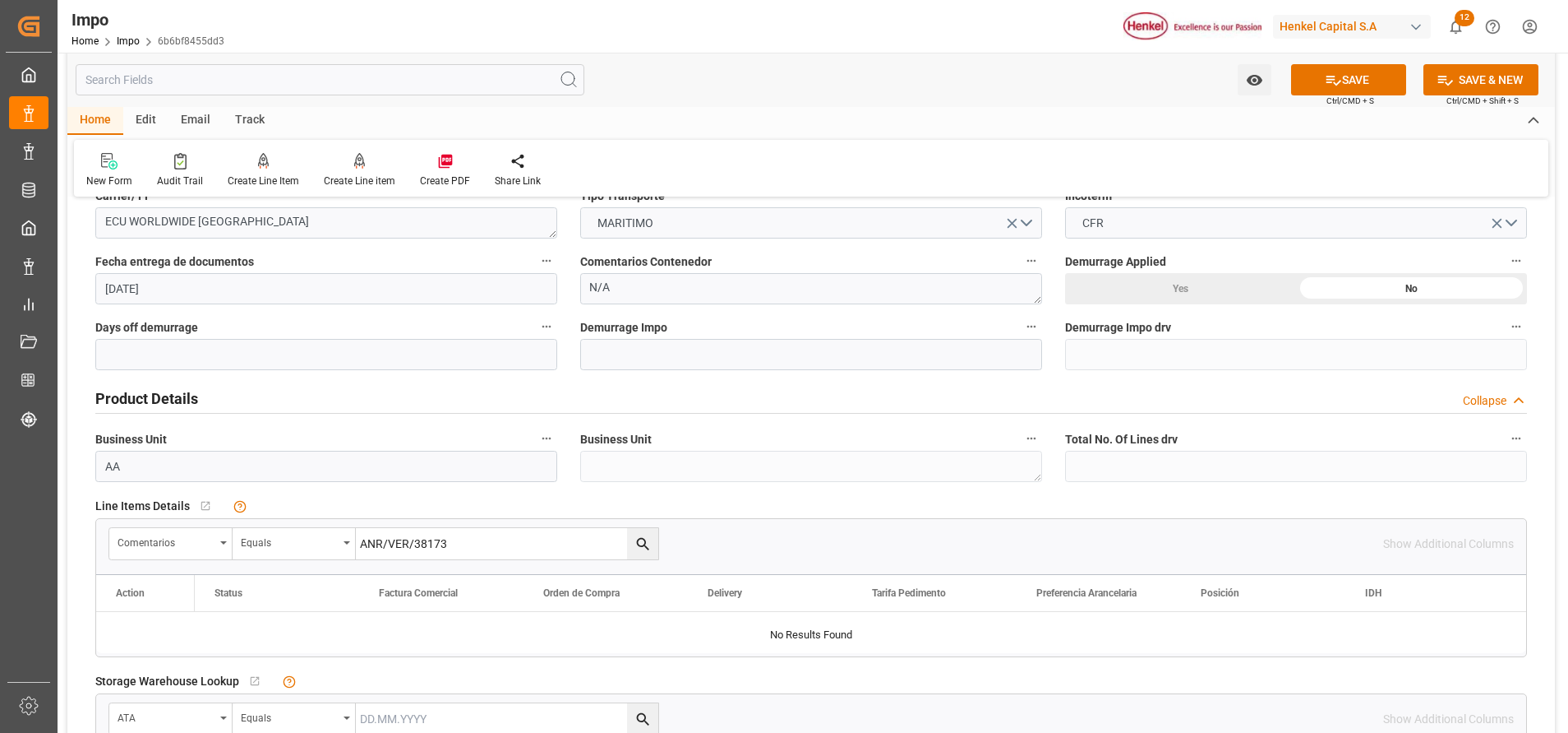
click at [654, 542] on button "search button" at bounding box center [642, 544] width 31 height 31
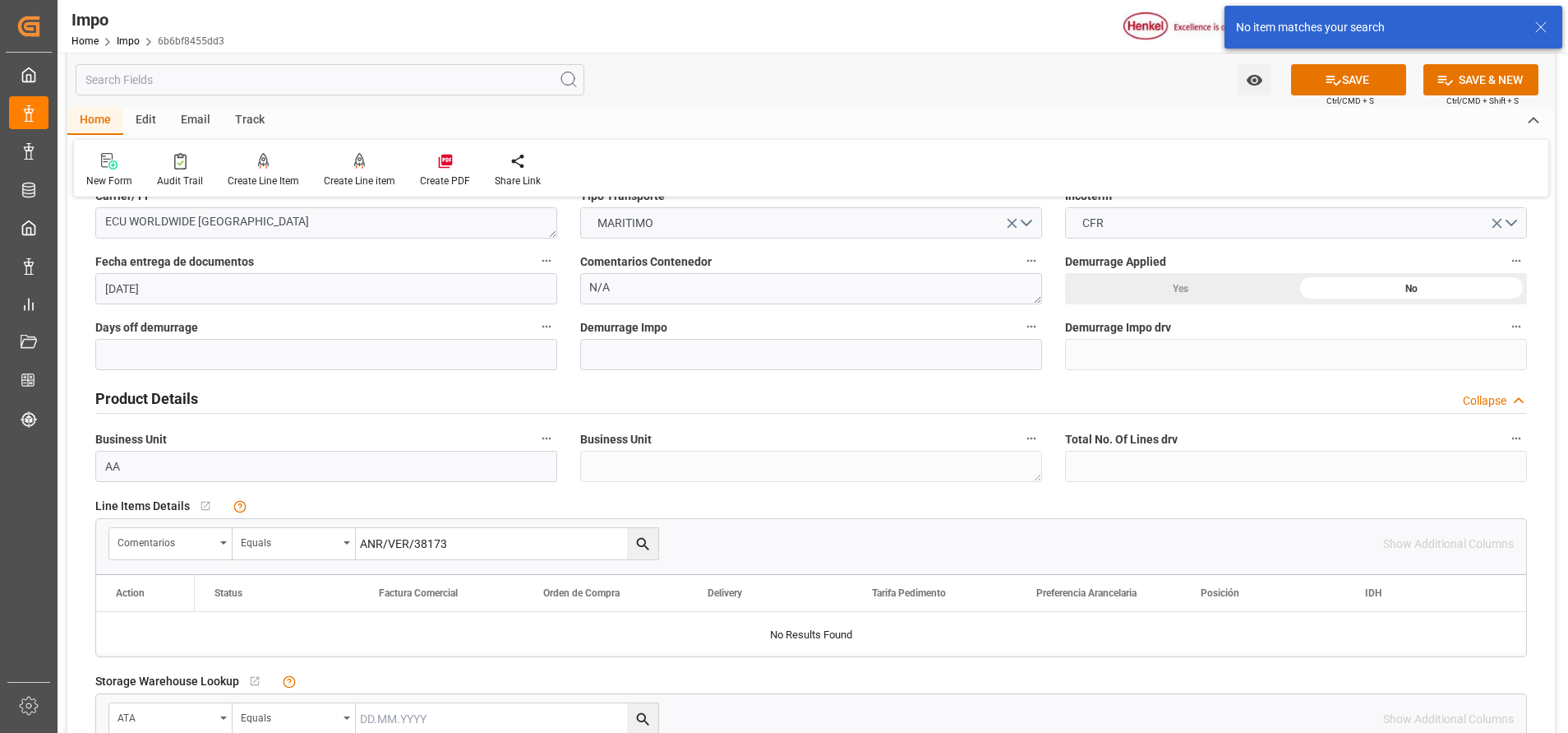
click at [573, 533] on input "ANR/VER/38173" at bounding box center [507, 544] width 302 height 31
click at [1540, 18] on icon at bounding box center [1541, 27] width 20 height 20
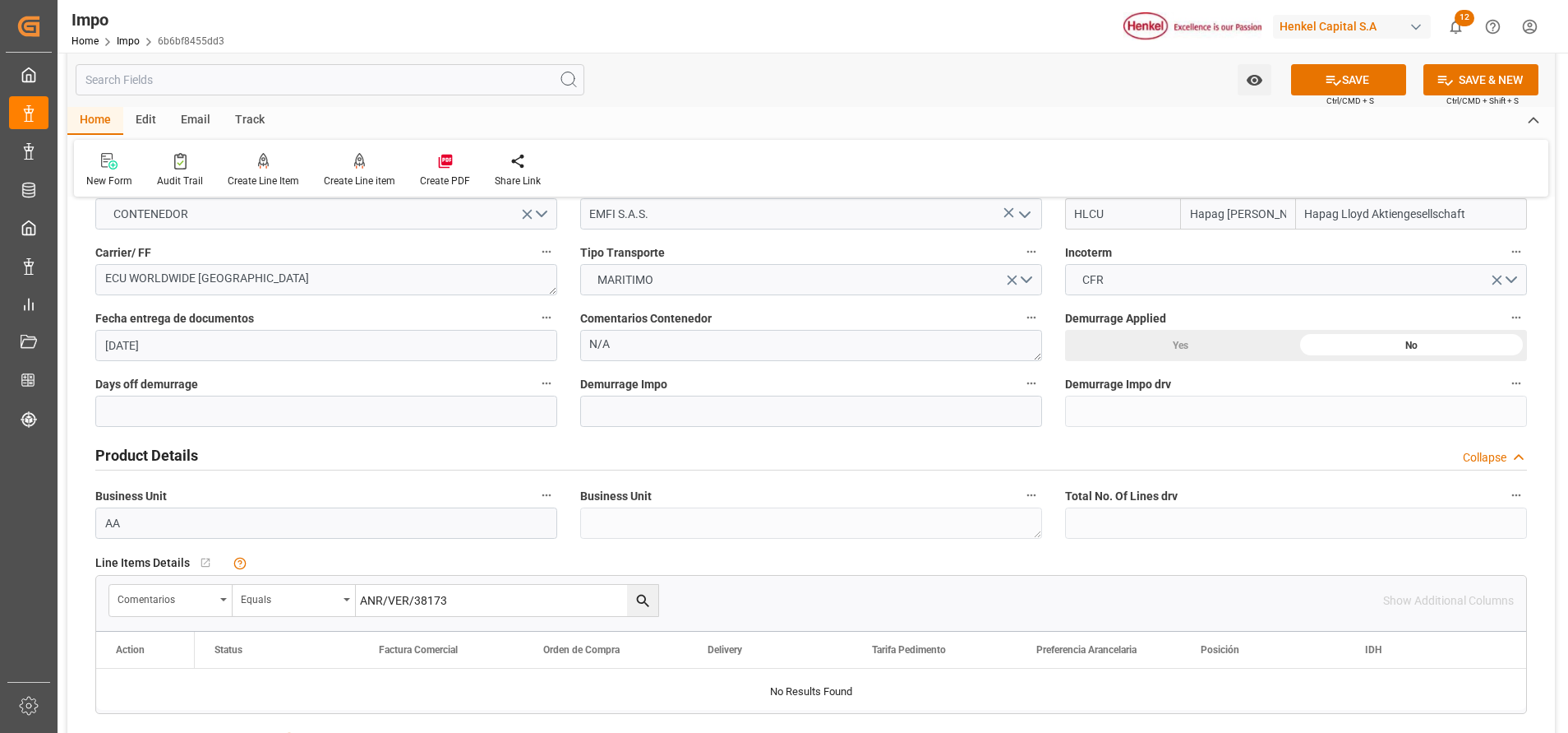
scroll to position [293, 0]
click at [486, 613] on input "ANR/VER/38173" at bounding box center [507, 601] width 302 height 31
type input "ANR/VER/38173"
click at [650, 598] on icon "search button" at bounding box center [642, 601] width 17 height 17
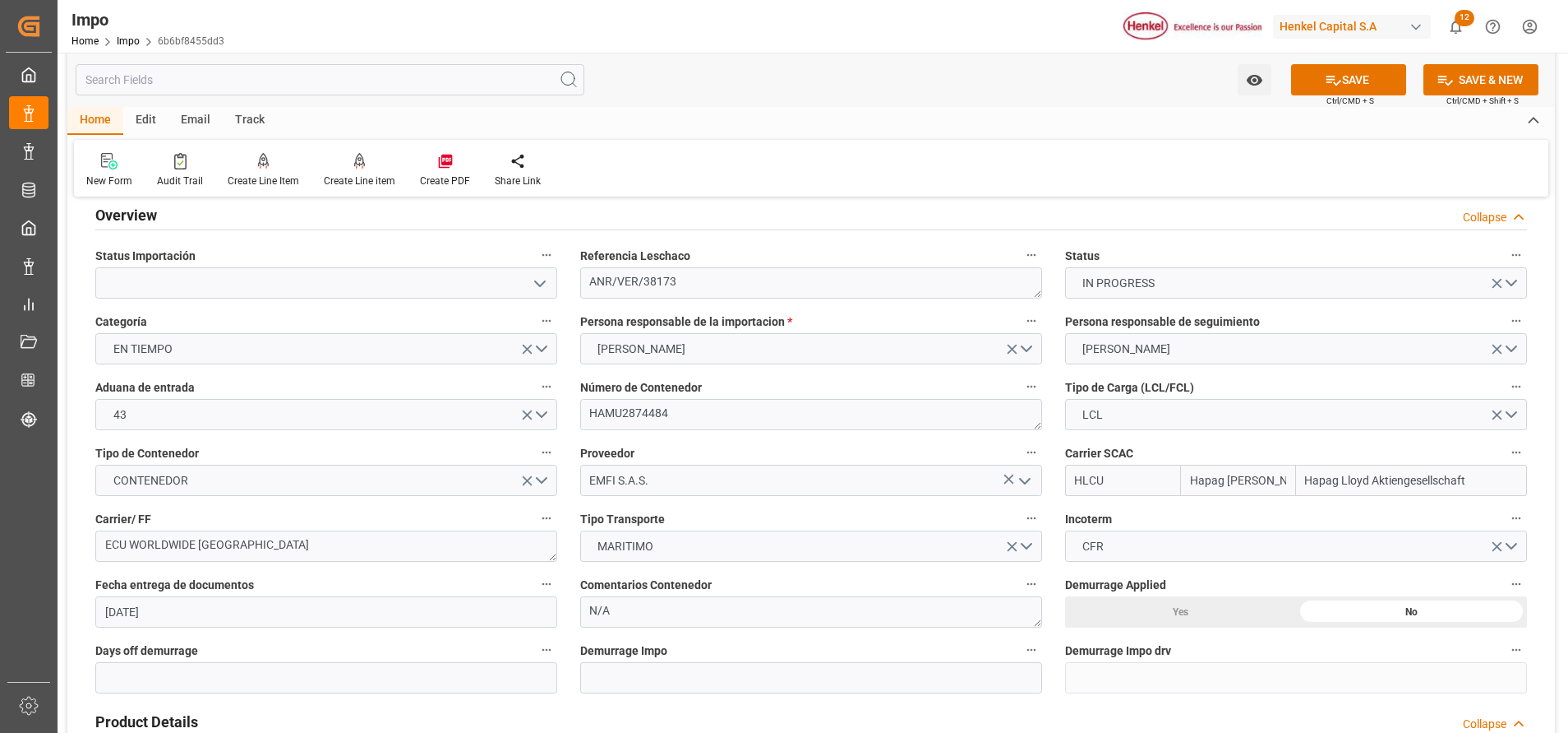
scroll to position [26, 0]
click at [701, 276] on textarea "ANR/VER/38173" at bounding box center [812, 283] width 462 height 31
click at [682, 290] on textarea "ANR/VER/38173" at bounding box center [812, 283] width 462 height 31
click at [706, 288] on textarea "ANR/VER/38173" at bounding box center [812, 283] width 462 height 31
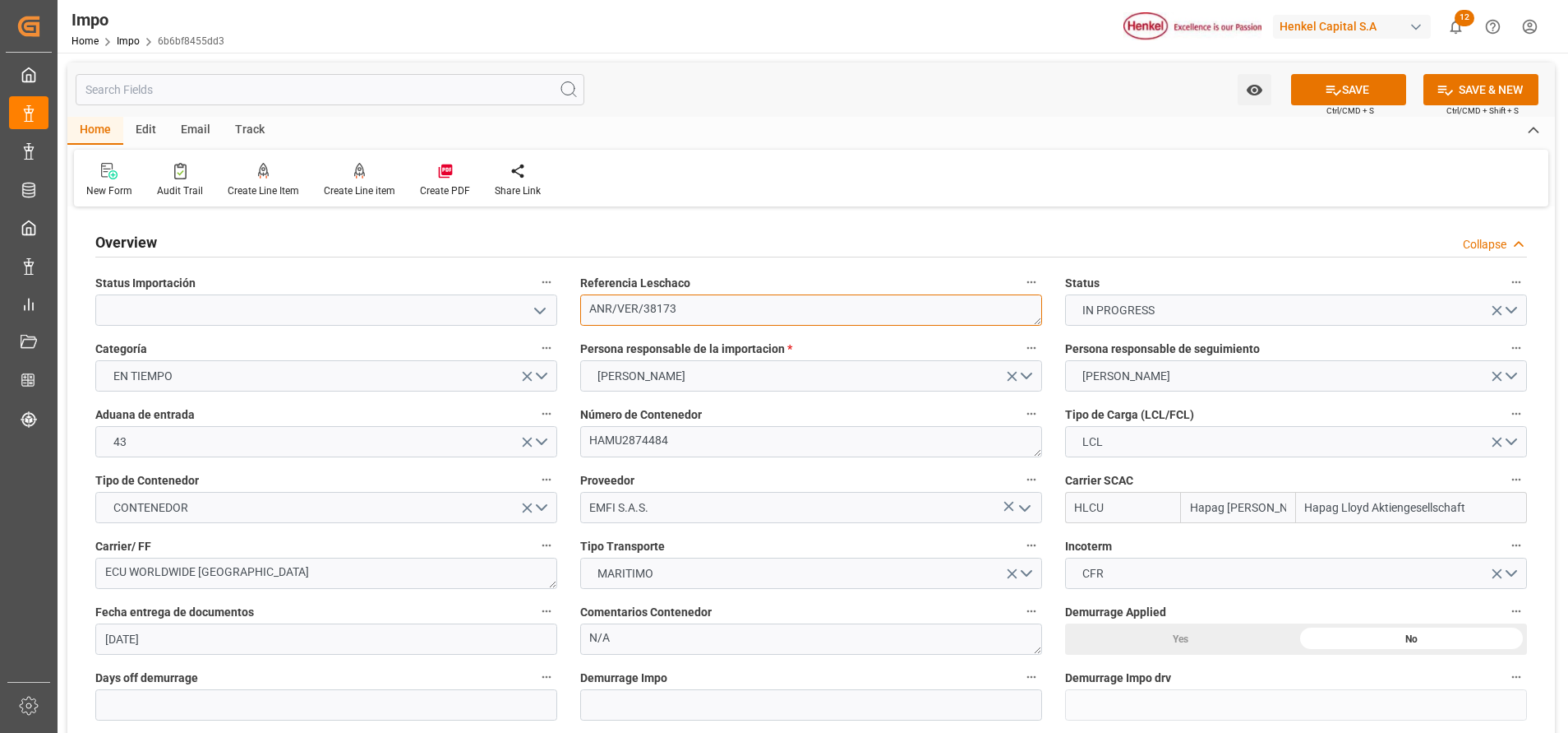
click at [681, 312] on textarea "ANR/VER/38173" at bounding box center [812, 310] width 462 height 31
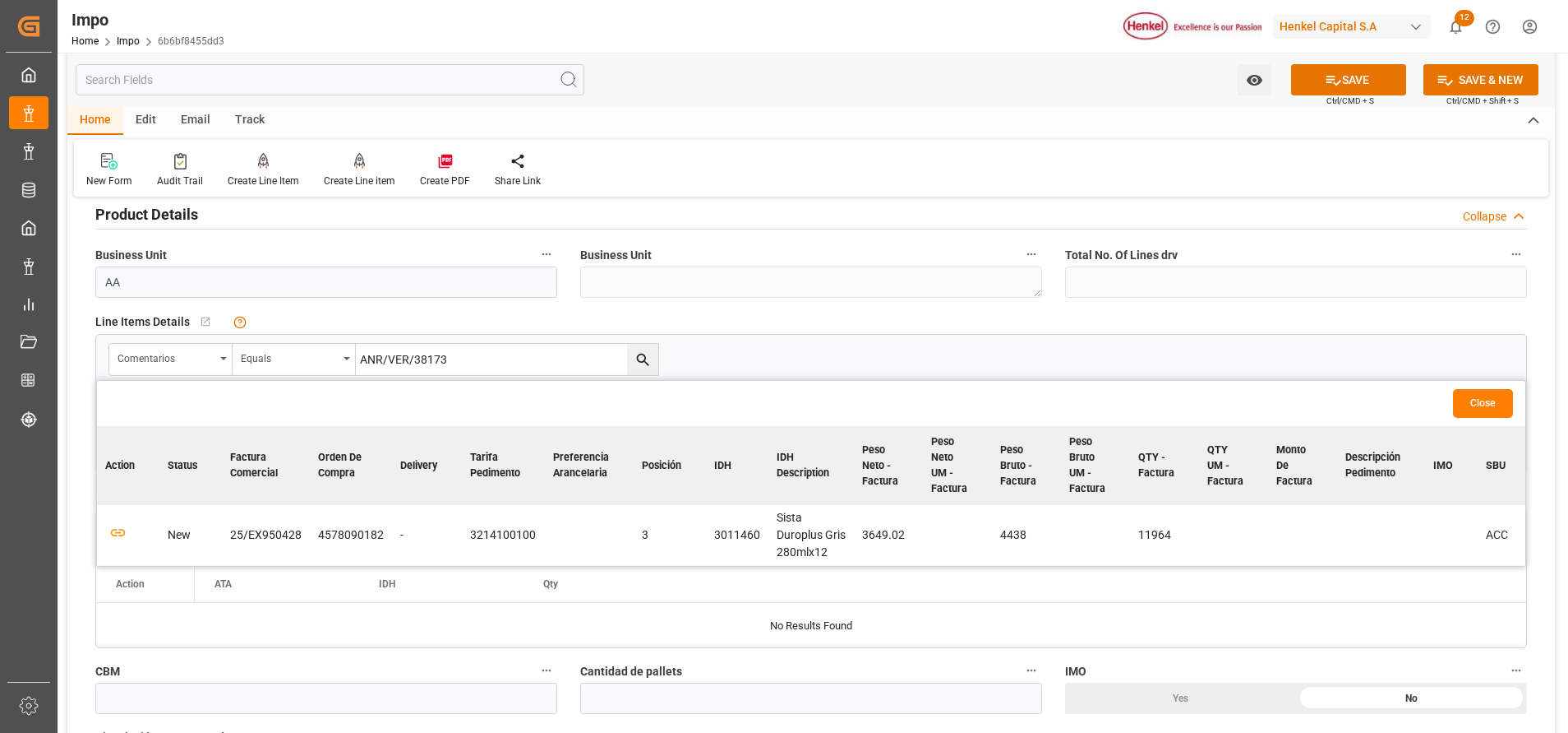
scroll to position [535, 0]
click at [501, 356] on input "ANR/VER/38173" at bounding box center [507, 359] width 302 height 31
click at [121, 534] on icon "button" at bounding box center [117, 532] width 21 height 21
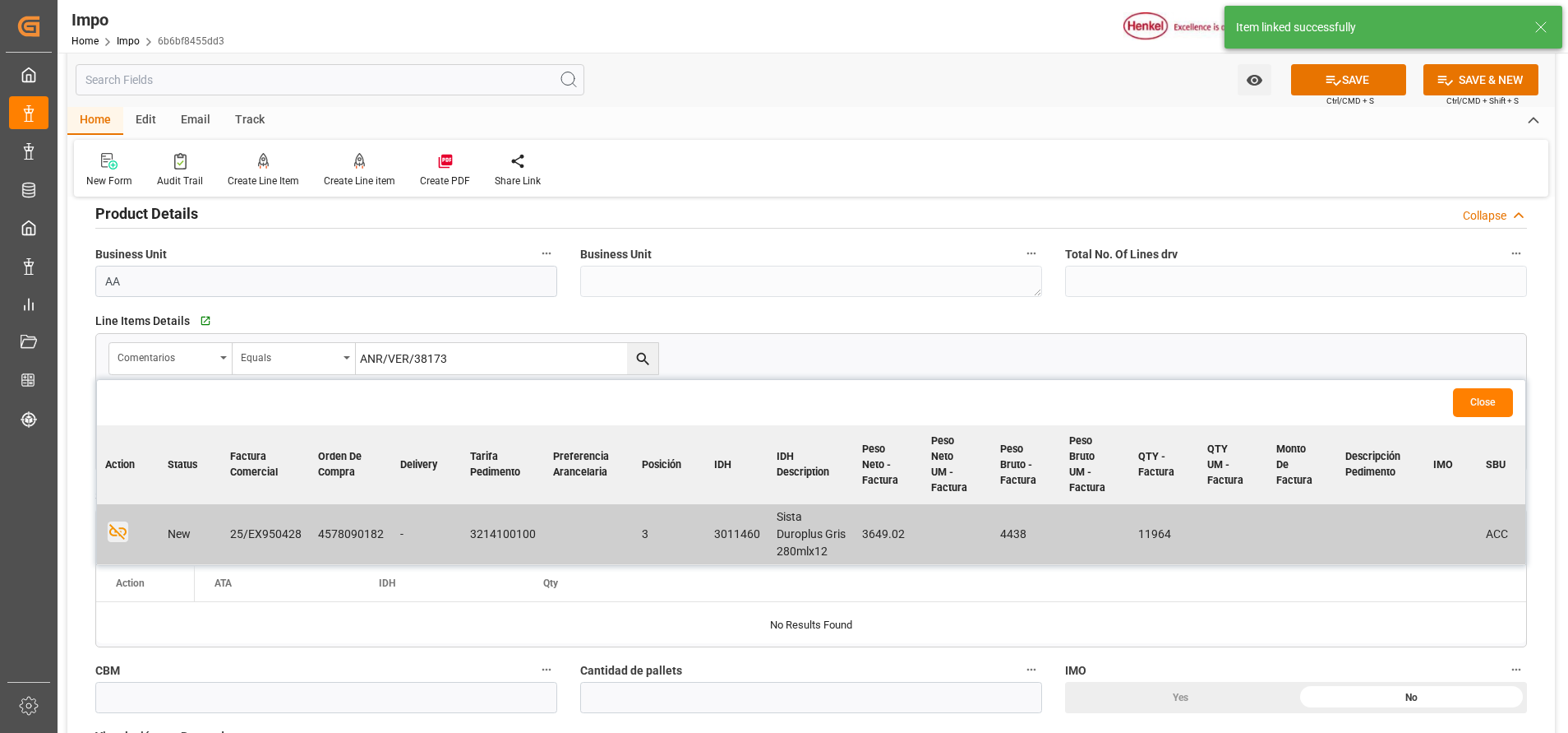
click at [1497, 391] on button "Close" at bounding box center [1483, 402] width 60 height 29
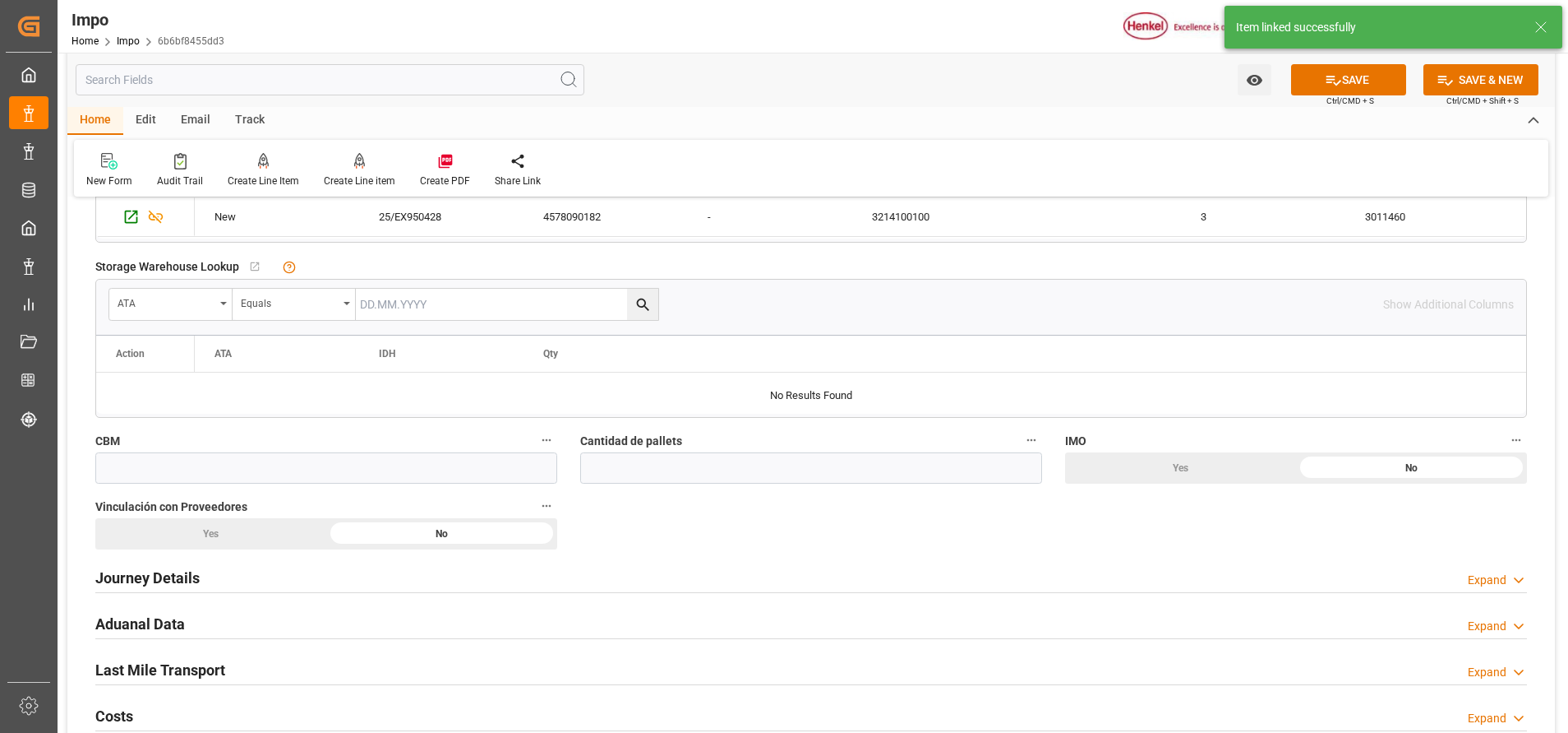
scroll to position [764, 0]
click at [217, 488] on div "CBM" at bounding box center [326, 457] width 485 height 66
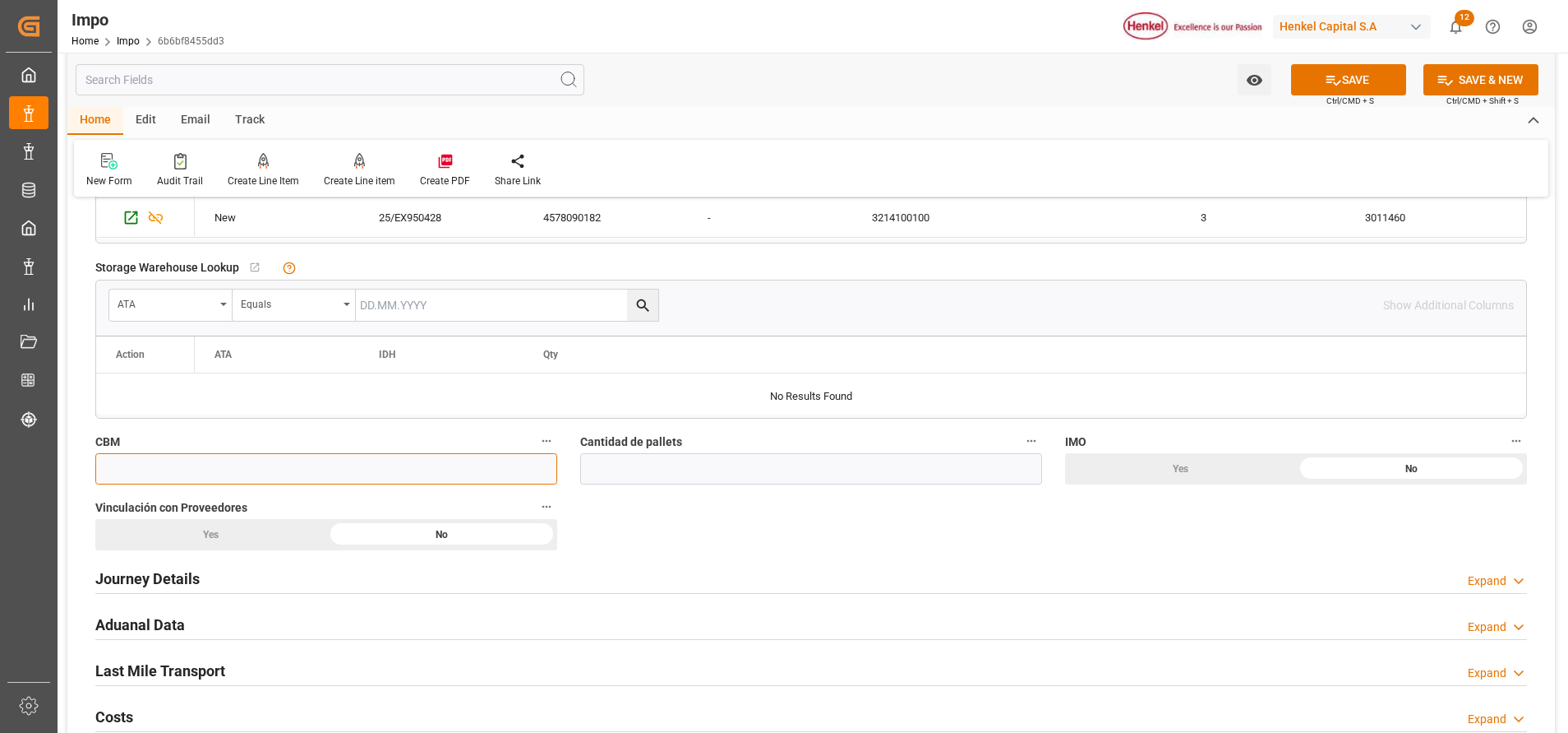
click at [207, 480] on input "text" at bounding box center [327, 469] width 462 height 31
click at [393, 473] on input "text" at bounding box center [327, 469] width 462 height 31
paste input "text"
type input "3597"
click at [623, 466] on input "text" at bounding box center [812, 469] width 462 height 31
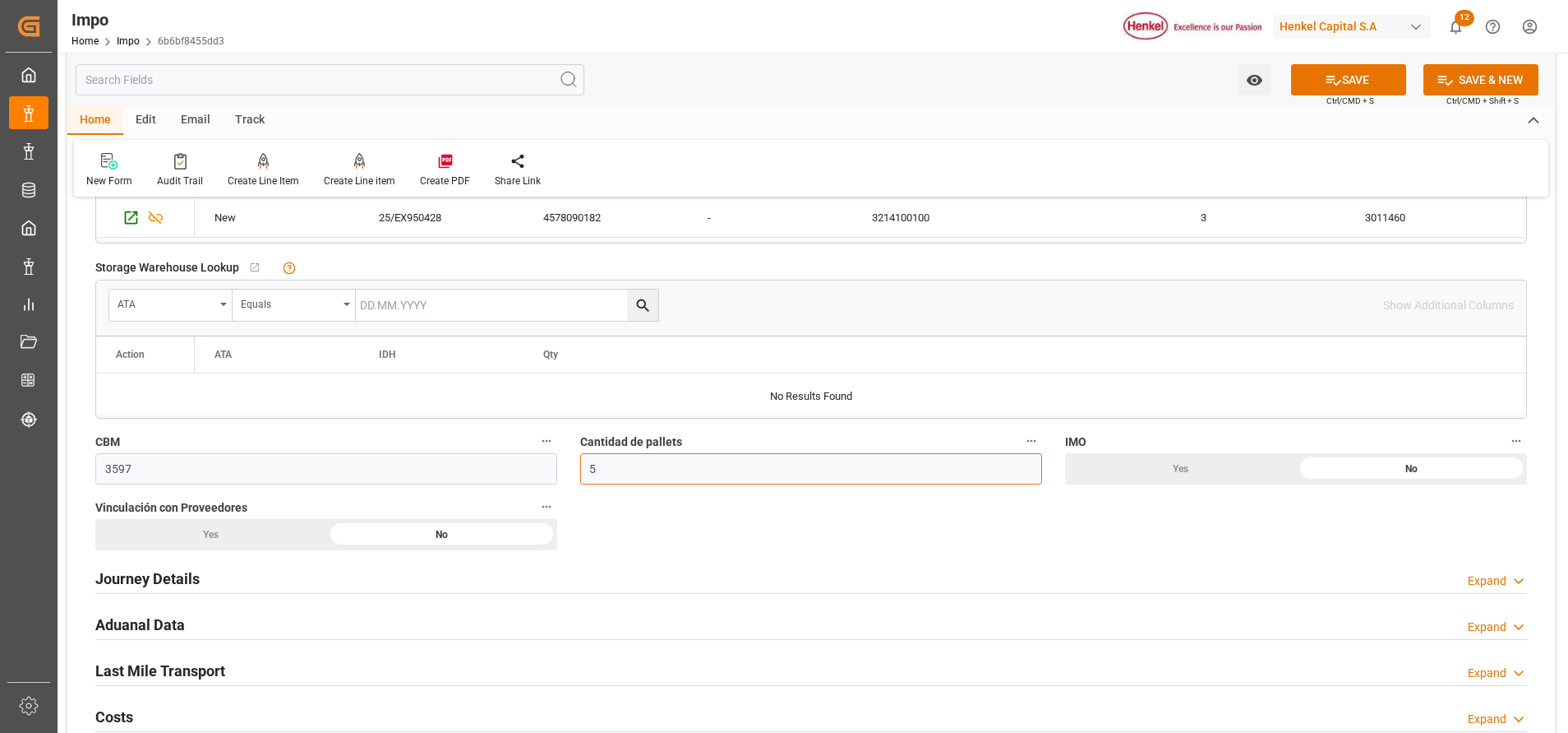
type input "5"
click at [1260, 509] on div "Overview Collapse Status Importación Referencia Leschaco ANR/VER/38173 Status I…" at bounding box center [811, 309] width 1488 height 1724
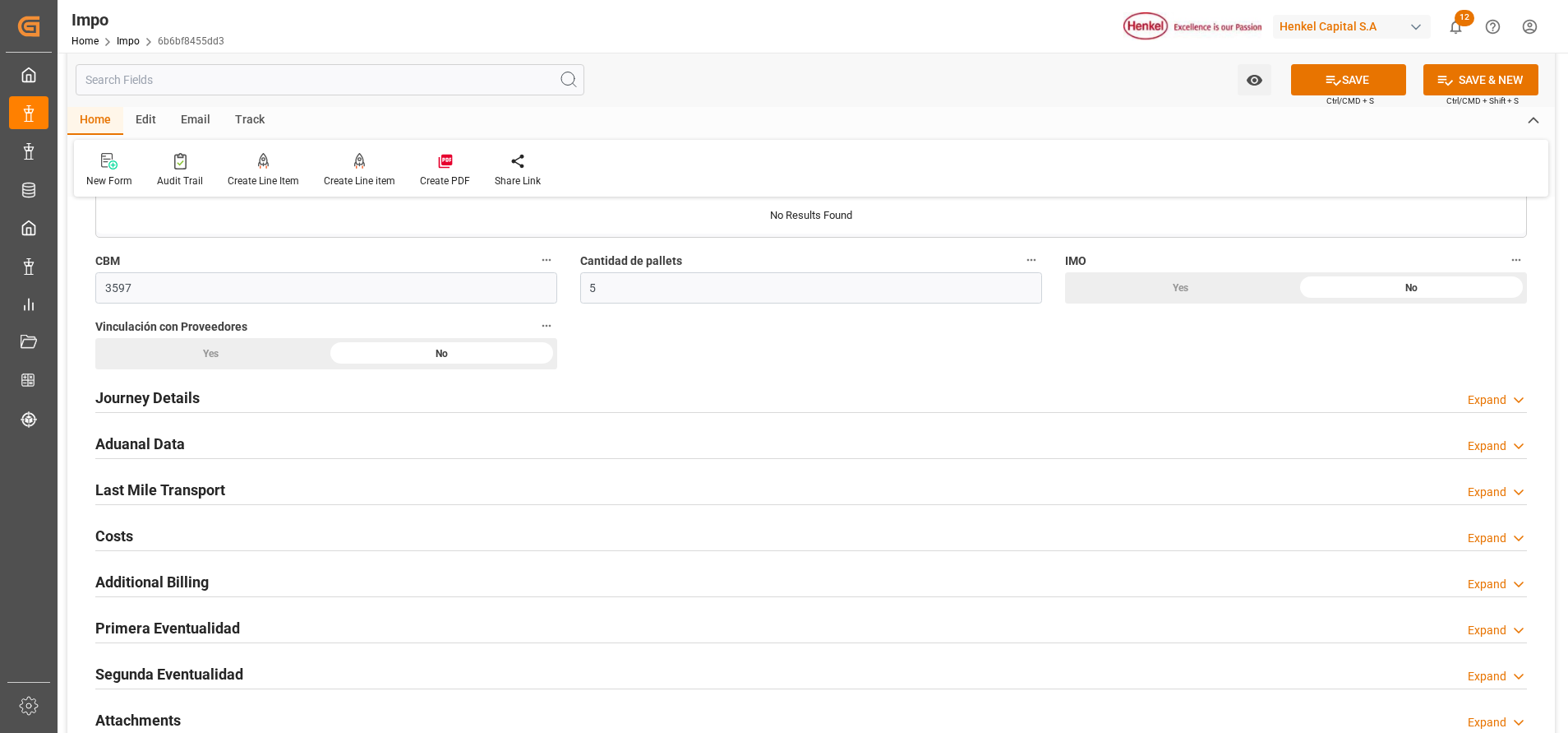
click at [148, 401] on h2 "Journey Details" at bounding box center [147, 397] width 105 height 22
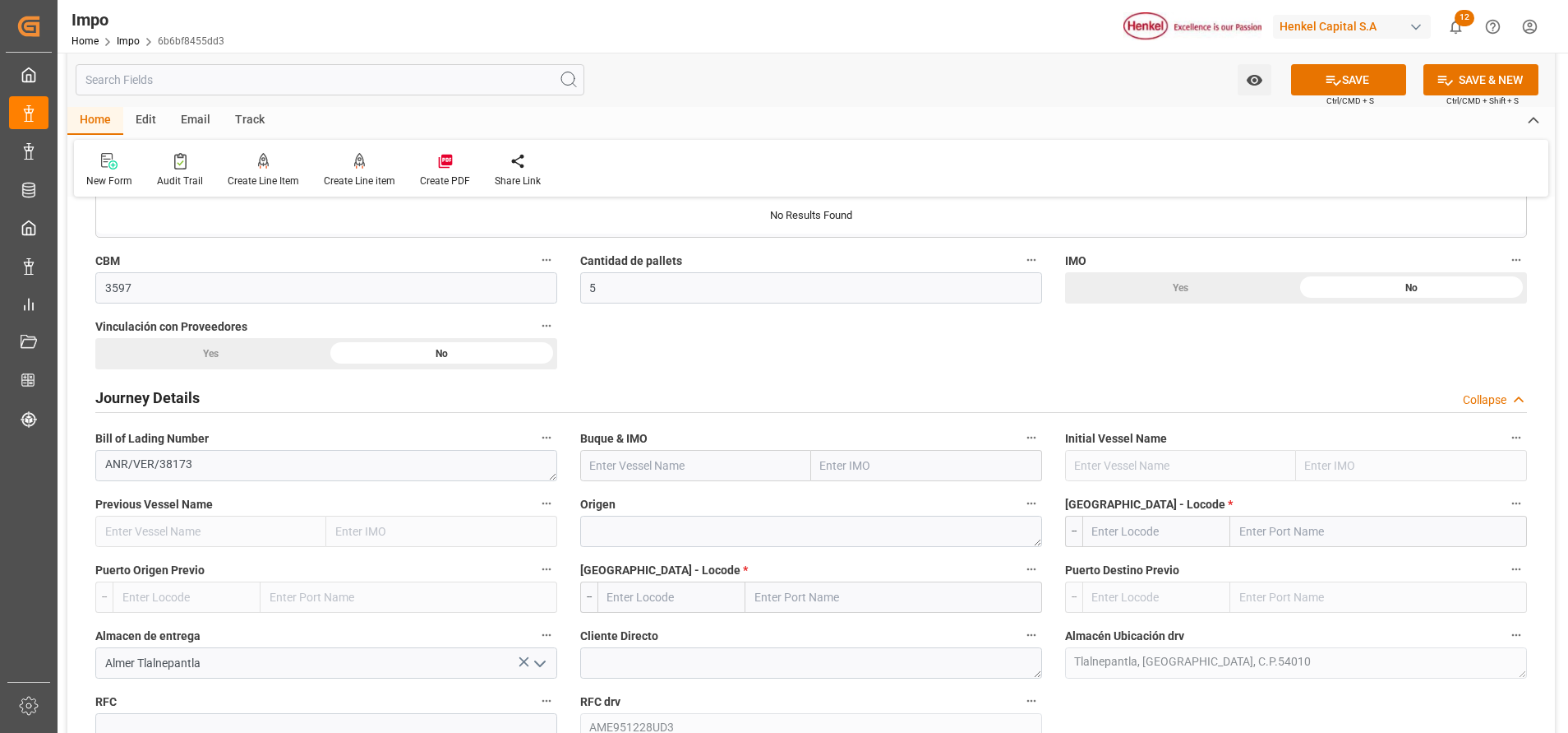
click at [671, 473] on input "text" at bounding box center [696, 465] width 231 height 31
paste input "CLEMENS SCHULTE"
click at [676, 494] on div "Clemens Schulte - 9665671" at bounding box center [659, 502] width 157 height 37
type input "Clemens Schulte"
type input "9665671"
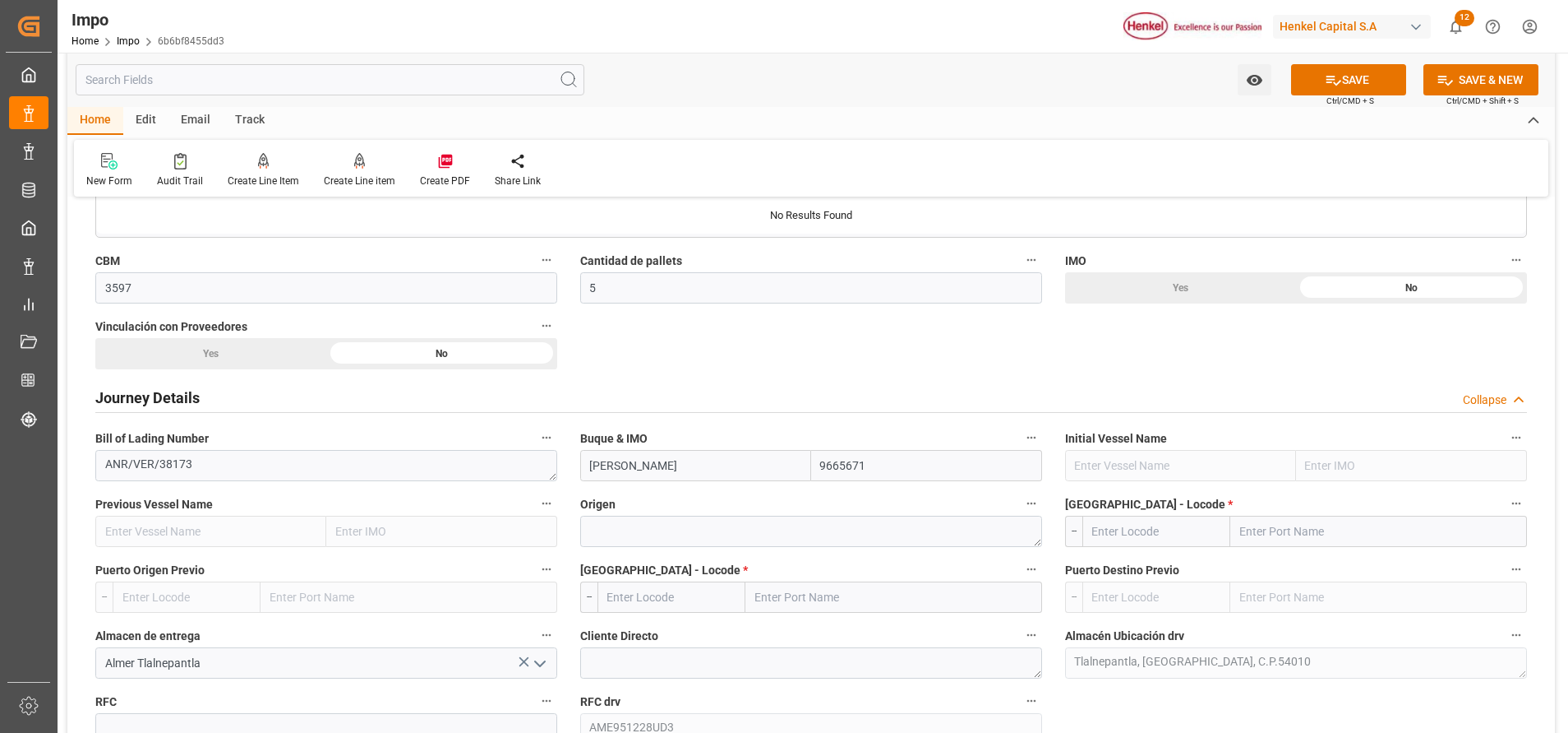
type input "Clemens Schulte"
click at [1251, 530] on input "text" at bounding box center [1379, 531] width 297 height 31
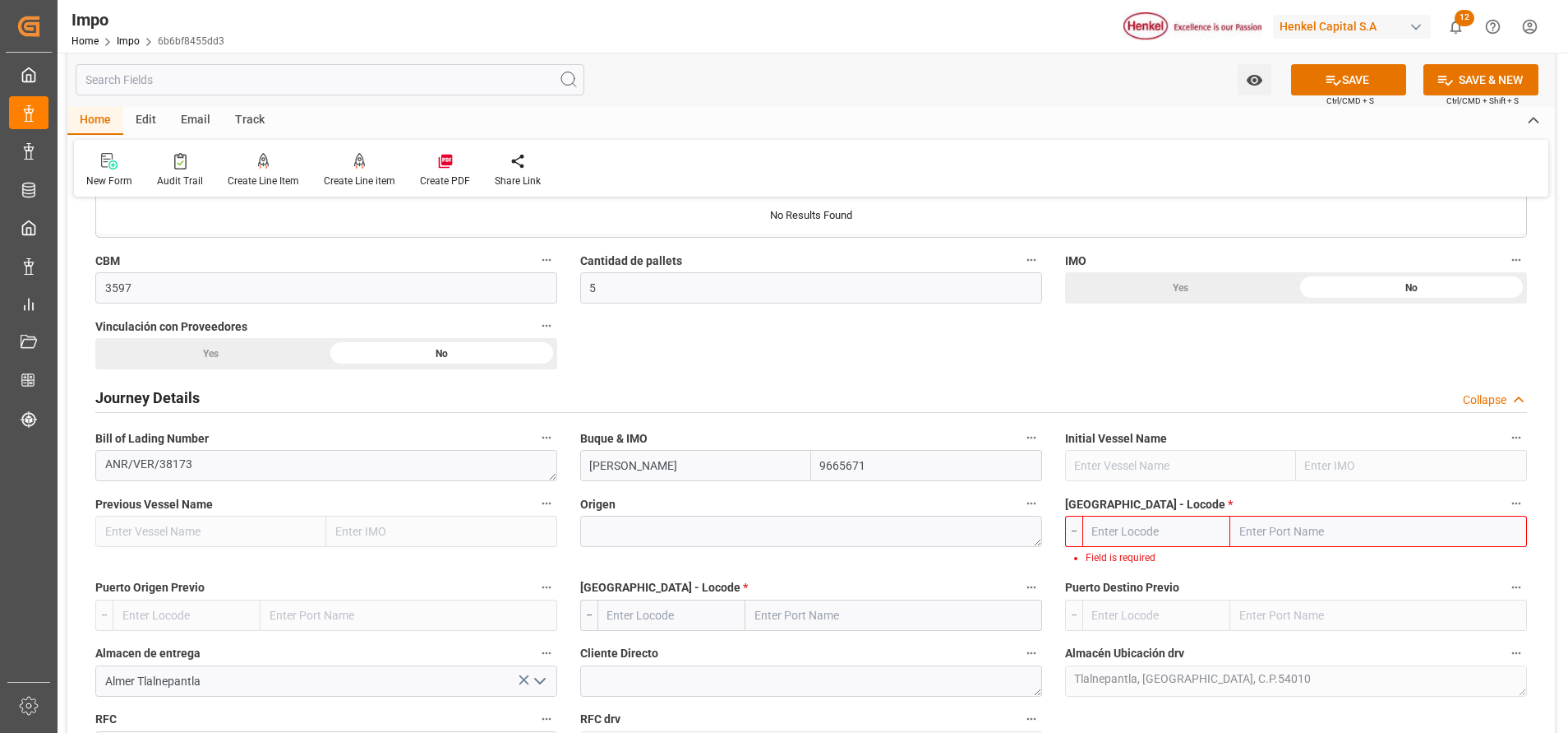
paste input "ANTWERP"
type input "ANTWERP"
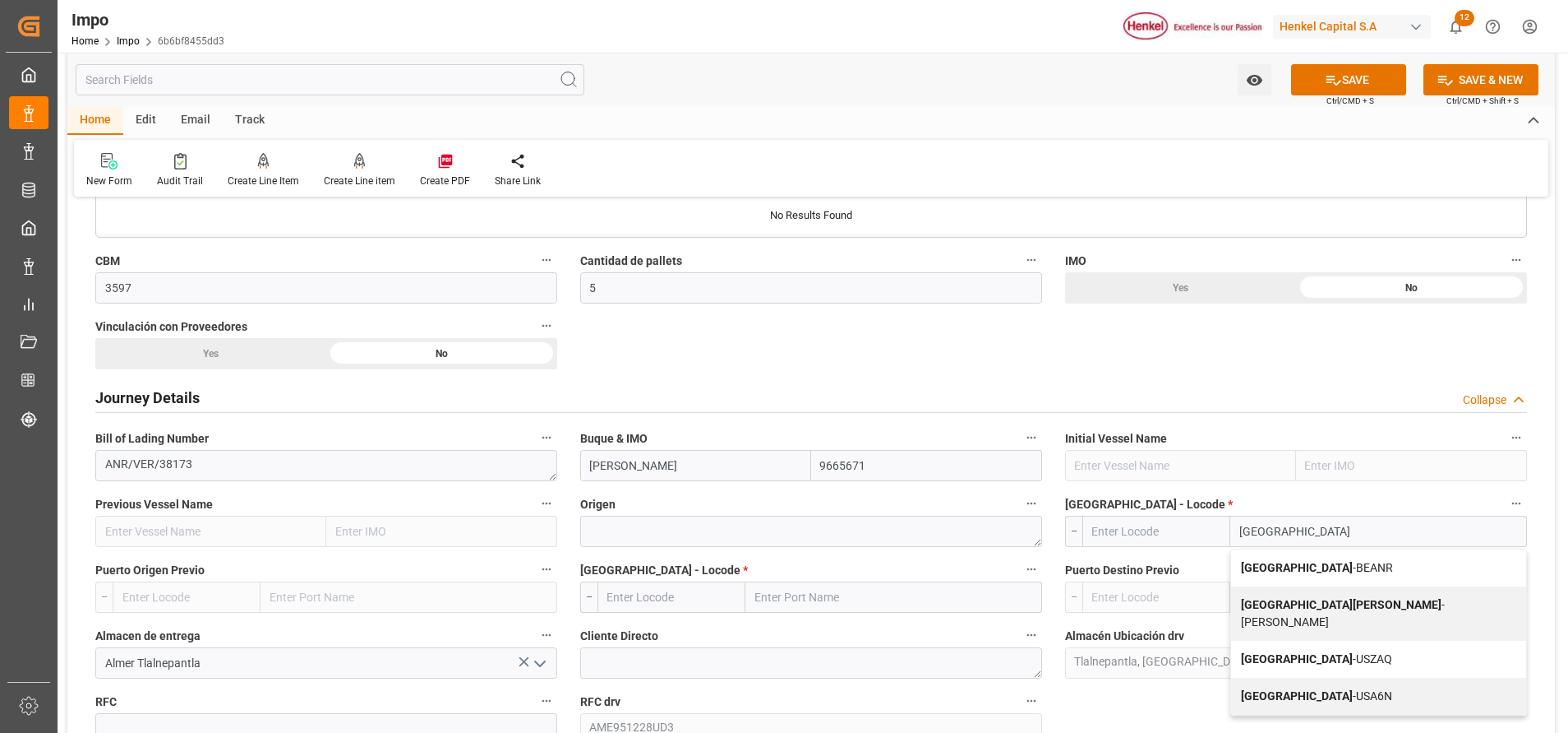
click at [1379, 570] on div "Antwerp - BEANR" at bounding box center [1379, 567] width 295 height 37
type input "BEANR"
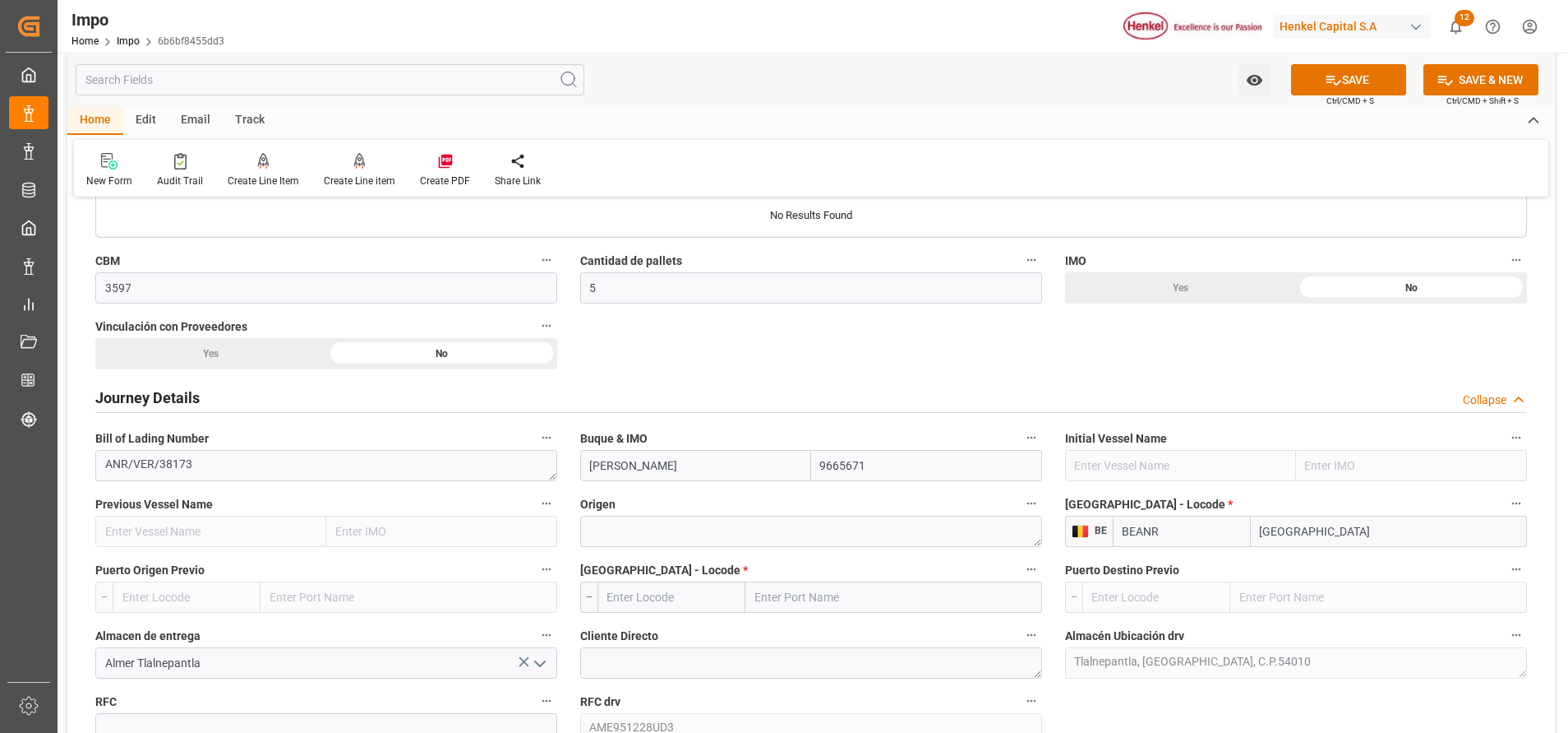
type input "Antwerp"
click at [804, 607] on input "text" at bounding box center [894, 596] width 297 height 31
type input "ver"
click at [839, 631] on span "Veracruz - MXVER" at bounding box center [833, 633] width 154 height 13
type input "MXVER"
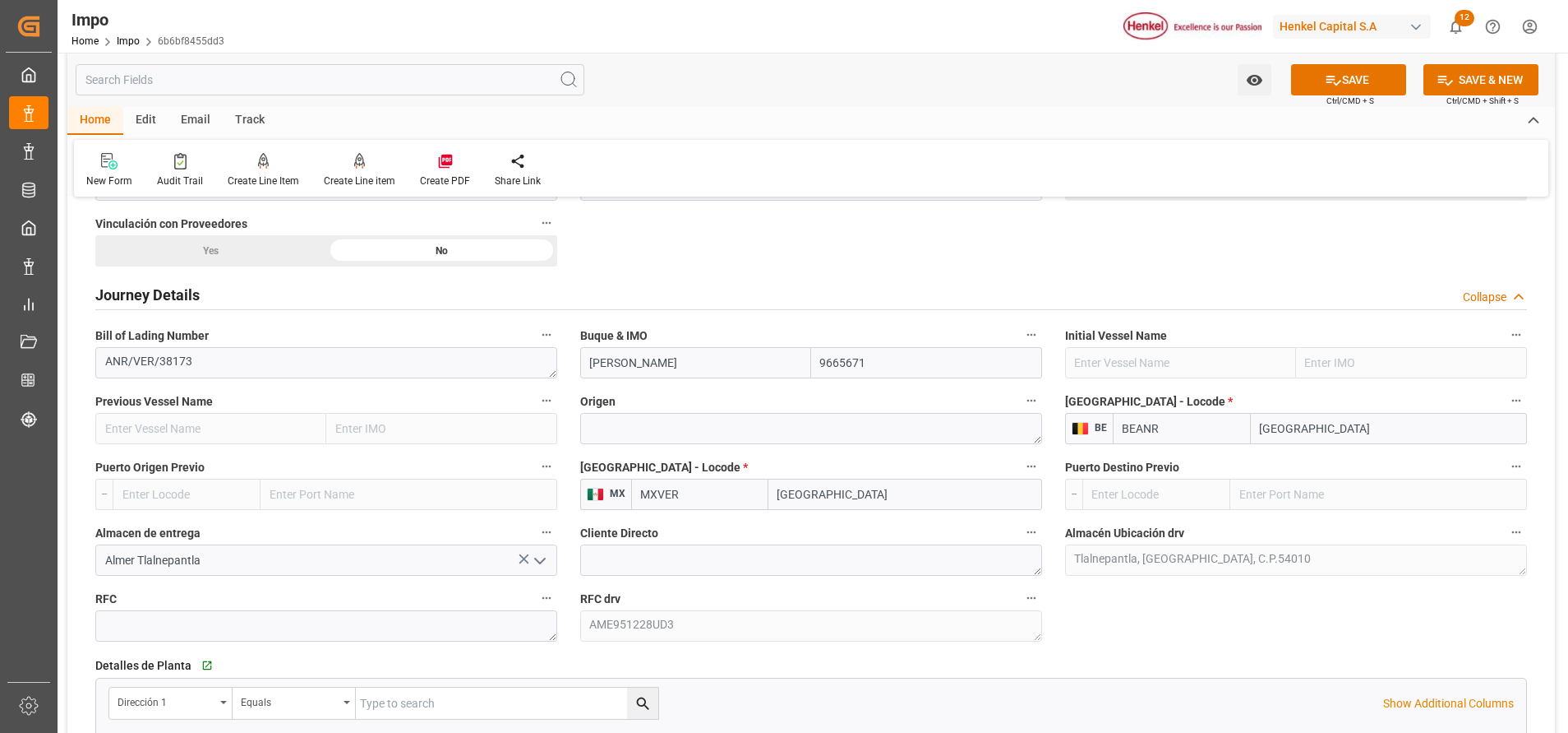
scroll to position [1044, 0]
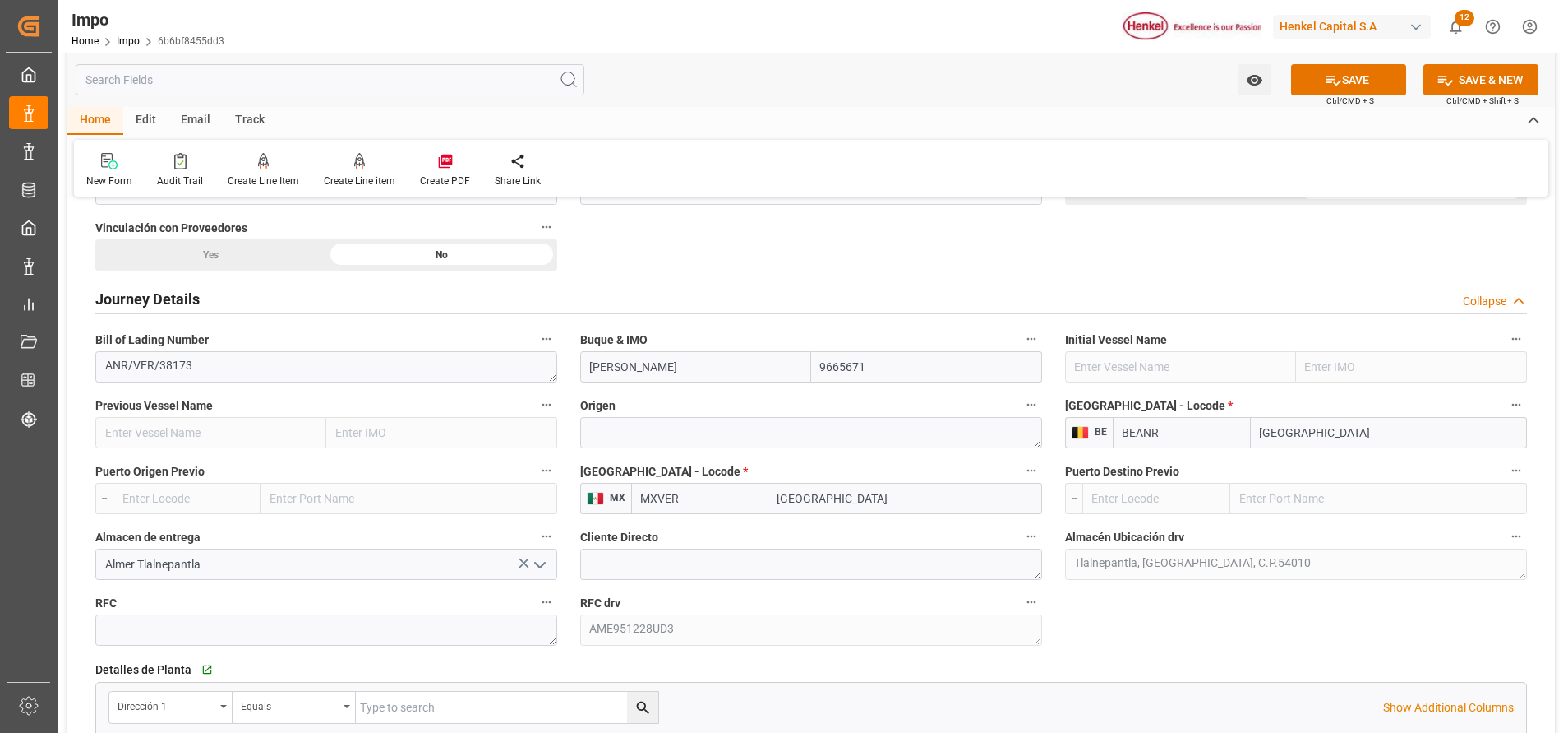
type input "[GEOGRAPHIC_DATA]"
click at [855, 415] on label "Origen" at bounding box center [812, 405] width 462 height 23
click at [1021, 415] on button "Origen" at bounding box center [1031, 404] width 21 height 21
click at [872, 433] on div at bounding box center [784, 366] width 1568 height 733
click at [841, 429] on textarea at bounding box center [812, 433] width 462 height 31
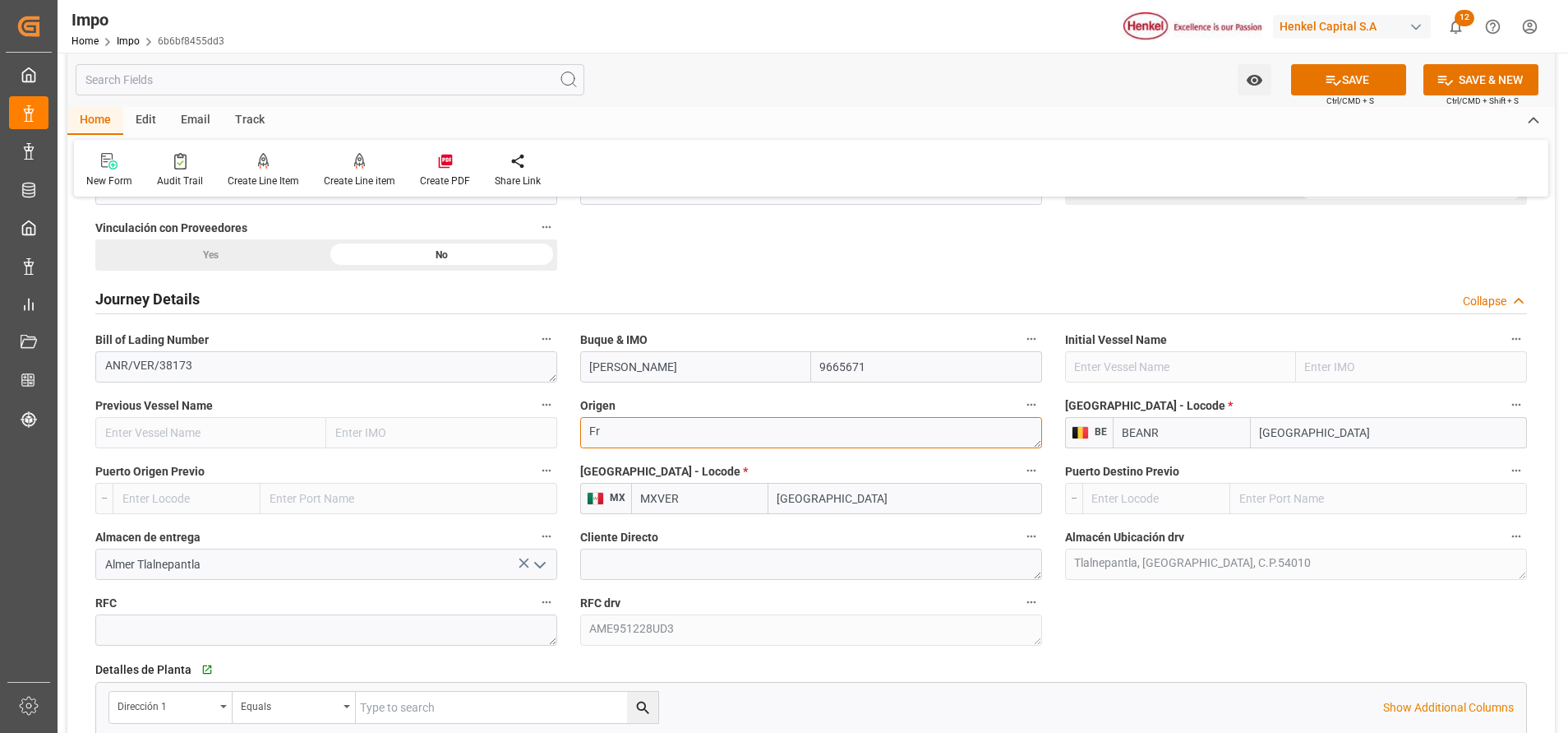
type textarea "F"
paste textarea "HAGUENAU"
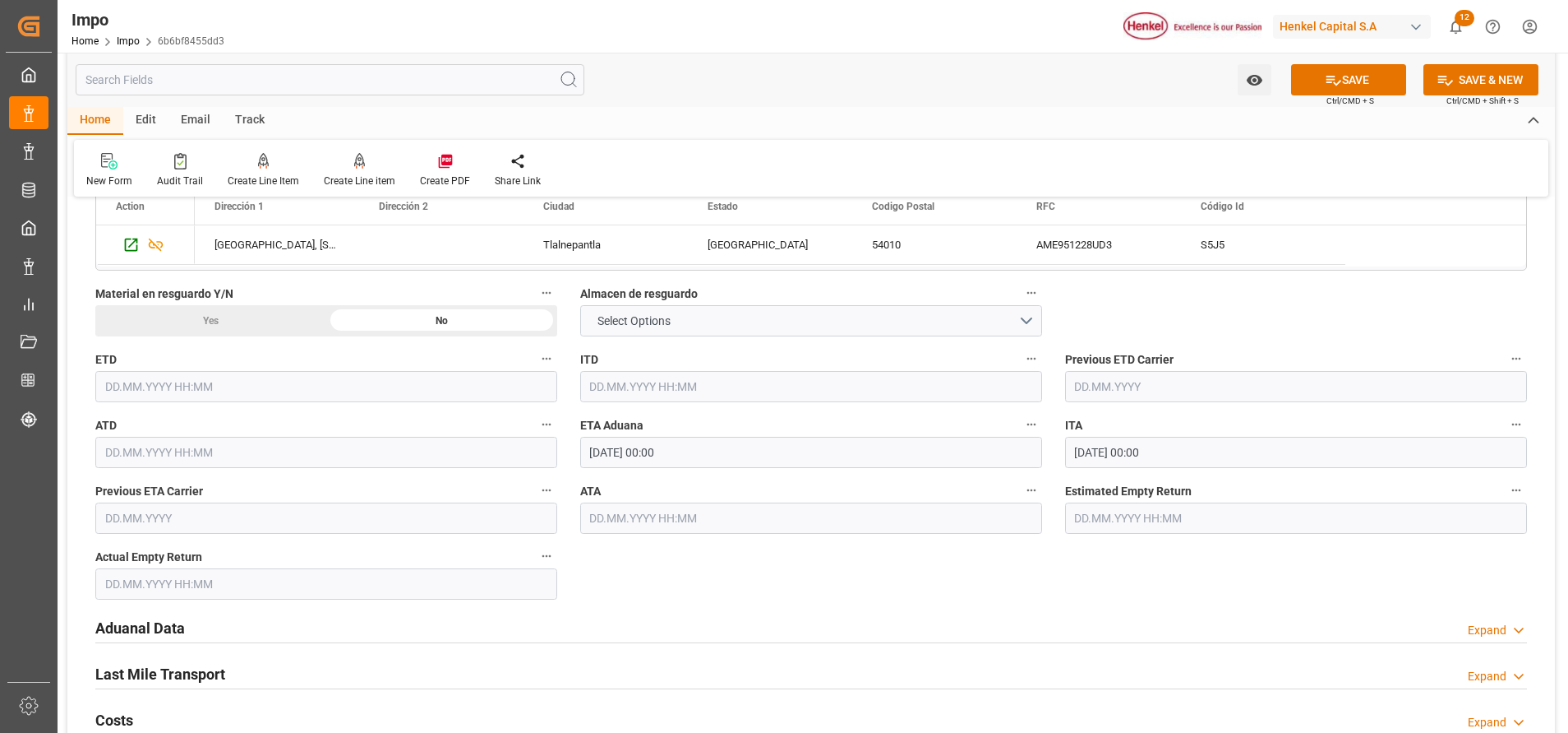
scroll to position [1595, 0]
type textarea "HAGUENAU"
click at [157, 615] on div "Aduanal Data" at bounding box center [140, 625] width 89 height 31
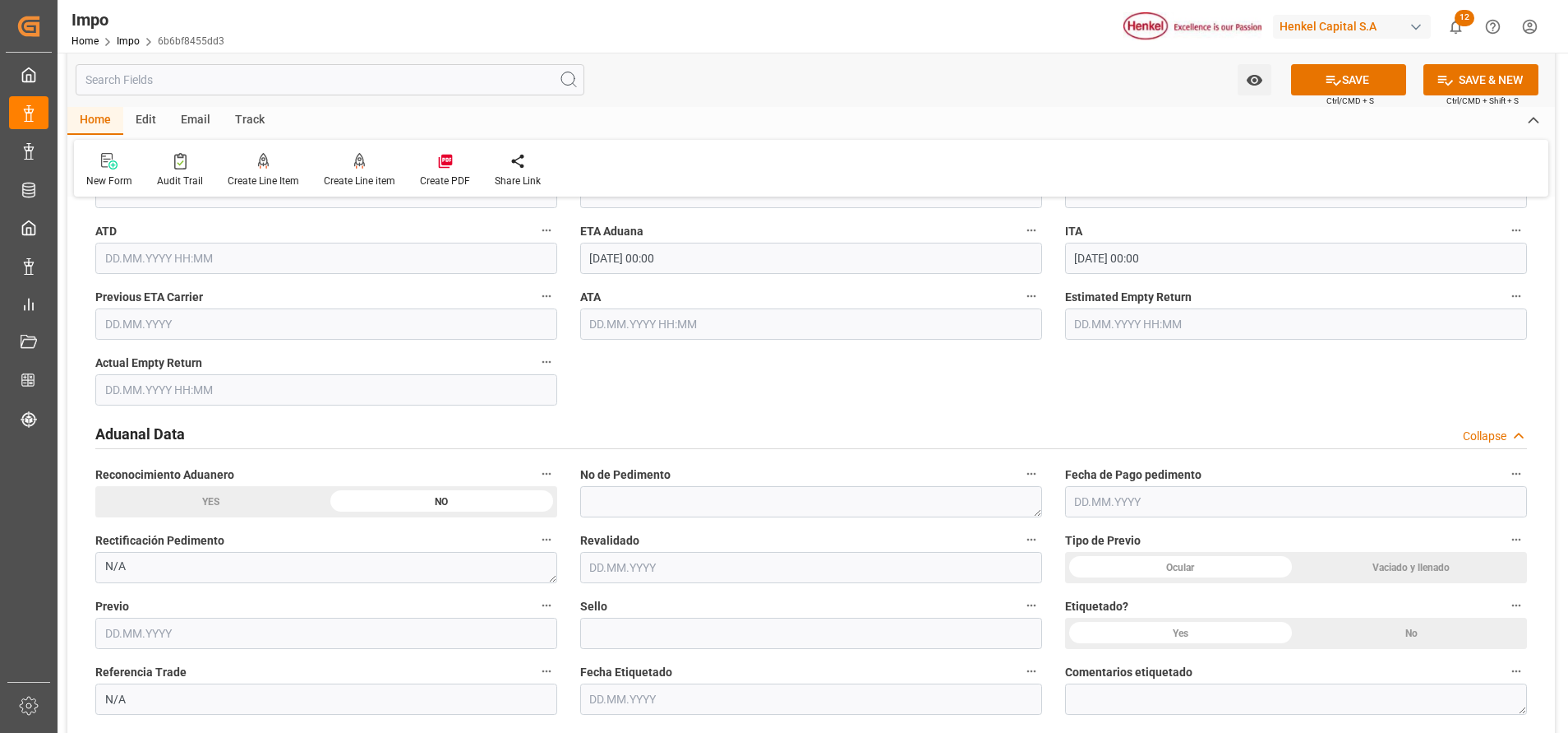
scroll to position [1953, 0]
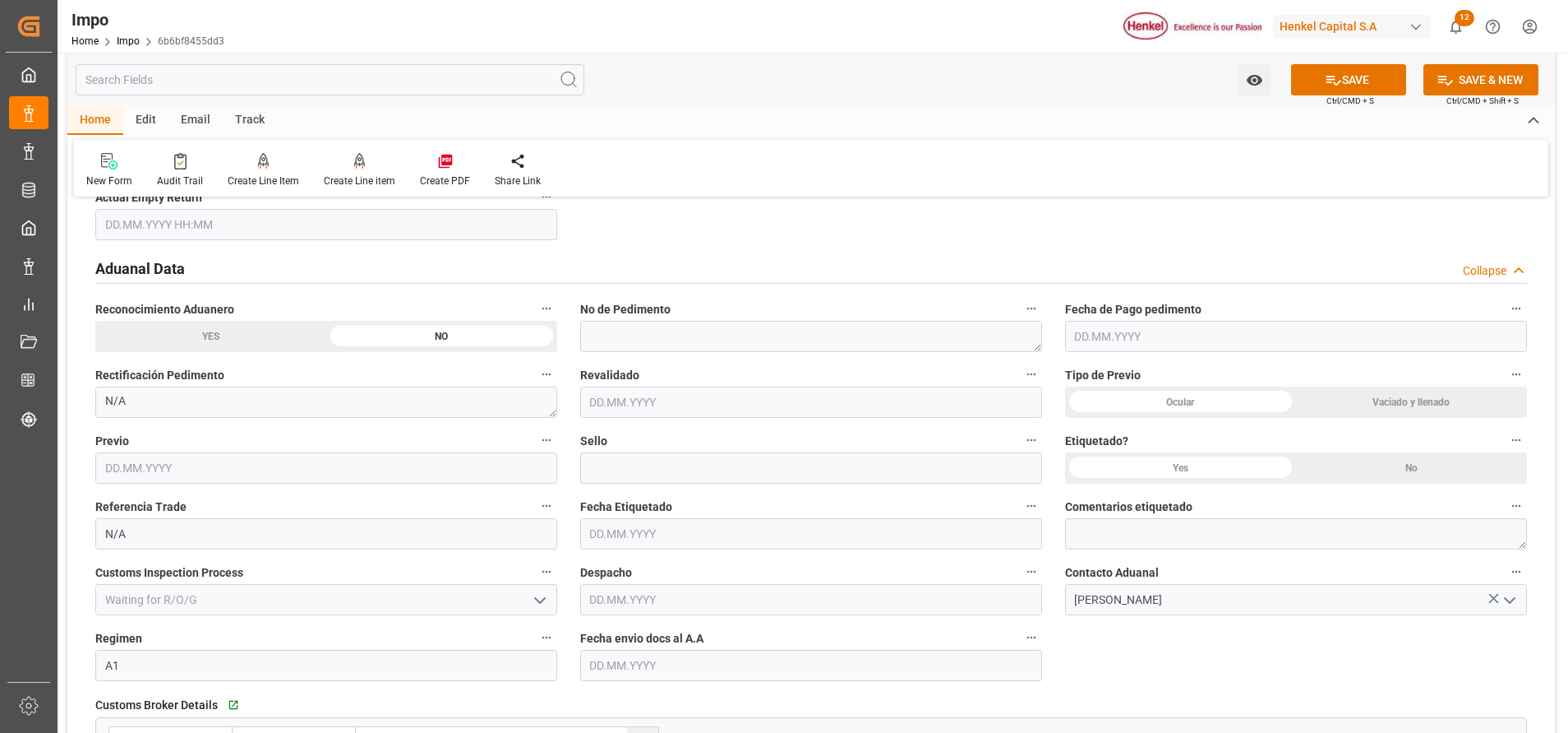
click at [700, 645] on span "Fecha envio docs al A.A" at bounding box center [642, 638] width 123 height 17
click at [1021, 645] on button "Fecha envio docs al A.A" at bounding box center [1031, 636] width 21 height 21
click at [693, 656] on div at bounding box center [784, 366] width 1568 height 733
click at [686, 660] on input "text" at bounding box center [812, 665] width 462 height 31
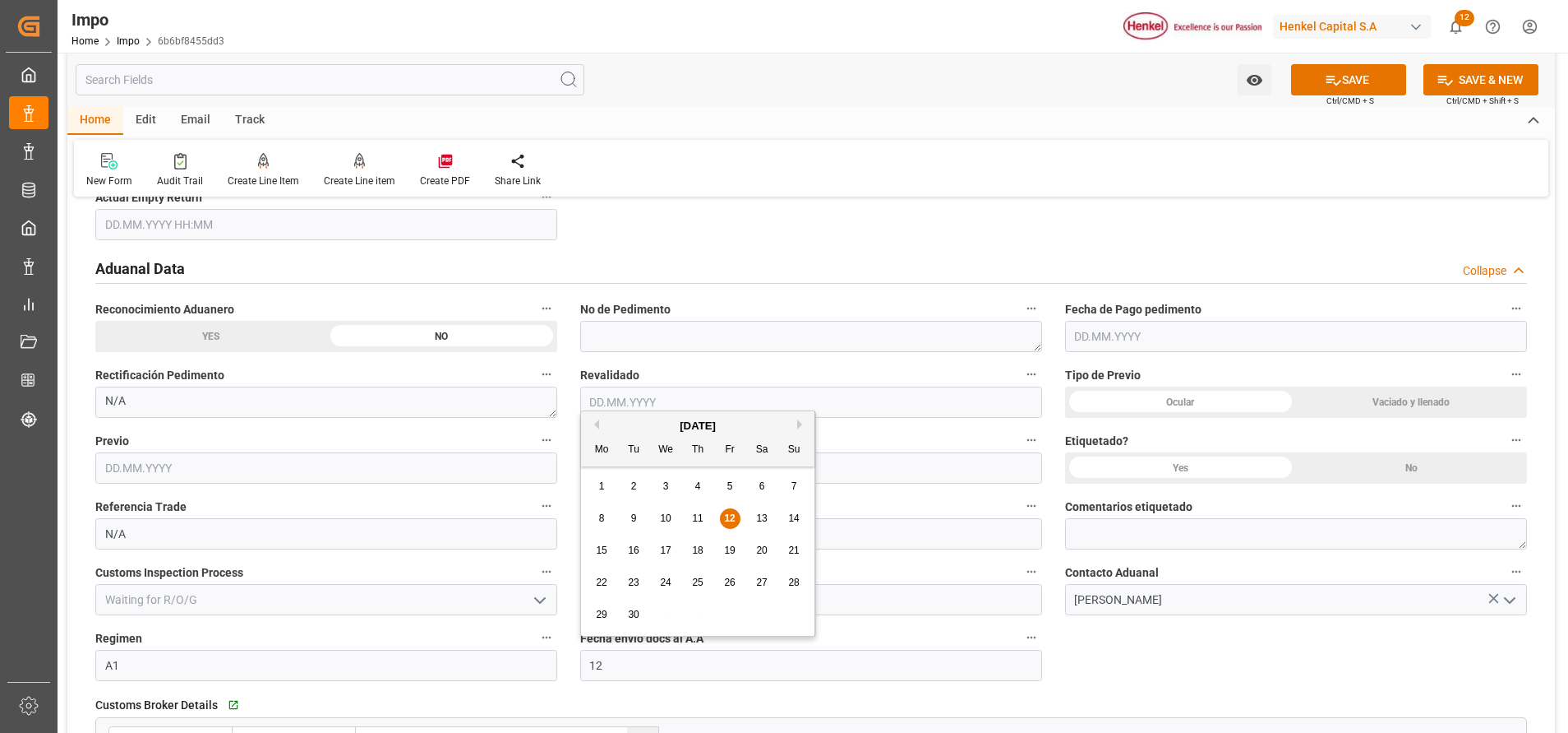
type input "12.09.2025"
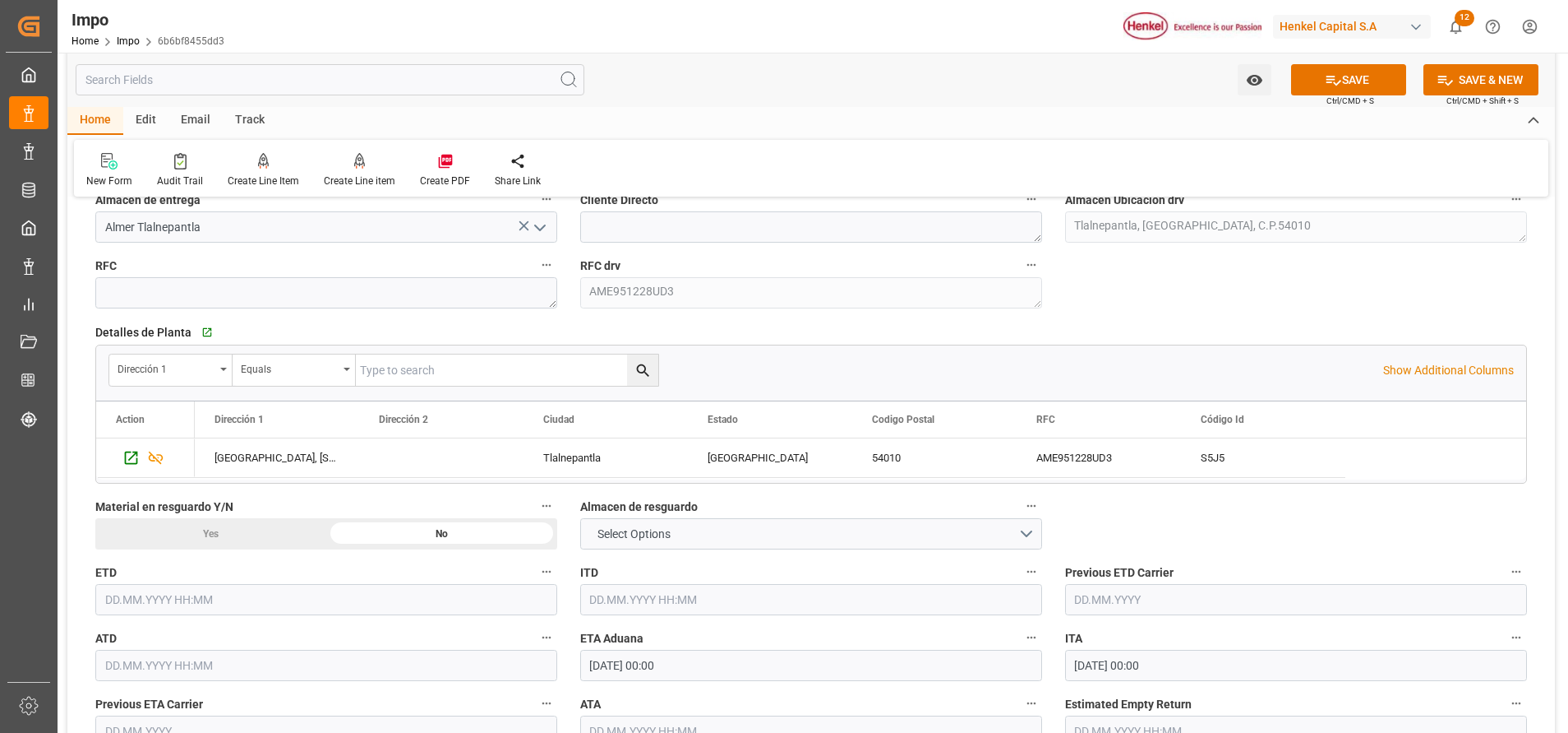
scroll to position [1379, 0]
click at [1004, 536] on button "Select Options" at bounding box center [812, 535] width 462 height 31
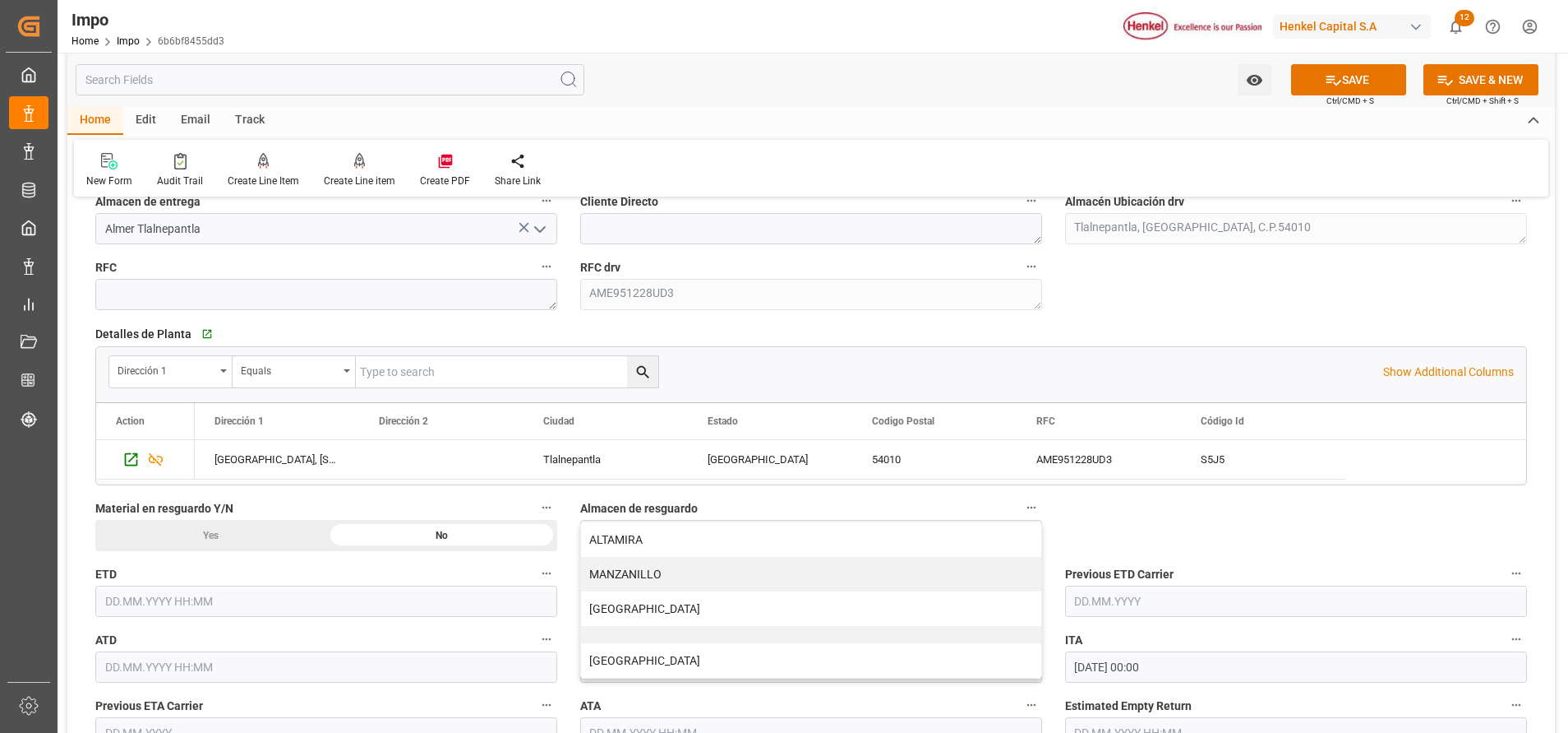
click at [1116, 280] on div "Overview Collapse Status Importación Referencia Leschaco ANR/VER/38173 Status I…" at bounding box center [811, 396] width 1488 height 3127
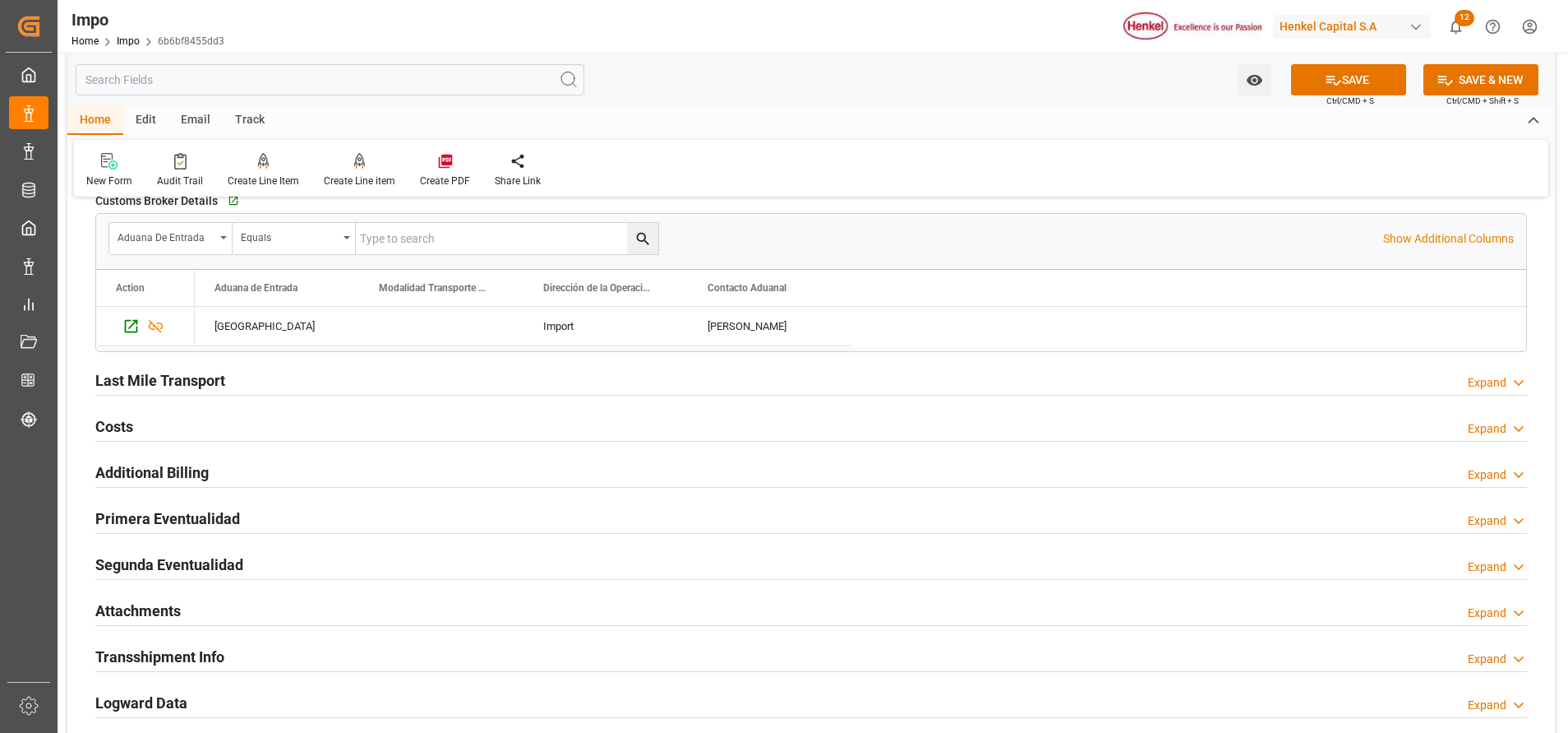
scroll to position [2646, 0]
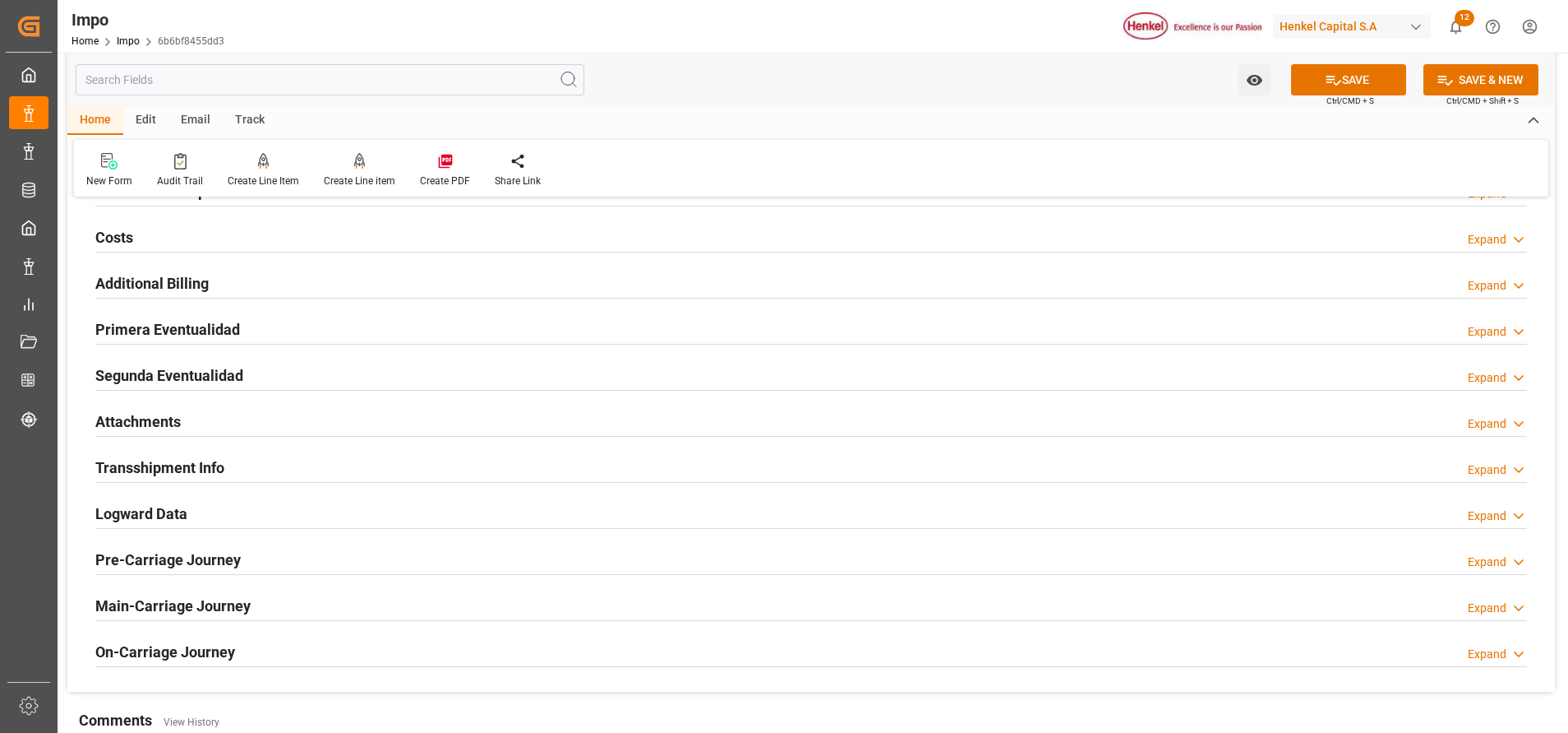
click at [144, 414] on h2 "Attachments" at bounding box center [138, 422] width 86 height 22
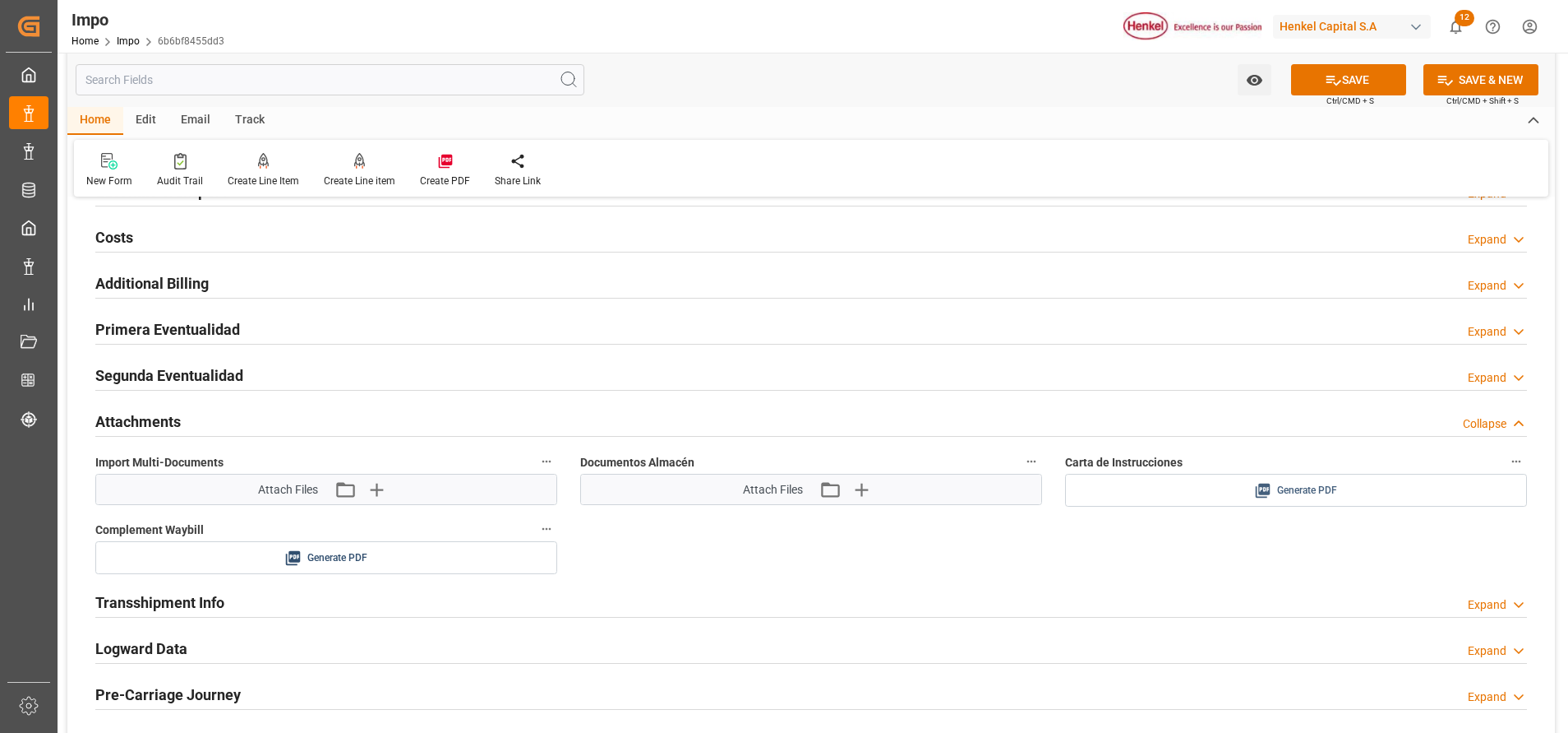
click at [1251, 496] on div "Generate PDF" at bounding box center [1296, 490] width 437 height 21
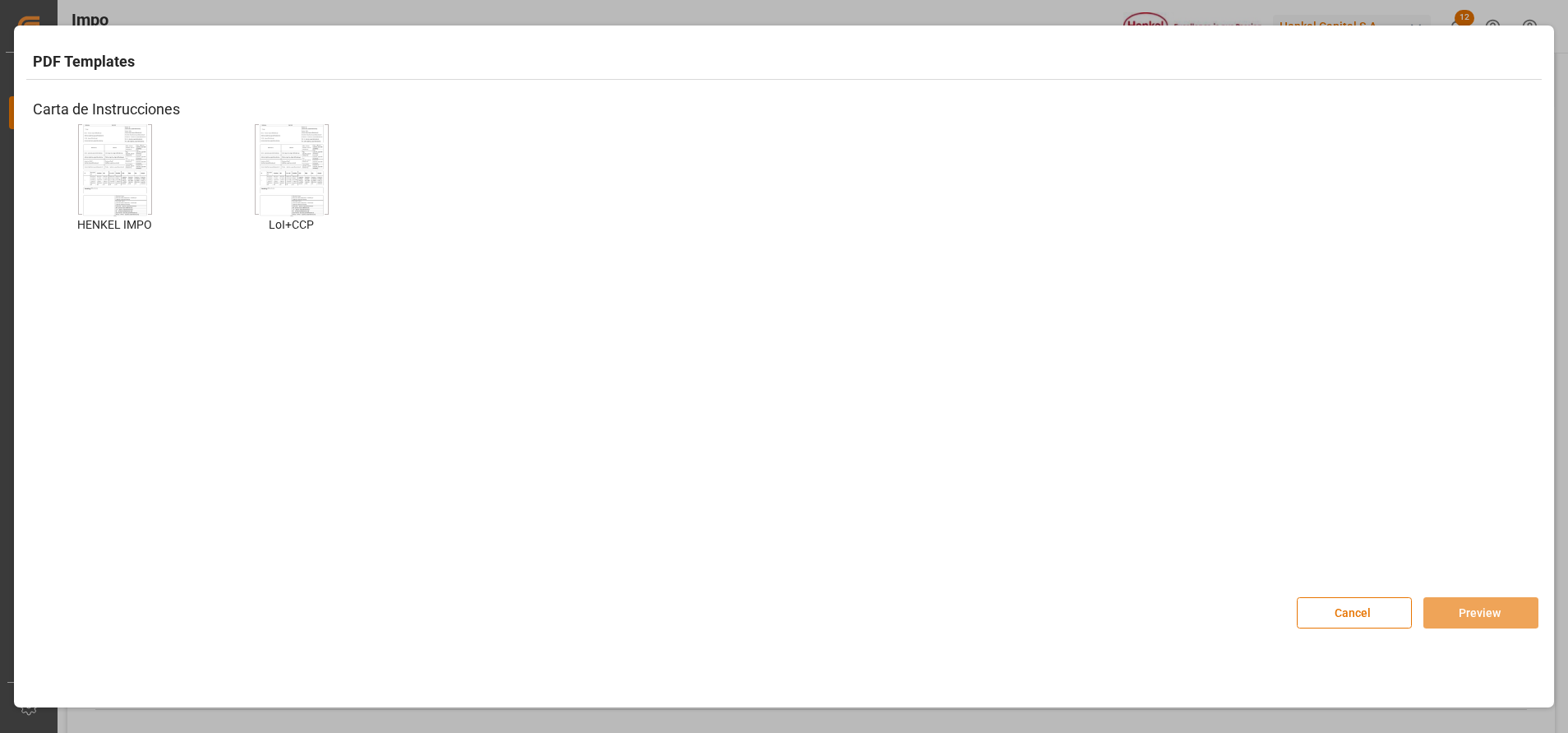
click at [128, 161] on img at bounding box center [115, 169] width 66 height 93
click at [1482, 626] on button "Preview" at bounding box center [1481, 613] width 115 height 31
click at [1501, 604] on button "Preview" at bounding box center [1481, 613] width 115 height 31
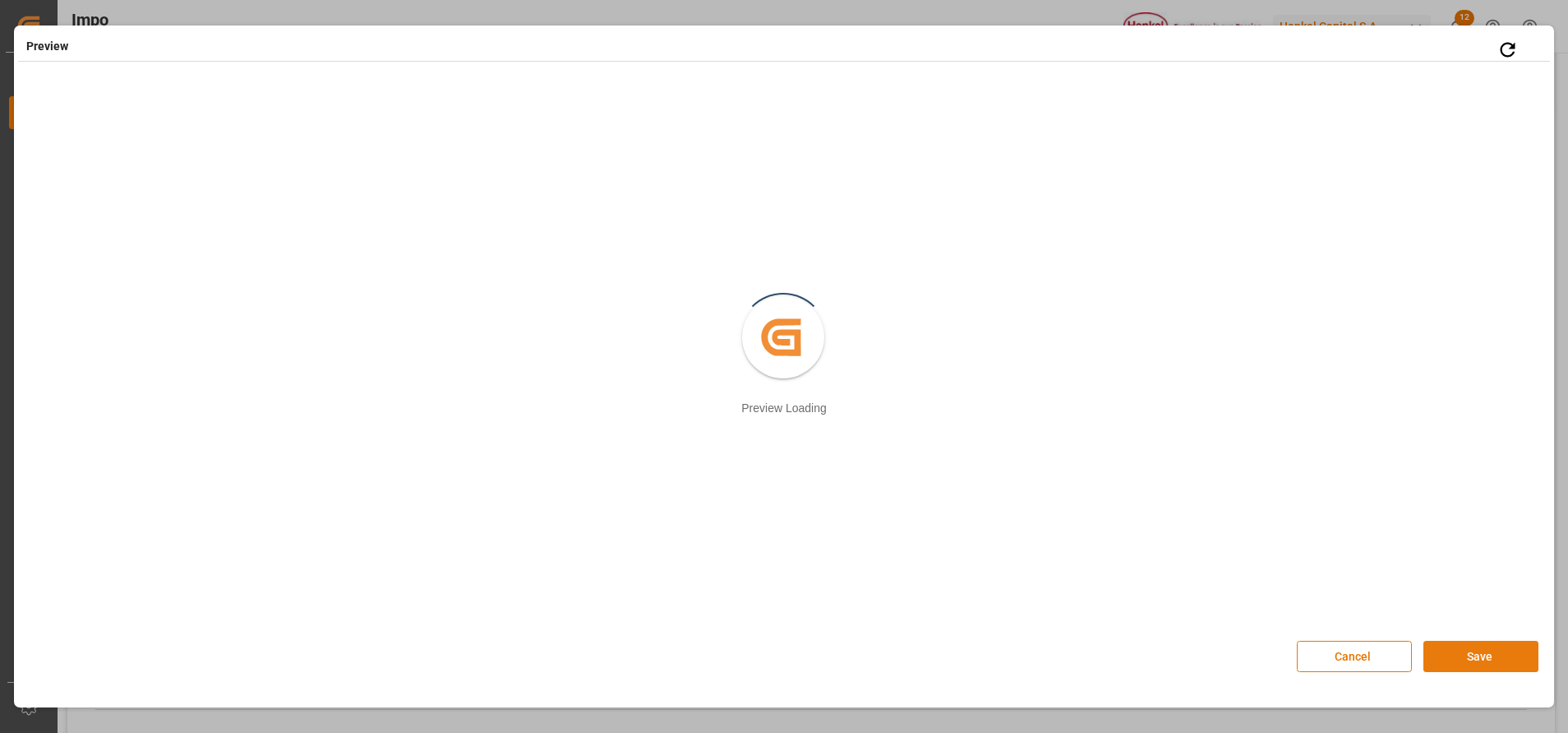
click at [1453, 667] on button "Save" at bounding box center [1481, 657] width 115 height 31
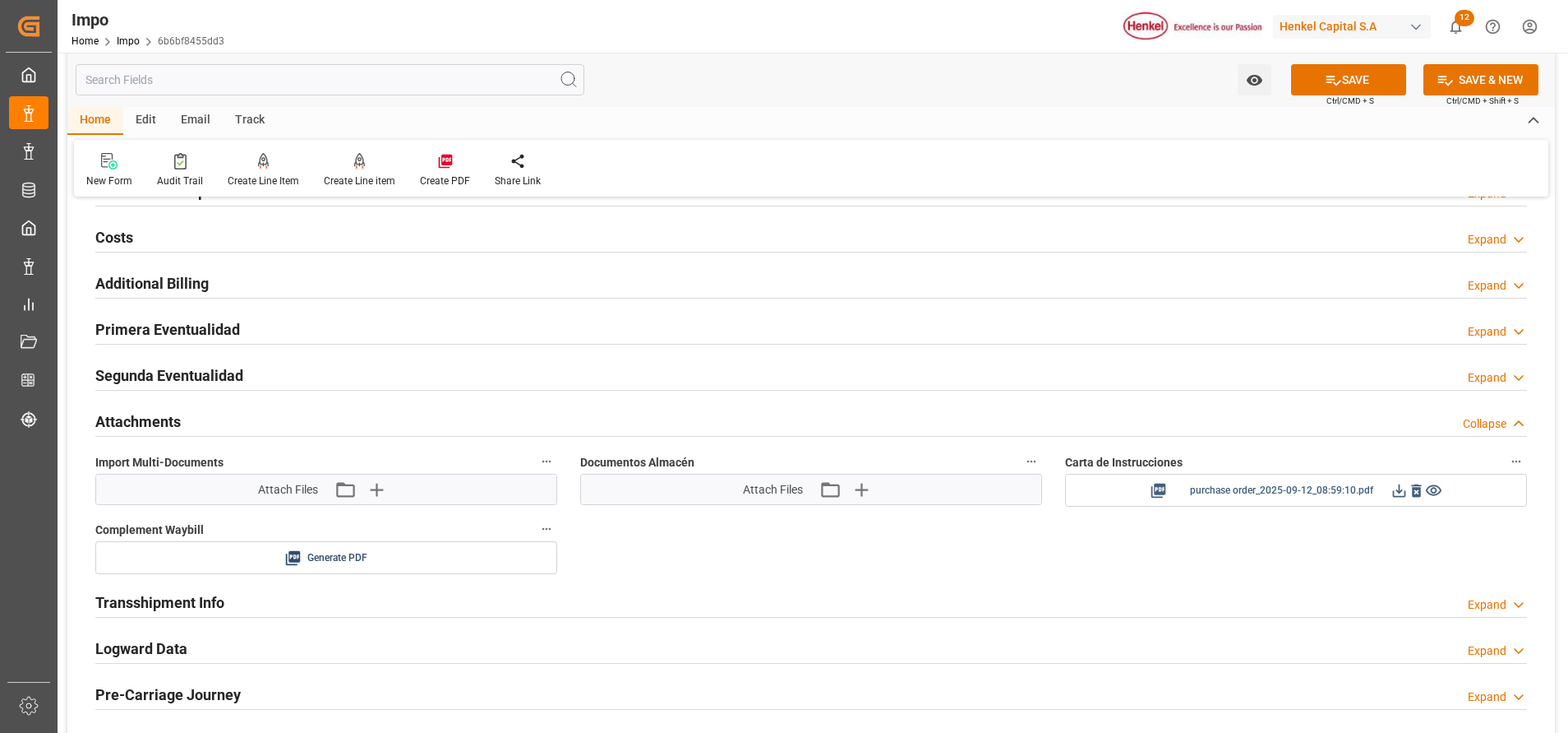
click at [1400, 494] on icon at bounding box center [1399, 490] width 17 height 17
click at [376, 484] on icon "button" at bounding box center [376, 489] width 15 height 15
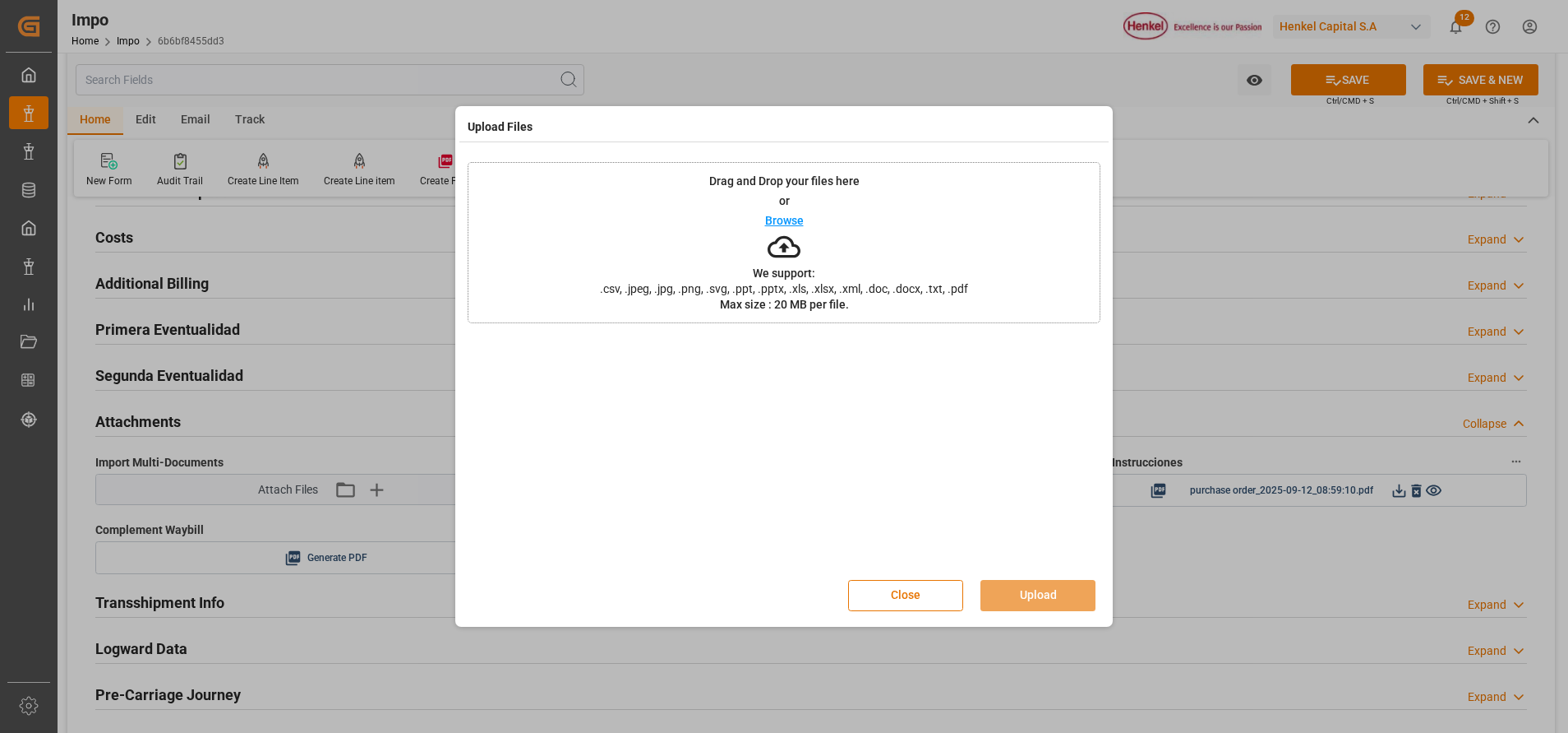
click at [772, 243] on icon at bounding box center [784, 247] width 33 height 22
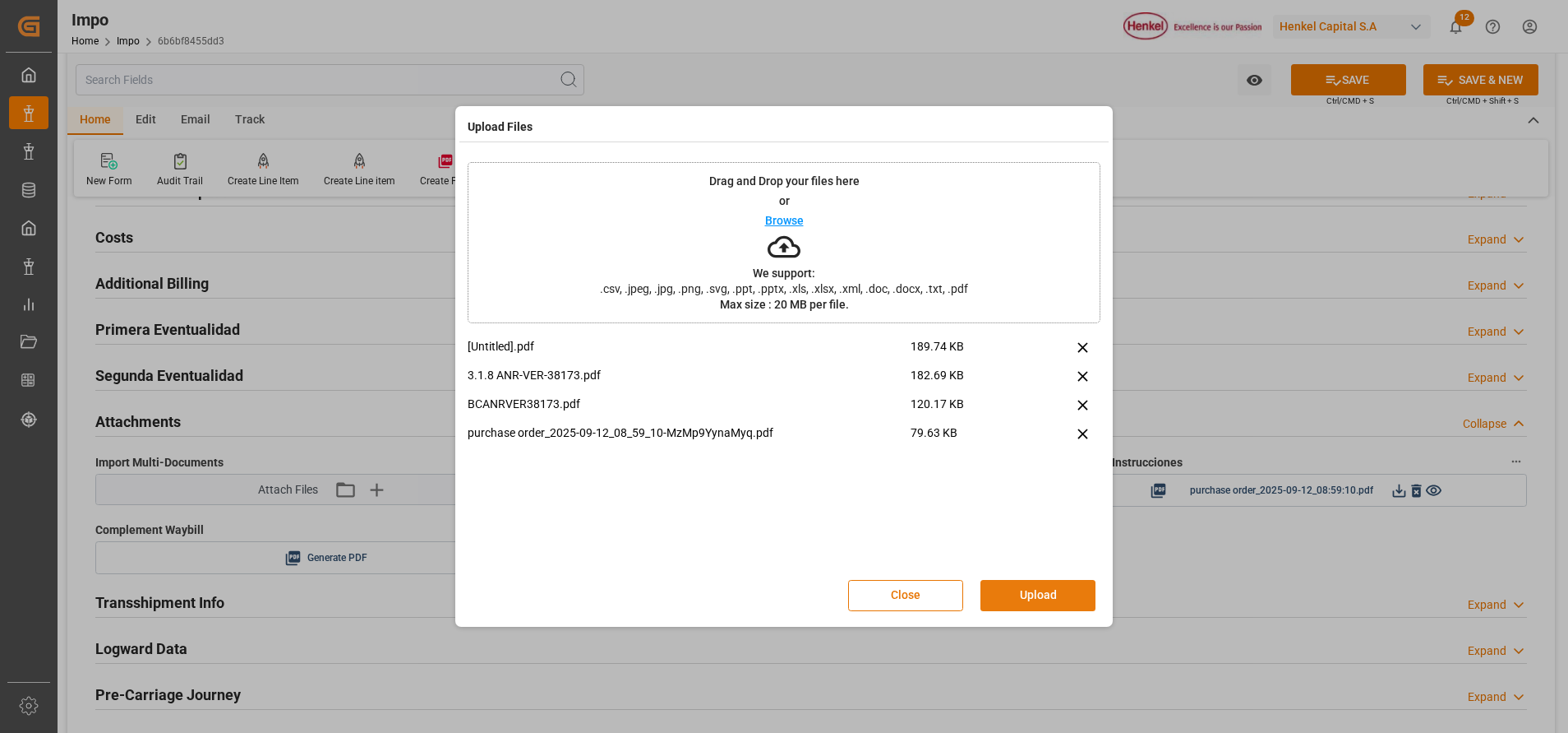
click at [1014, 580] on button "Upload" at bounding box center [1037, 596] width 115 height 31
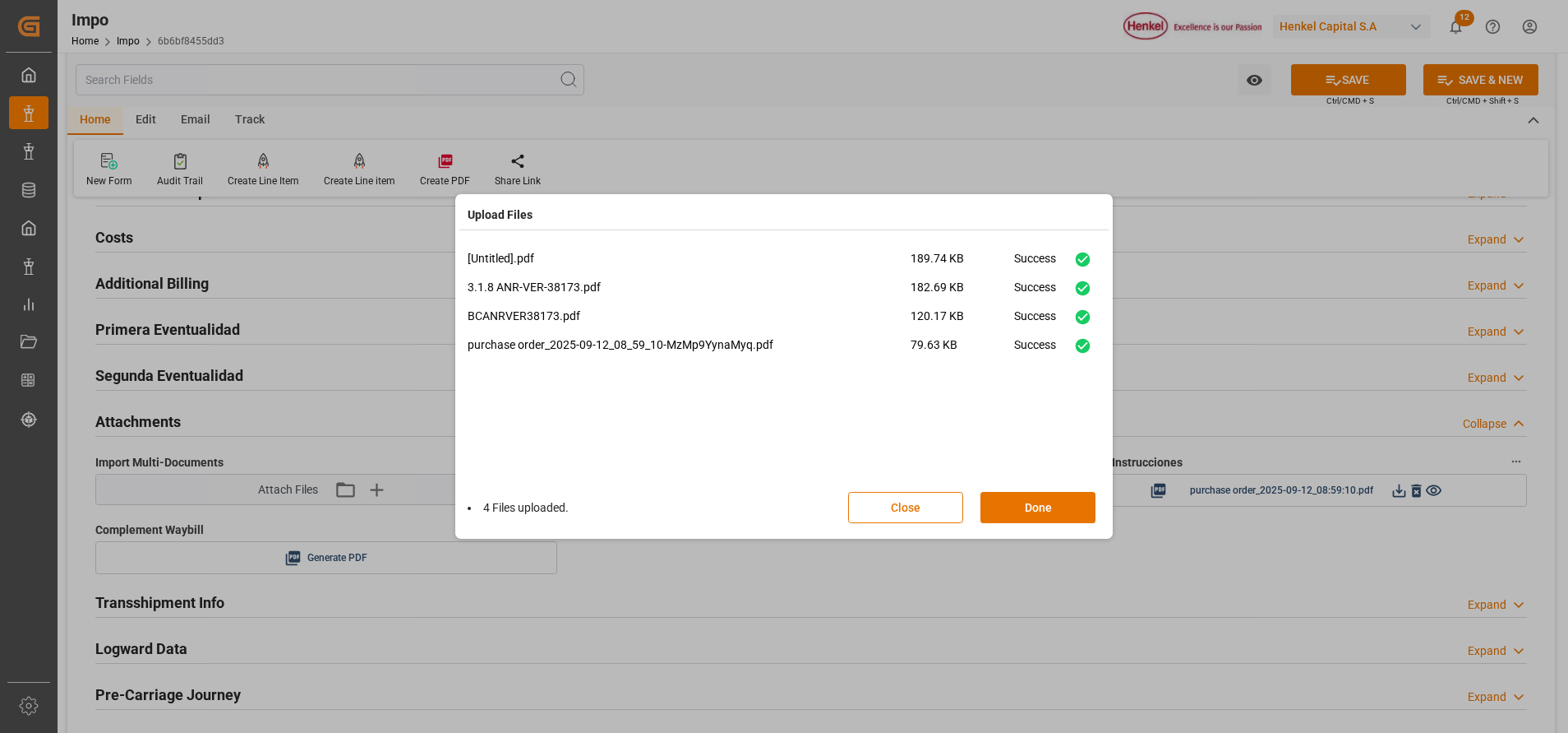
click at [1069, 491] on div "4 Files uploaded. Close Done" at bounding box center [784, 507] width 632 height 55
click at [1026, 506] on button "Done" at bounding box center [1037, 507] width 115 height 31
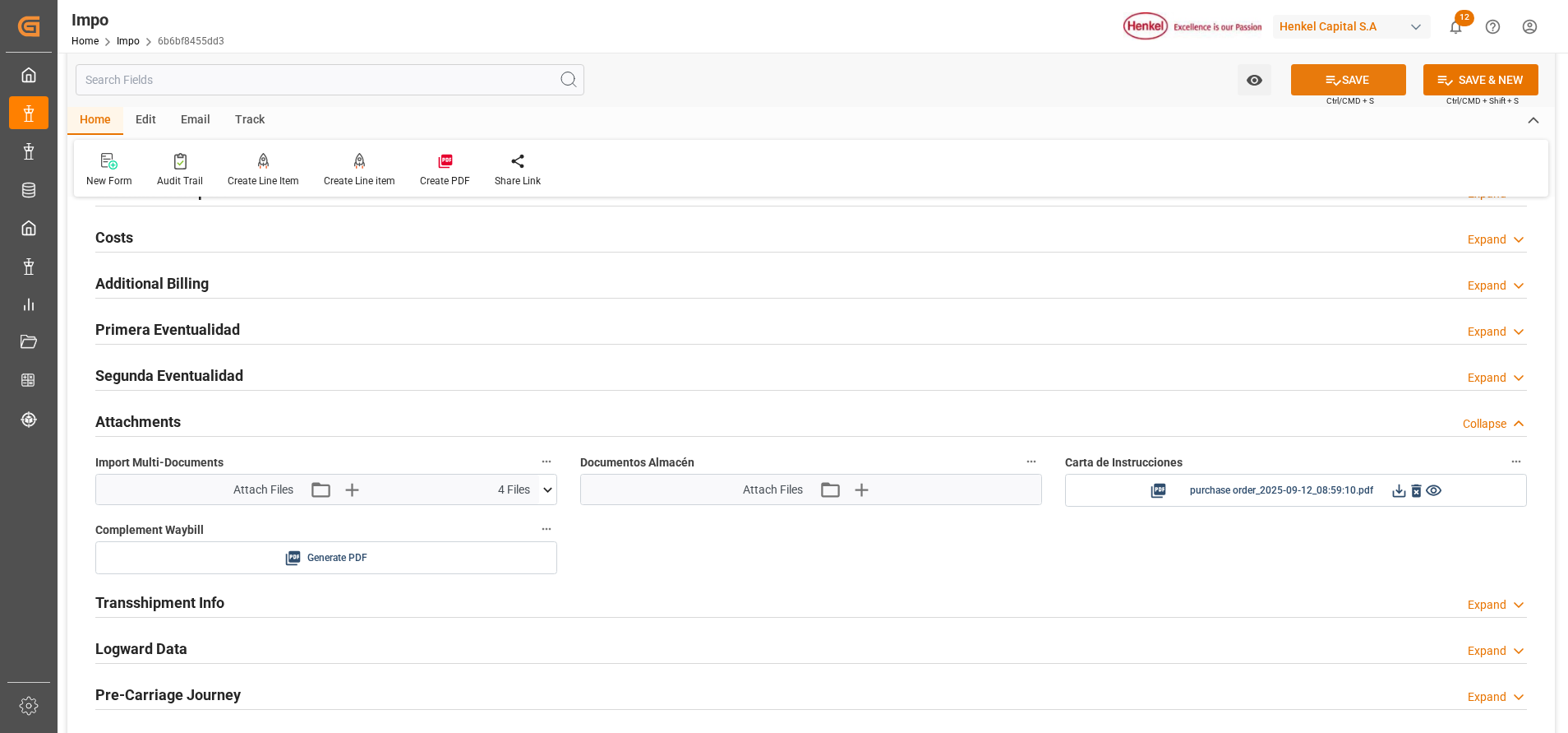
click at [1334, 67] on button "SAVE" at bounding box center [1349, 79] width 115 height 31
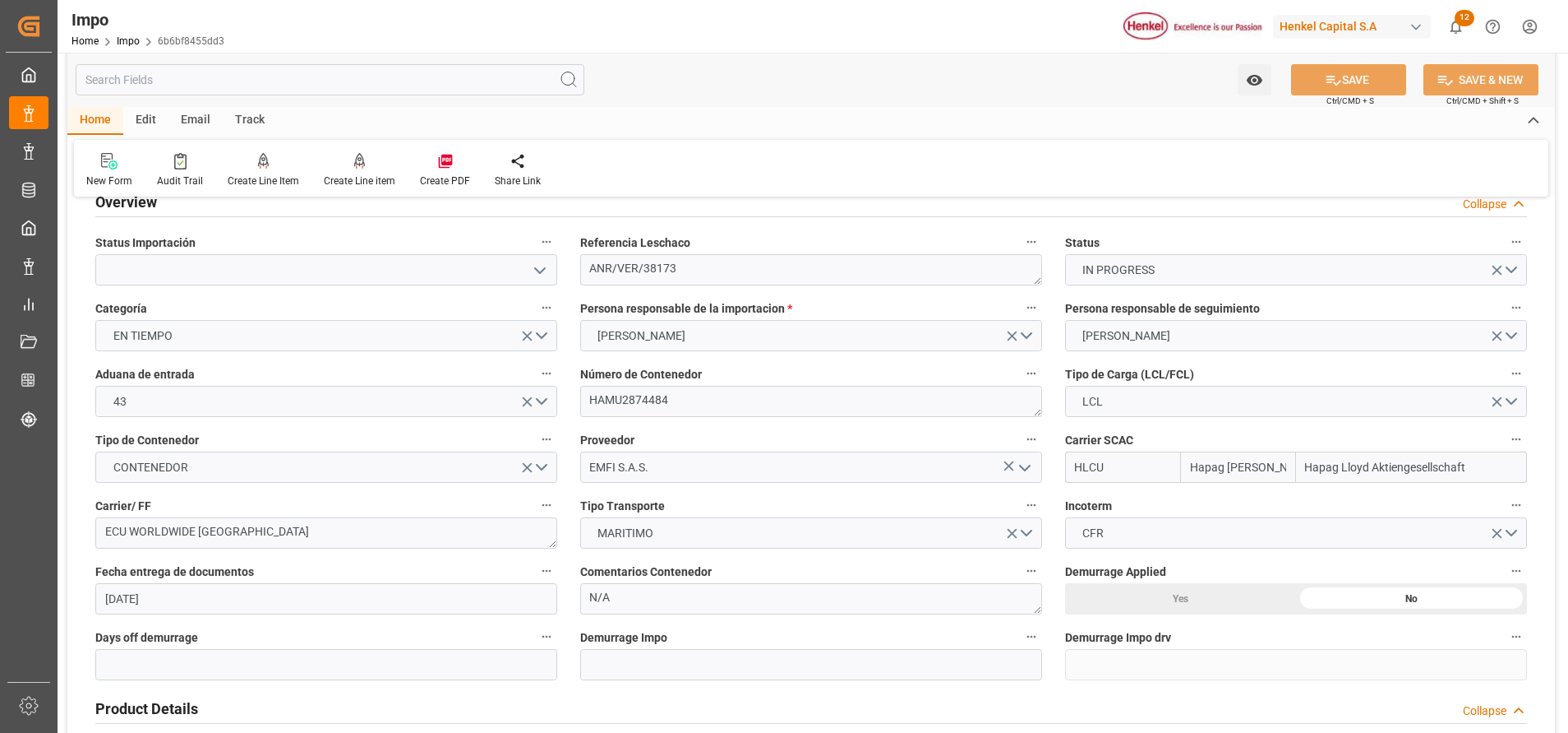
scroll to position [0, 0]
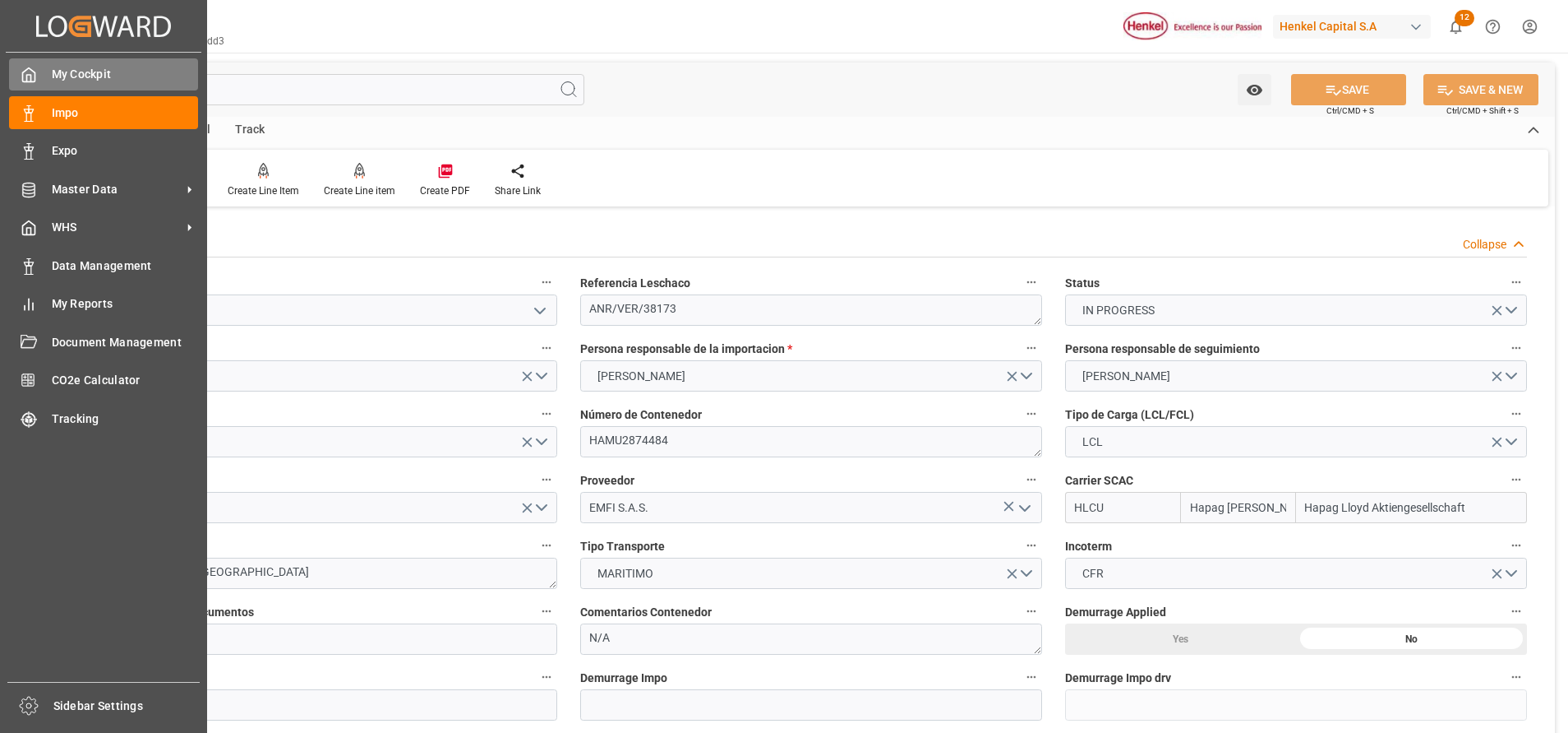
click at [104, 84] on div "My Cockpit My Cockpit" at bounding box center [104, 74] width 189 height 32
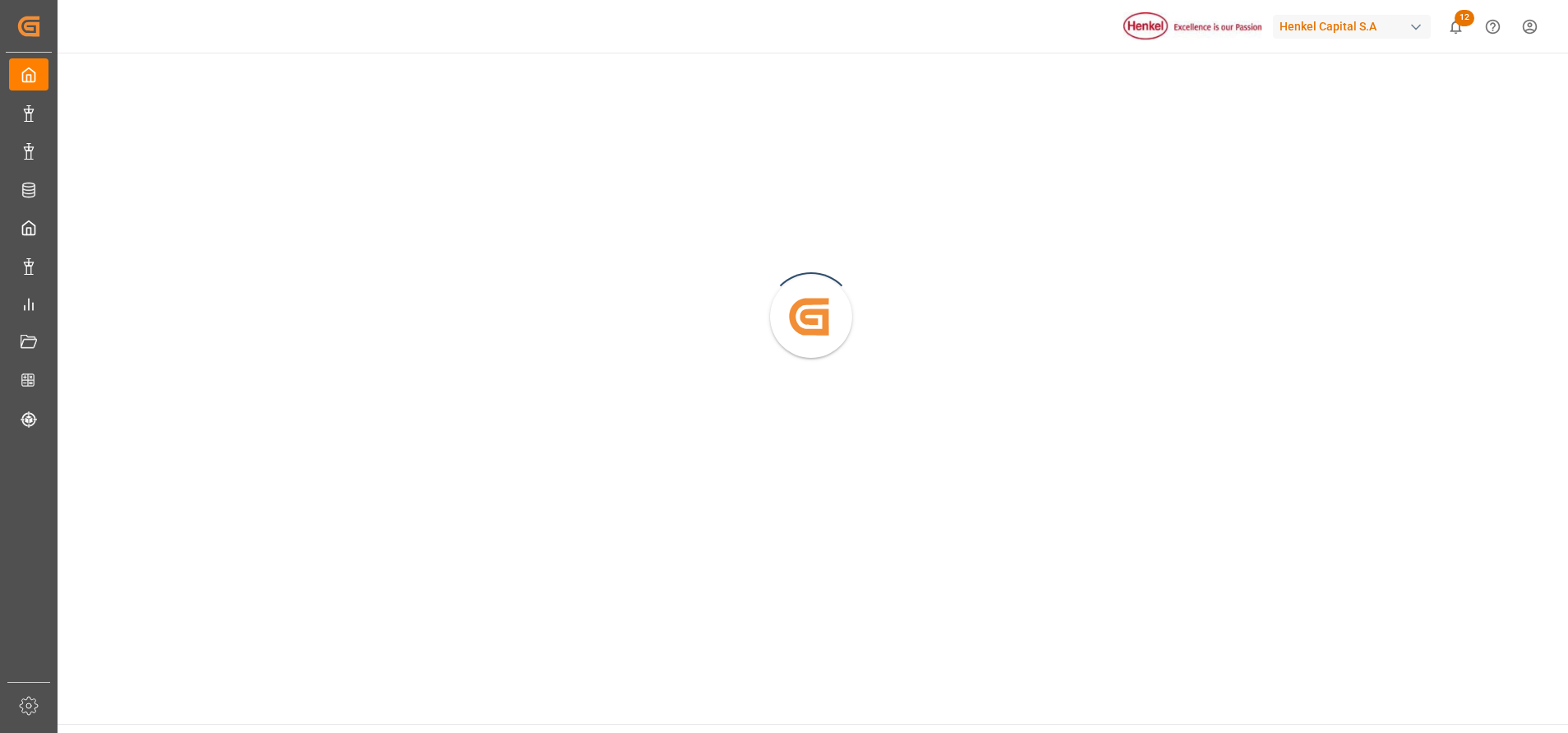
click at [86, 107] on div "Created by potrace 1.15, written by [PERSON_NAME] [DATE]-[DATE]" at bounding box center [812, 310] width 1512 height 514
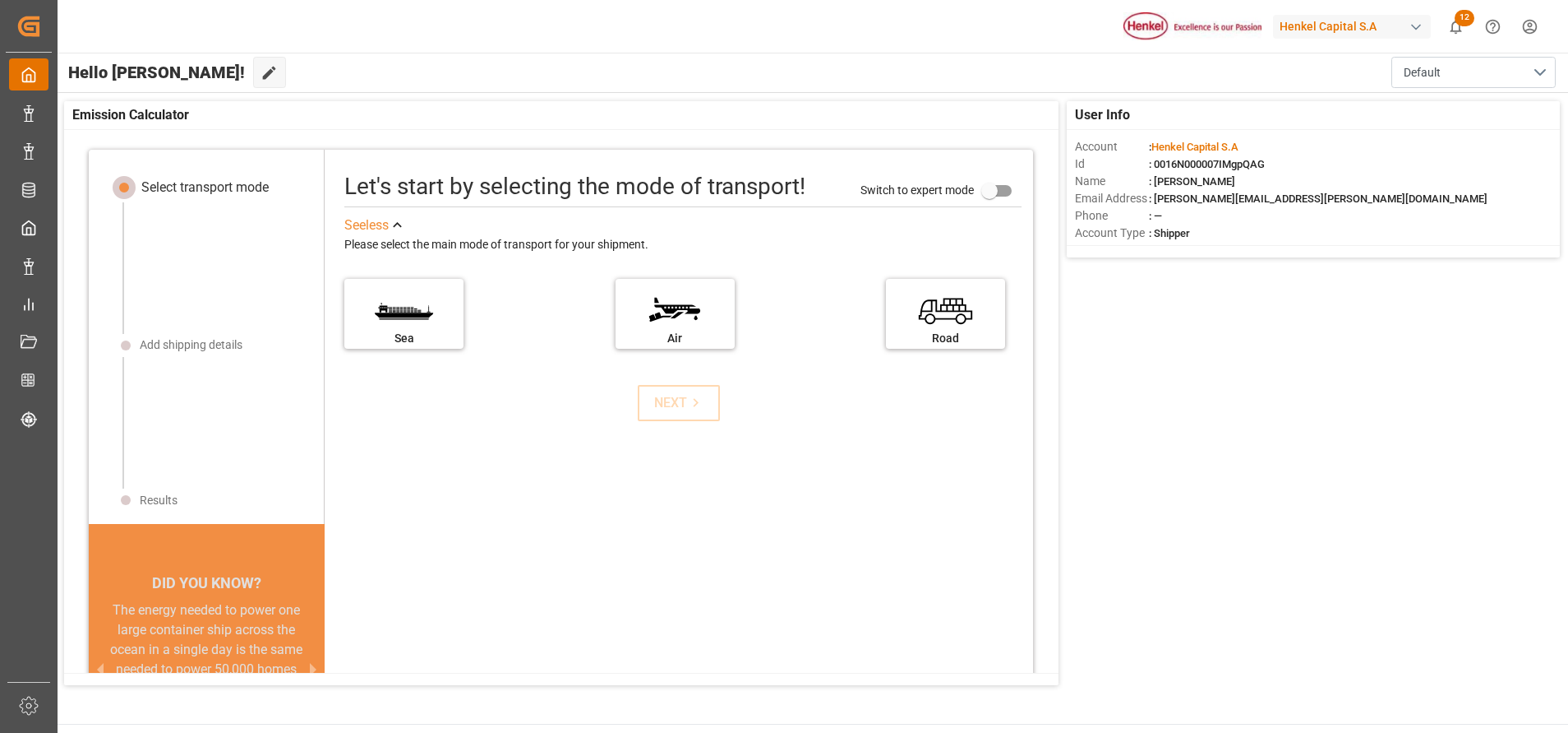
click at [33, 77] on icon at bounding box center [29, 75] width 16 height 16
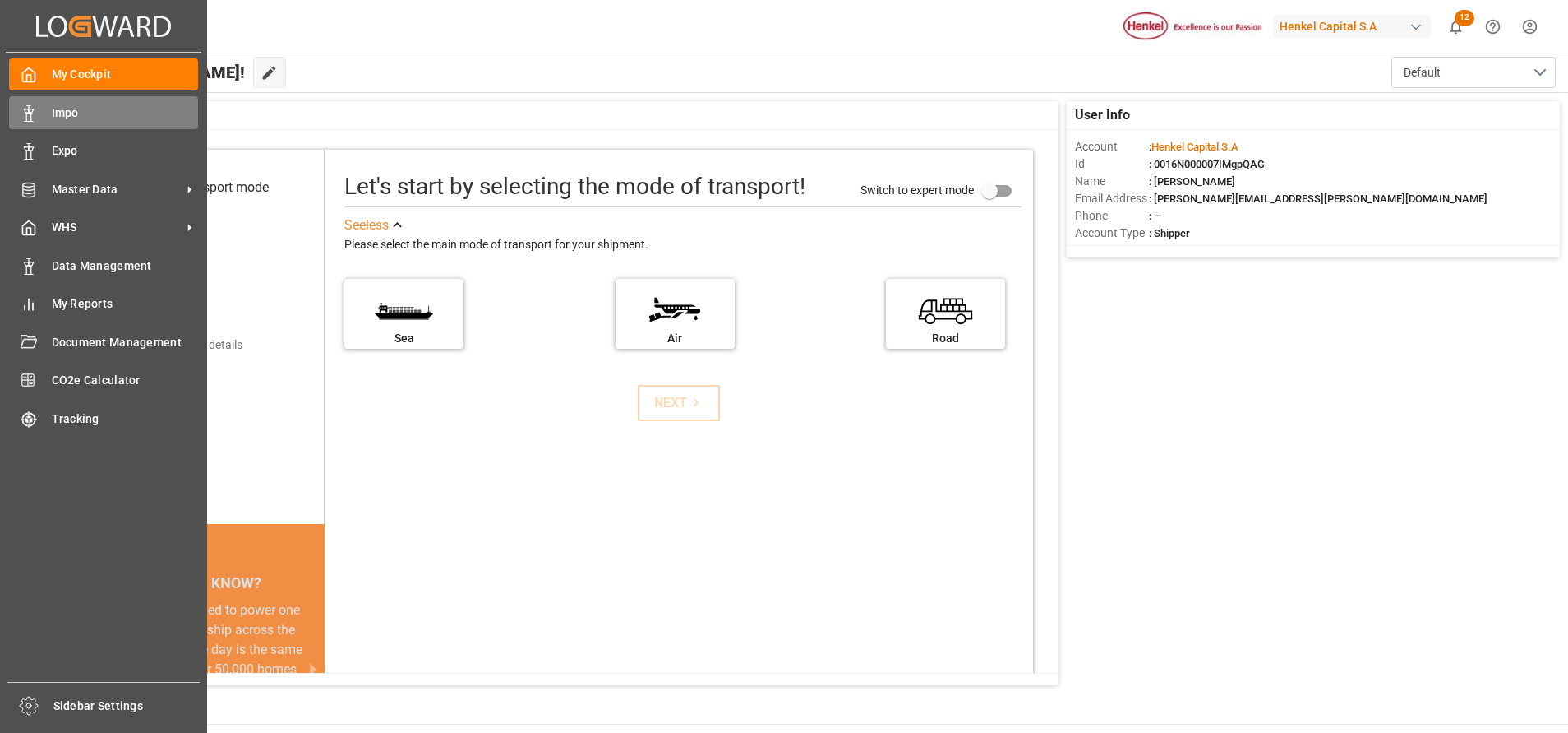
click at [56, 123] on div "Impo Impo" at bounding box center [104, 112] width 189 height 32
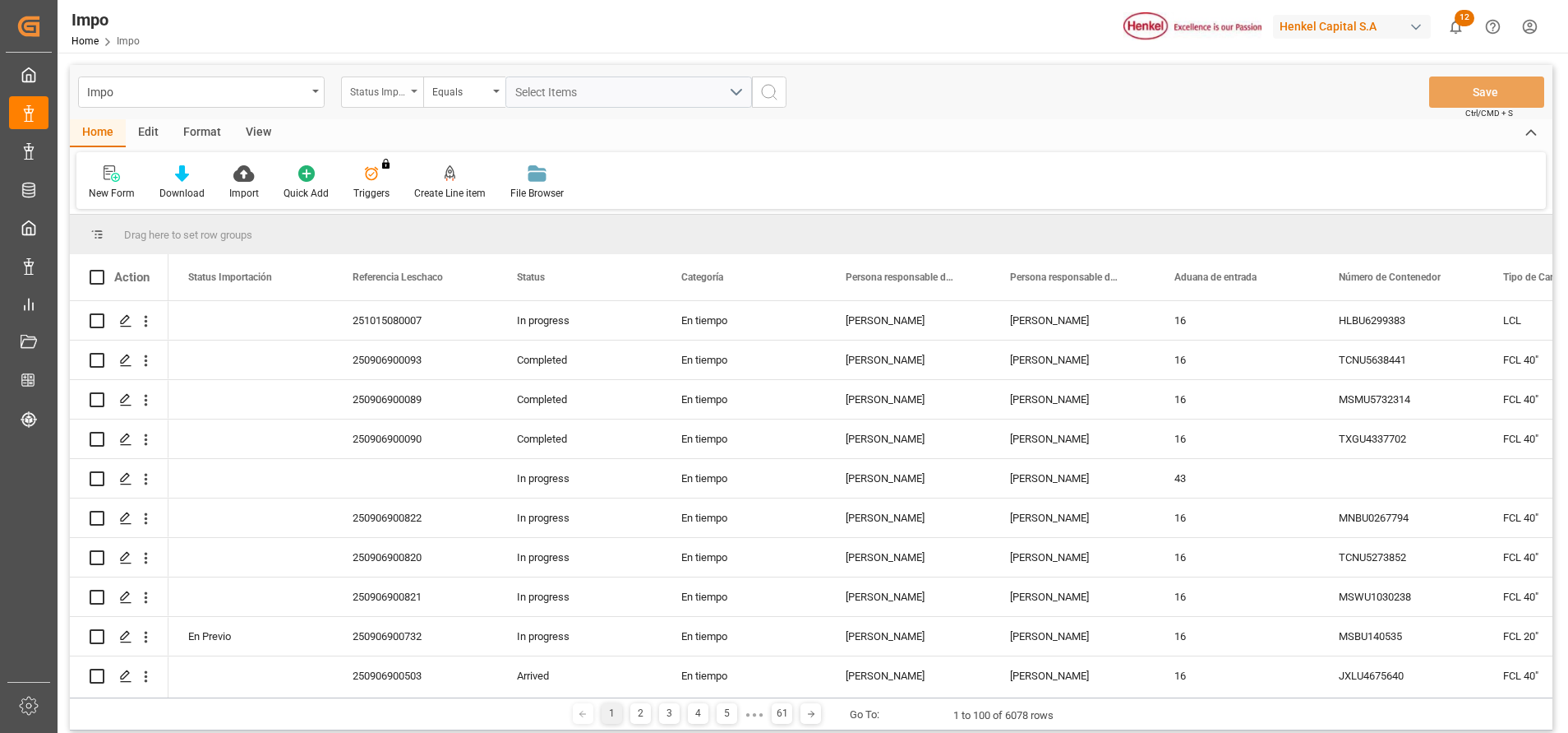
click at [408, 79] on div "Status Importación" at bounding box center [382, 92] width 82 height 31
type input "bil"
click at [402, 165] on div "Bill of Lading Number" at bounding box center [464, 168] width 245 height 35
click at [620, 81] on input "text" at bounding box center [628, 92] width 247 height 31
click at [706, 90] on input "ANR/VER/38173" at bounding box center [628, 92] width 247 height 31
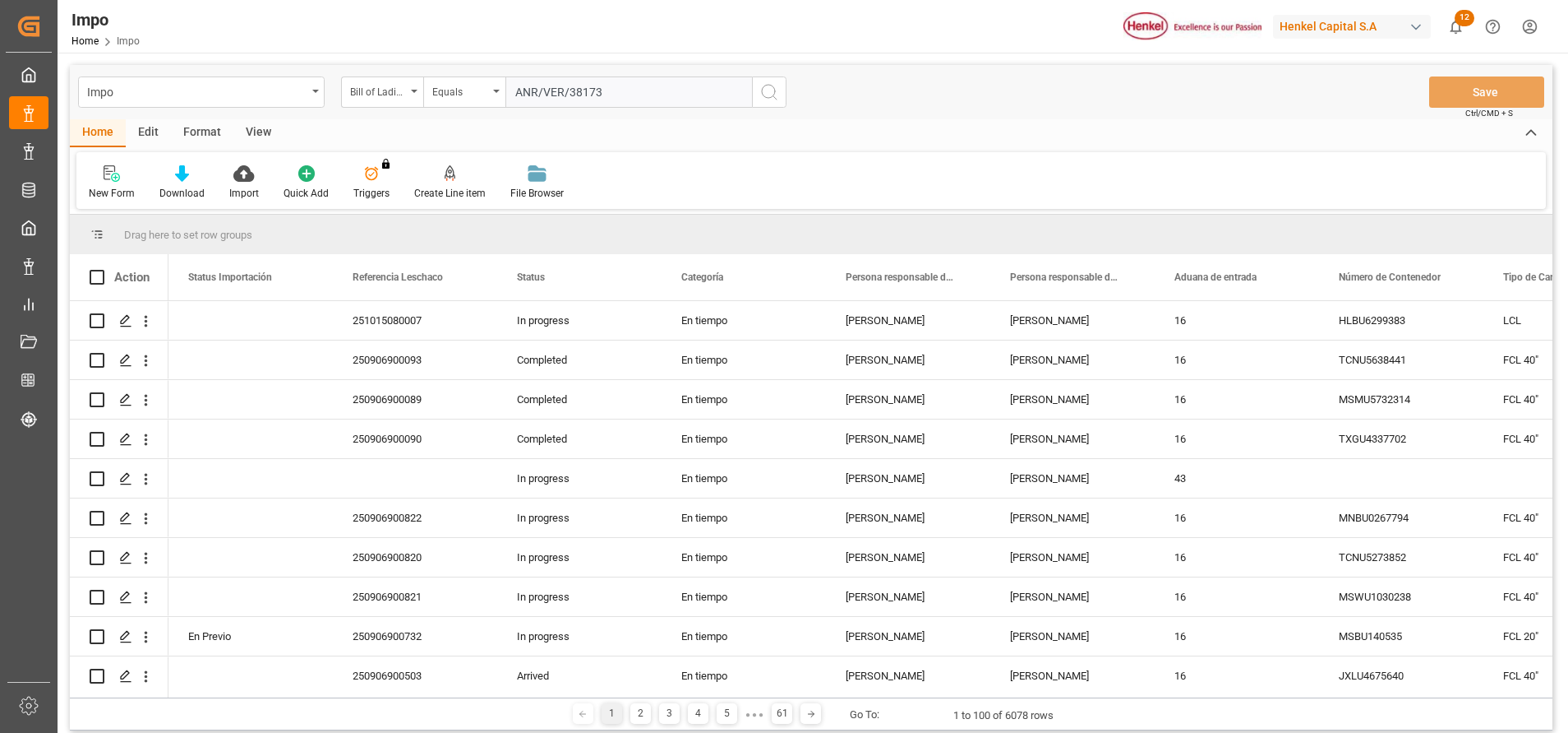
type input "ANR/VER/38173"
click at [781, 90] on button "search button" at bounding box center [769, 92] width 35 height 31
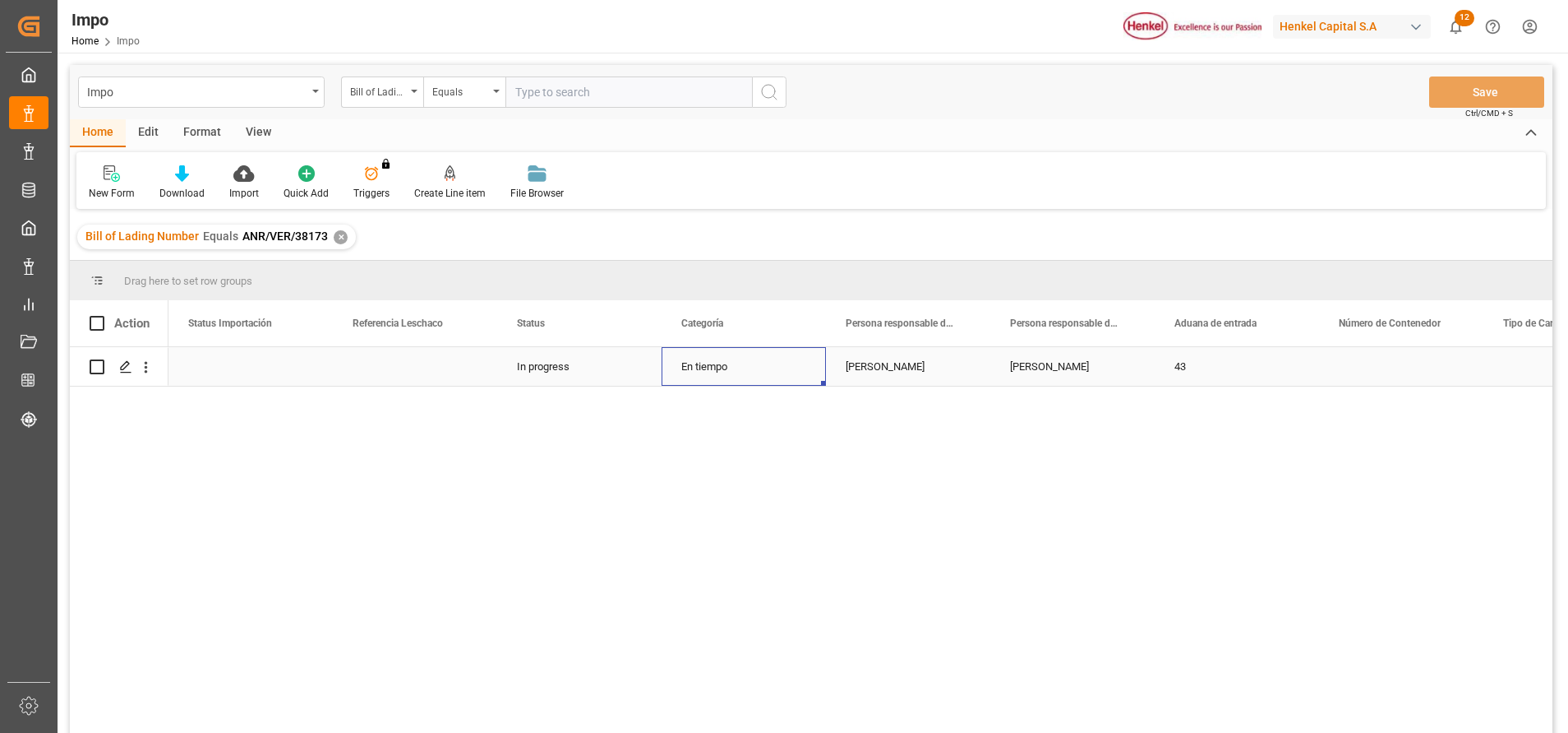
click at [783, 383] on div "En tiempo" at bounding box center [744, 366] width 165 height 38
click at [144, 368] on icon "open menu" at bounding box center [146, 367] width 17 height 17
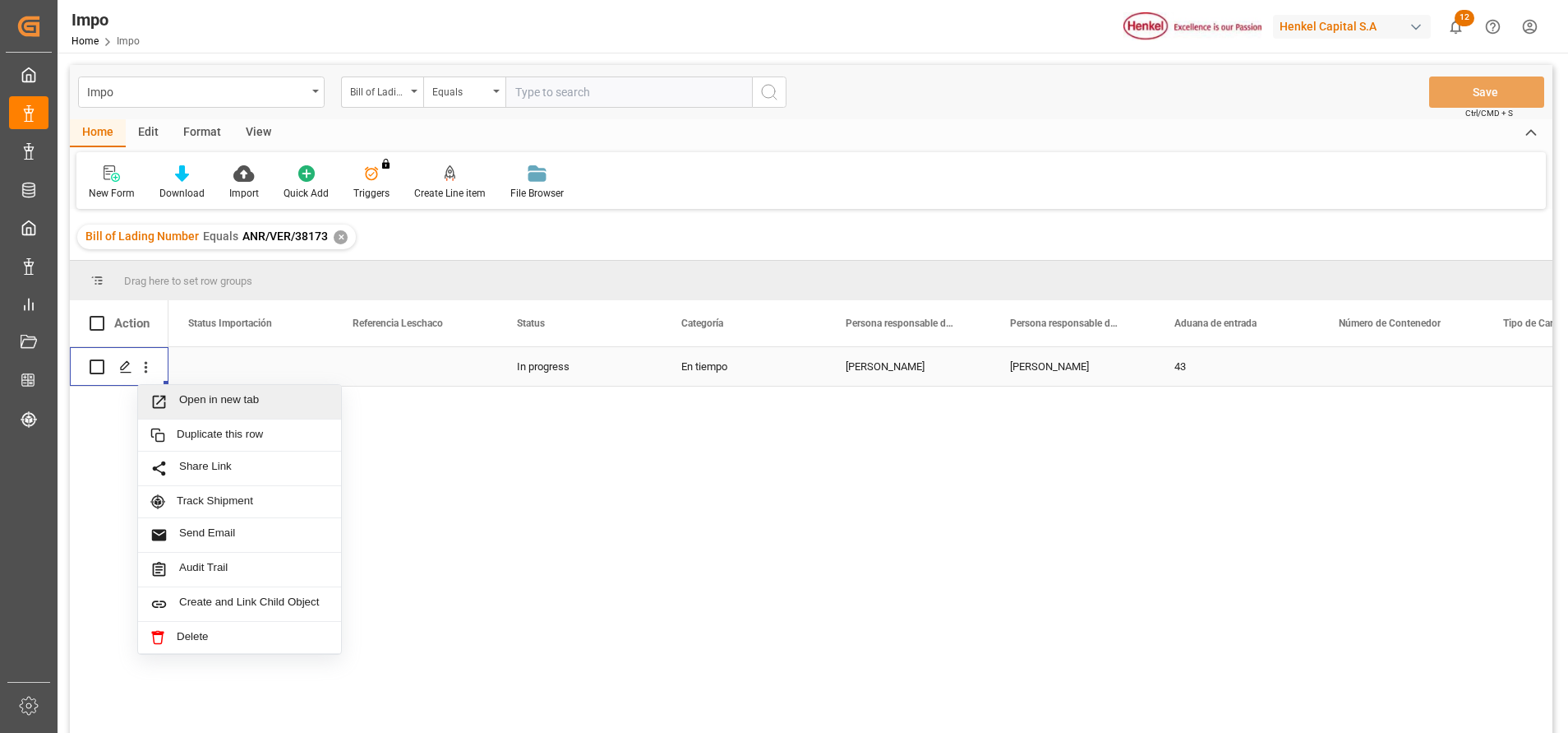
click at [188, 403] on span "Open in new tab" at bounding box center [254, 402] width 149 height 17
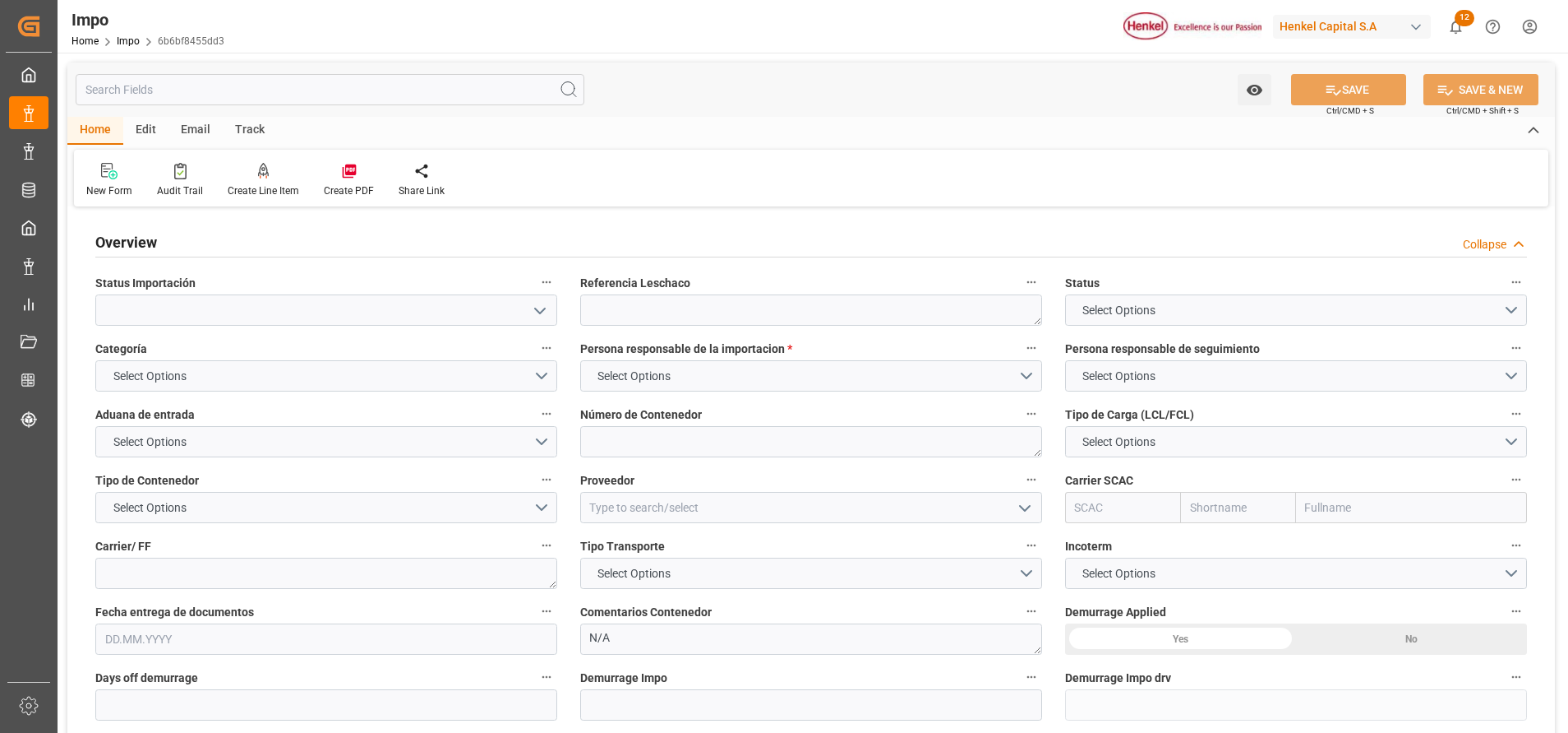
type input "1"
type input "10.09.2025"
click at [835, 306] on textarea at bounding box center [812, 310] width 462 height 31
paste textarea "ANR/VER/38173"
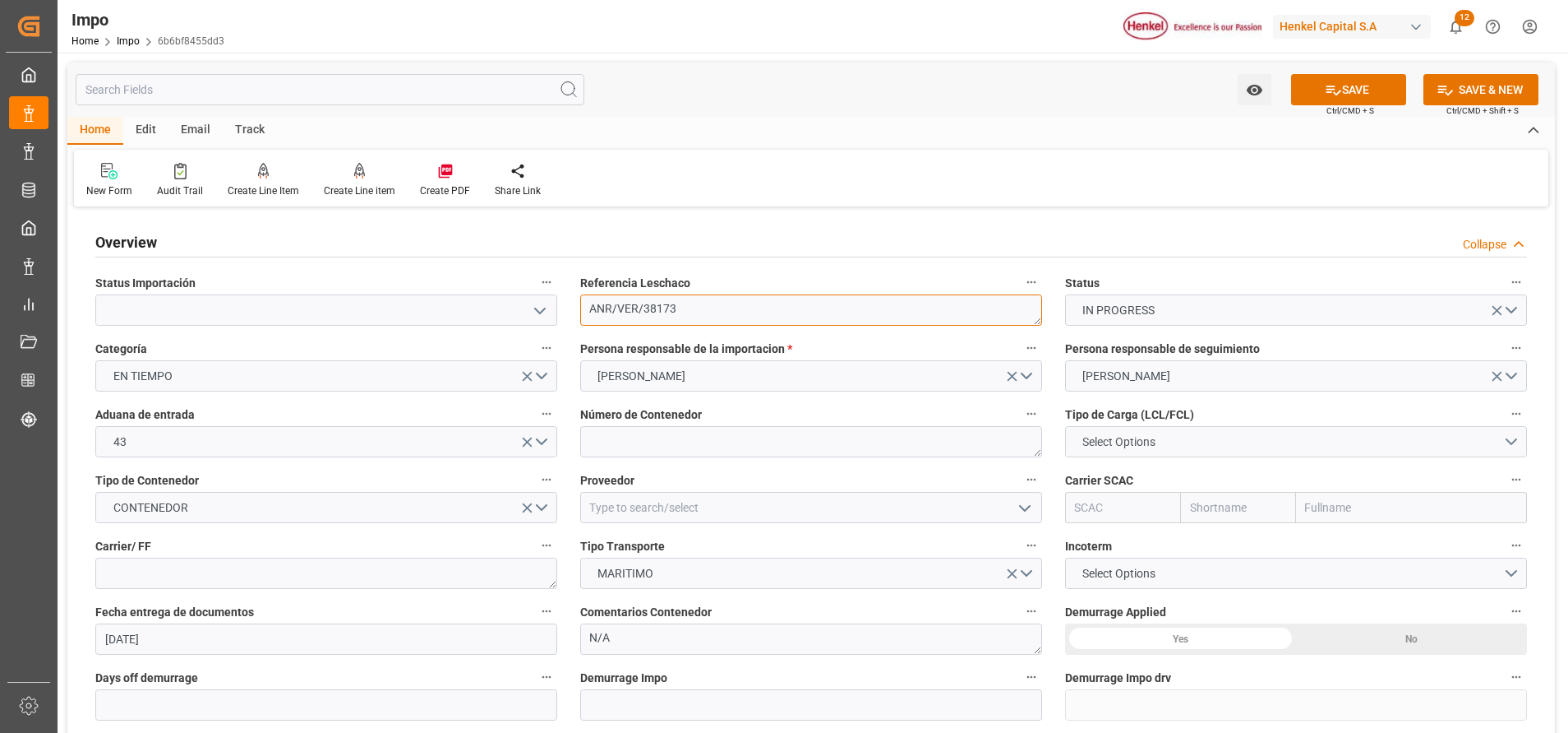
type textarea "ANR/VER/38173"
click at [1190, 431] on button "Select Options" at bounding box center [1296, 442] width 462 height 31
click at [1151, 449] on div "LCL" at bounding box center [1296, 446] width 460 height 35
click at [802, 433] on textarea at bounding box center [812, 442] width 462 height 31
click at [706, 446] on textarea at bounding box center [812, 442] width 462 height 31
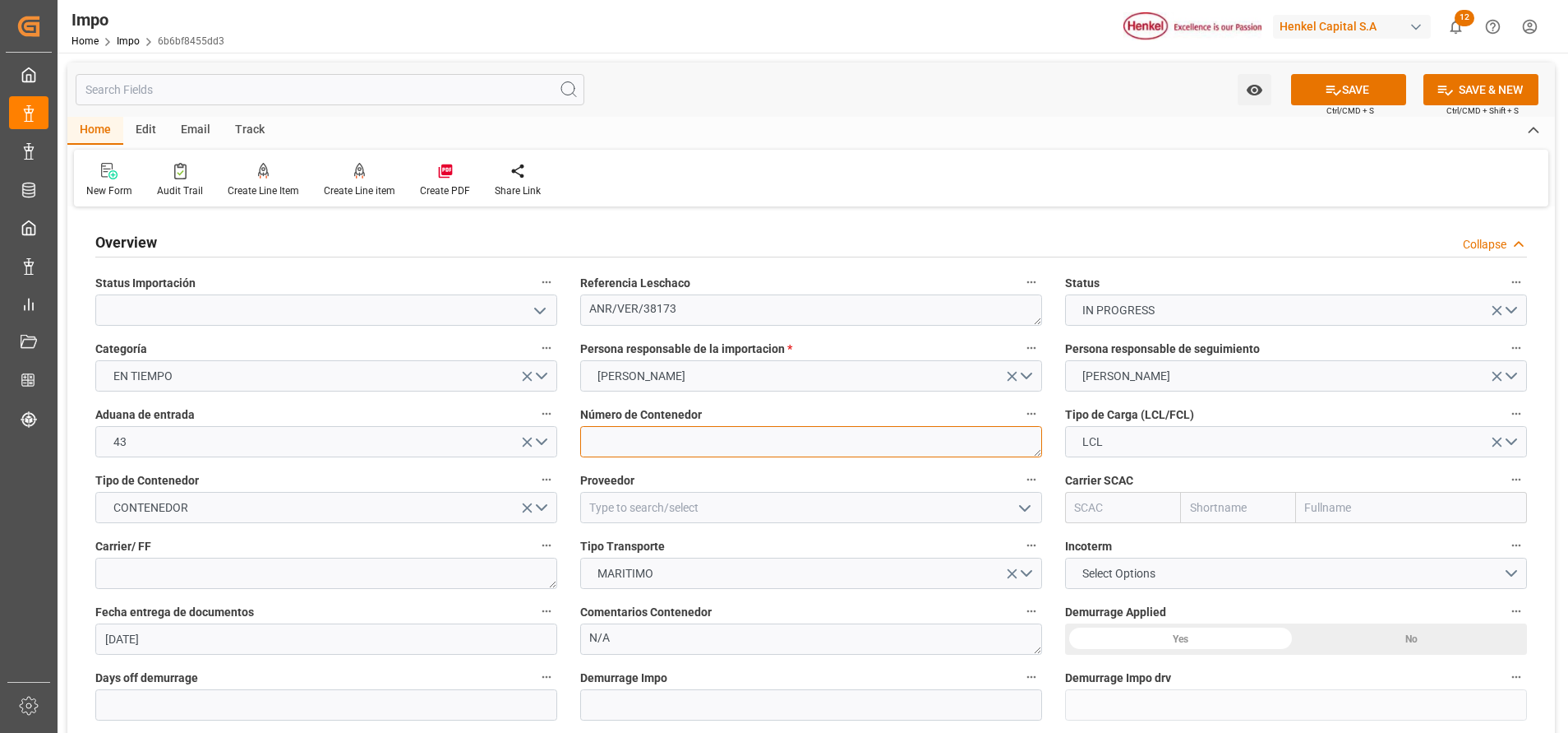
paste textarea ":HAMU 287448-4"
type textarea "HAMU2874484"
click at [875, 525] on div "Proveedor" at bounding box center [811, 495] width 485 height 66
click at [1372, 502] on input "text" at bounding box center [1411, 507] width 231 height 31
type input "hap"
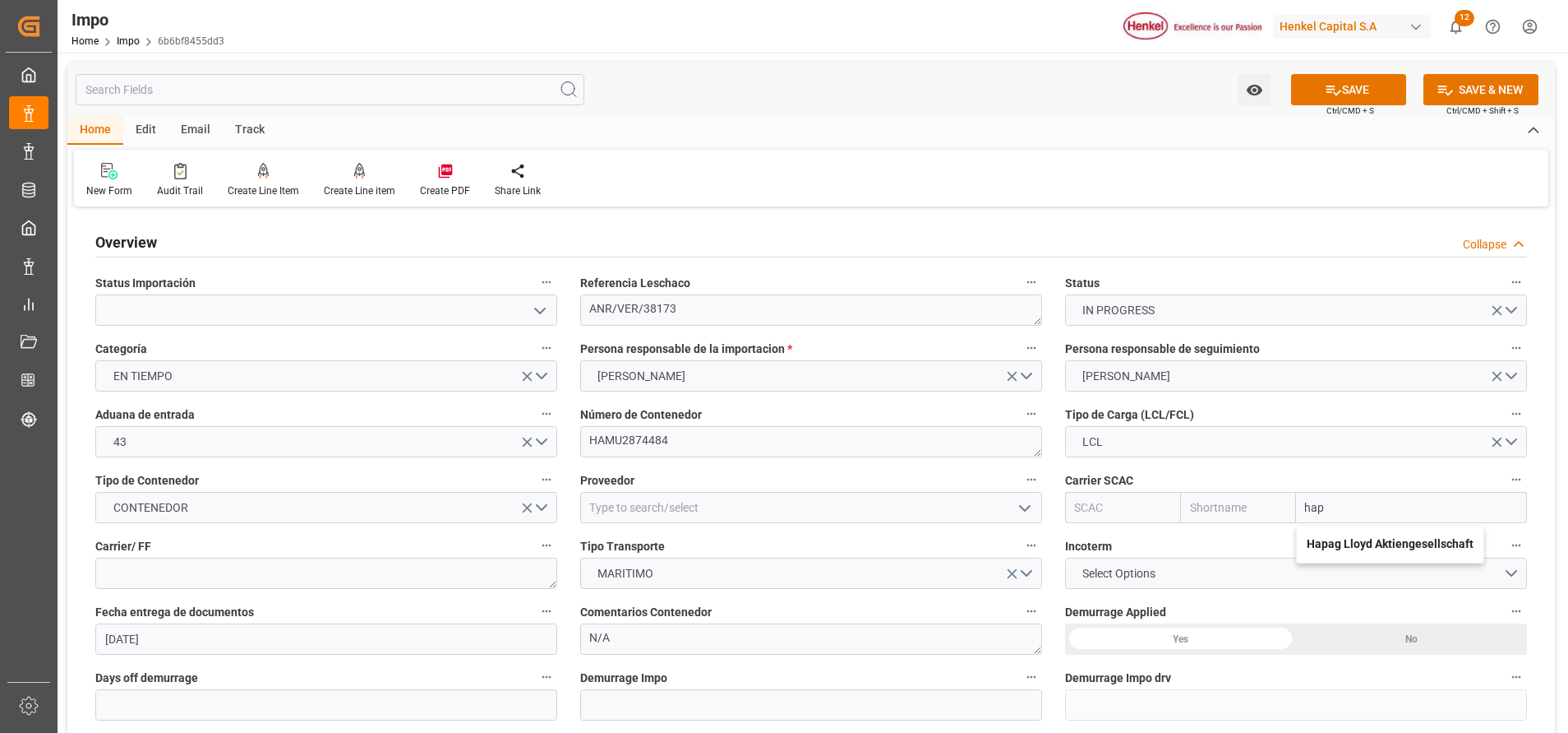
click at [1358, 550] on b "Hapag Lloyd Aktiengesellschaft" at bounding box center [1390, 544] width 167 height 13
type input "HLCU"
type input "Hapag Lloyd"
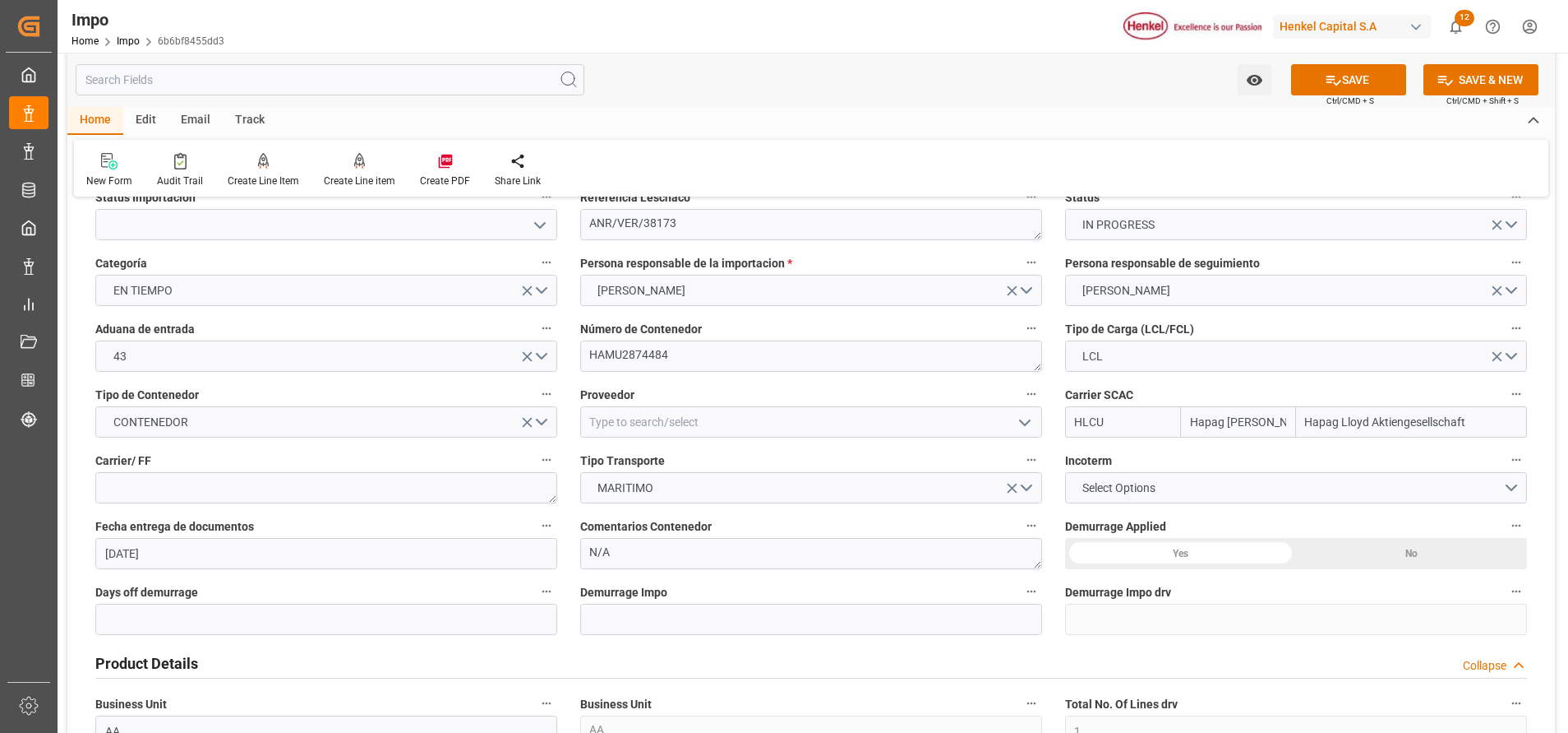
scroll to position [87, 0]
type input "Hapag Lloyd Aktiengesellschaft"
click at [437, 504] on div "Carrier/ FF" at bounding box center [326, 475] width 485 height 66
click at [420, 496] on textarea at bounding box center [327, 486] width 462 height 31
paste textarea "ECU WORLDWIDE MEXICO SA DE CV"
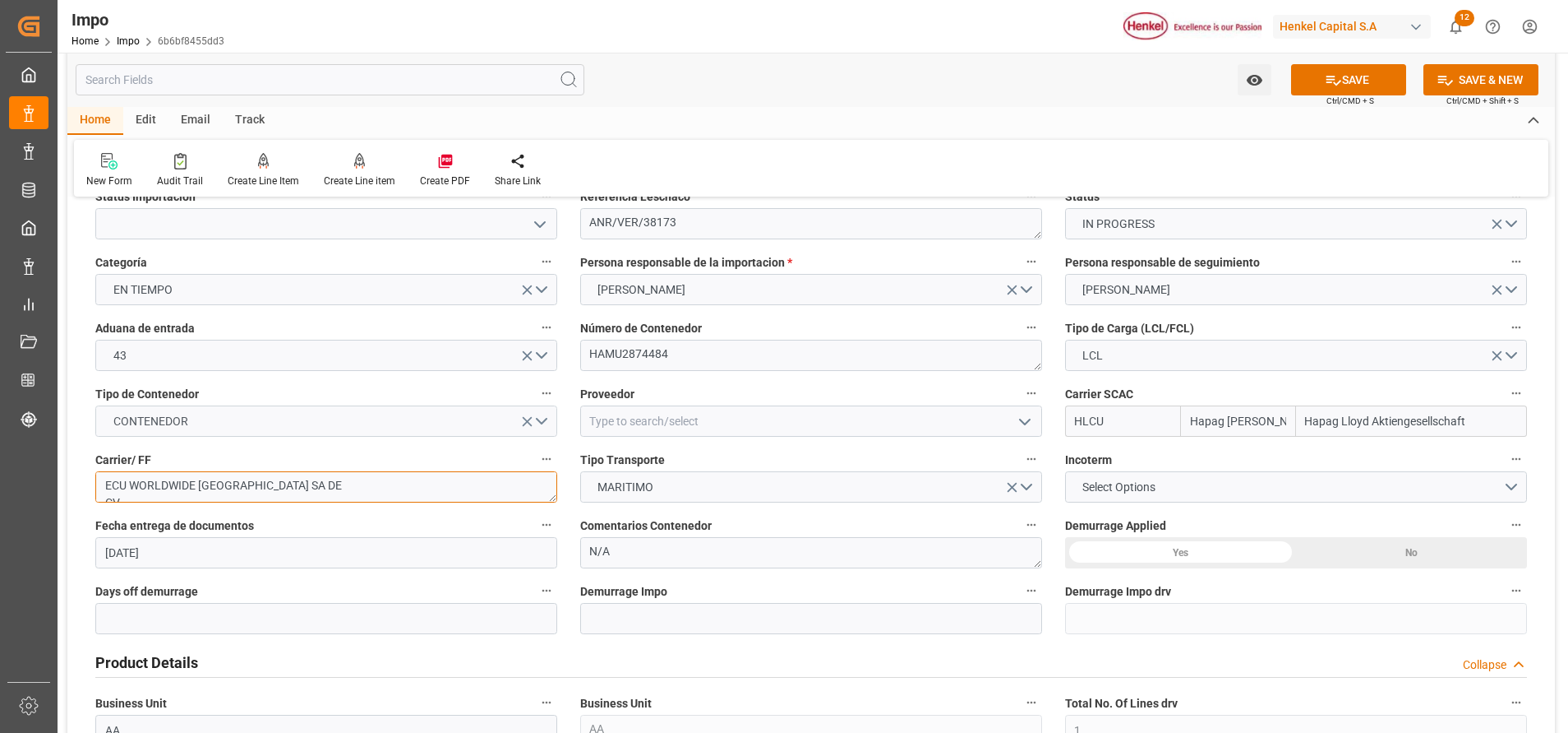
scroll to position [8, 0]
type textarea "ECU WORLDWIDE MEXICO SA DE CV"
click at [1224, 483] on button "Select Options" at bounding box center [1296, 486] width 462 height 31
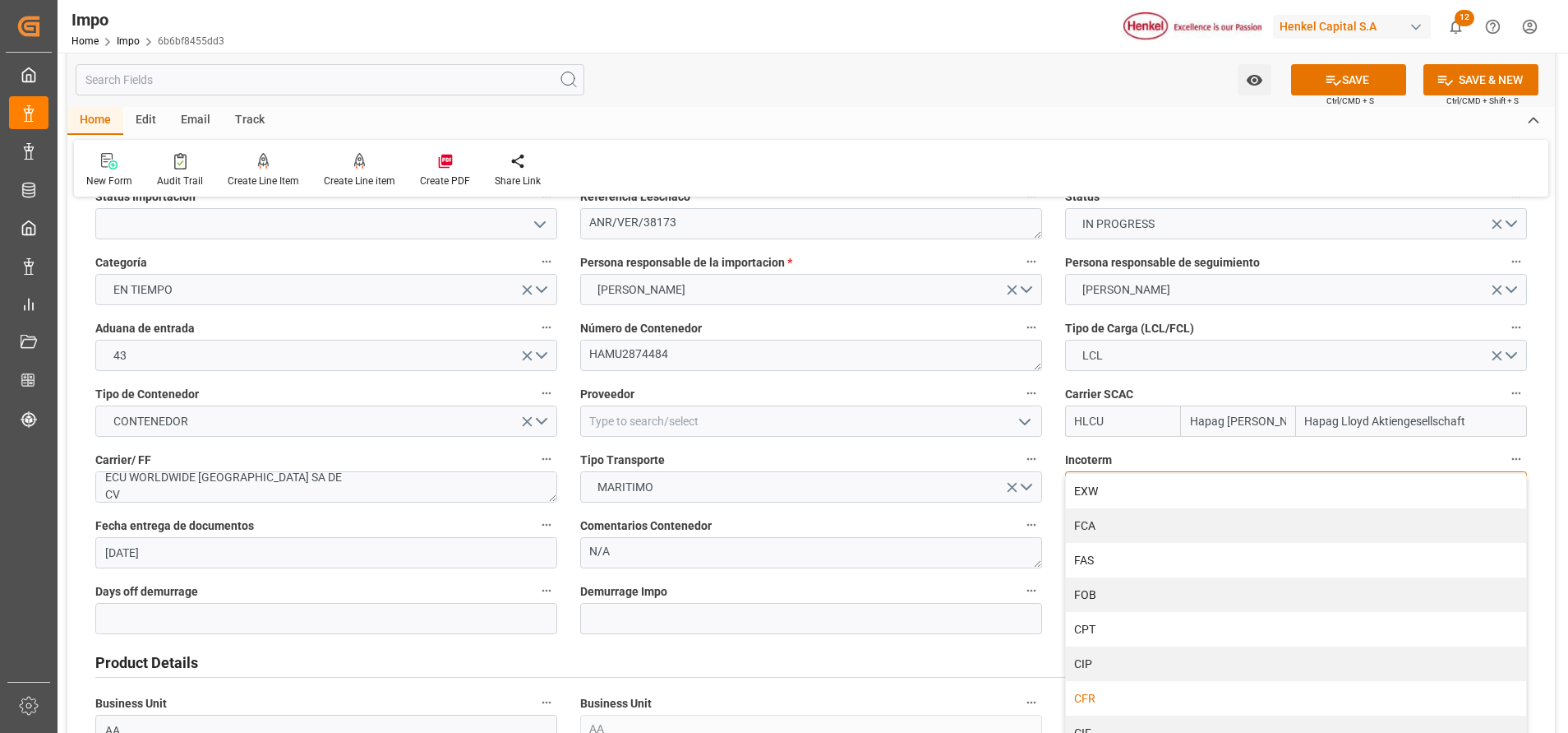
click at [1138, 693] on div "CFR" at bounding box center [1296, 698] width 460 height 35
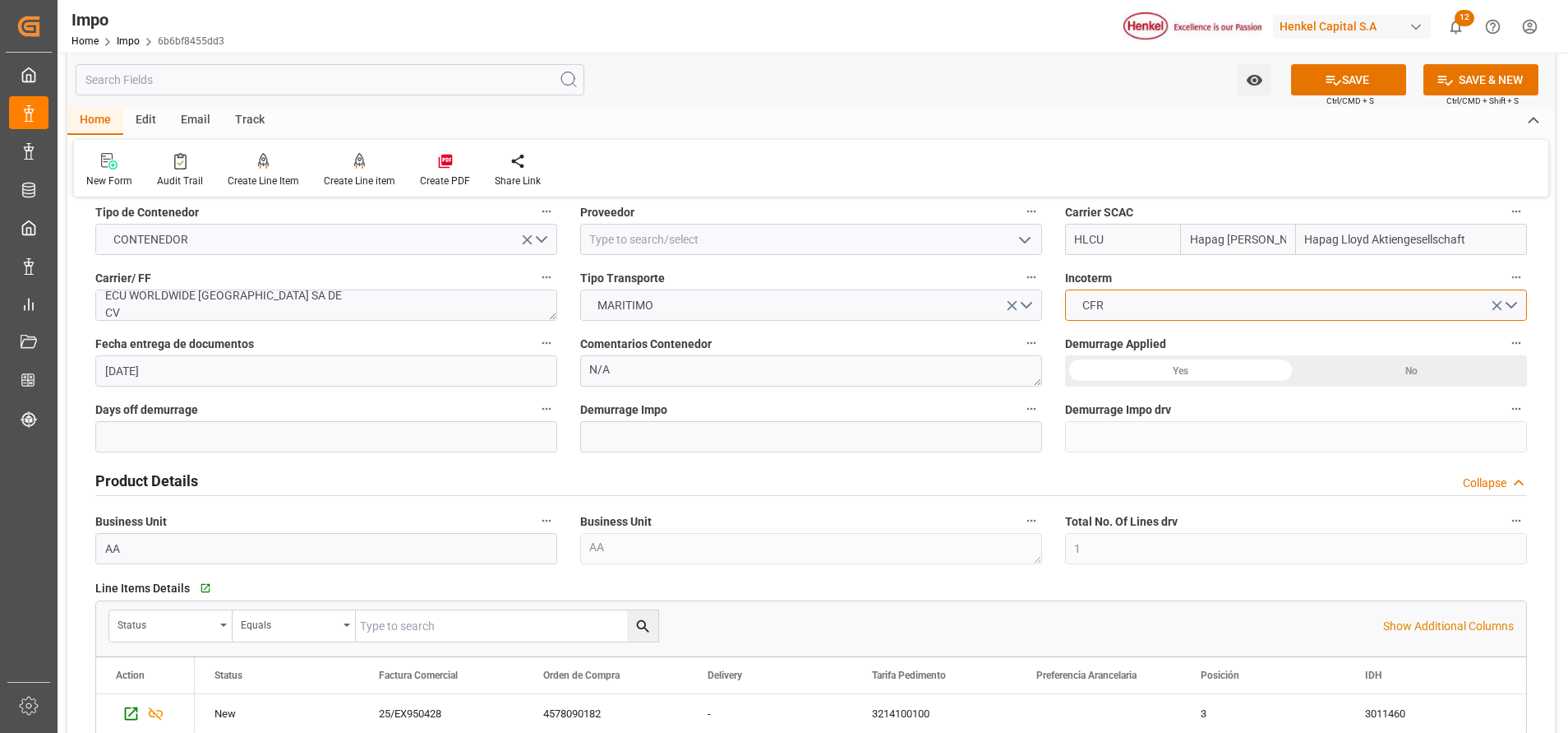
scroll to position [269, 0]
click at [1380, 382] on div "No" at bounding box center [1411, 370] width 231 height 31
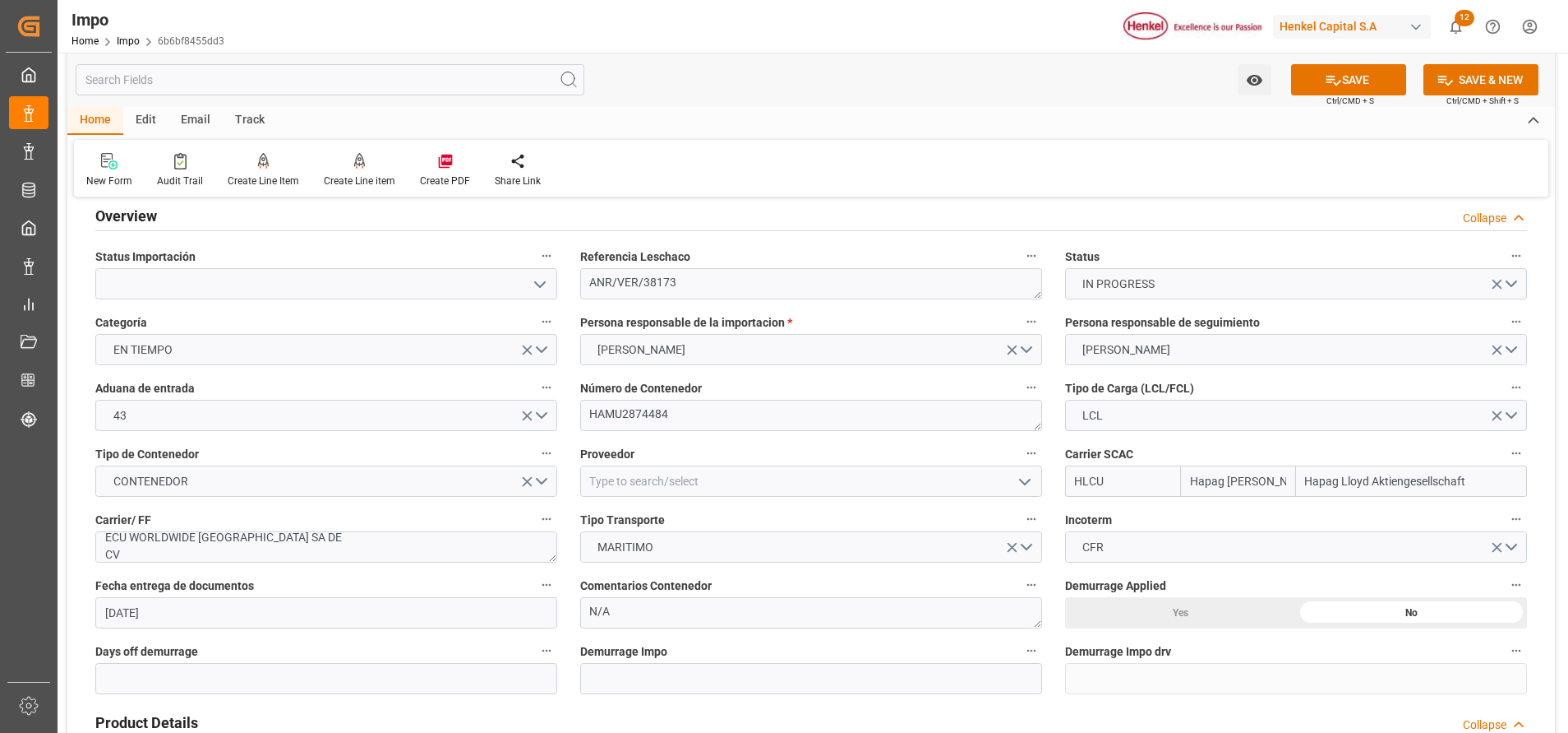
scroll to position [25, 0]
click at [955, 482] on input at bounding box center [812, 483] width 462 height 31
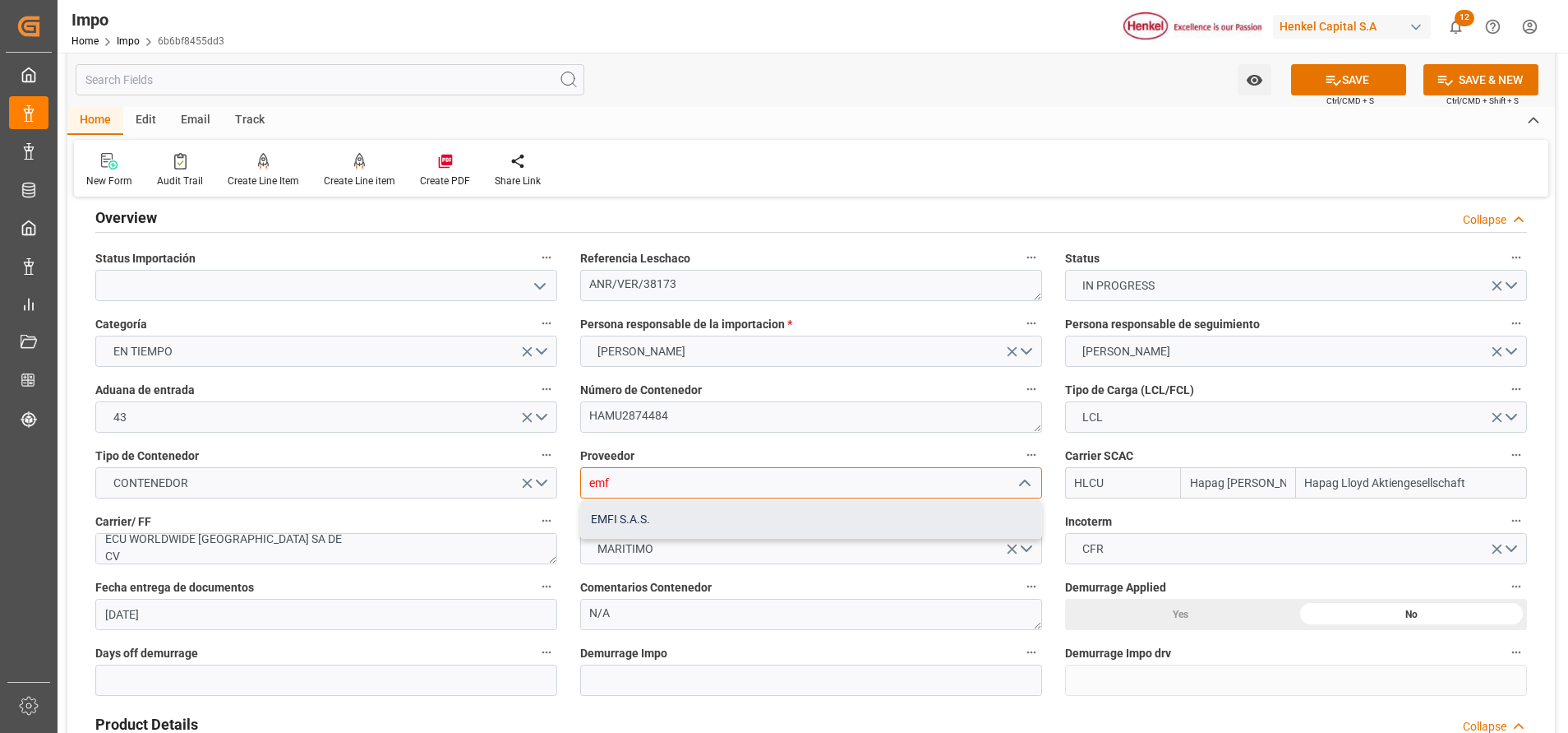
click at [838, 511] on div "EMFI S.A.S." at bounding box center [811, 519] width 460 height 37
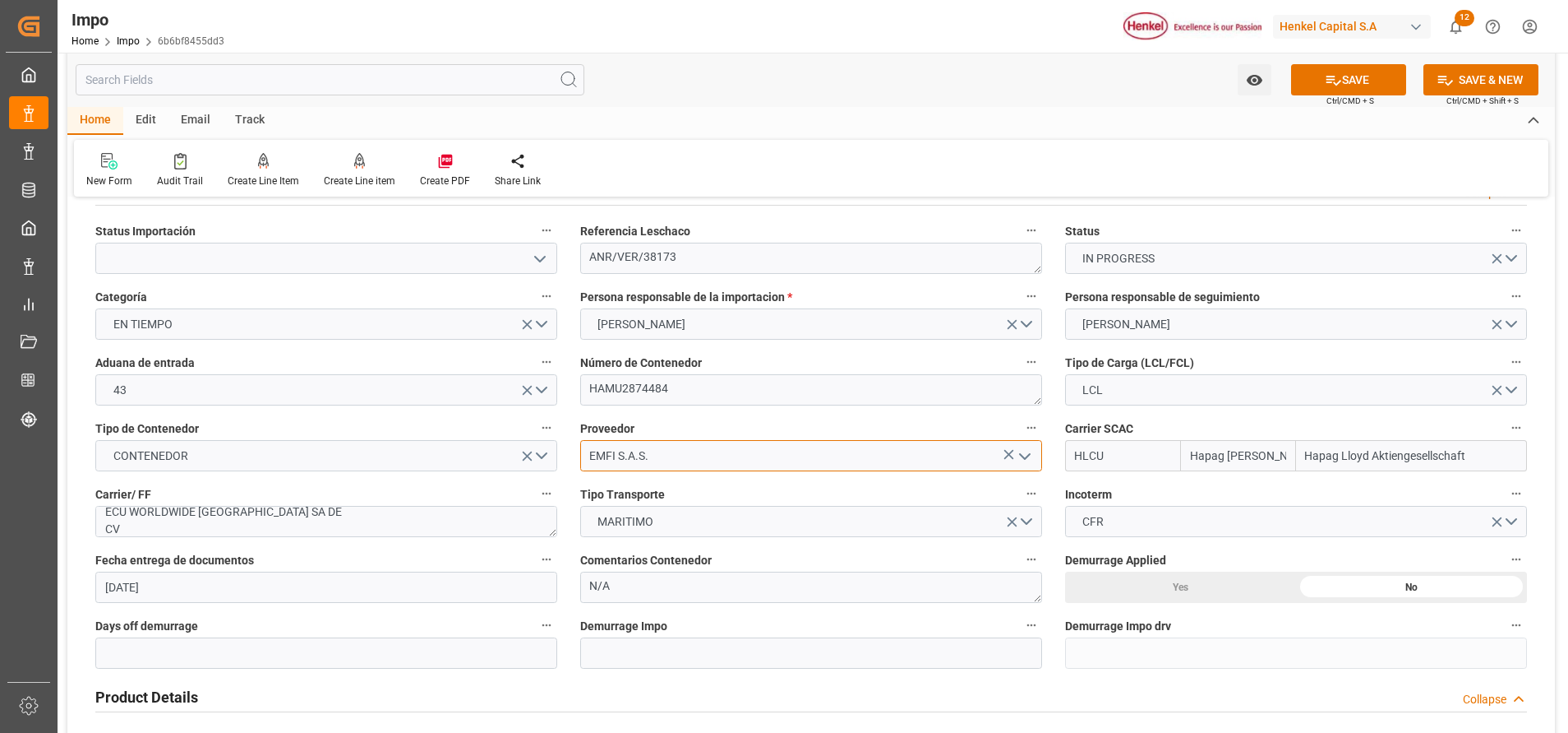
scroll to position [51, 0]
type input "EMFI S.A.S."
click at [562, 257] on div at bounding box center [326, 259] width 487 height 31
click at [543, 260] on polyline "open menu" at bounding box center [540, 260] width 10 height 5
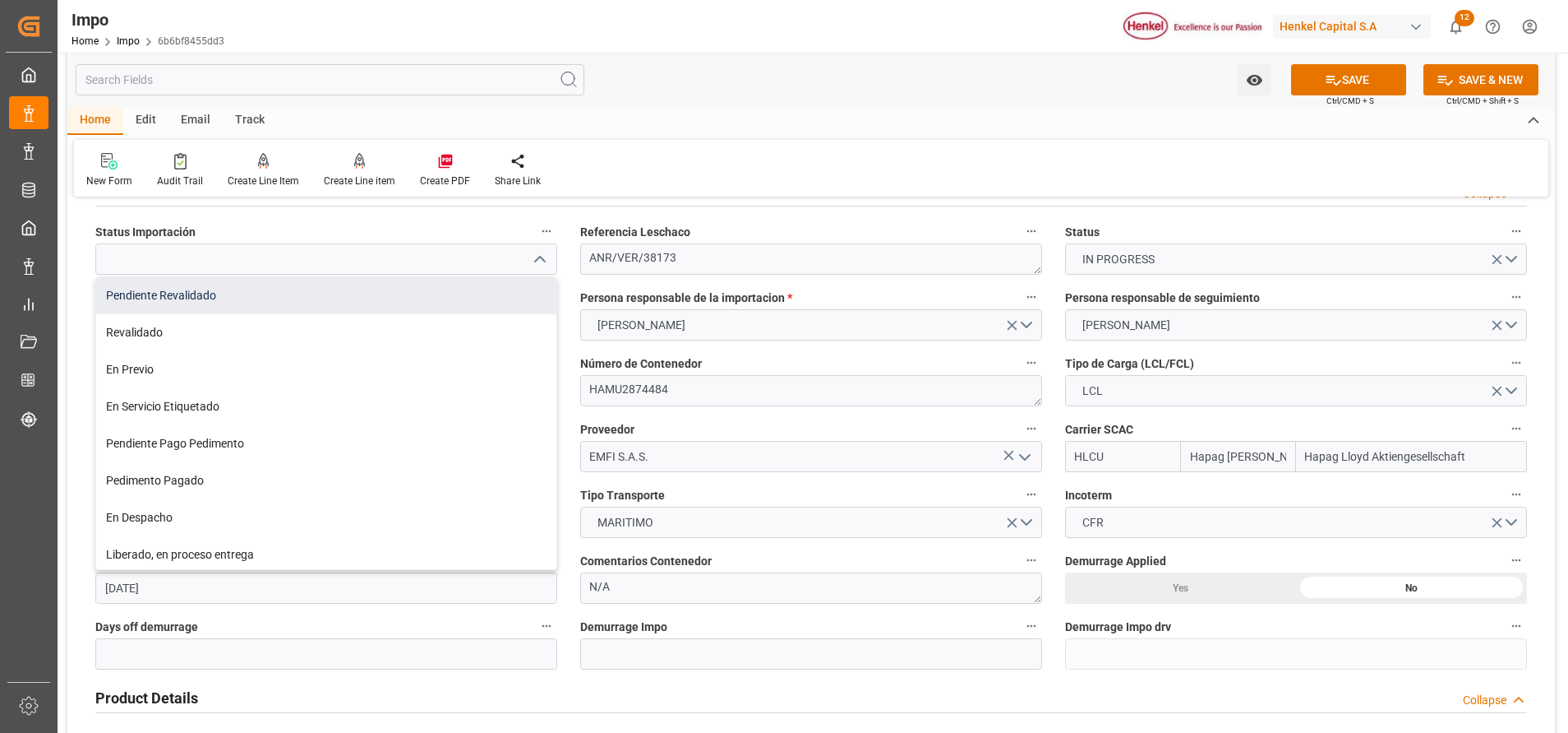
click at [368, 304] on div "Pendiente Revalidado" at bounding box center [327, 295] width 460 height 37
type input "Pendiente Revalidado"
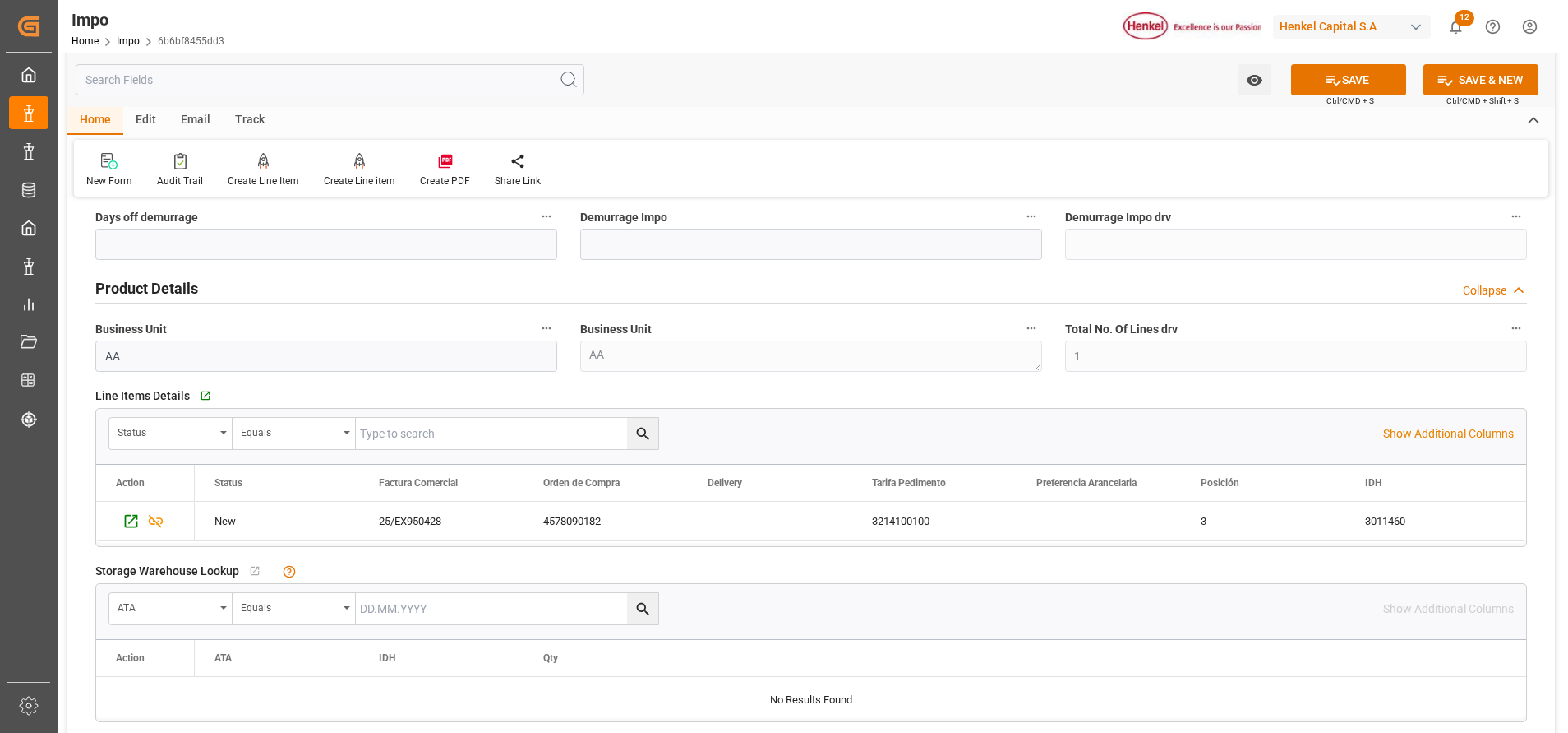
scroll to position [473, 0]
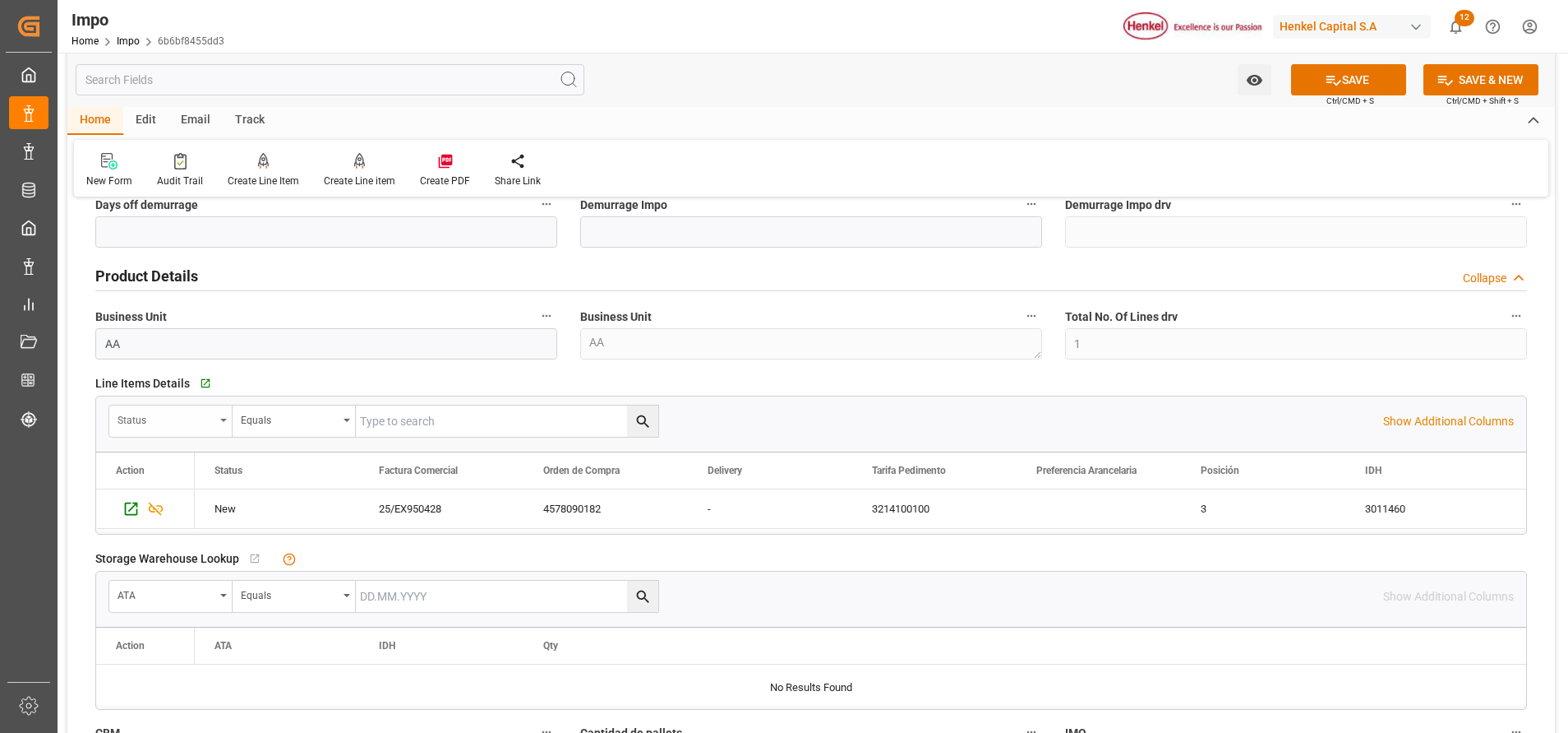
click at [219, 422] on div "Status" at bounding box center [170, 421] width 123 height 31
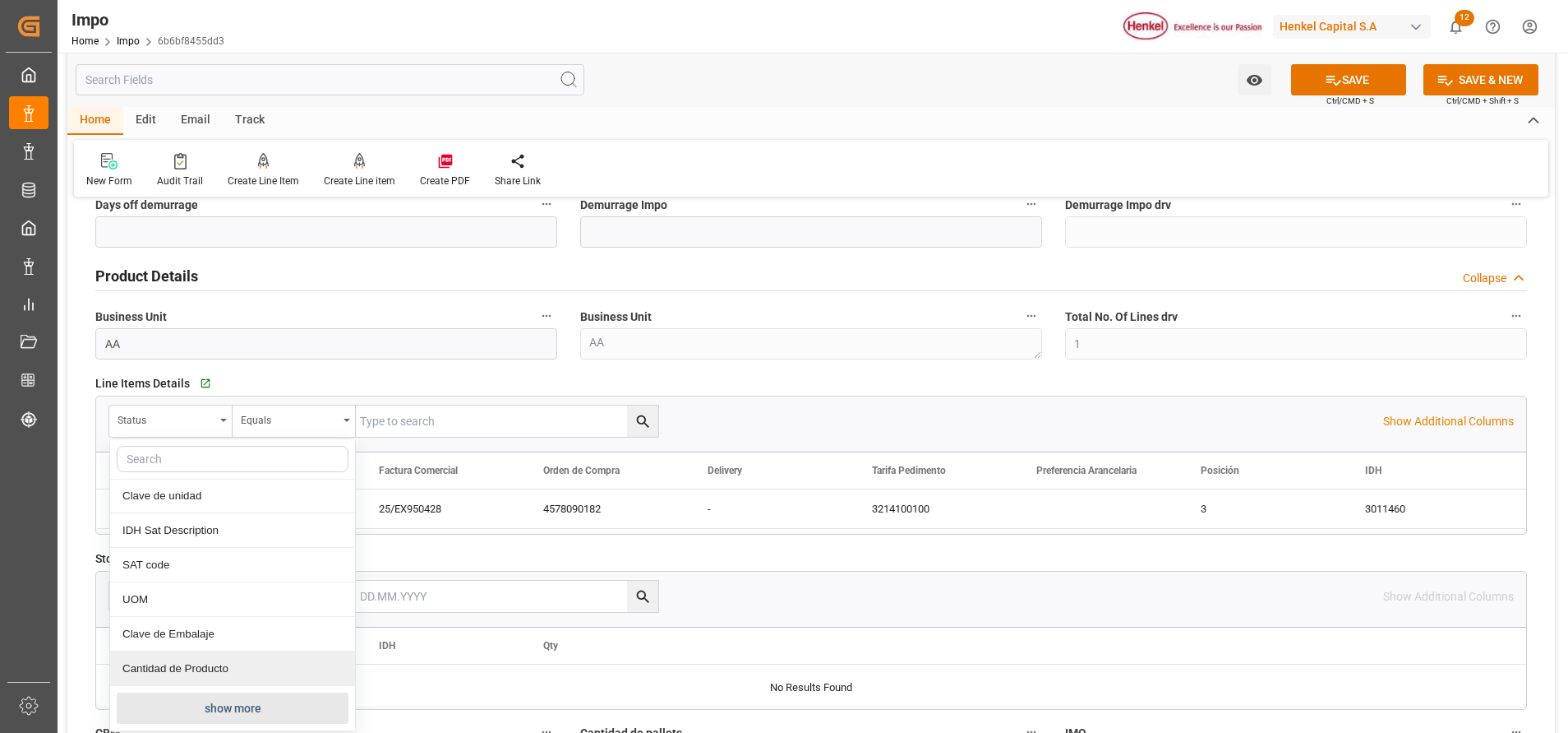
click at [195, 700] on button "show more" at bounding box center [232, 708] width 232 height 31
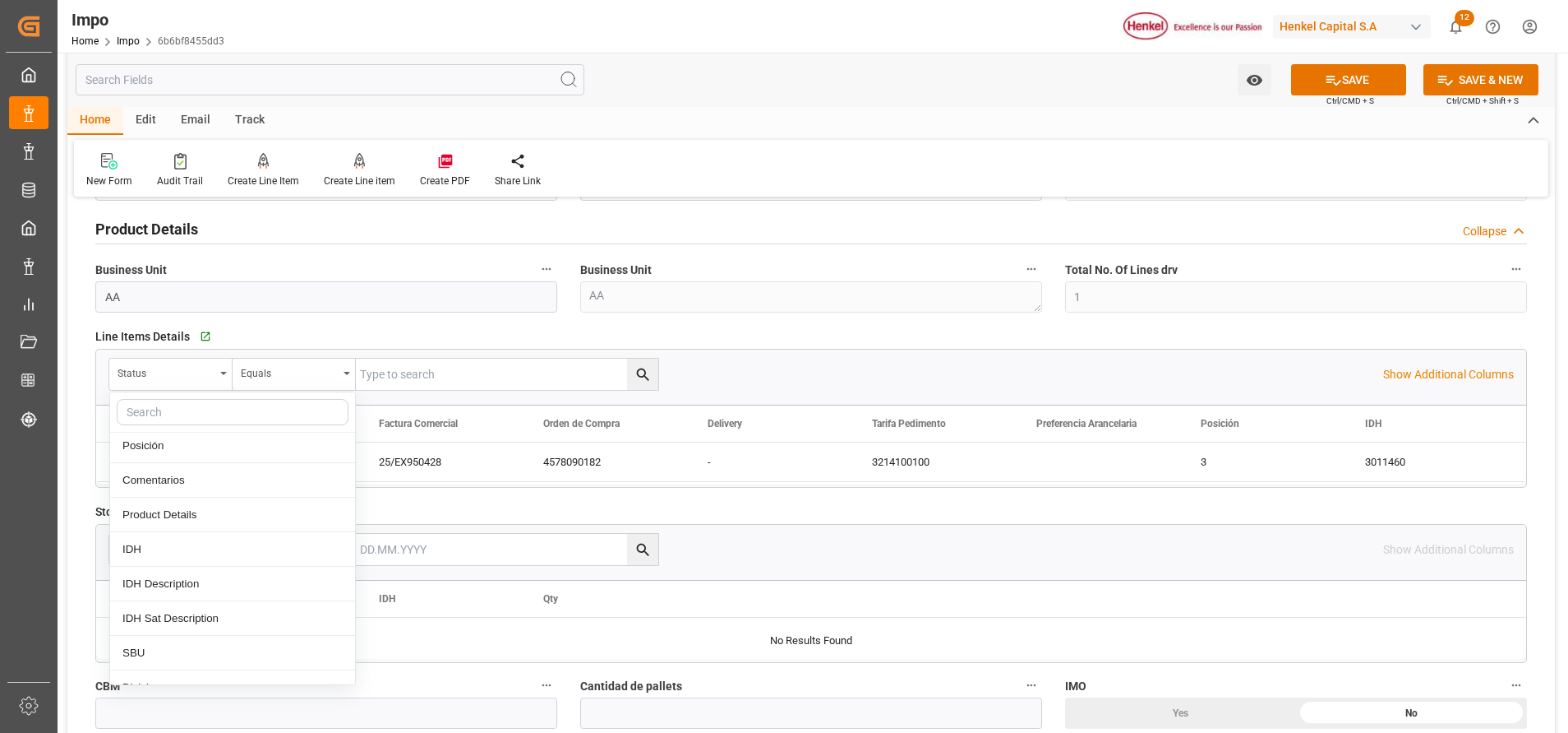
scroll to position [382, 0]
click at [189, 473] on div "Comentarios" at bounding box center [232, 482] width 245 height 35
click at [508, 367] on input "text" at bounding box center [507, 374] width 302 height 31
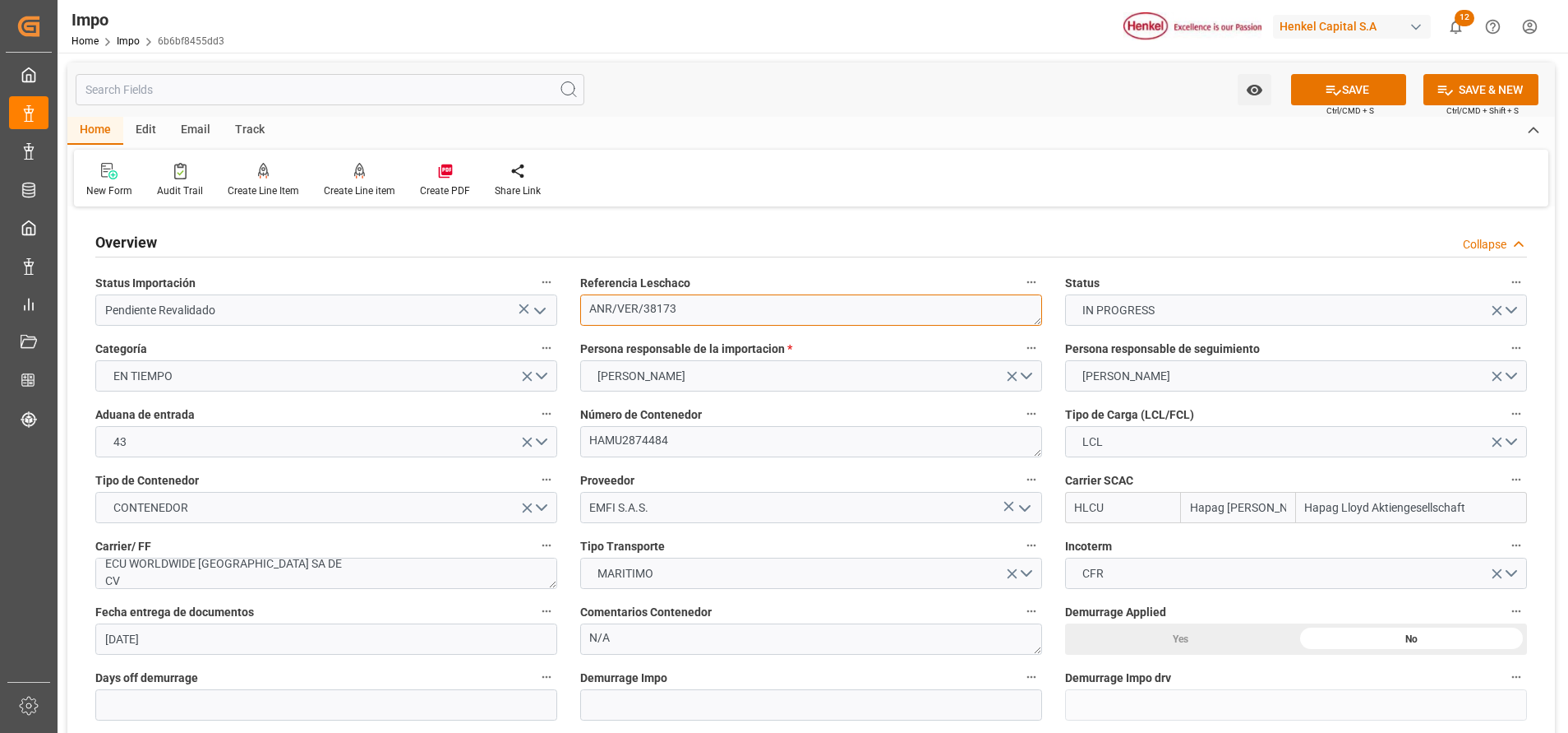
drag, startPoint x: 683, startPoint y: 301, endPoint x: 553, endPoint y: 298, distance: 130.0
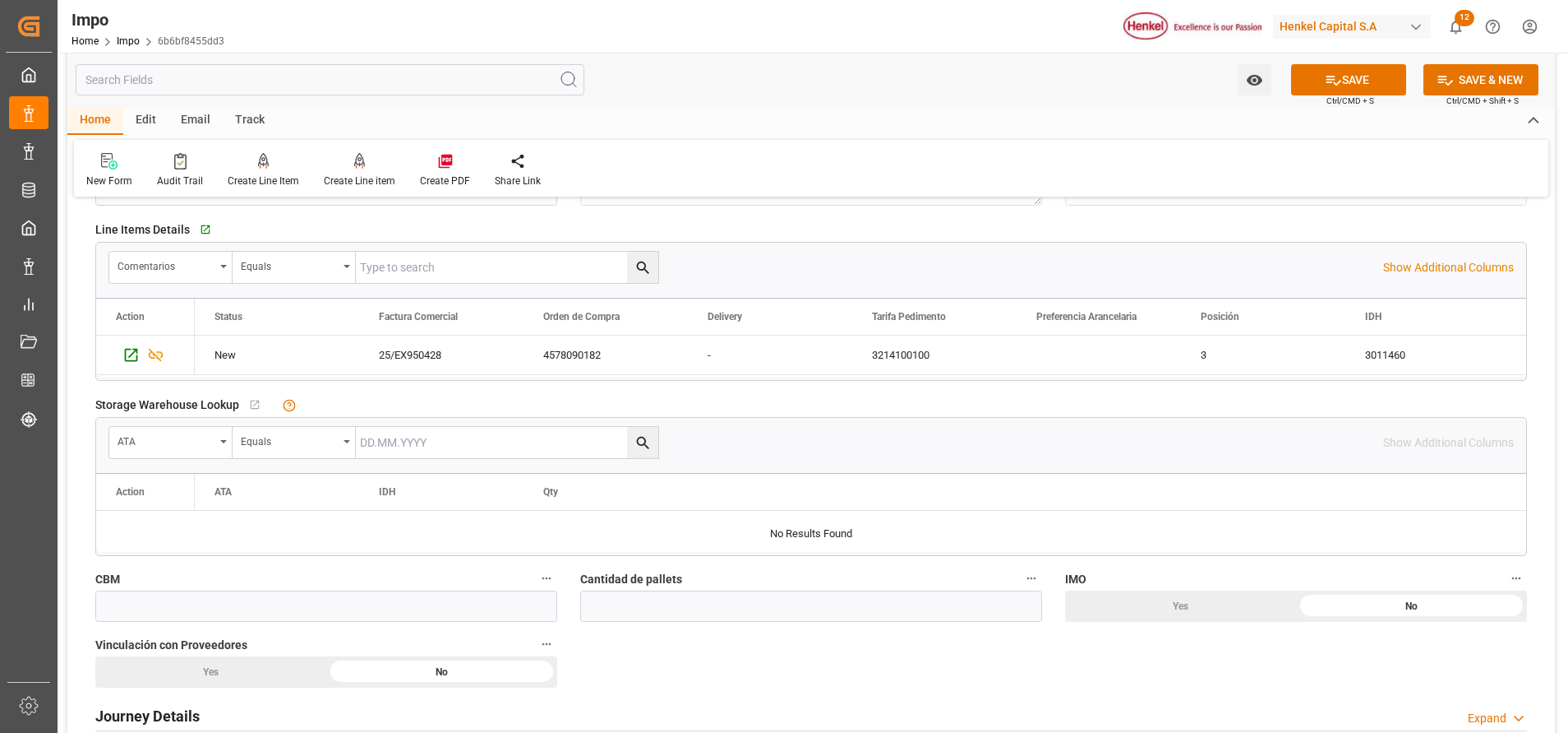
scroll to position [626, 0]
click at [488, 276] on input "text" at bounding box center [507, 268] width 302 height 31
paste input "ANR/VER/38173"
click at [630, 270] on button "search button" at bounding box center [642, 268] width 31 height 31
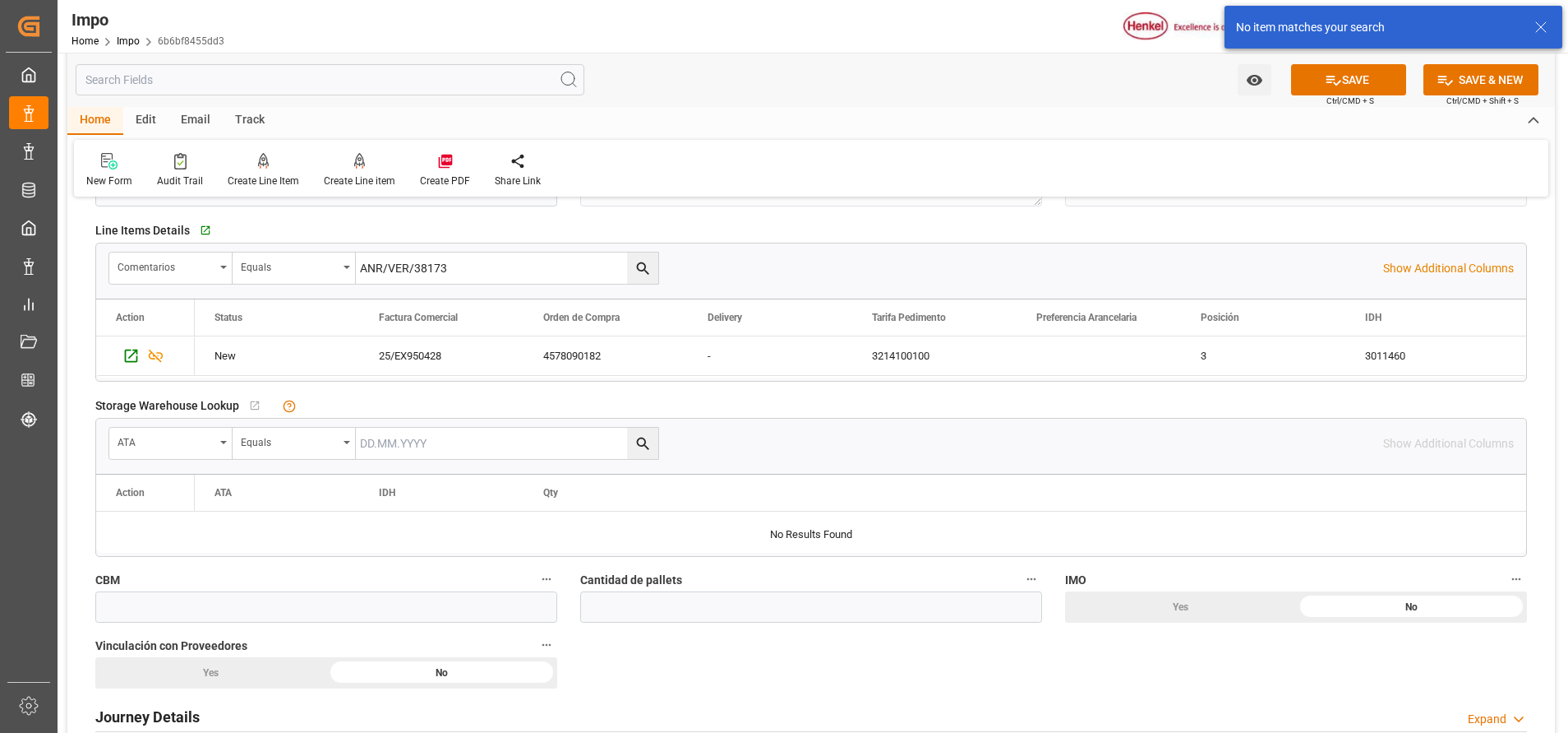
click at [546, 265] on input "ANR/VER/38173" at bounding box center [507, 268] width 302 height 31
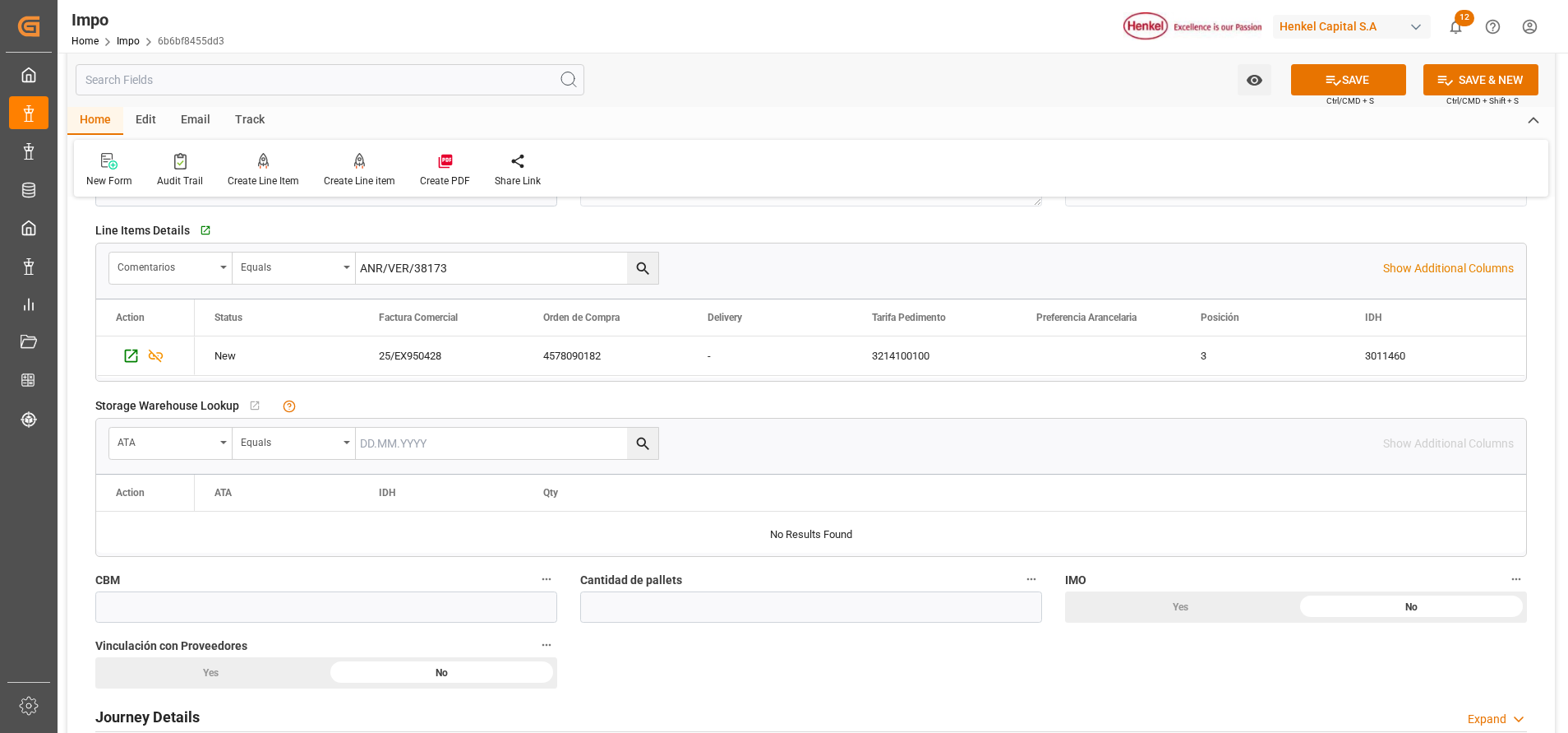
type input "ANR/VER/38173"
click at [649, 275] on icon "search button" at bounding box center [642, 268] width 17 height 17
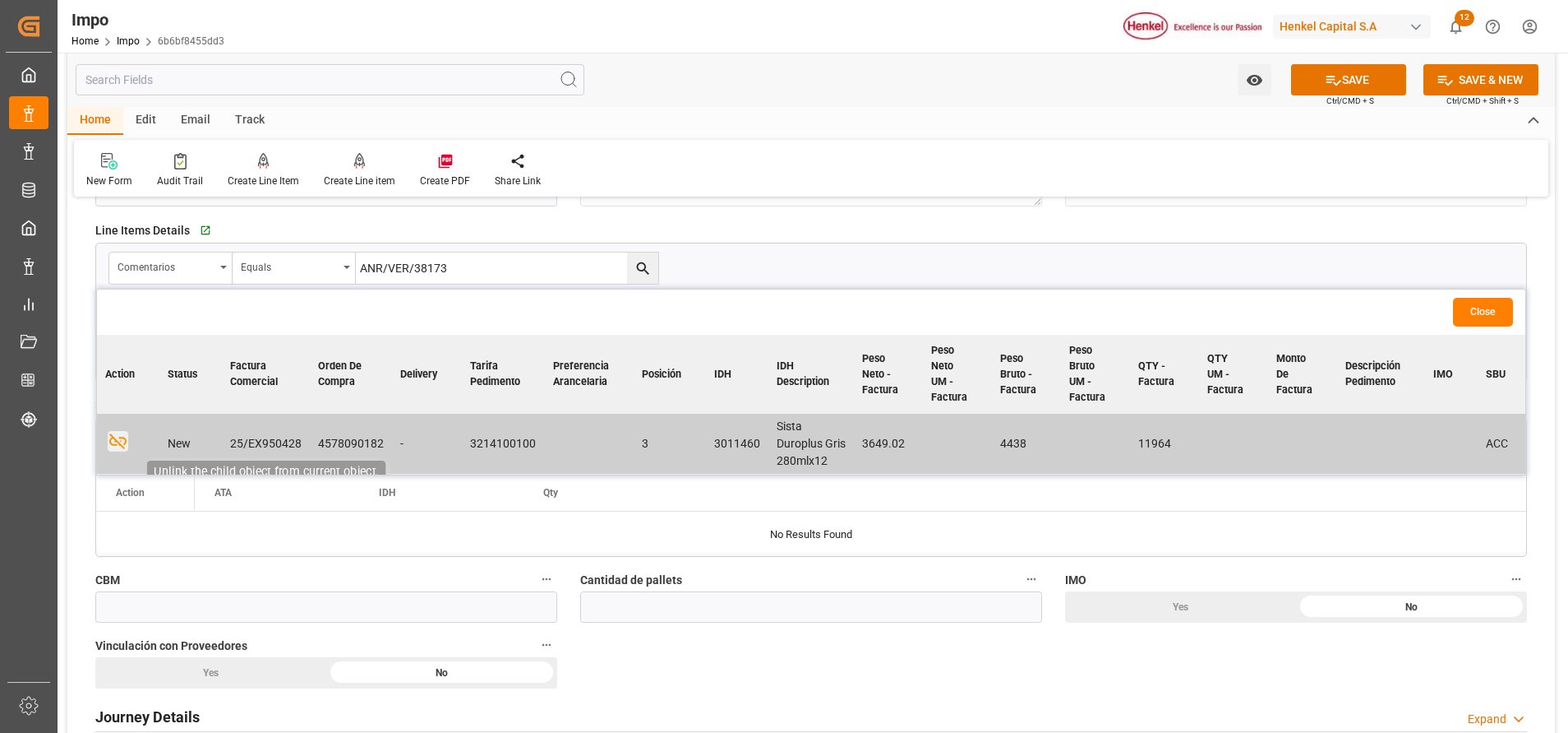
click at [120, 438] on icon "button" at bounding box center [117, 441] width 17 height 15
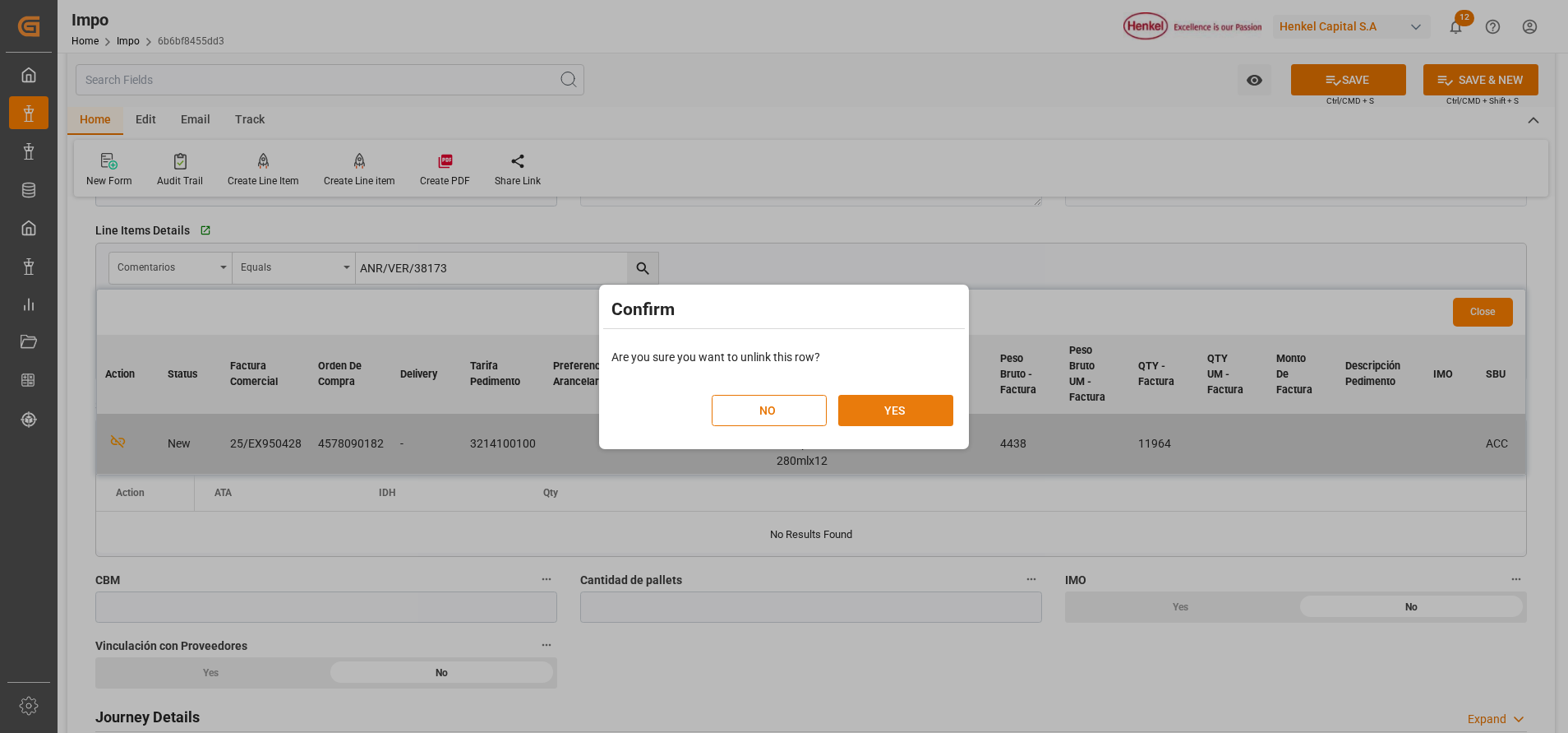
click at [894, 409] on button "YES" at bounding box center [895, 410] width 115 height 31
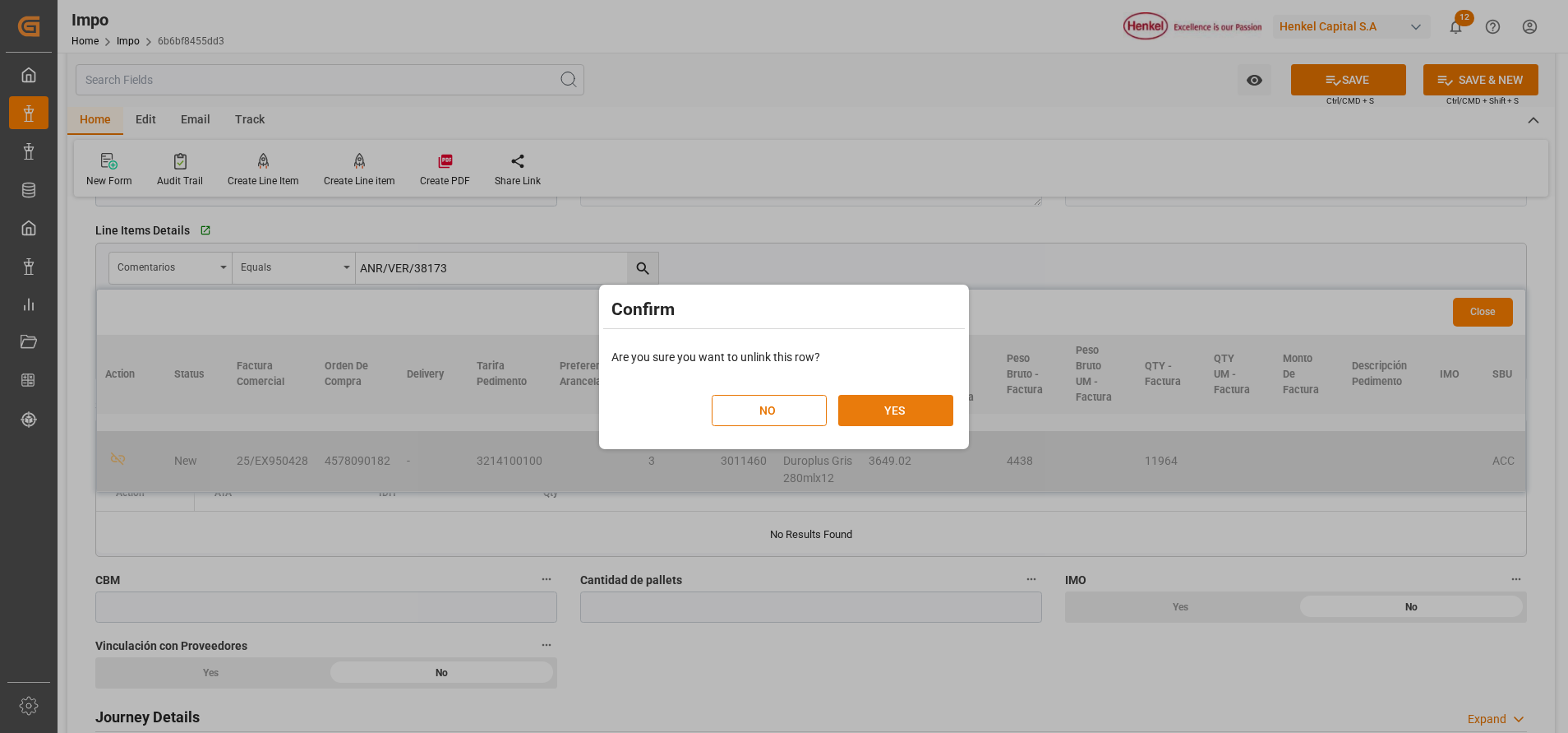
click at [912, 412] on button "YES" at bounding box center [895, 410] width 115 height 31
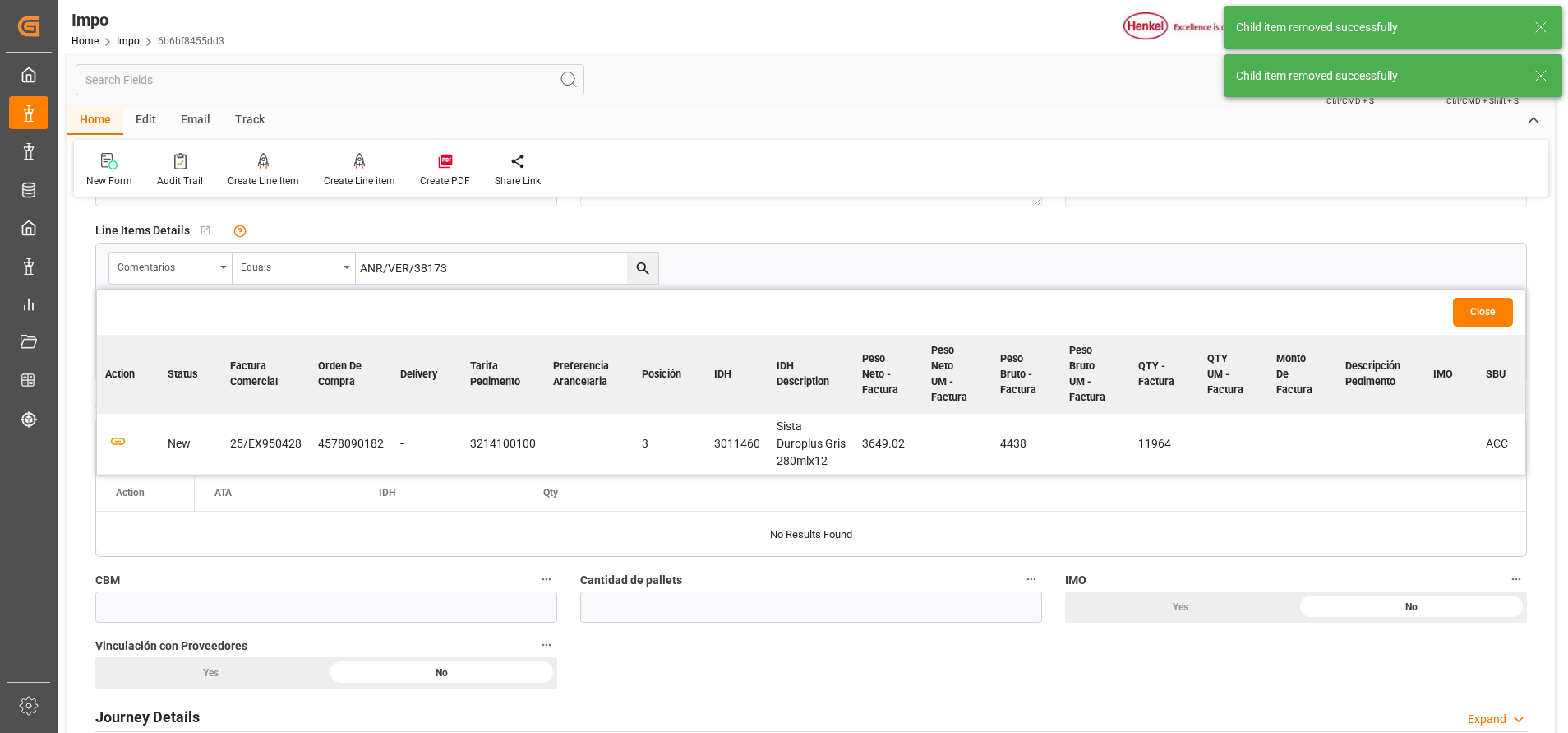
click at [1473, 305] on button "Close" at bounding box center [1483, 312] width 60 height 29
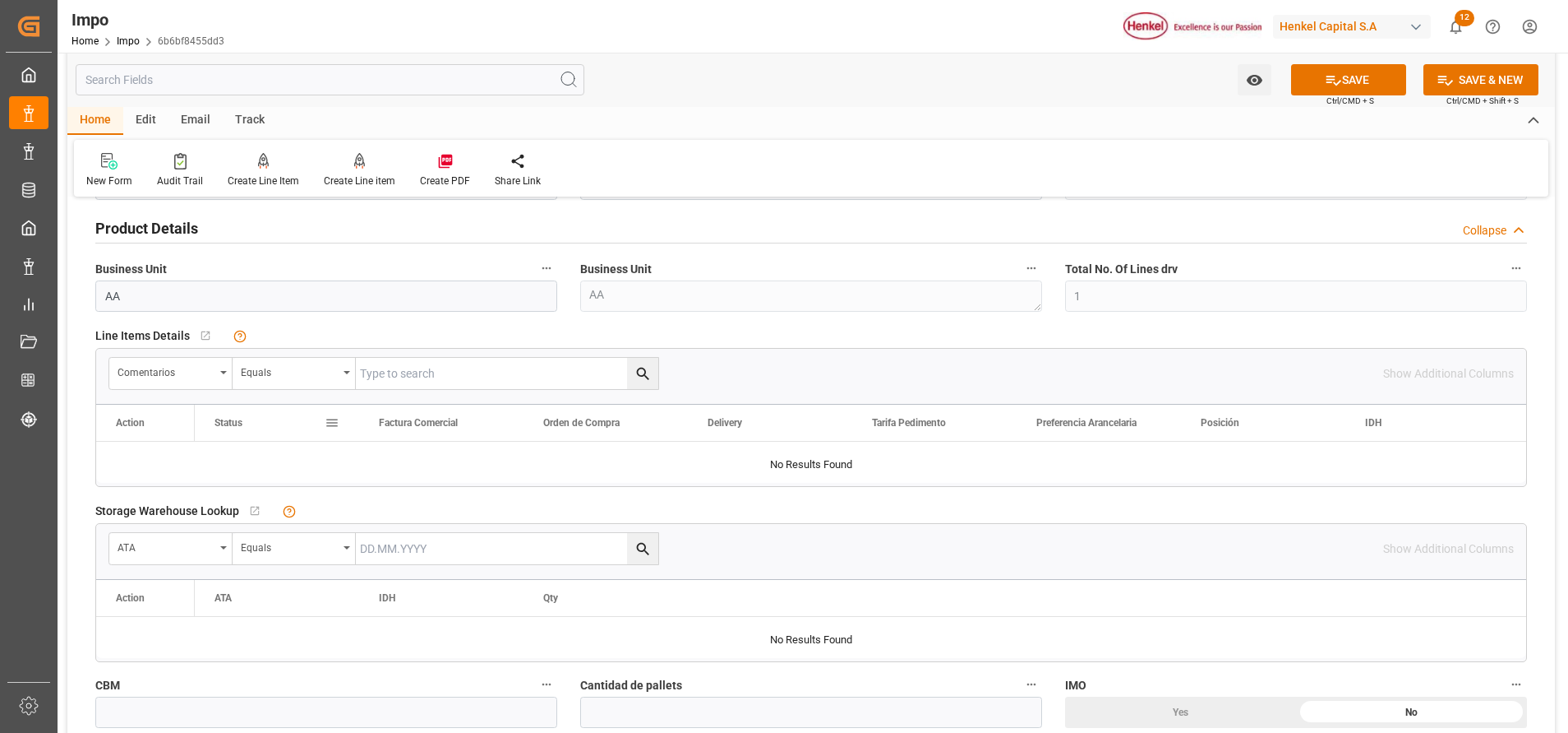
scroll to position [517, 0]
click at [157, 339] on span "Line Items Details" at bounding box center [143, 339] width 95 height 17
click at [139, 339] on span "Line Items Details" at bounding box center [143, 339] width 95 height 17
click at [422, 378] on input "text" at bounding box center [507, 376] width 302 height 31
paste input "ANR/VER/38173"
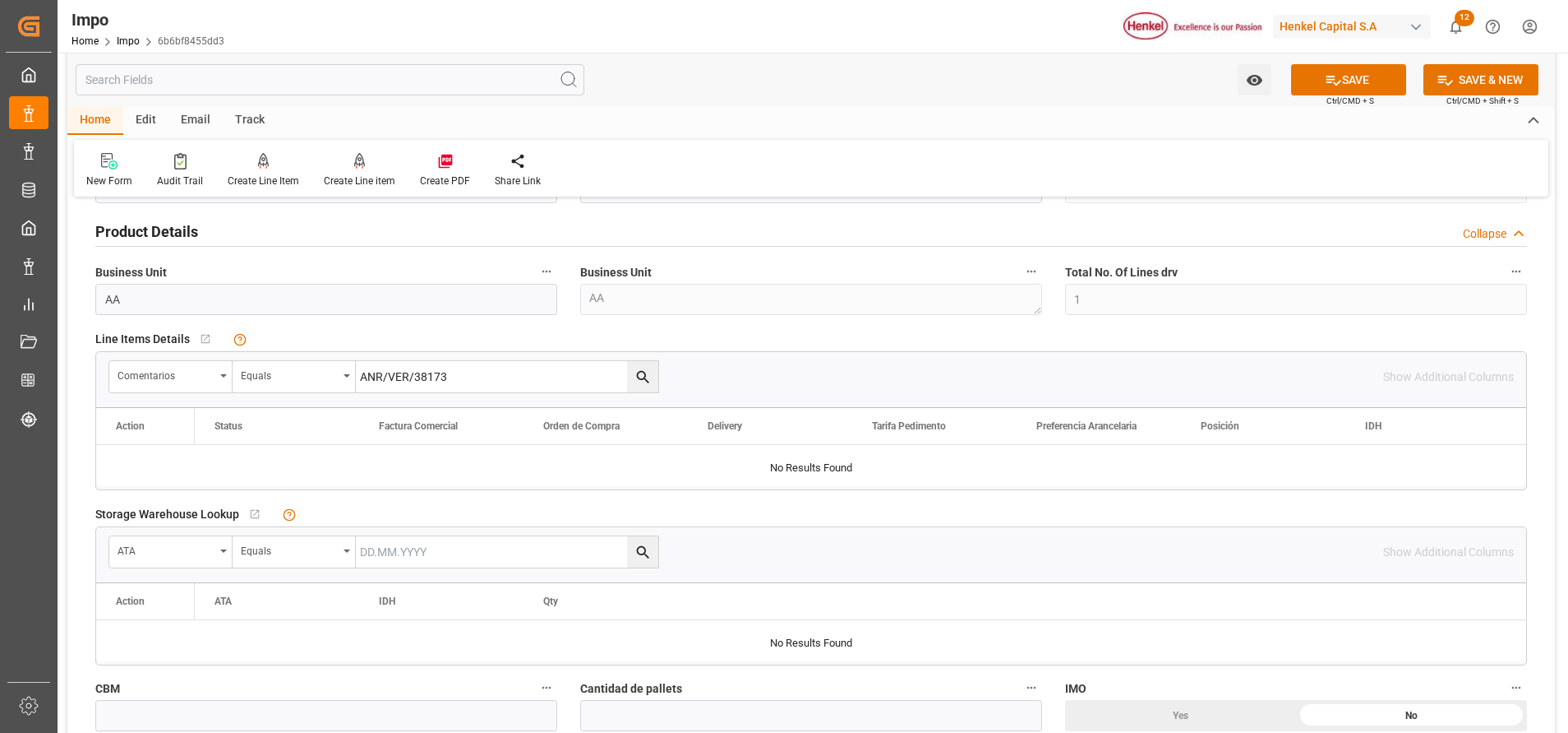
type input "ANR/VER/38173"
click at [649, 381] on icon "search button" at bounding box center [642, 377] width 17 height 17
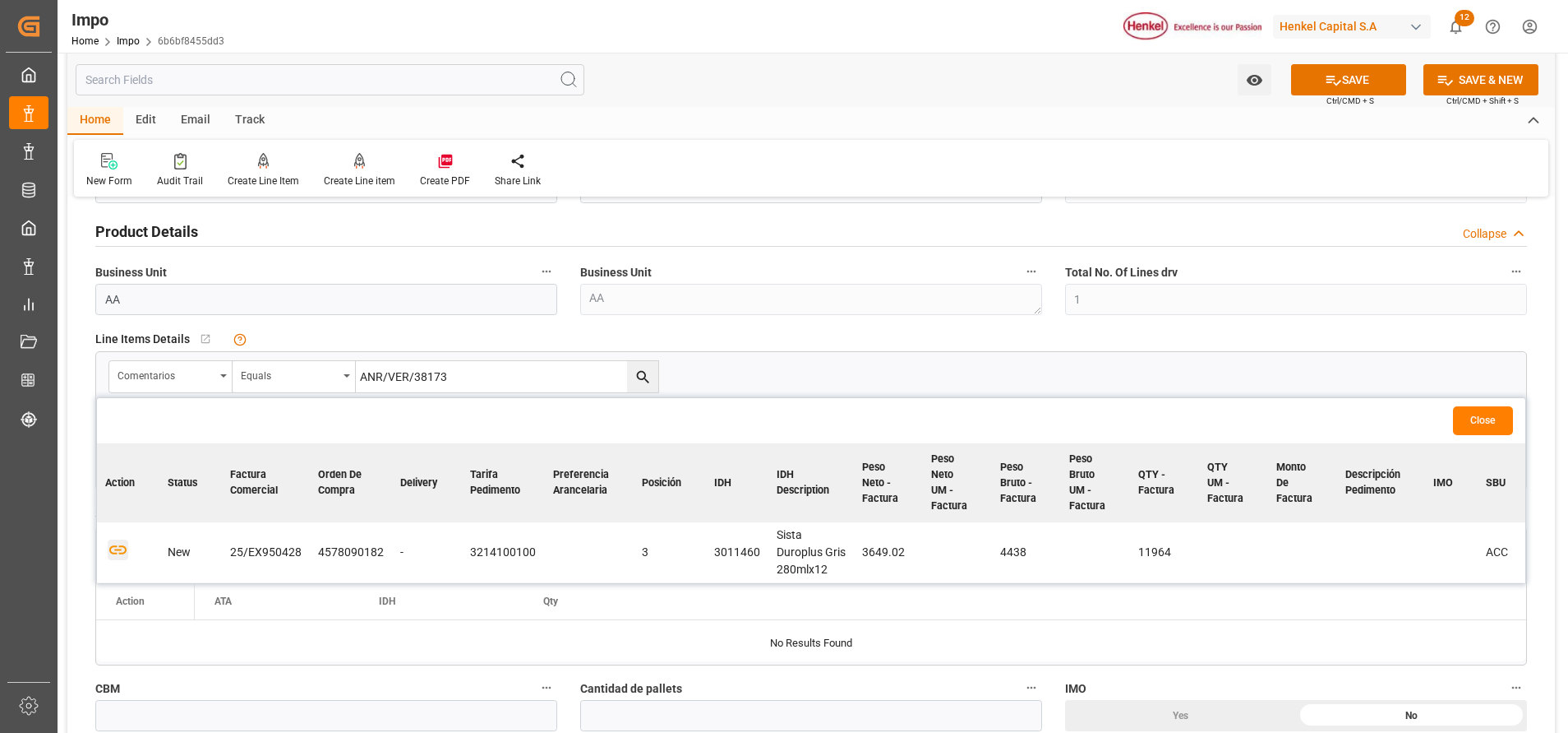
click at [116, 552] on icon "button" at bounding box center [117, 549] width 21 height 21
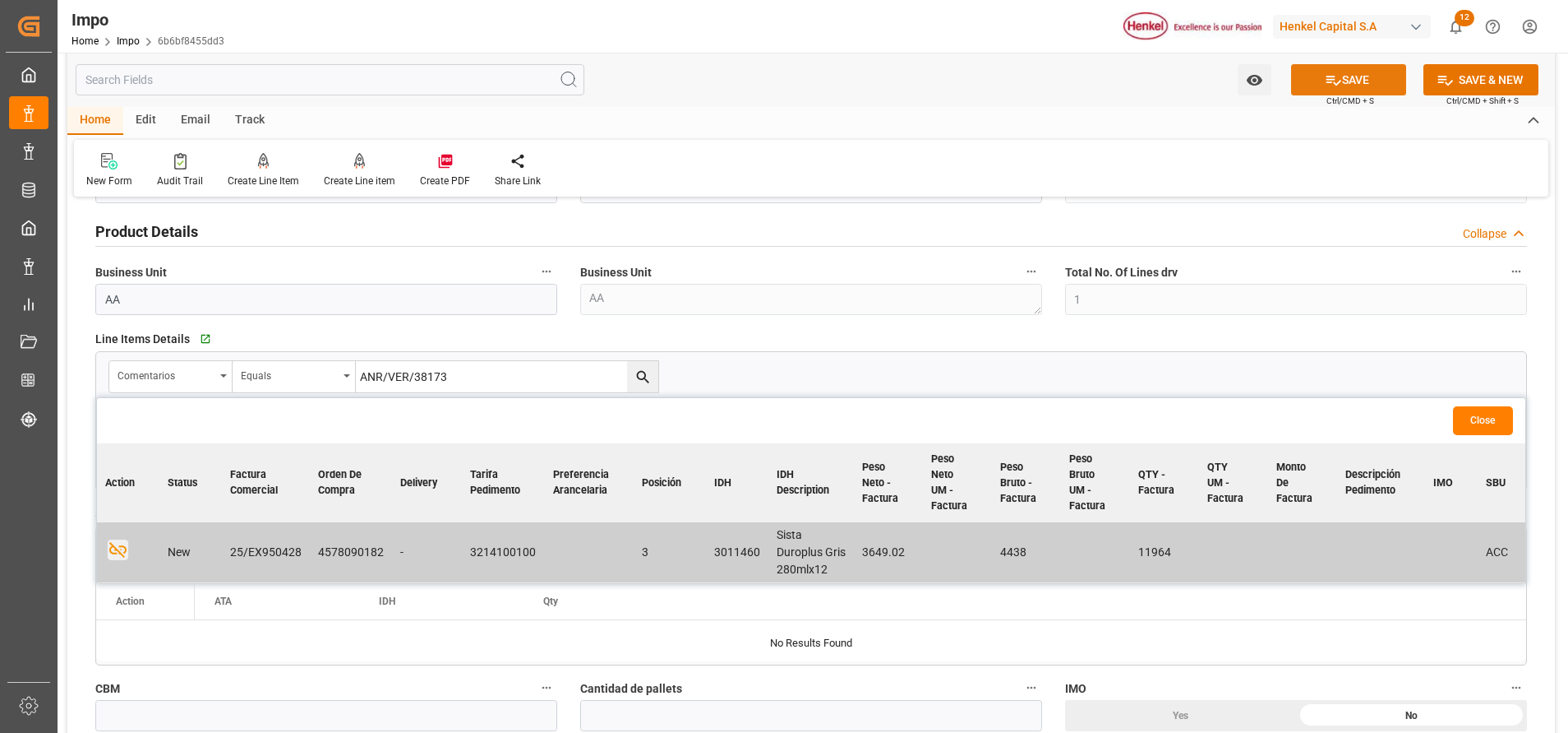
click at [1341, 88] on button "SAVE" at bounding box center [1349, 79] width 115 height 31
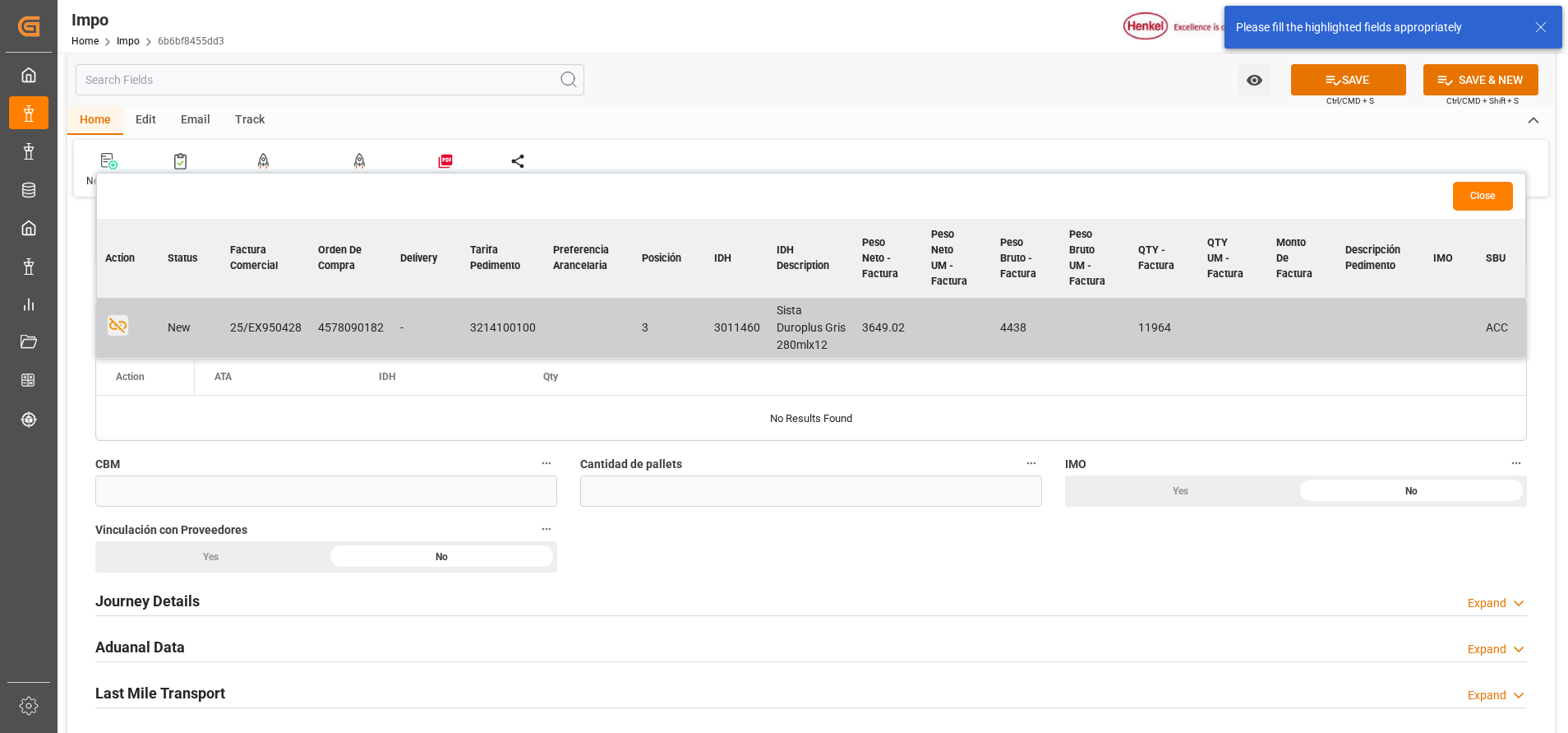
scroll to position [739, 0]
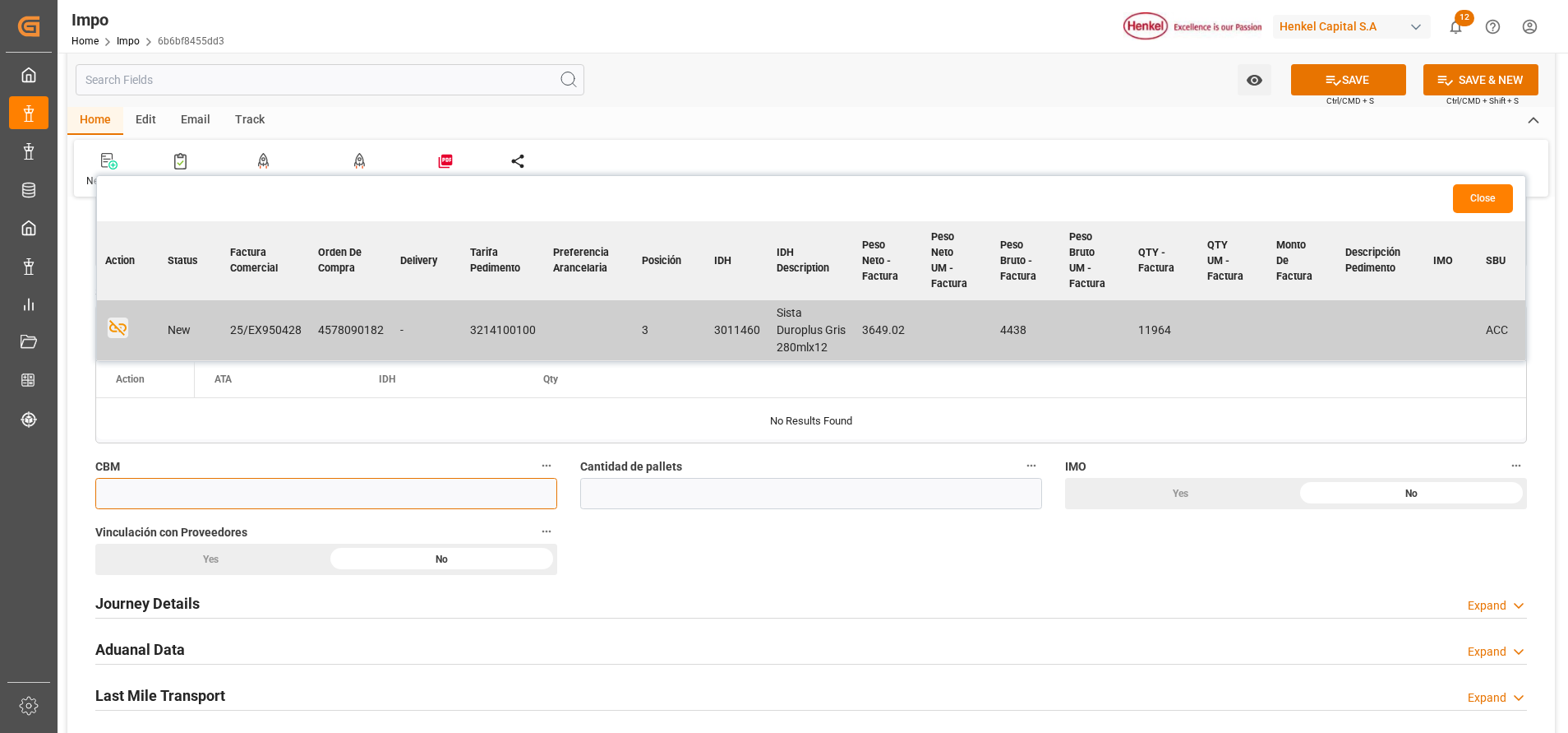
click at [465, 492] on input "text" at bounding box center [327, 494] width 462 height 31
type input "3597"
click at [835, 496] on input "text" at bounding box center [812, 494] width 462 height 31
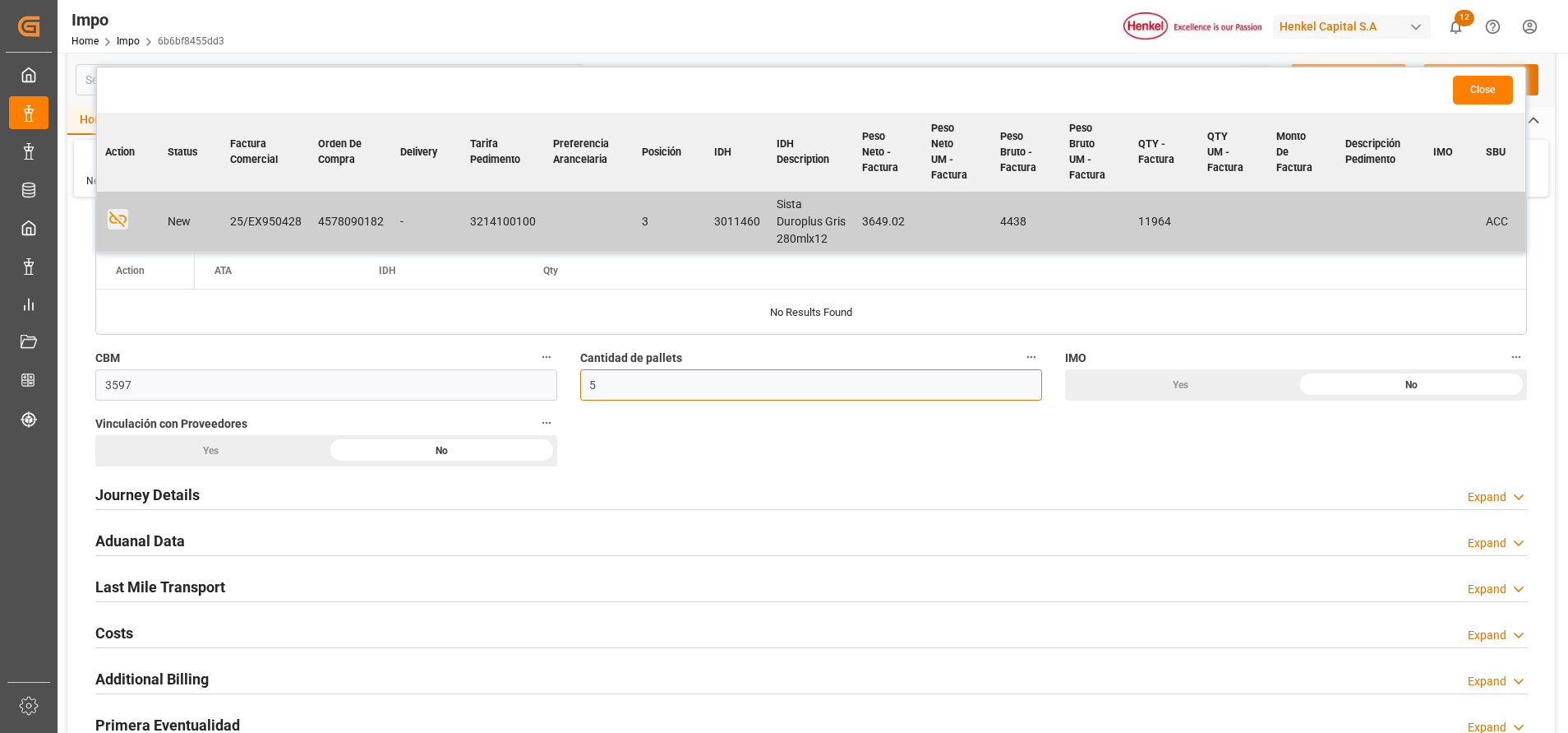
type input "5"
click at [183, 488] on h2 "Journey Details" at bounding box center [147, 494] width 105 height 22
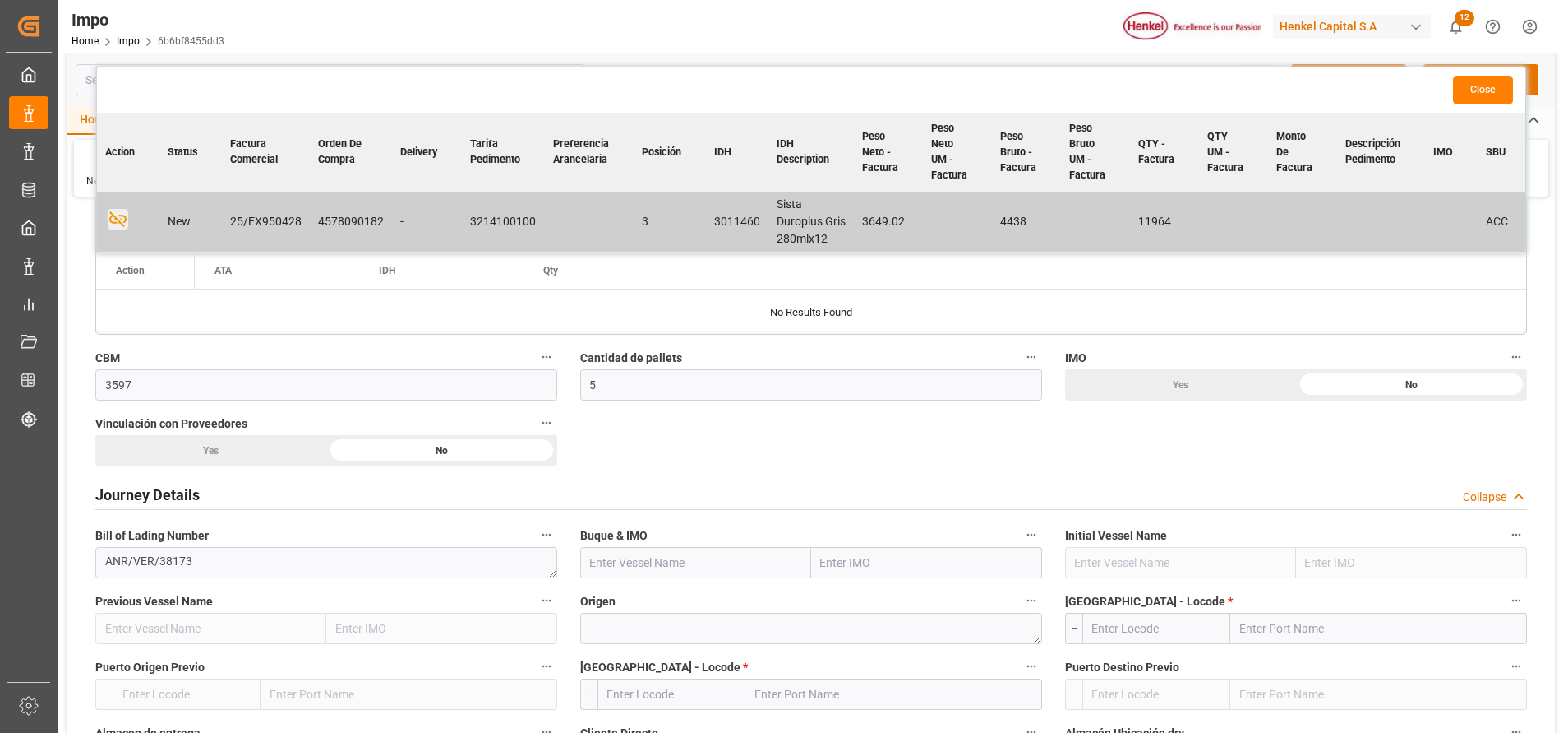
scroll to position [1070, 0]
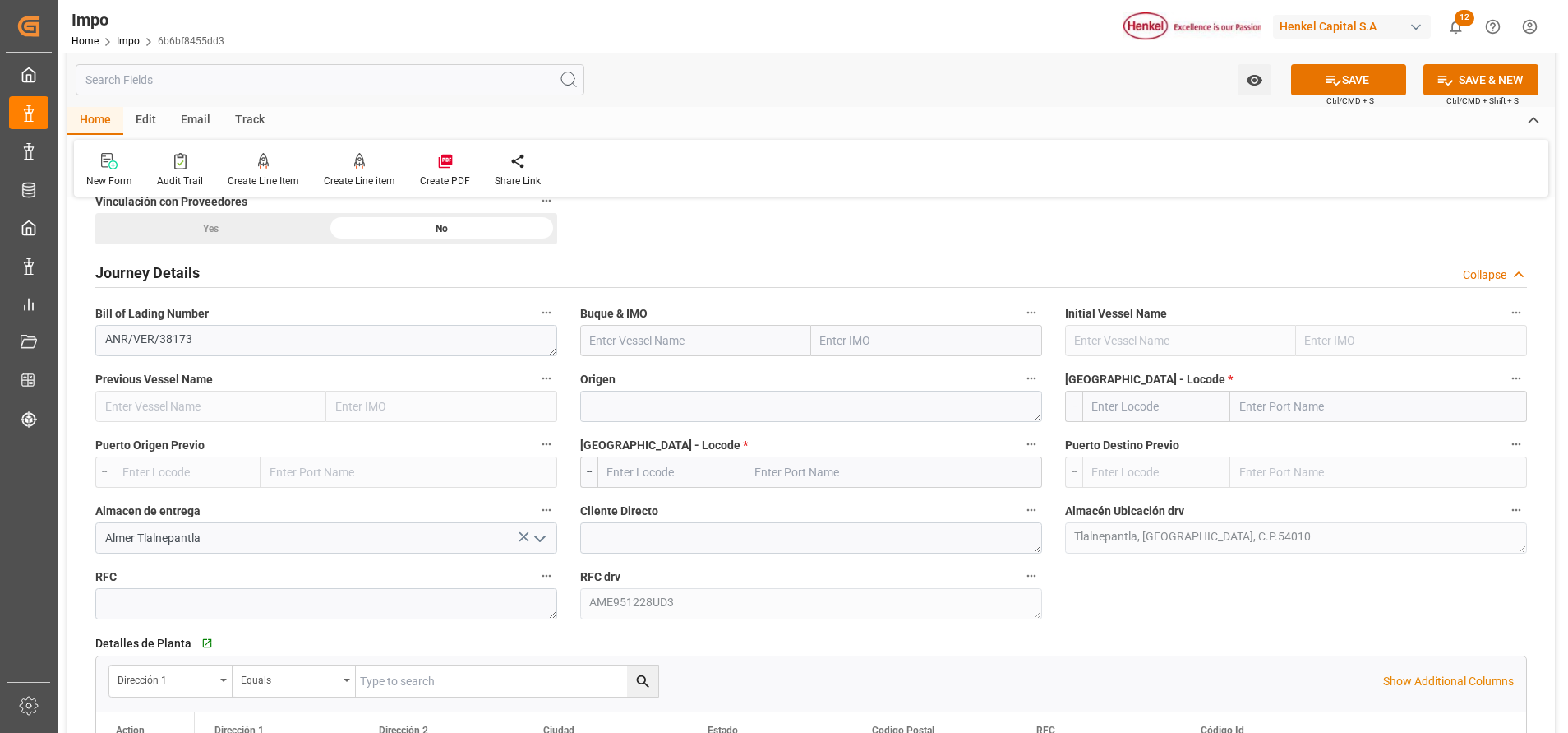
click at [679, 342] on input "text" at bounding box center [696, 341] width 231 height 31
paste input "CLEMENS SCHULTE"
click at [684, 382] on span "Clemens Schulte - 9665671" at bounding box center [660, 376] width 138 height 13
type input "Clemens Schulte"
type input "9665671"
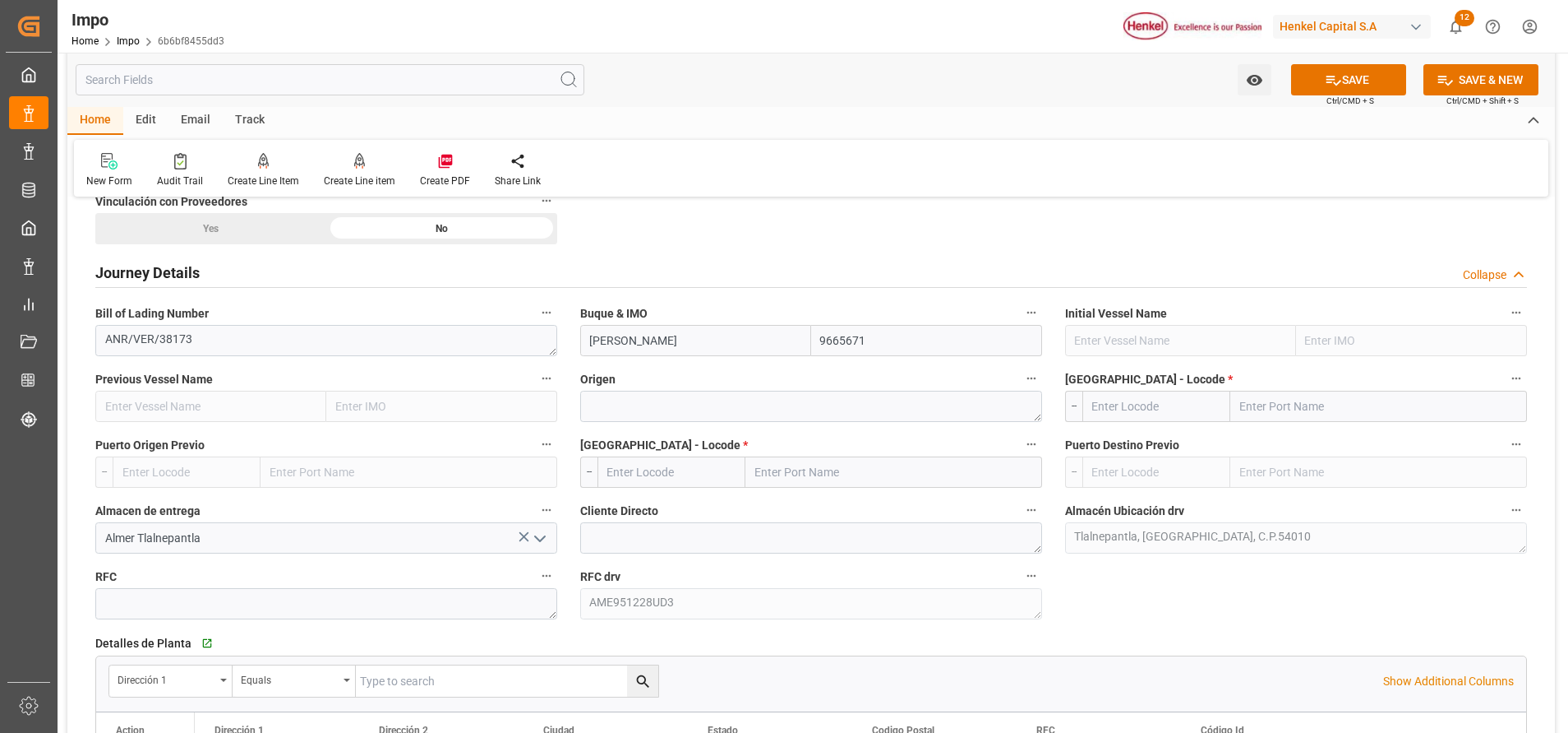
type input "Clemens Schulte"
click at [873, 390] on label "Origen" at bounding box center [812, 379] width 462 height 23
click at [1021, 389] on button "Origen" at bounding box center [1031, 378] width 21 height 21
click at [846, 409] on div at bounding box center [784, 366] width 1568 height 733
click at [846, 409] on textarea at bounding box center [812, 406] width 462 height 31
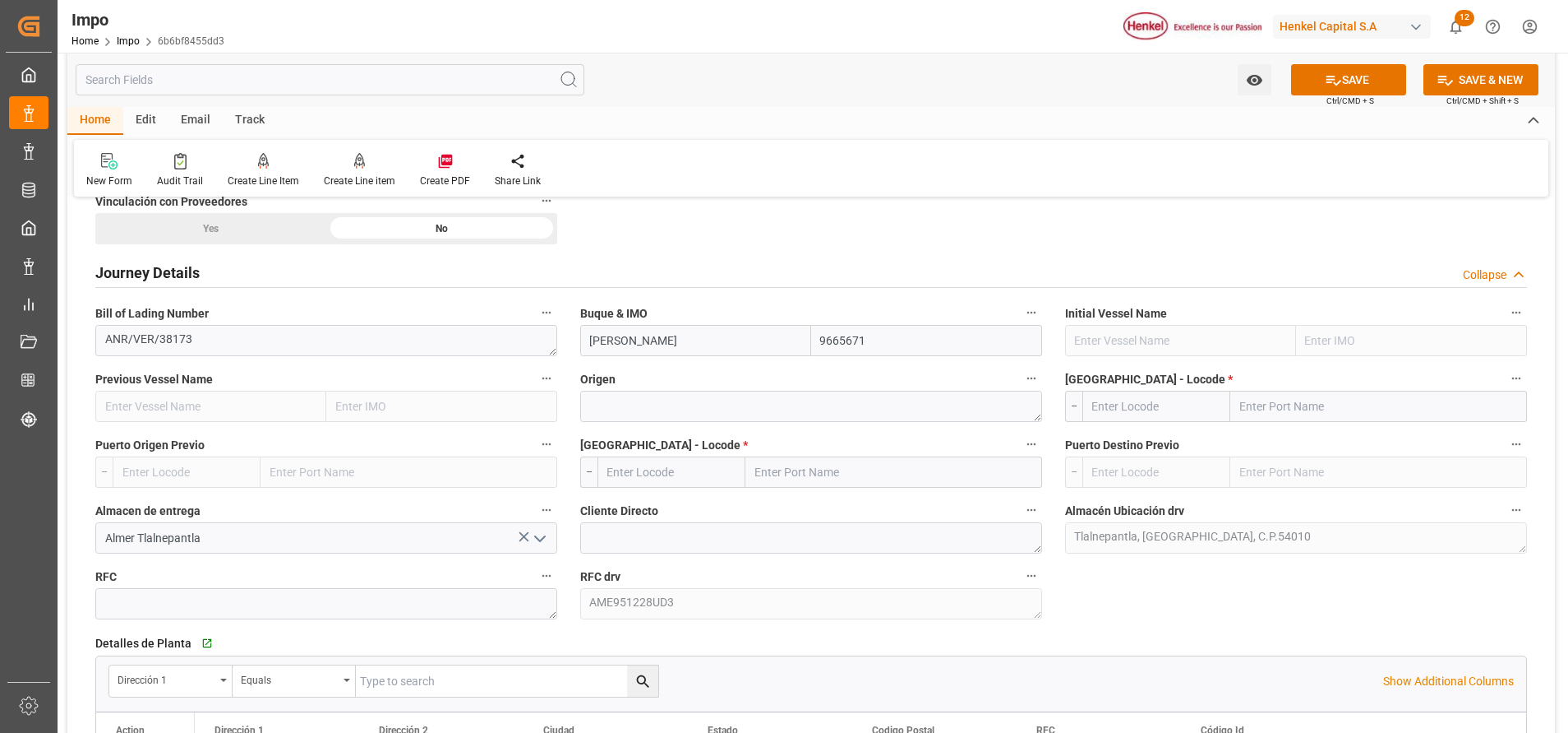
click at [1282, 412] on input "text" at bounding box center [1379, 406] width 297 height 31
paste input "ANTWERP"
type input "ANTWERP"
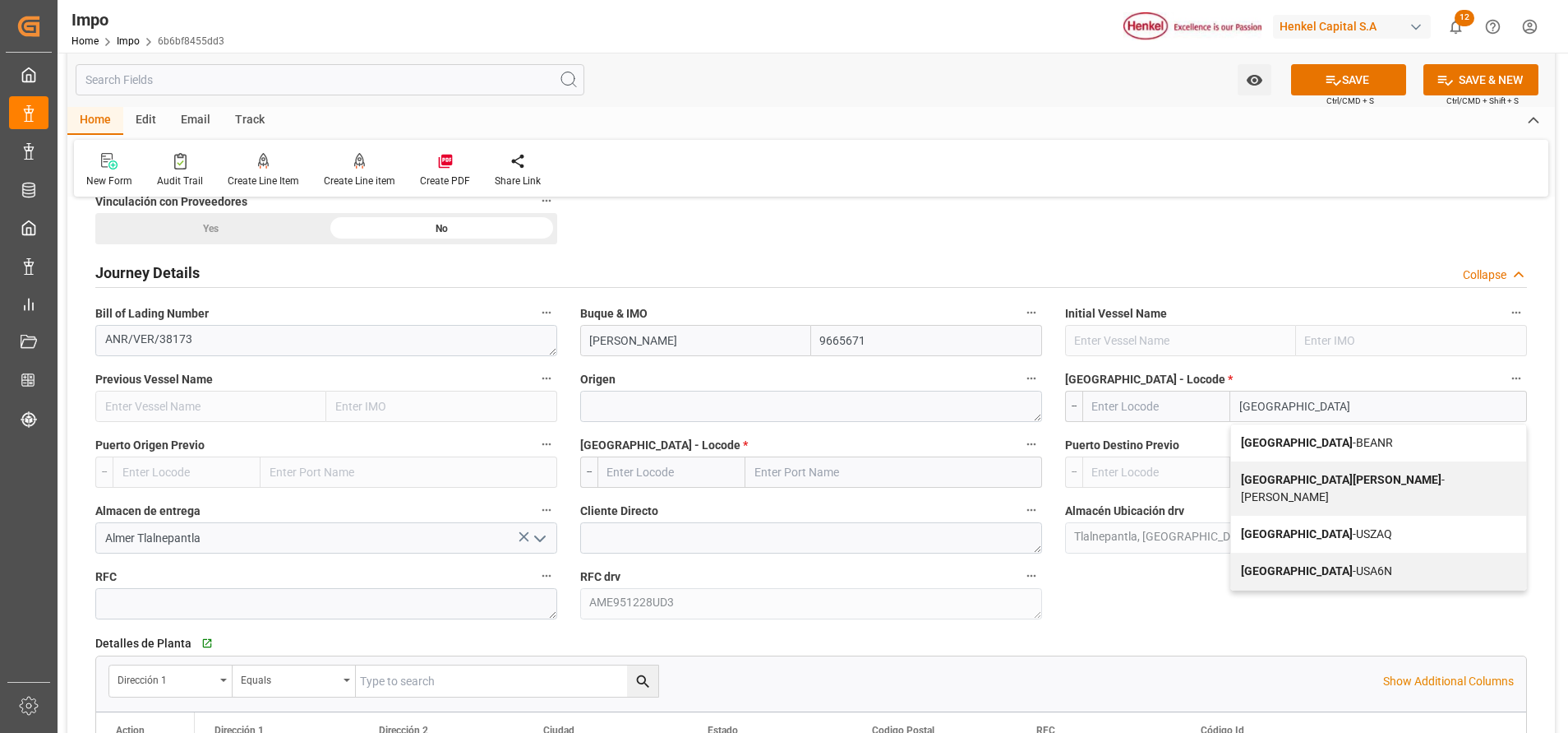
click at [1276, 439] on b "Antwerp" at bounding box center [1297, 443] width 112 height 13
type input "BEANR"
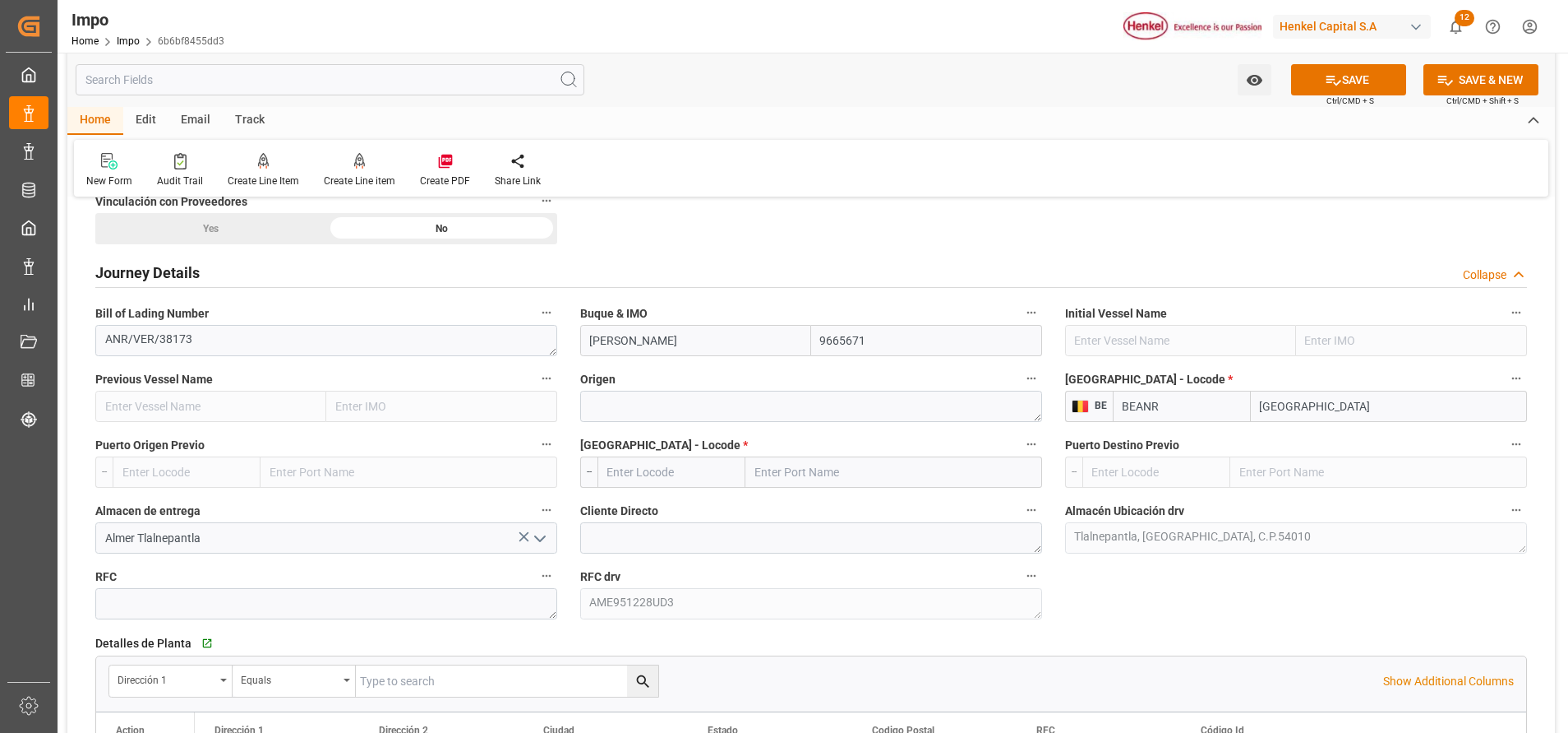
type input "Antwerp"
click at [814, 403] on textarea at bounding box center [812, 406] width 462 height 31
paste textarea "HAGUENAU"
type textarea "HAGUENAU"
click at [804, 468] on input "text" at bounding box center [894, 472] width 297 height 31
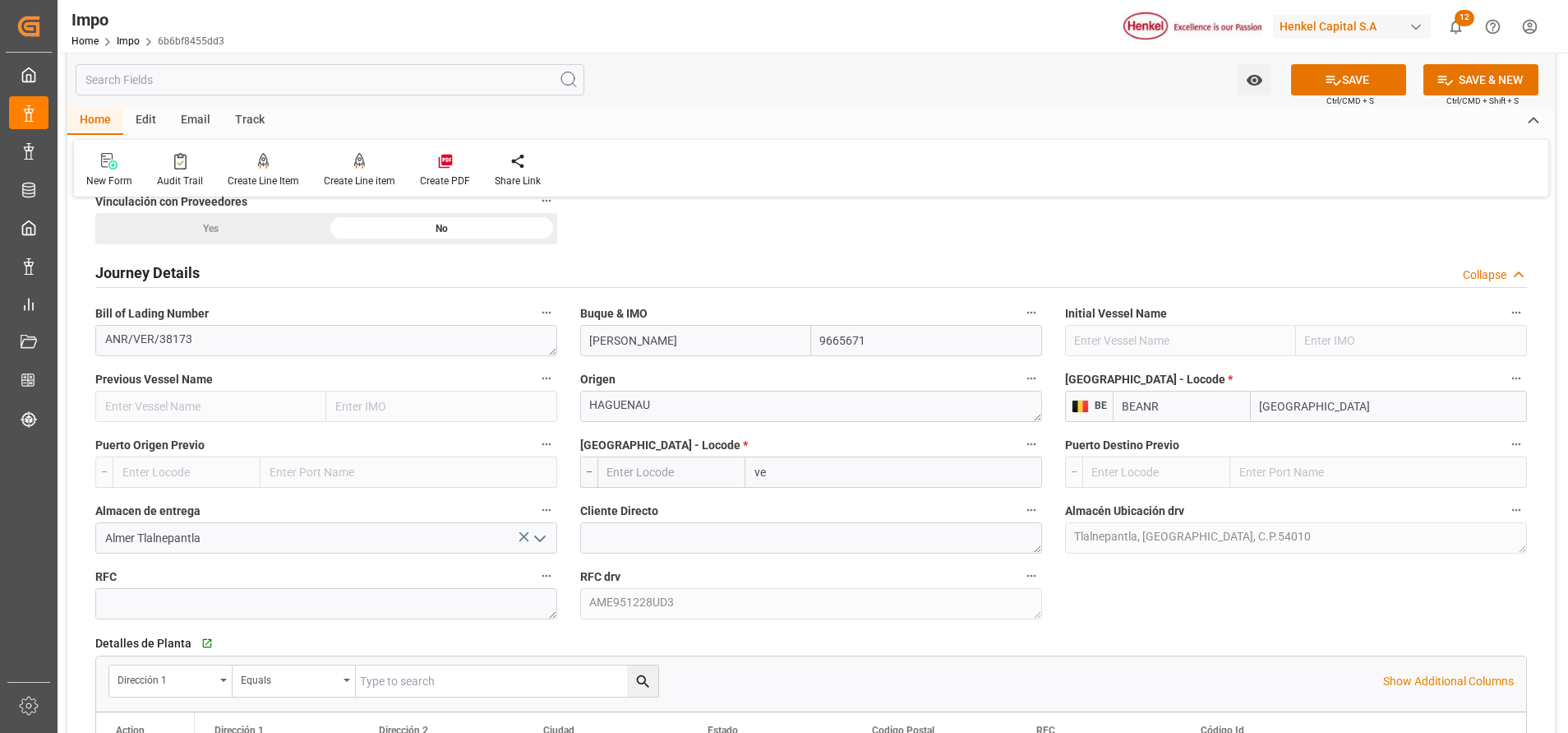
type input "ver"
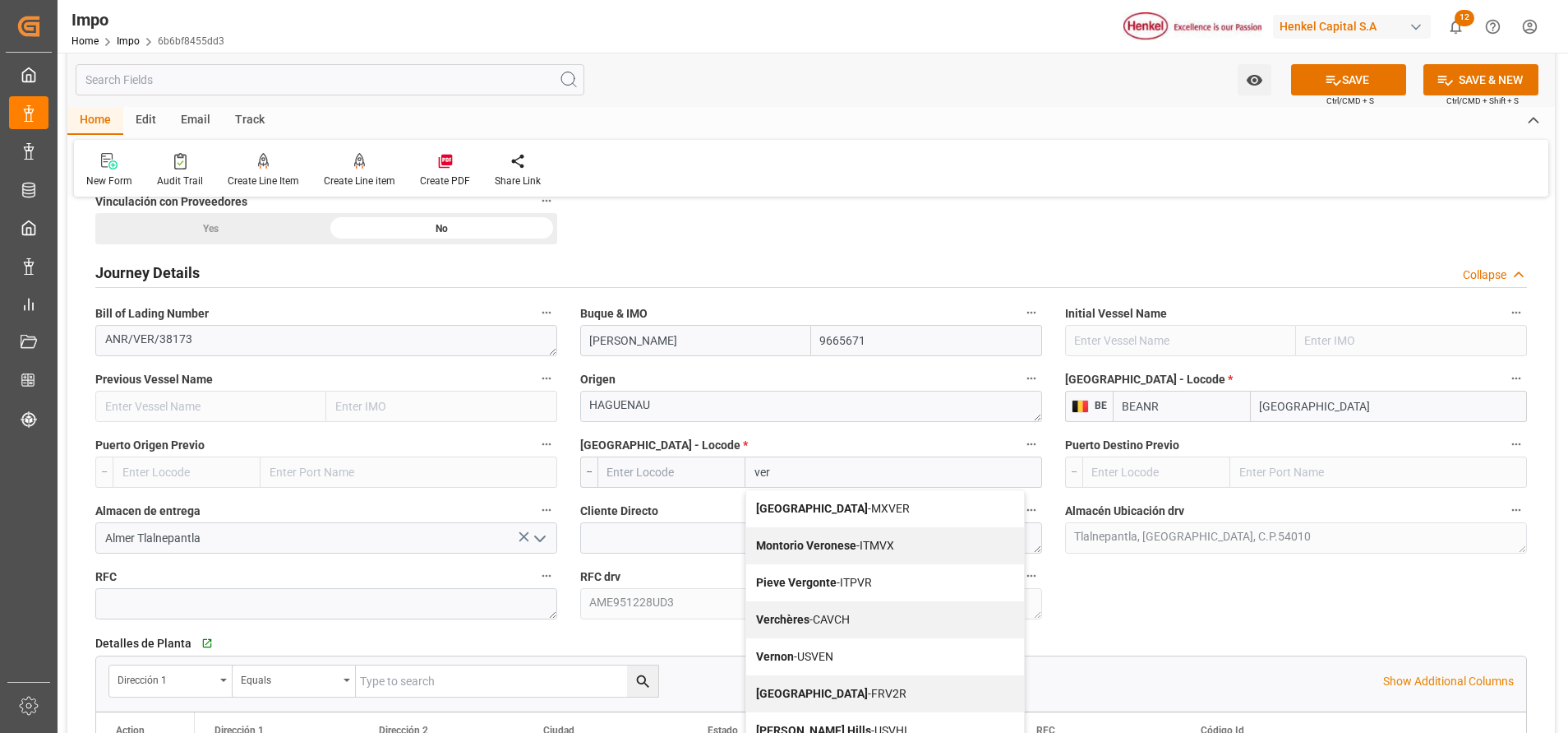
click at [814, 501] on div "Veracruz - MXVER" at bounding box center [885, 508] width 278 height 37
type input "MXVER"
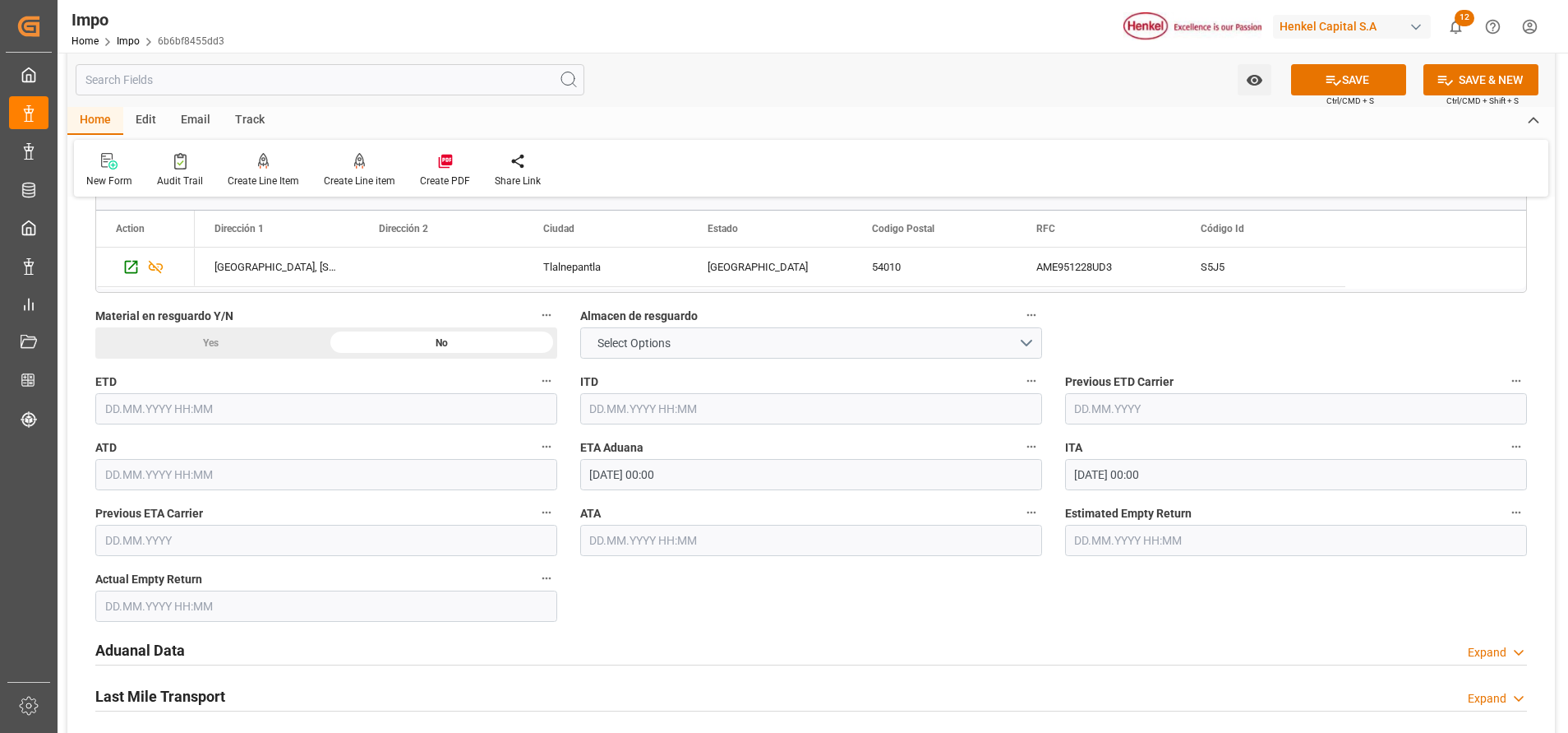
scroll to position [1573, 0]
type input "[GEOGRAPHIC_DATA]"
click at [142, 650] on h2 "Aduanal Data" at bounding box center [140, 648] width 89 height 22
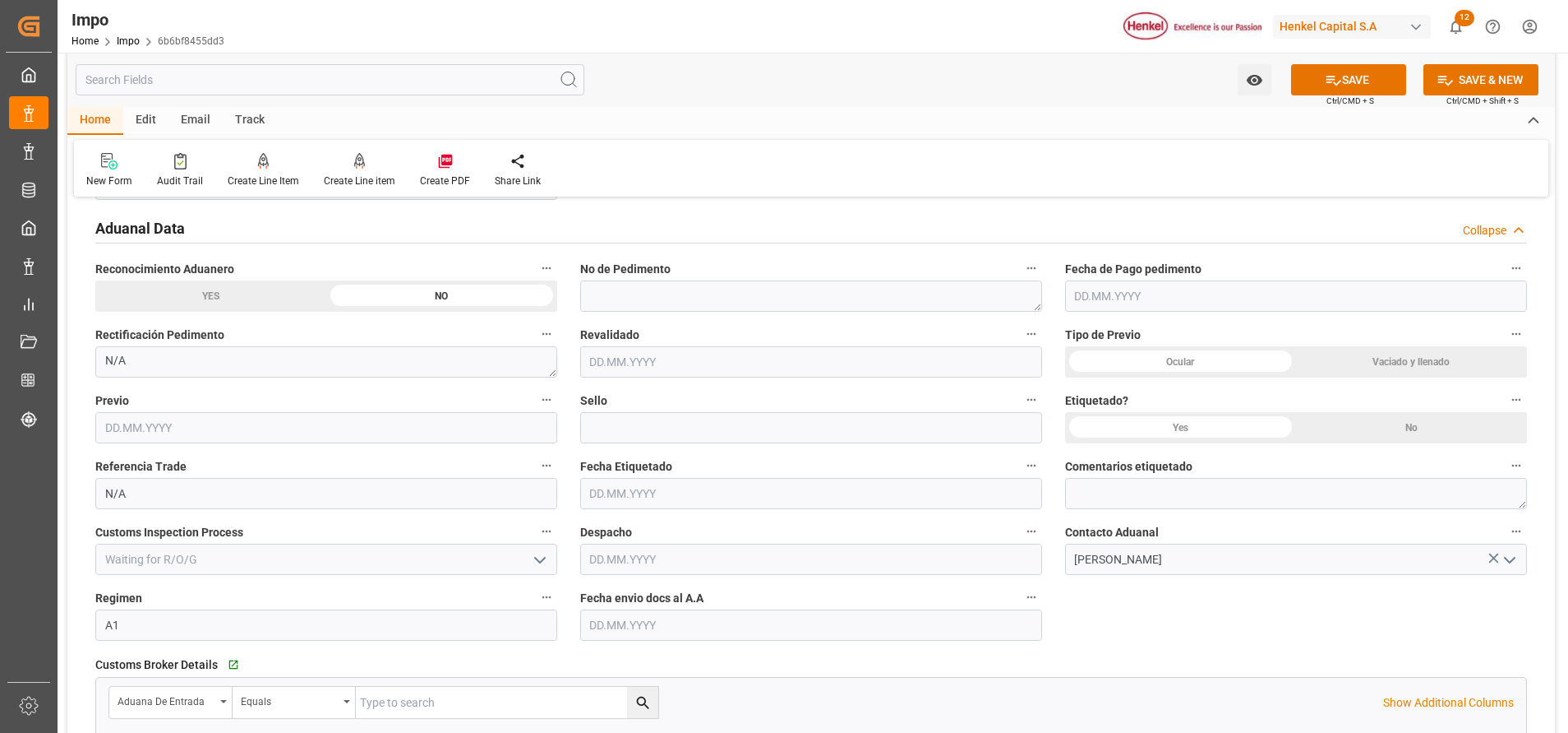
scroll to position [1995, 0]
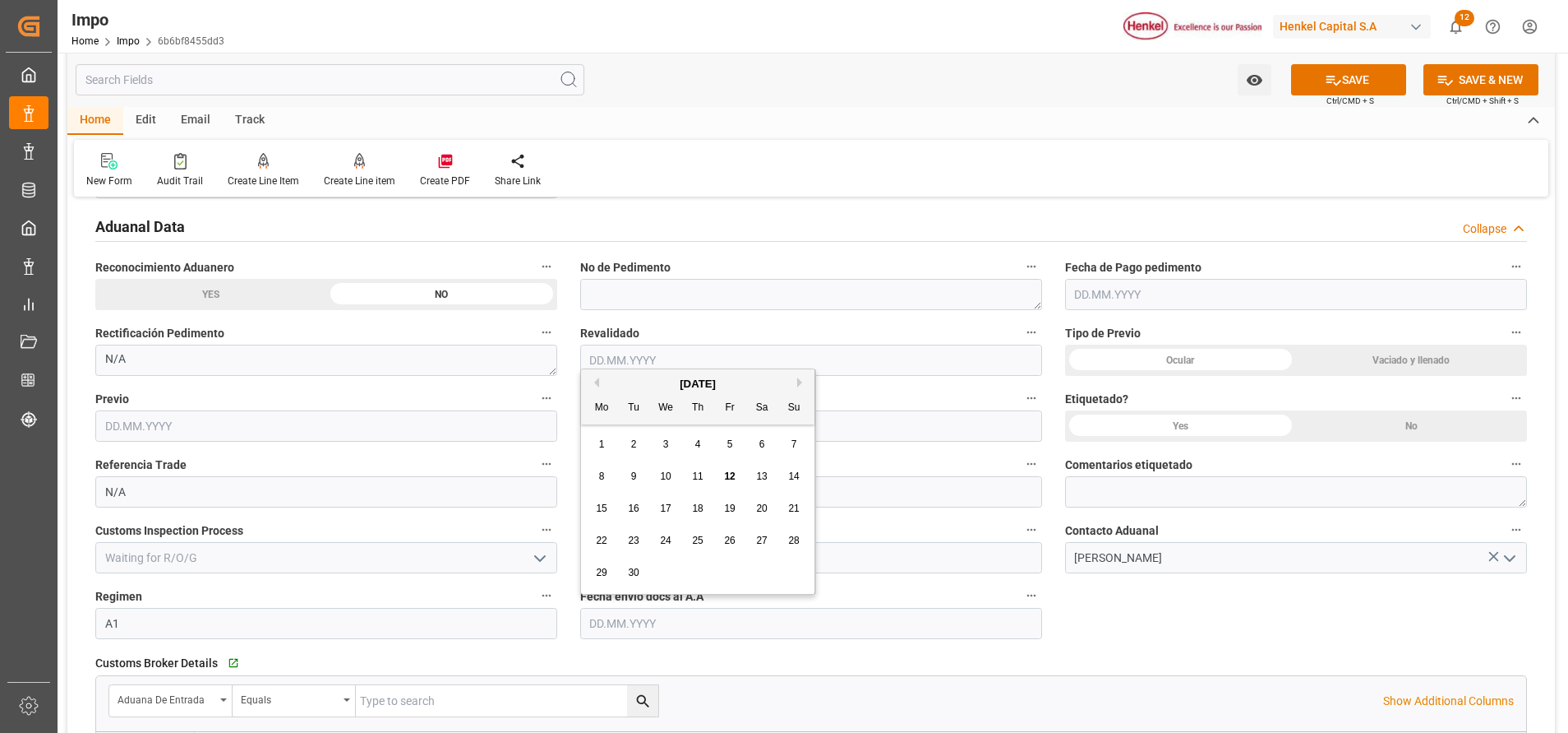
click at [804, 629] on input "text" at bounding box center [812, 623] width 462 height 31
type input "12.09.2025"
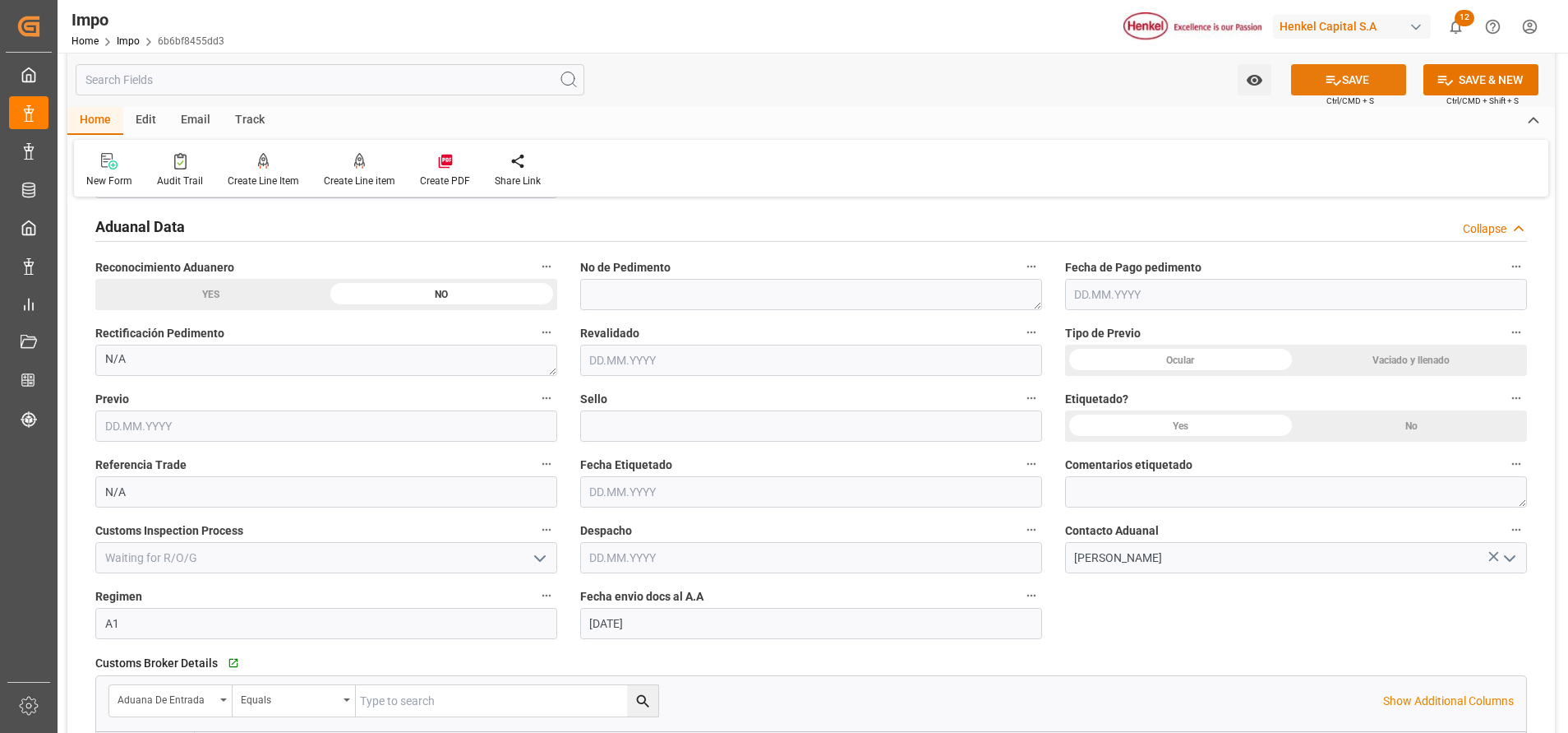
click at [1331, 87] on icon at bounding box center [1333, 80] width 17 height 17
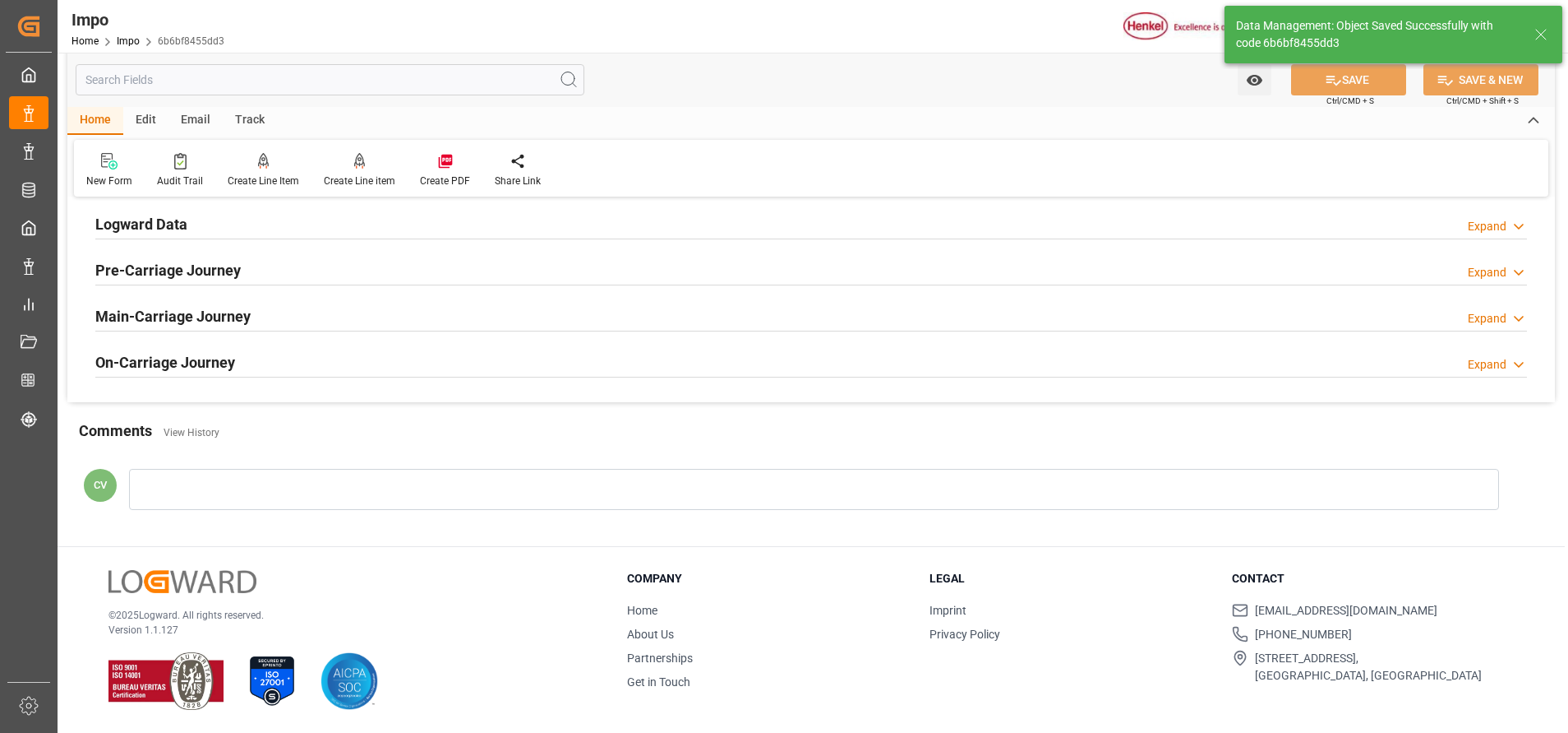
type textarea "ANR/VER/38173"
type input "0"
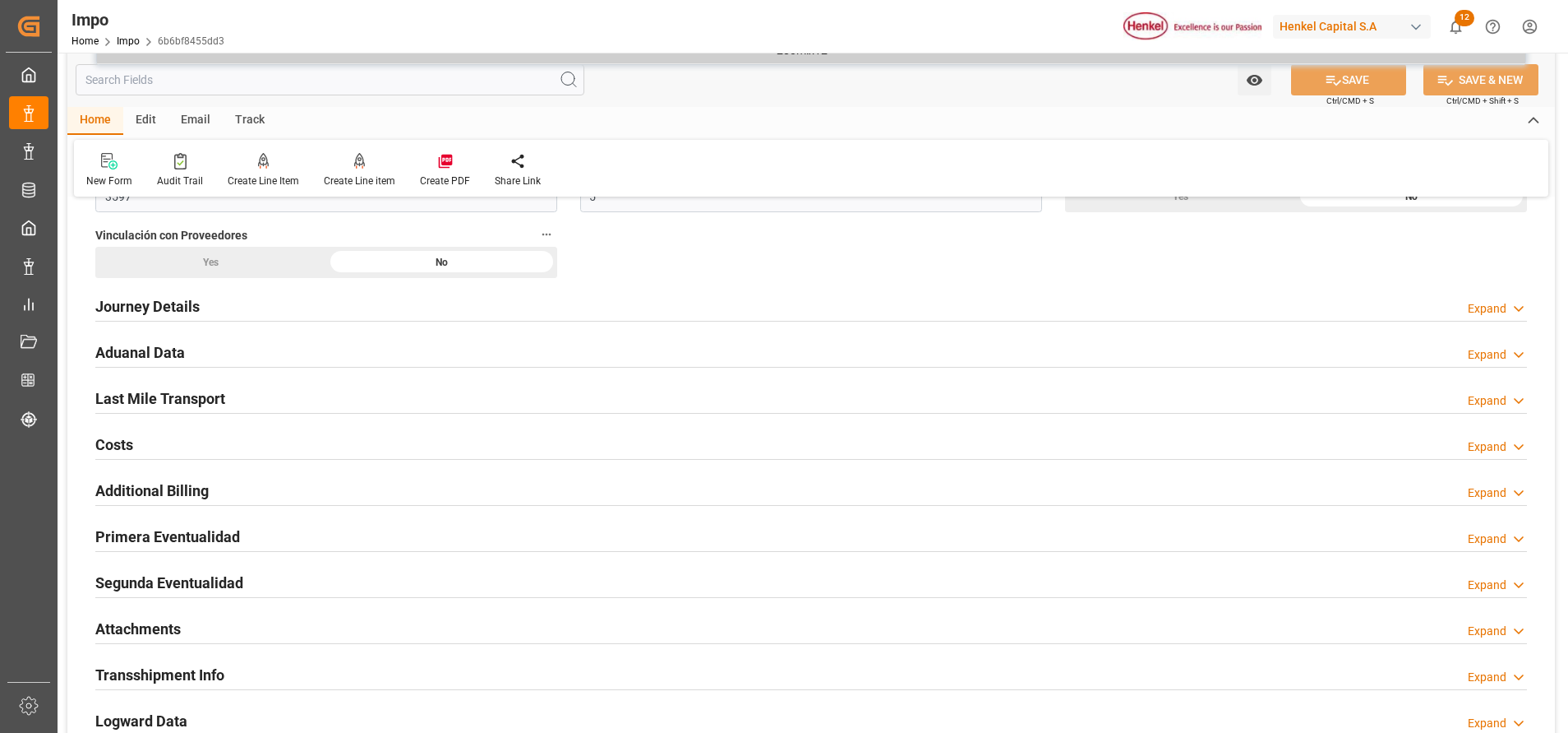
scroll to position [1045, 0]
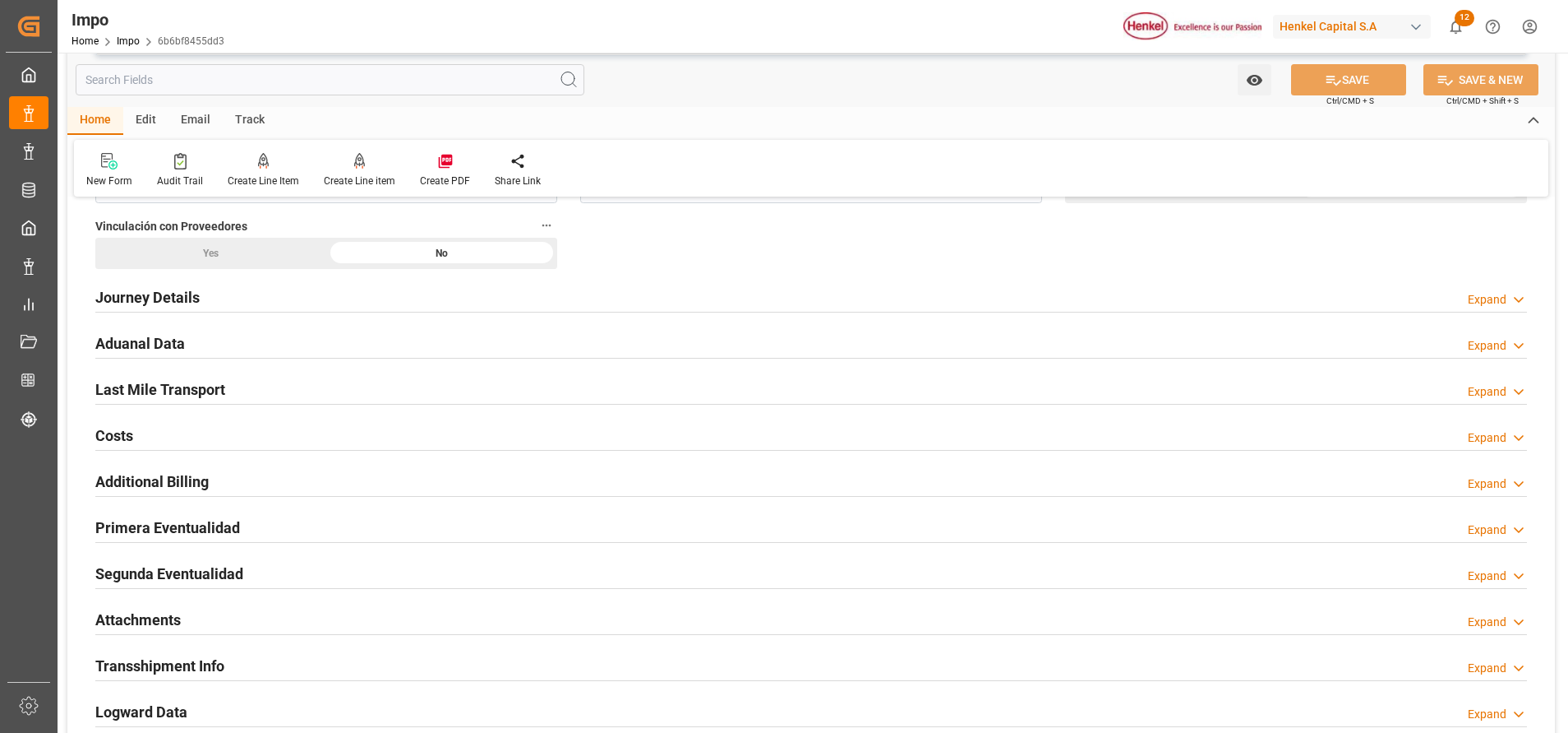
click at [157, 344] on h2 "Aduanal Data" at bounding box center [140, 343] width 89 height 22
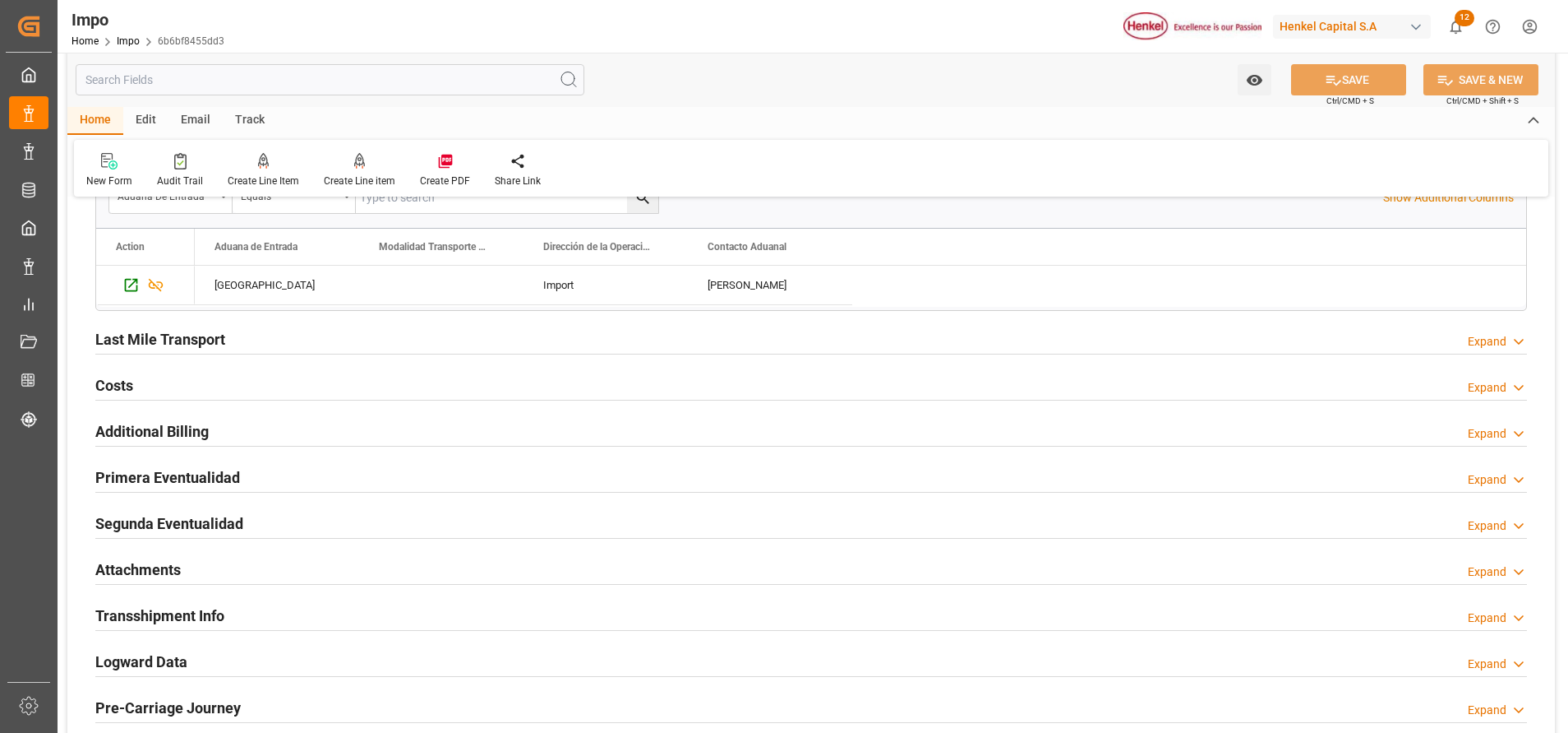
scroll to position [1667, 0]
click at [147, 569] on h2 "Attachments" at bounding box center [138, 566] width 86 height 22
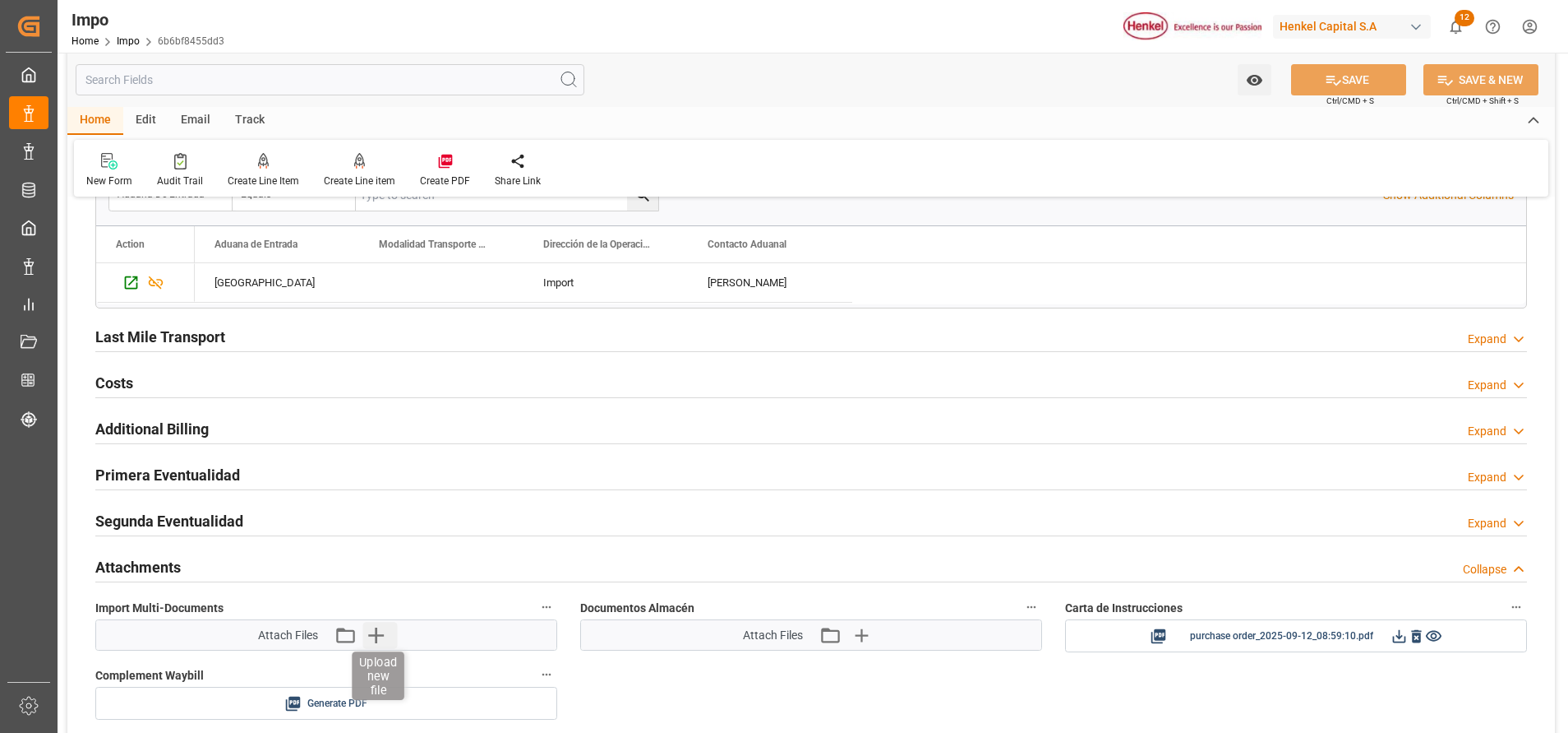
click at [386, 639] on icon "button" at bounding box center [375, 635] width 26 height 26
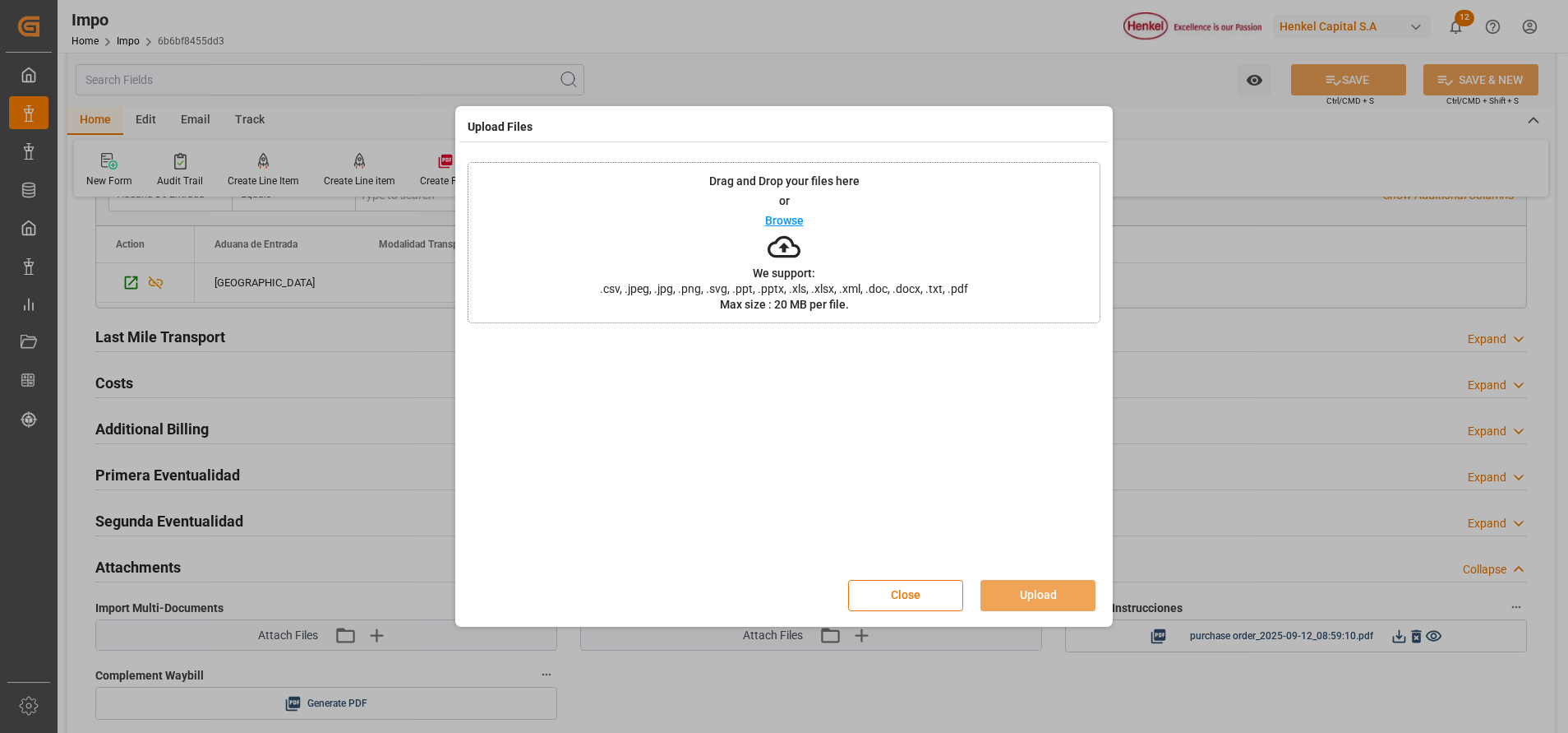
click at [812, 219] on div "Drag and Drop your files here or Browse We support: .csv, .jpeg, .jpg, .png, .s…" at bounding box center [784, 242] width 632 height 161
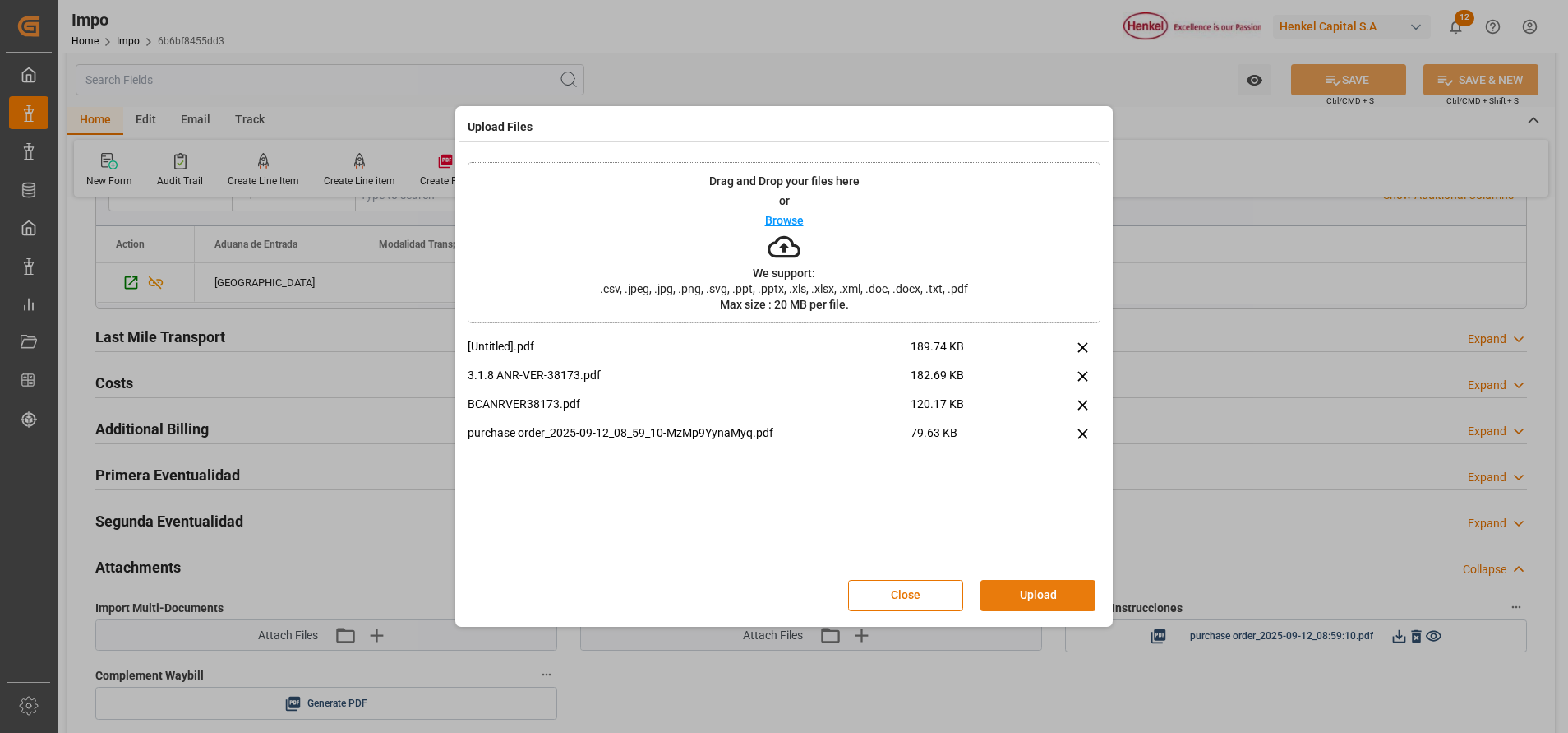
click at [1050, 585] on button "Upload" at bounding box center [1037, 596] width 115 height 31
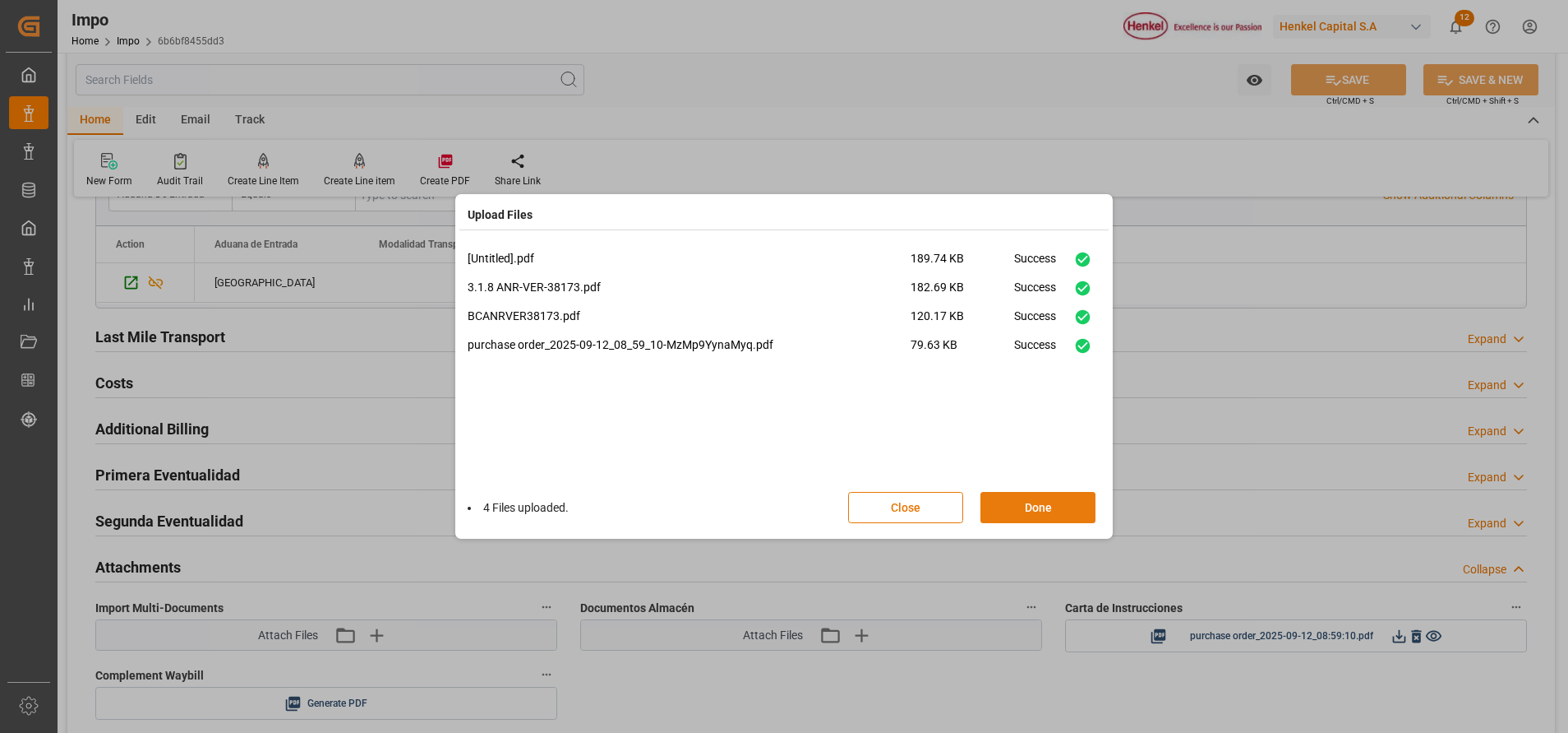
click at [1065, 497] on button "Done" at bounding box center [1037, 507] width 115 height 31
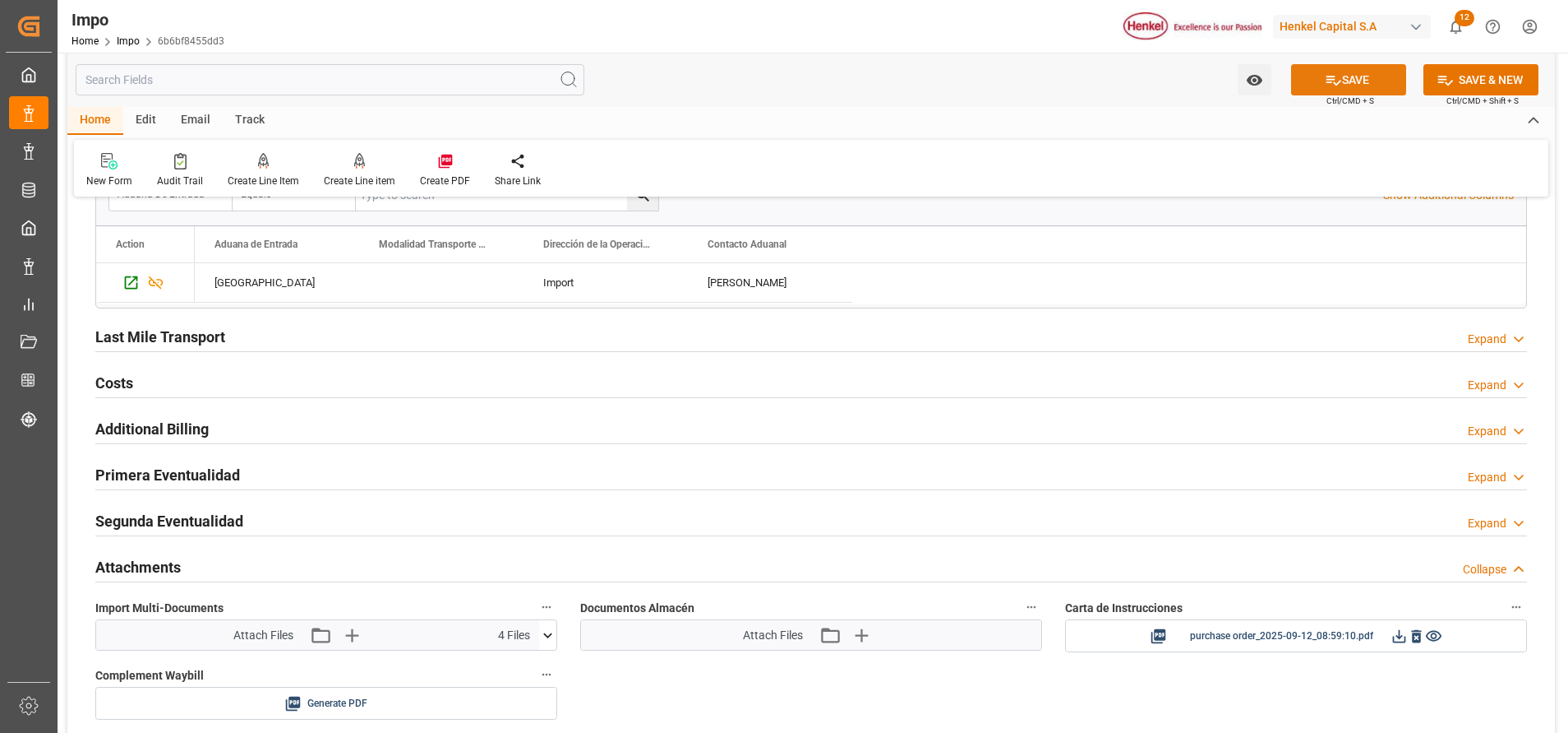
click at [1340, 66] on button "SAVE" at bounding box center [1349, 79] width 115 height 31
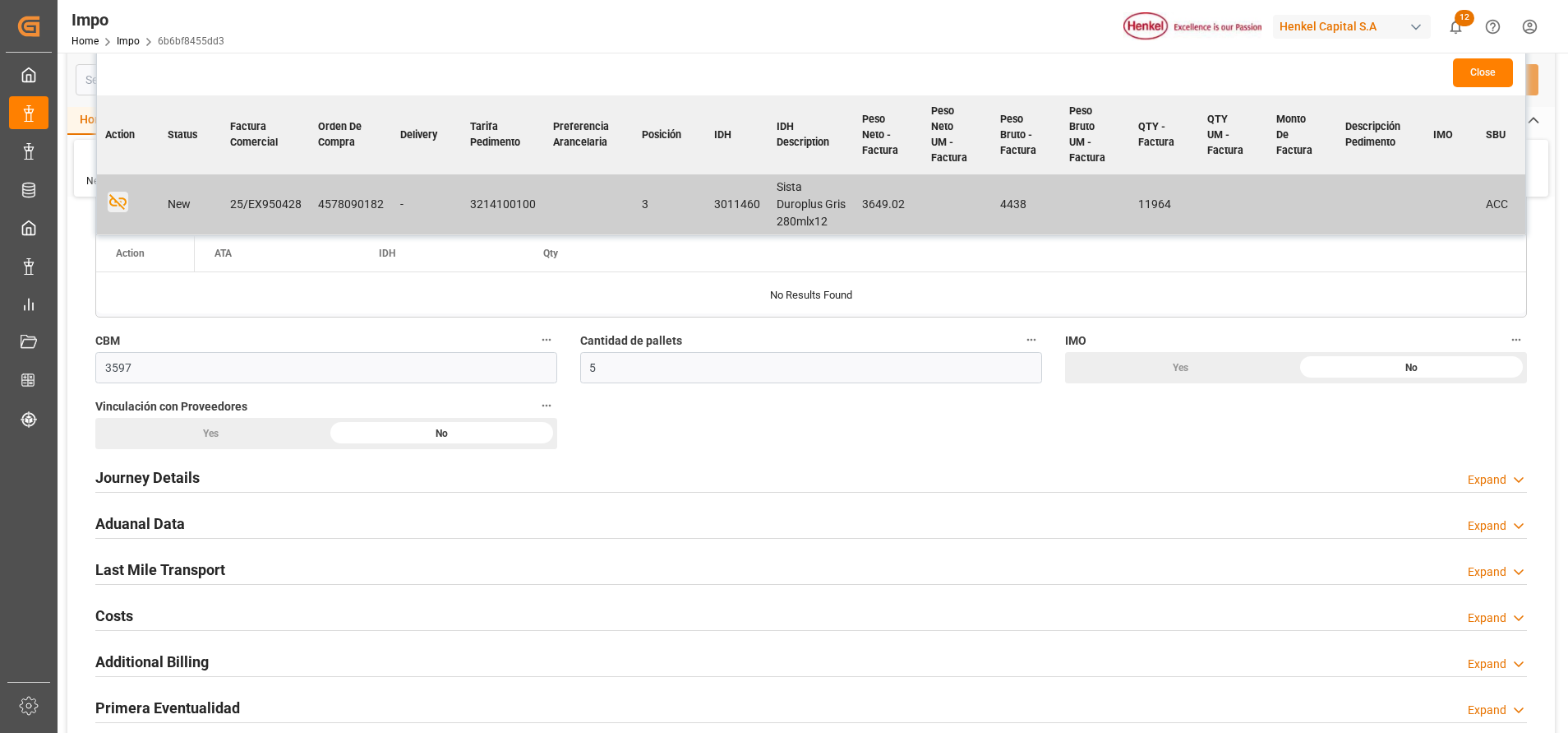
scroll to position [863, 0]
click at [167, 463] on div "Journey Details" at bounding box center [147, 478] width 105 height 31
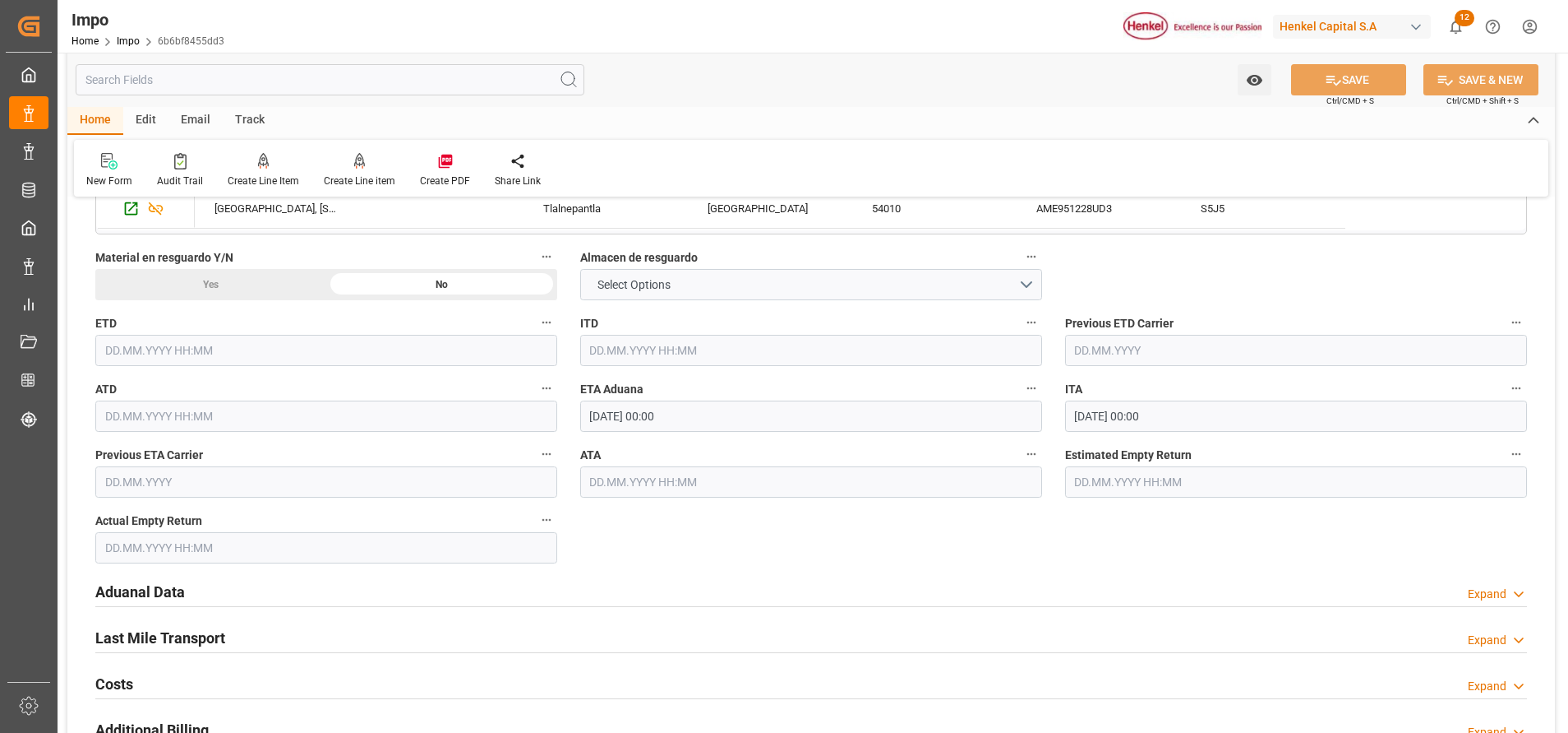
scroll to position [1672, 0]
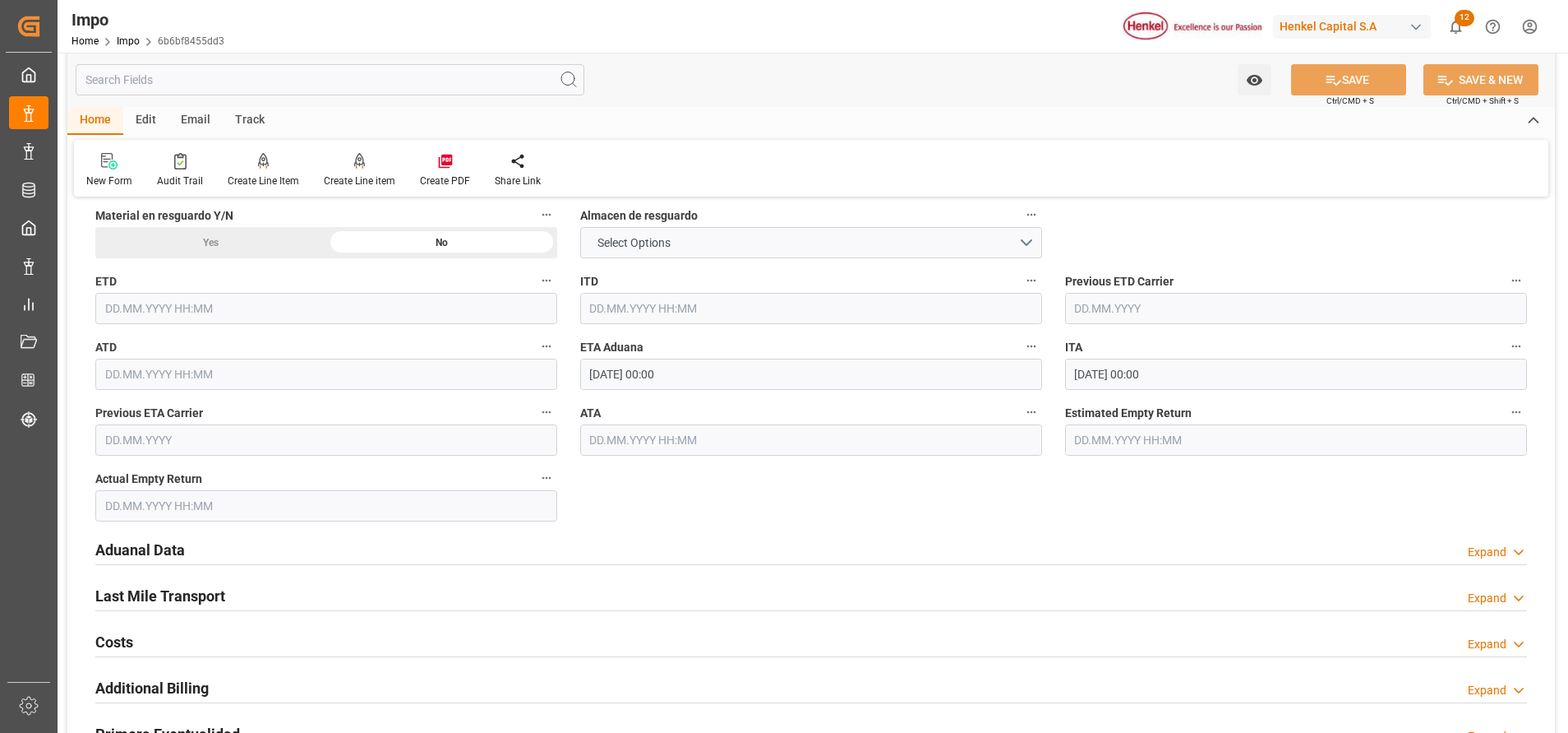
click at [165, 545] on h2 "Aduanal Data" at bounding box center [140, 550] width 89 height 22
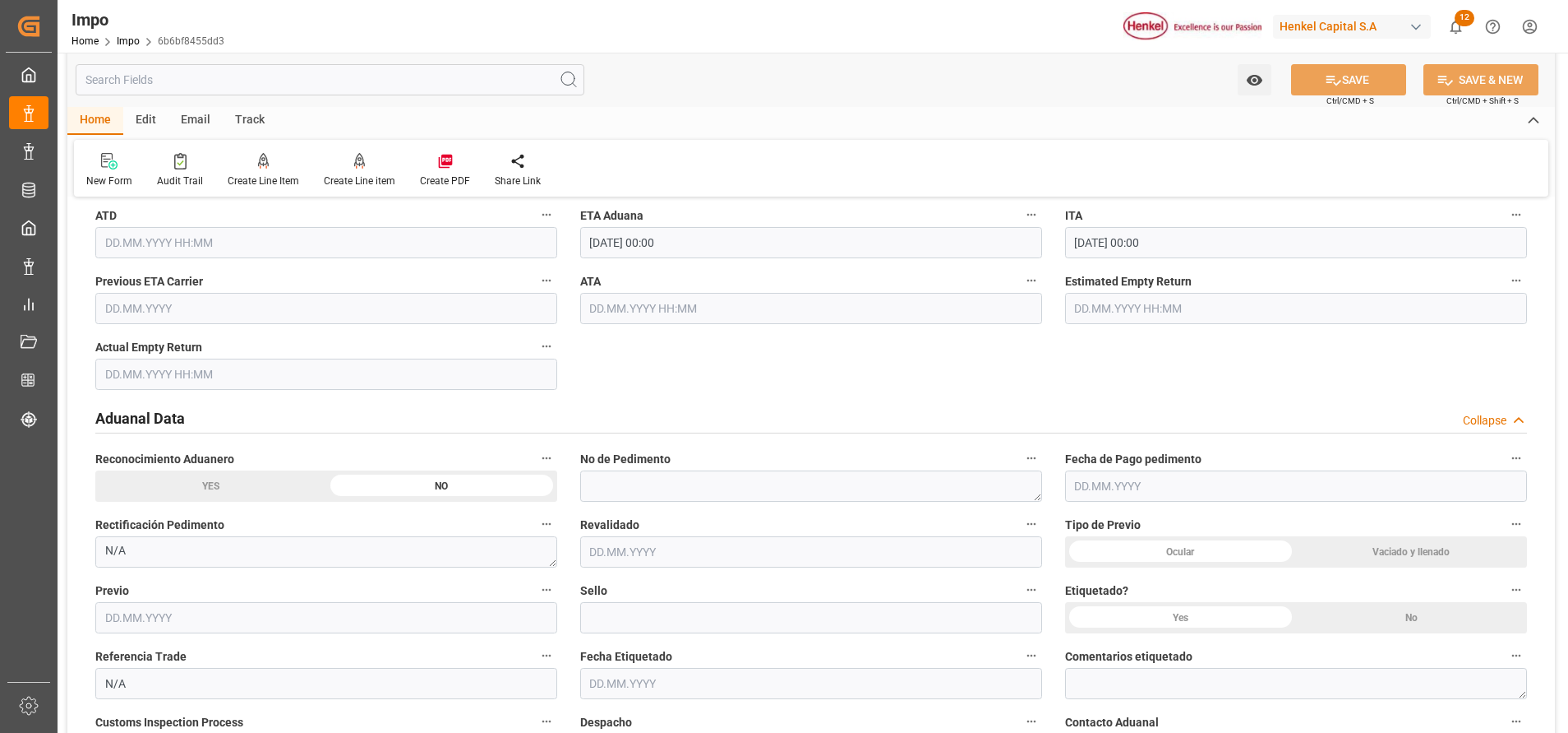
scroll to position [1679, 0]
